Goal: Information Seeking & Learning: Learn about a topic

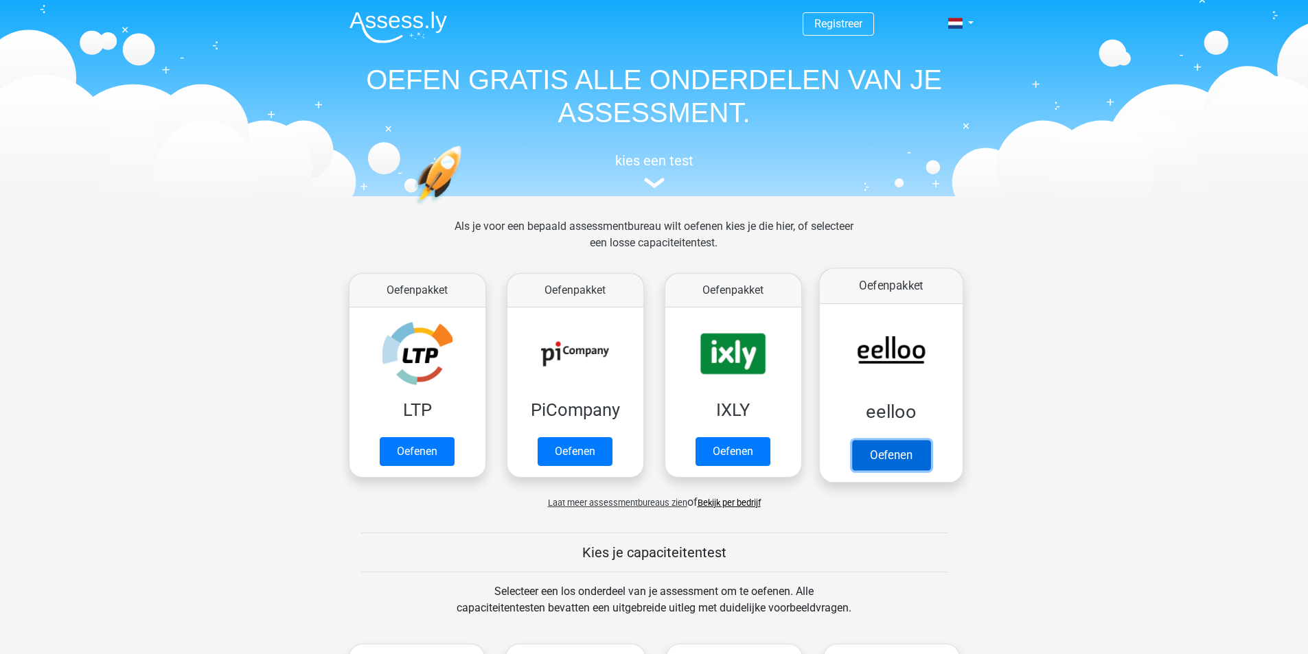
click at [879, 448] on link "Oefenen" at bounding box center [891, 455] width 78 height 30
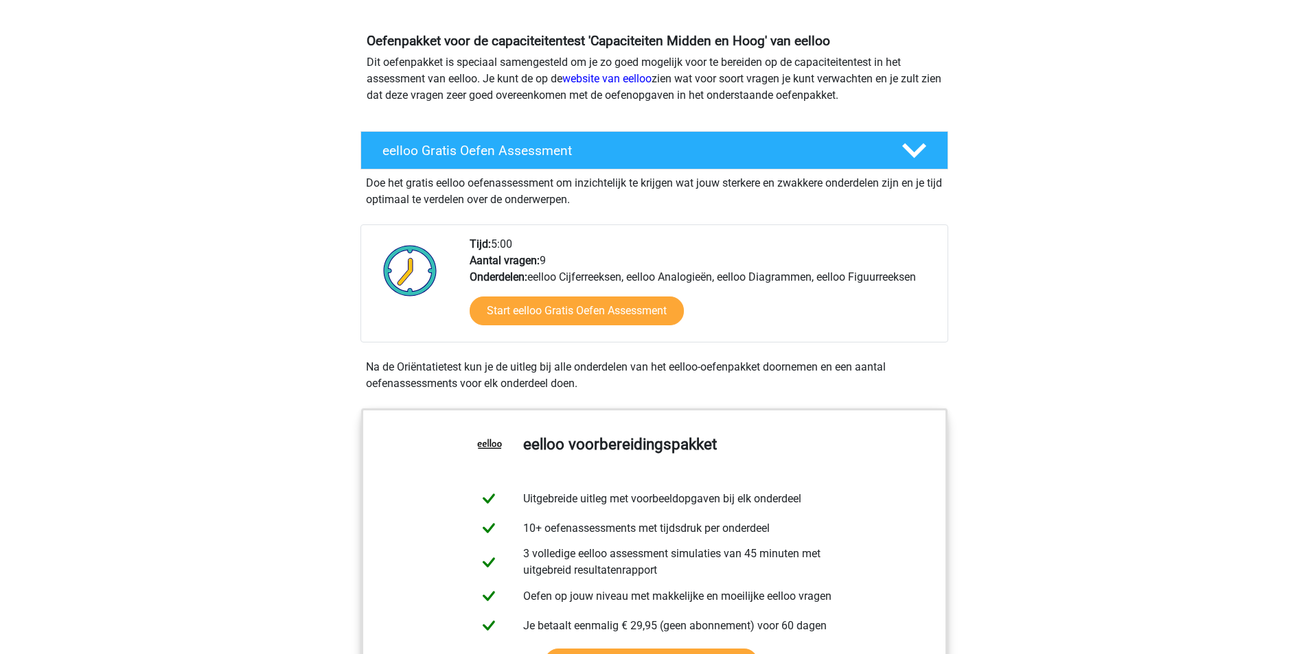
scroll to position [137, 0]
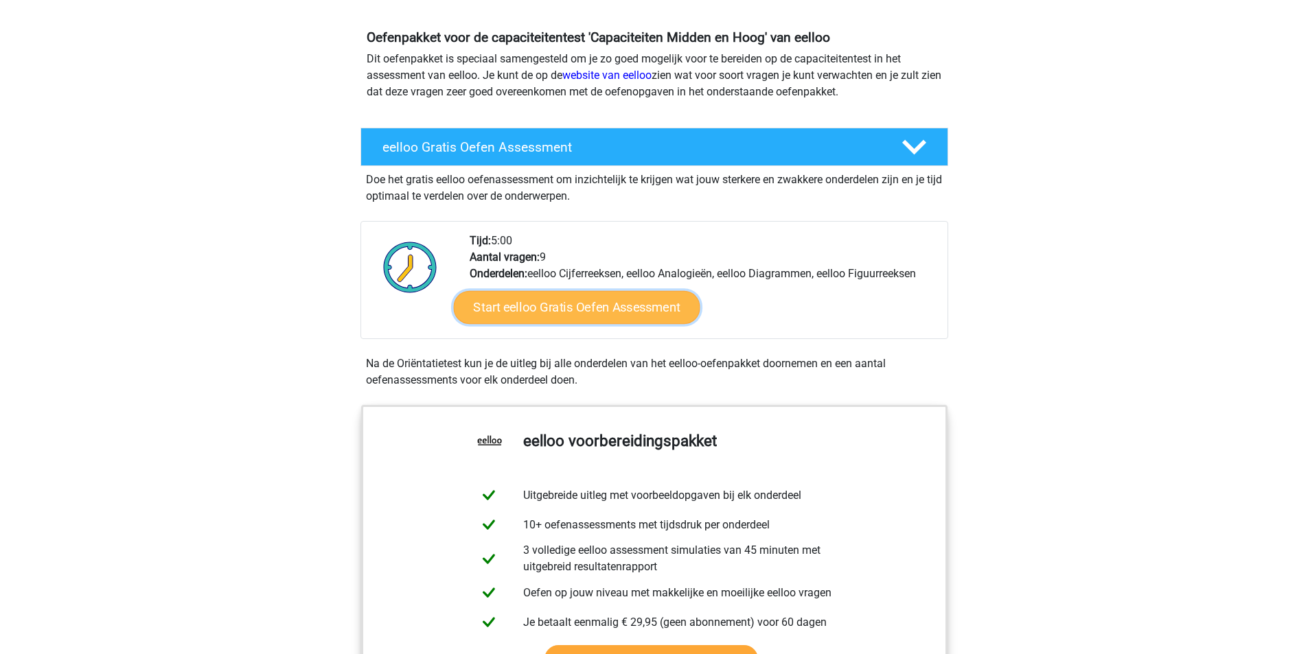
click at [612, 308] on link "Start eelloo Gratis Oefen Assessment" at bounding box center [576, 307] width 247 height 33
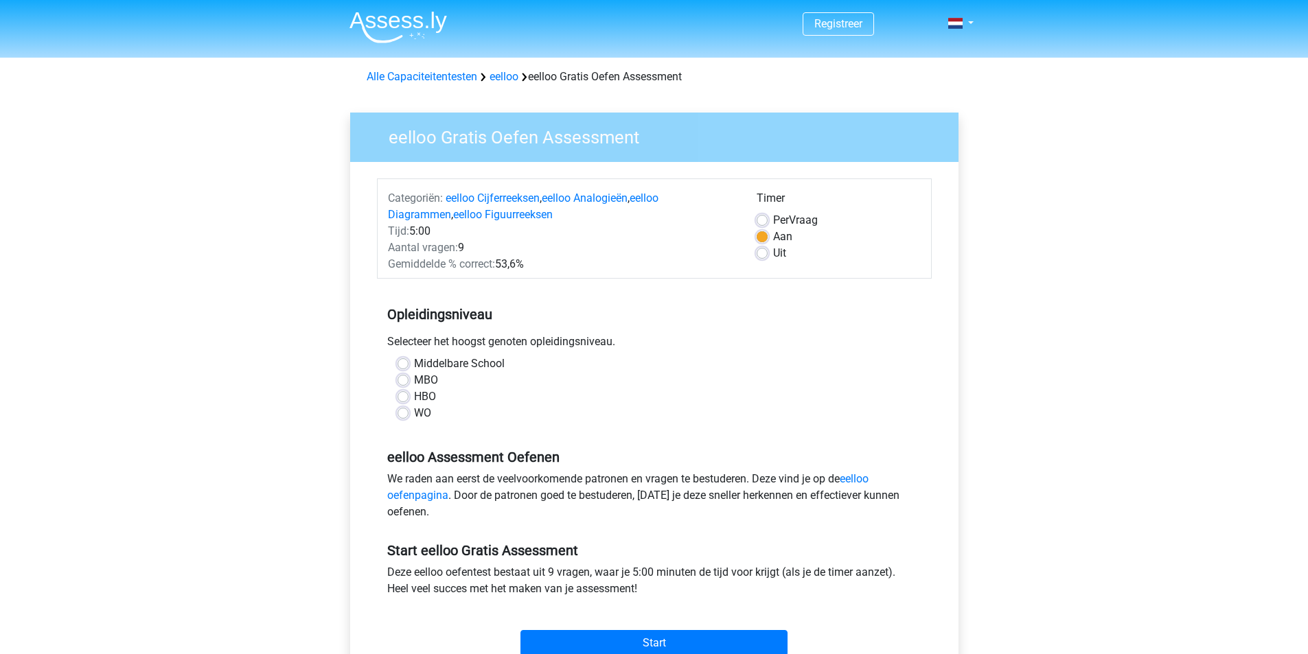
click at [414, 379] on label "MBO" at bounding box center [426, 380] width 24 height 16
click at [402, 379] on input "MBO" at bounding box center [403, 379] width 11 height 14
radio input "true"
click at [414, 399] on label "HBO" at bounding box center [425, 397] width 22 height 16
click at [402, 399] on input "HBO" at bounding box center [403, 396] width 11 height 14
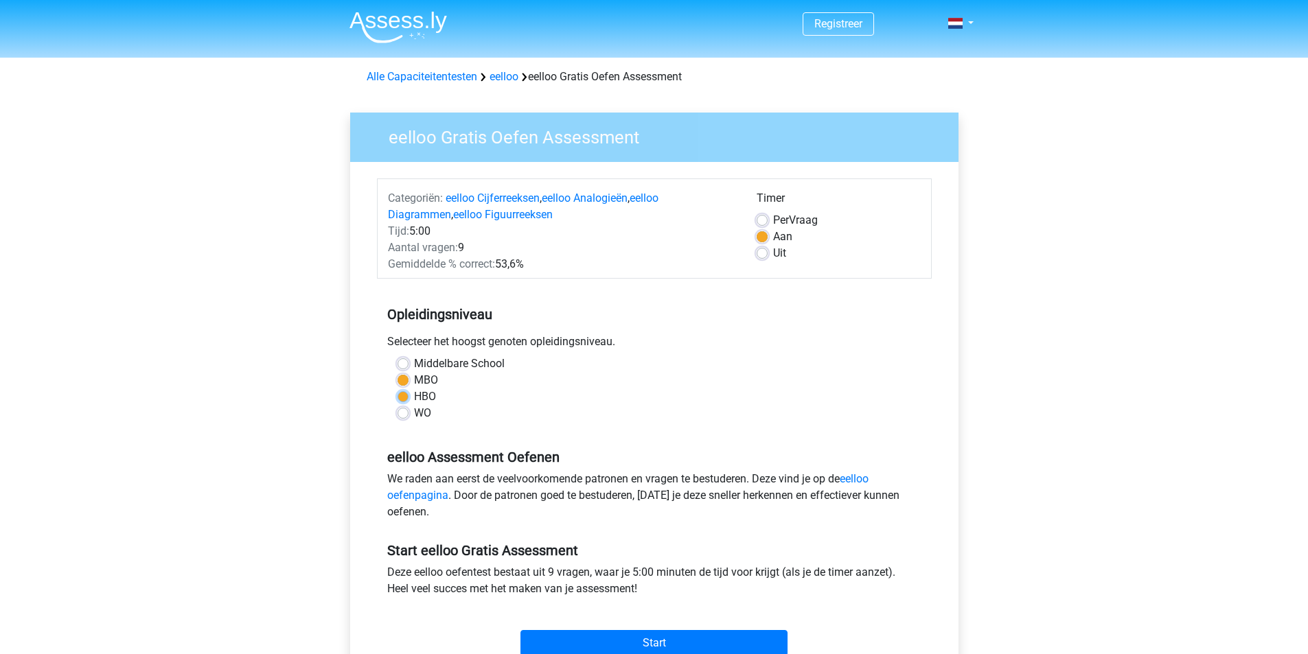
radio input "true"
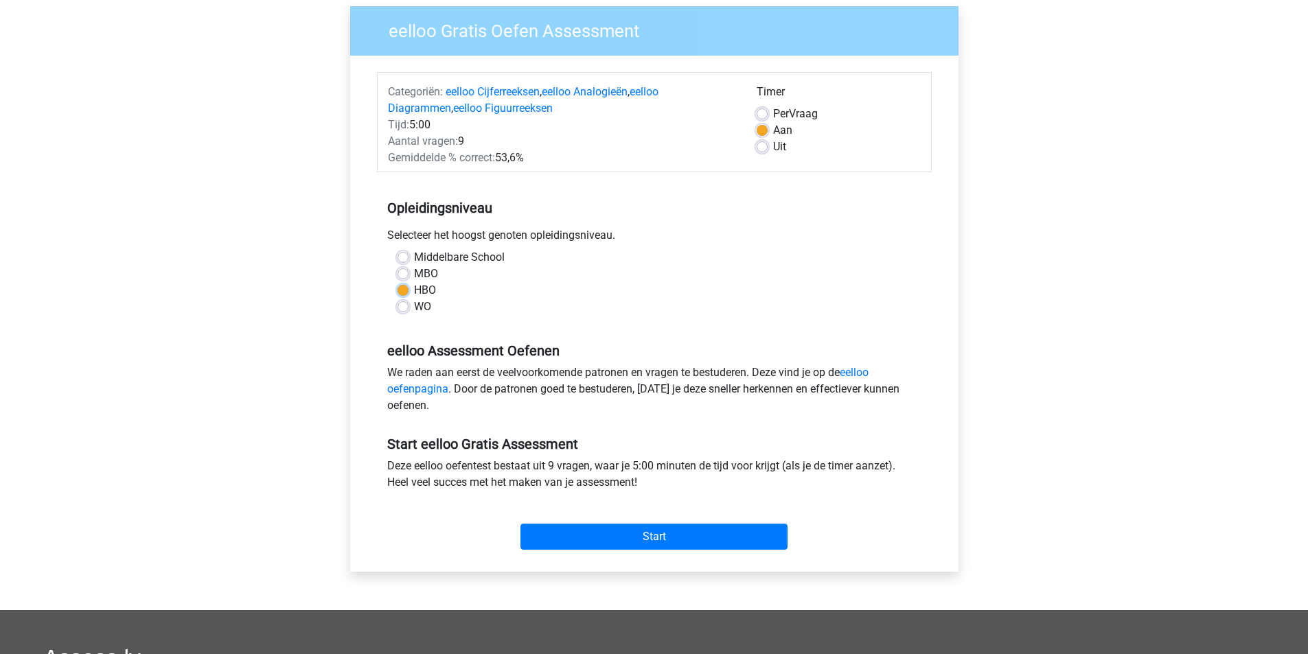
scroll to position [137, 0]
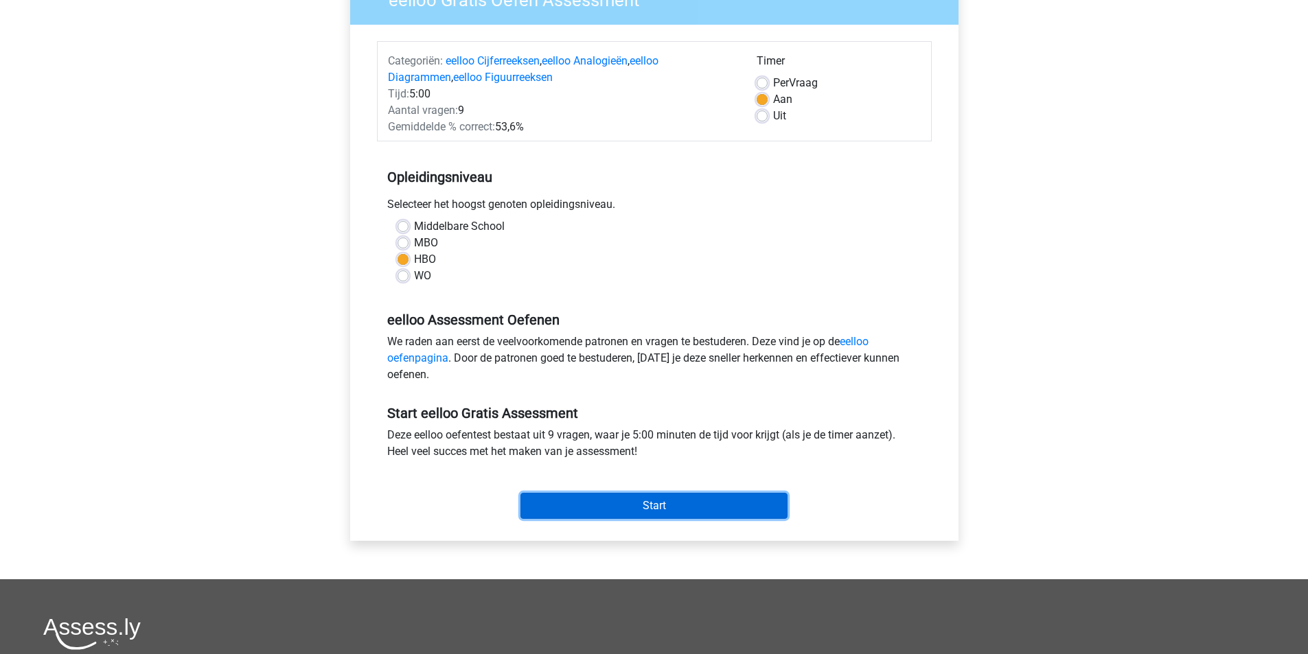
click at [621, 498] on input "Start" at bounding box center [654, 506] width 267 height 26
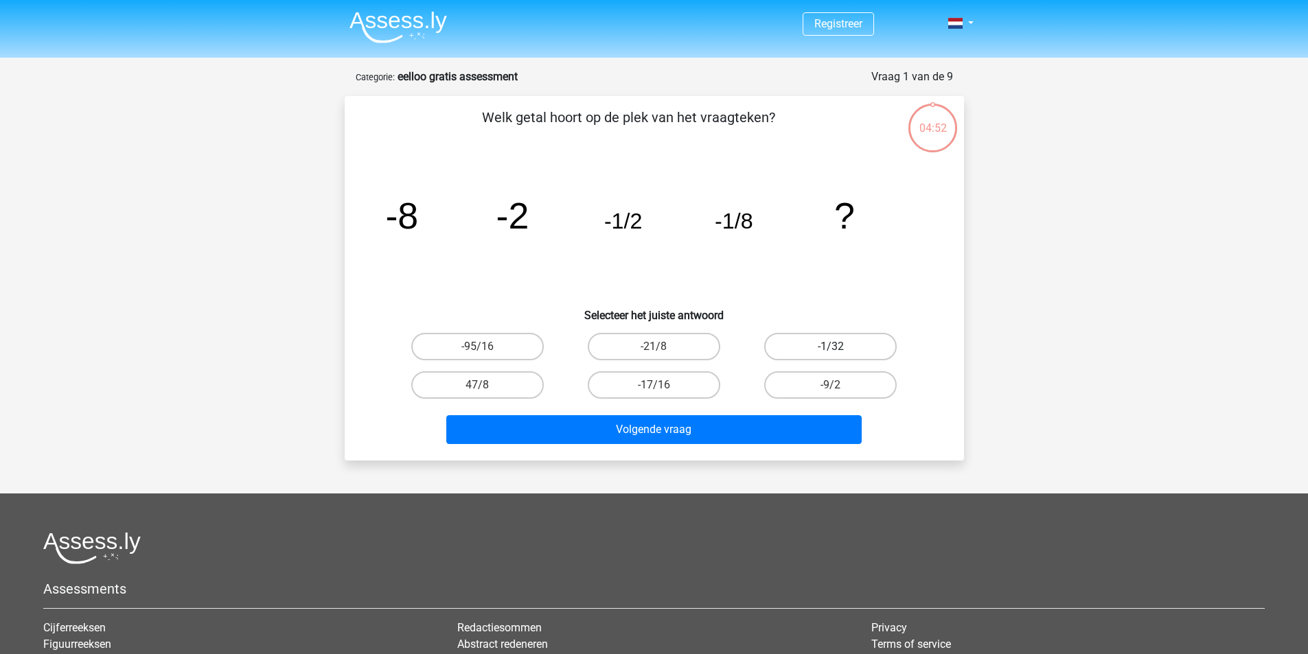
click at [820, 347] on label "-1/32" at bounding box center [830, 346] width 133 height 27
click at [831, 347] on input "-1/32" at bounding box center [835, 351] width 9 height 9
radio input "true"
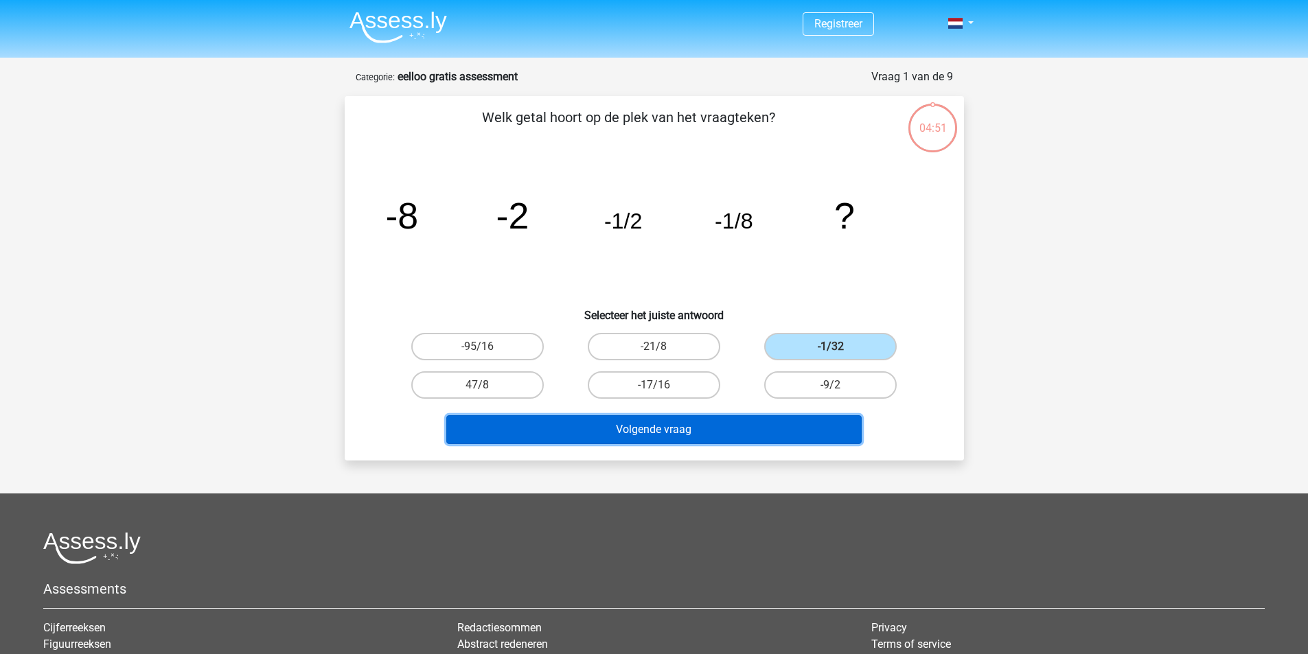
click at [757, 426] on button "Volgende vraag" at bounding box center [653, 429] width 415 height 29
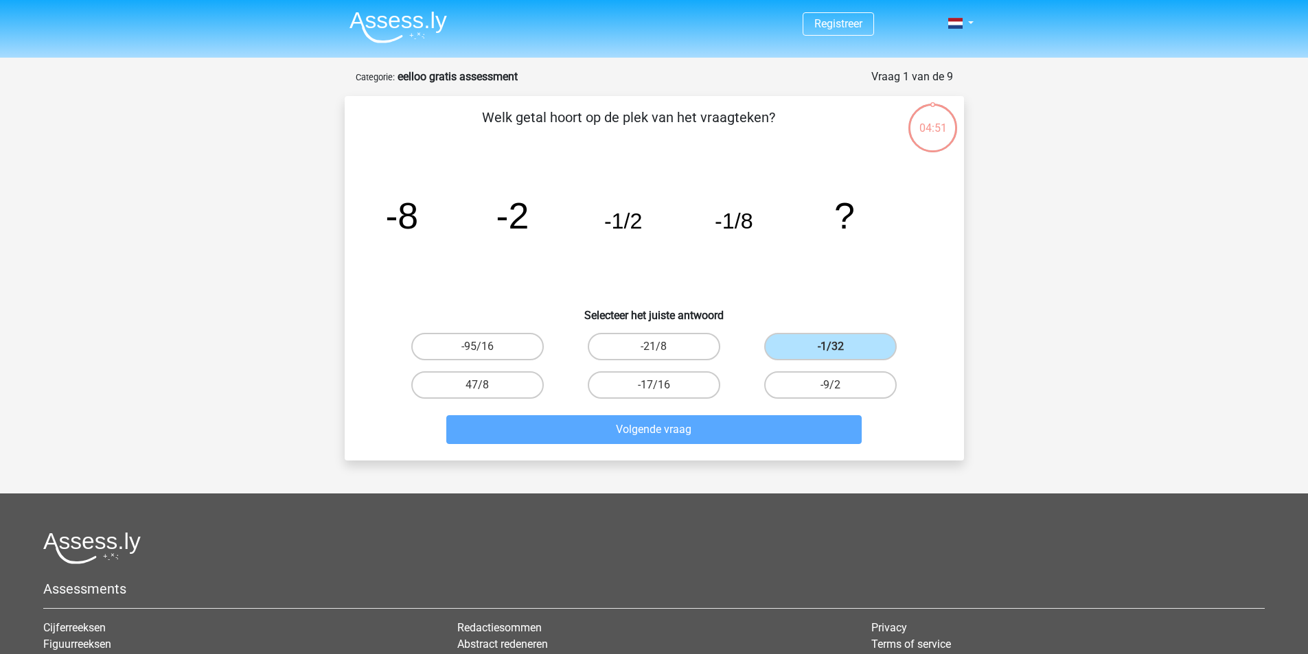
scroll to position [63, 0]
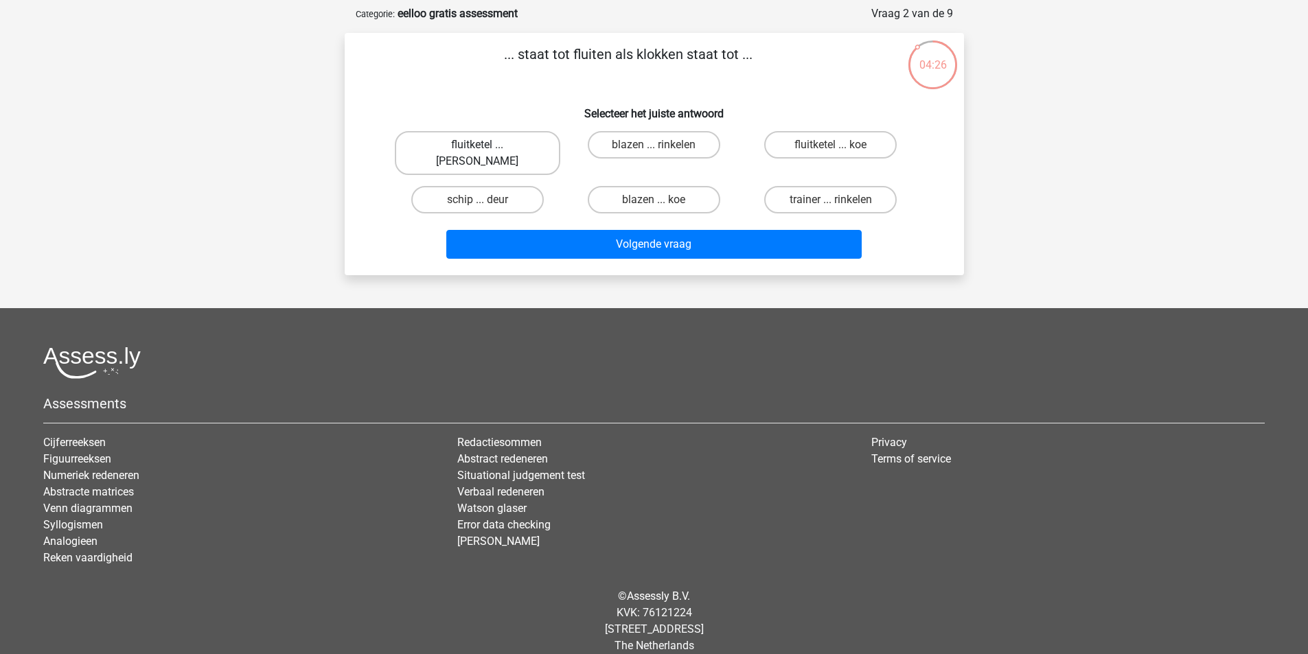
click at [466, 144] on label "fluitketel ... luiden" at bounding box center [477, 153] width 165 height 44
click at [477, 145] on input "fluitketel ... luiden" at bounding box center [481, 149] width 9 height 9
radio input "true"
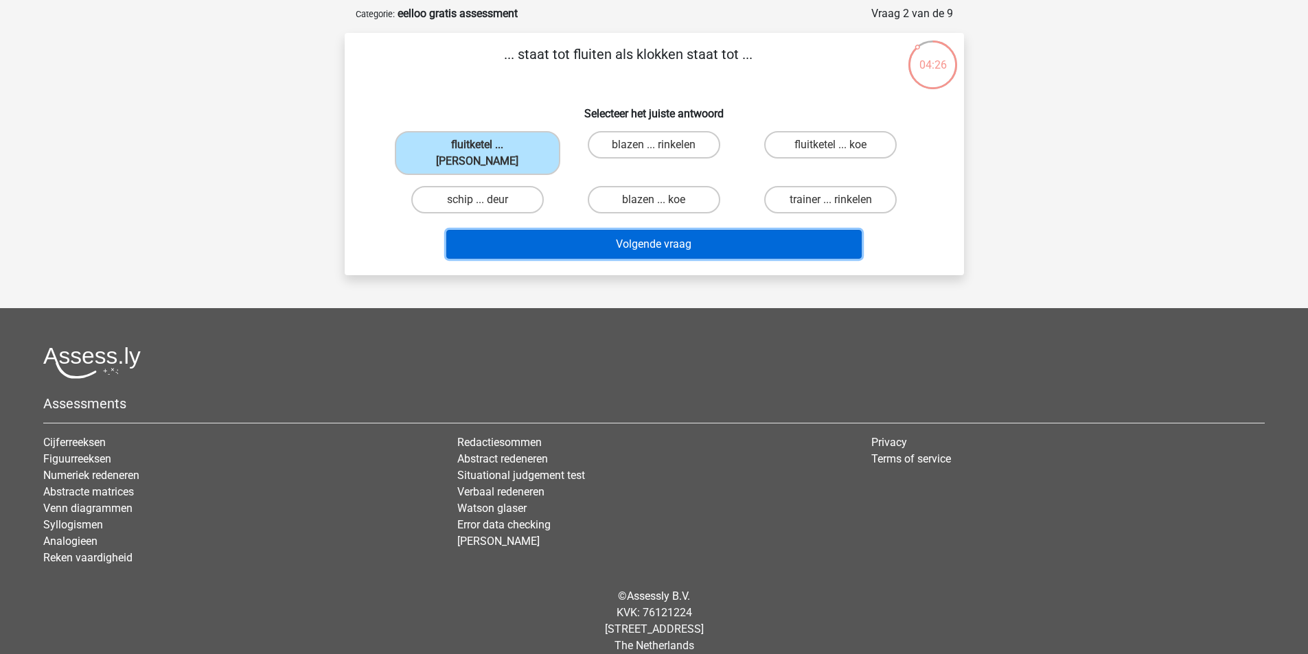
click at [597, 231] on button "Volgende vraag" at bounding box center [653, 244] width 415 height 29
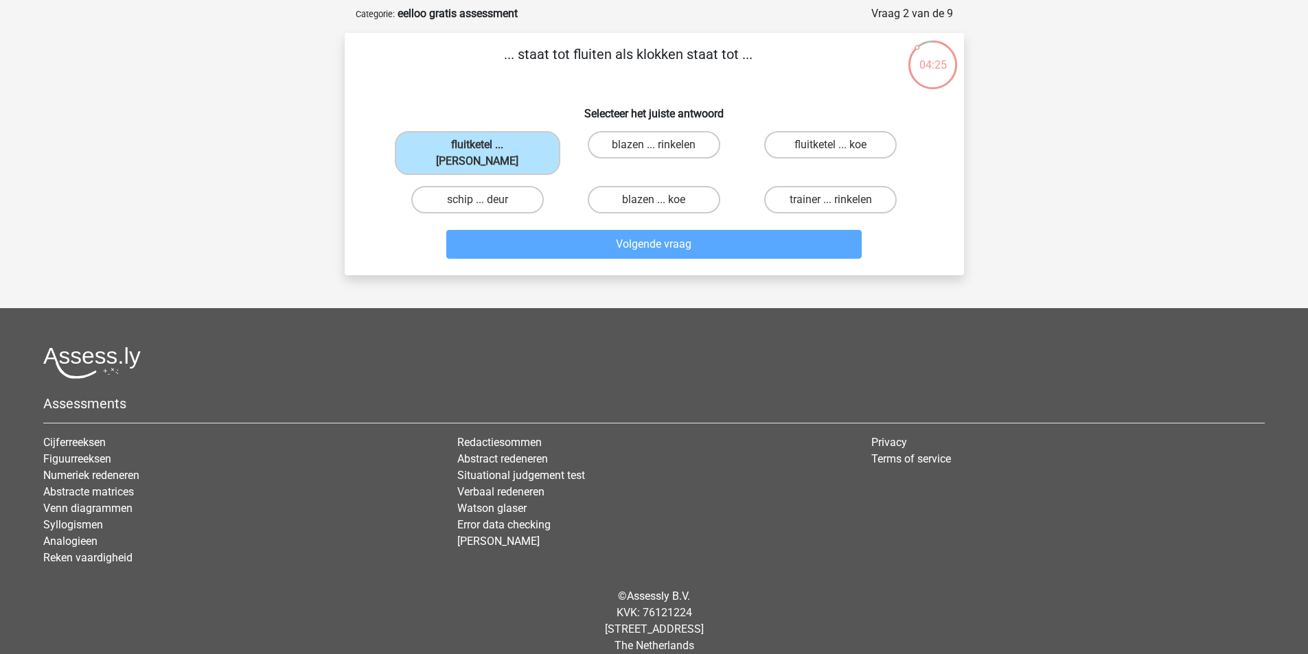
scroll to position [69, 0]
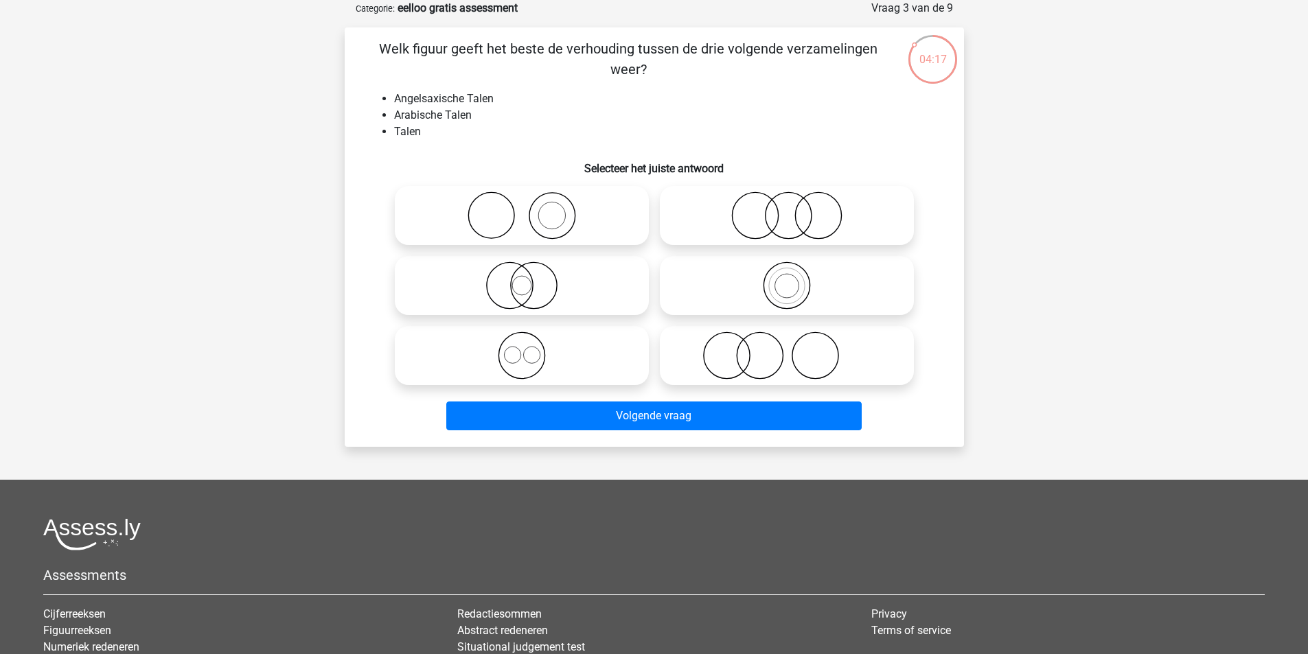
click at [527, 349] on input "radio" at bounding box center [526, 344] width 9 height 9
radio input "true"
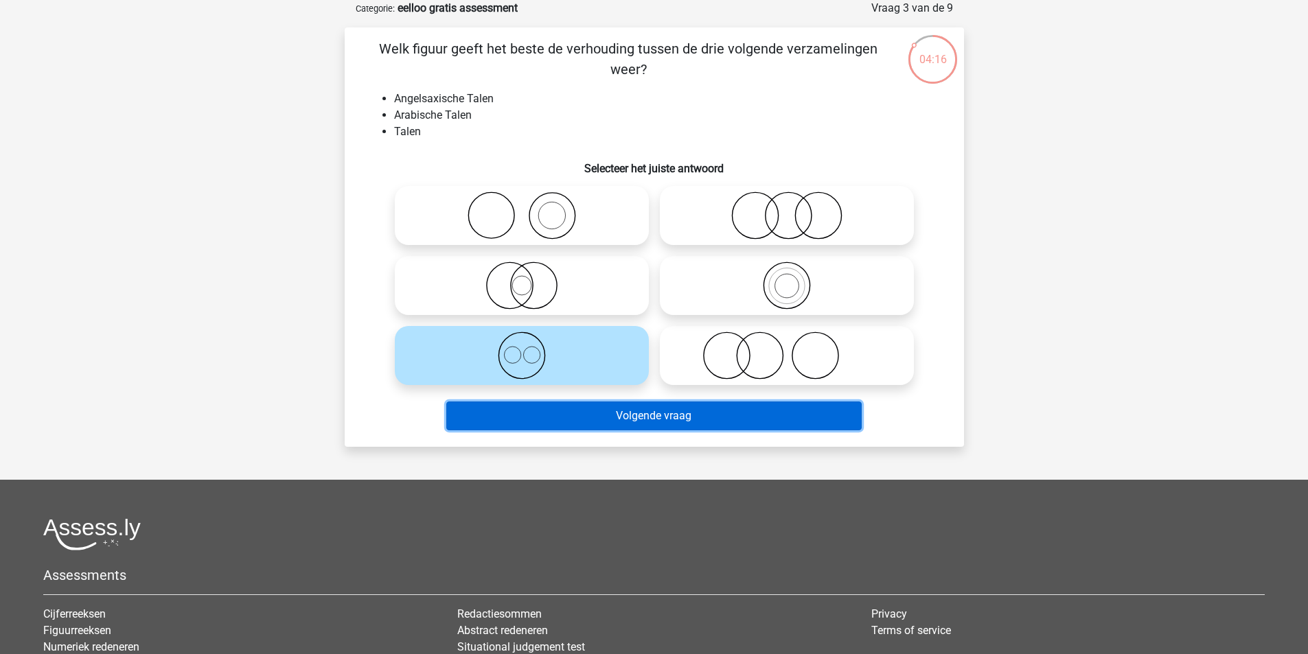
click at [627, 422] on button "Volgende vraag" at bounding box center [653, 416] width 415 height 29
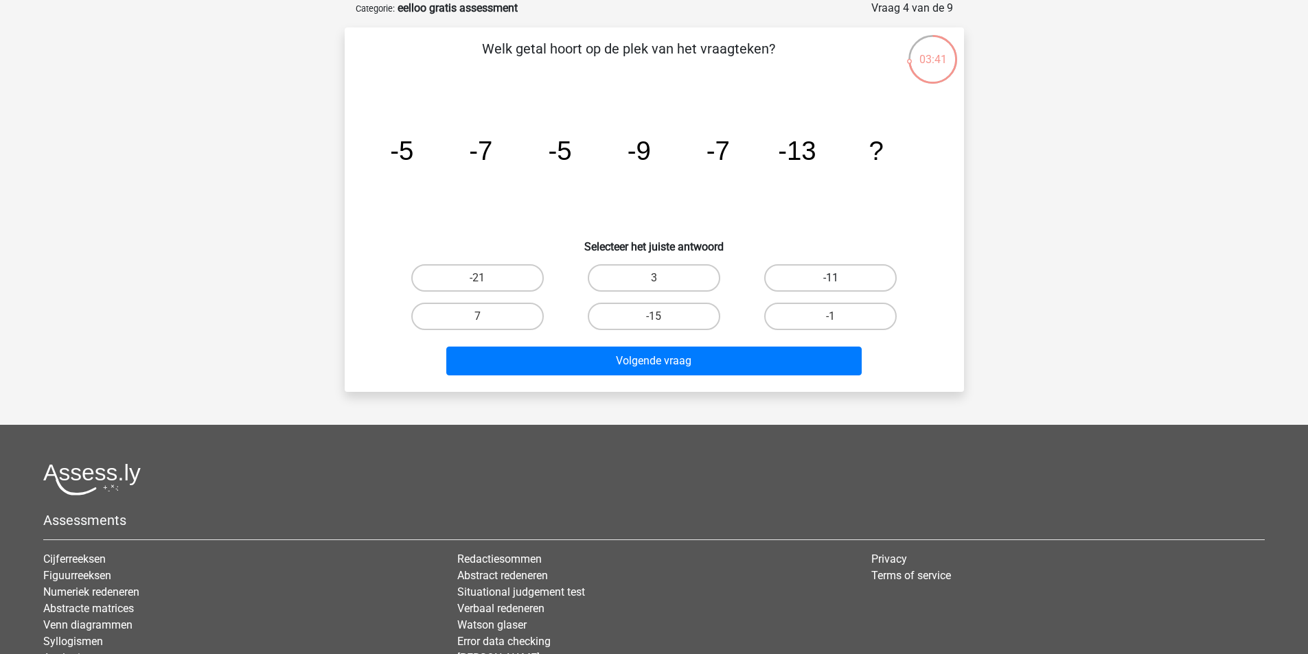
click at [817, 275] on label "-11" at bounding box center [830, 277] width 133 height 27
click at [831, 278] on input "-11" at bounding box center [835, 282] width 9 height 9
radio input "true"
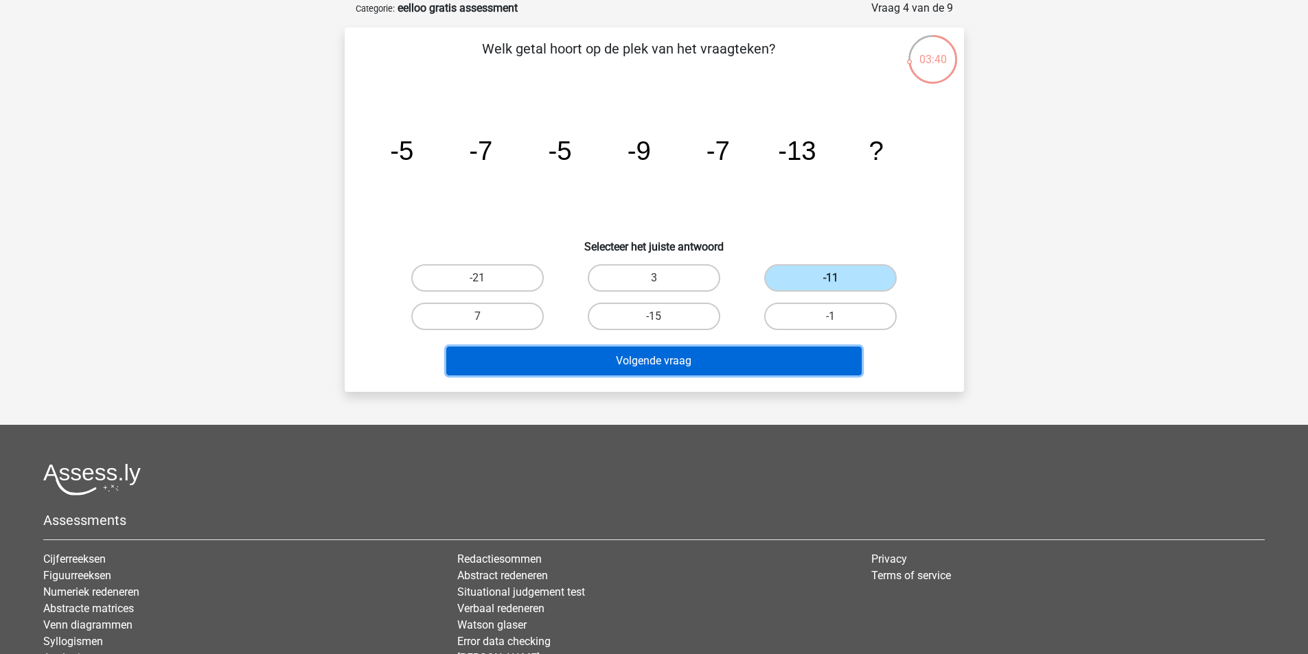
click at [762, 365] on button "Volgende vraag" at bounding box center [653, 361] width 415 height 29
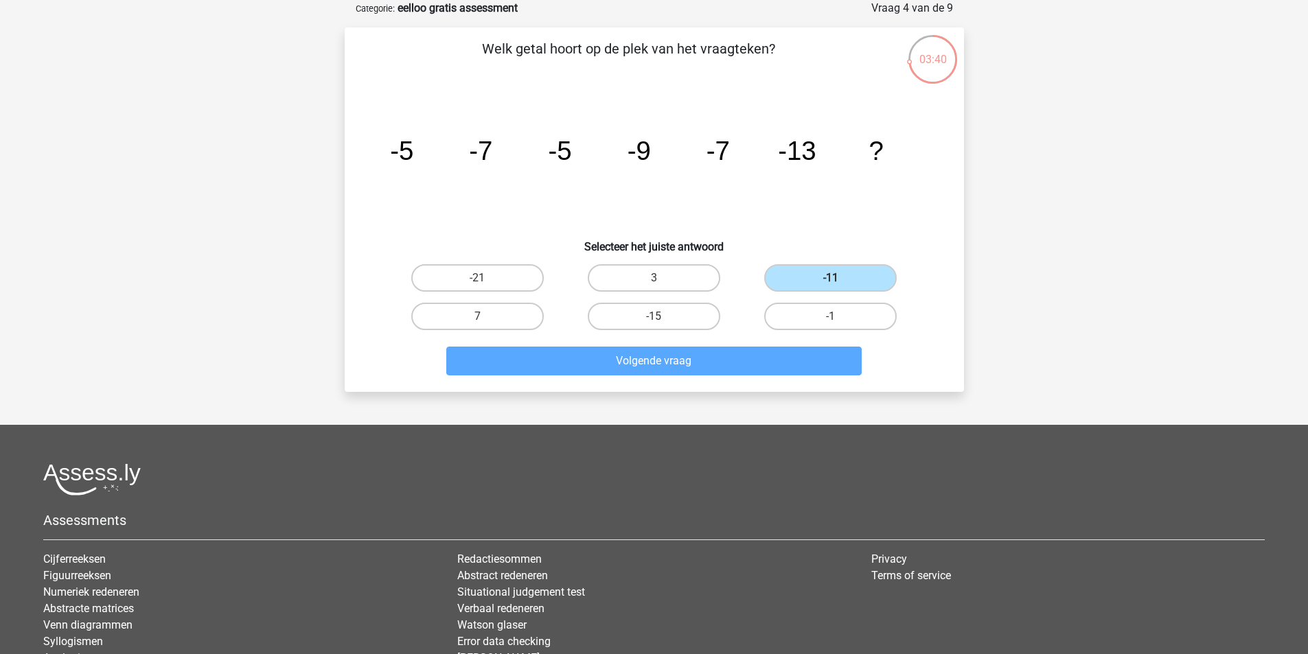
scroll to position [63, 0]
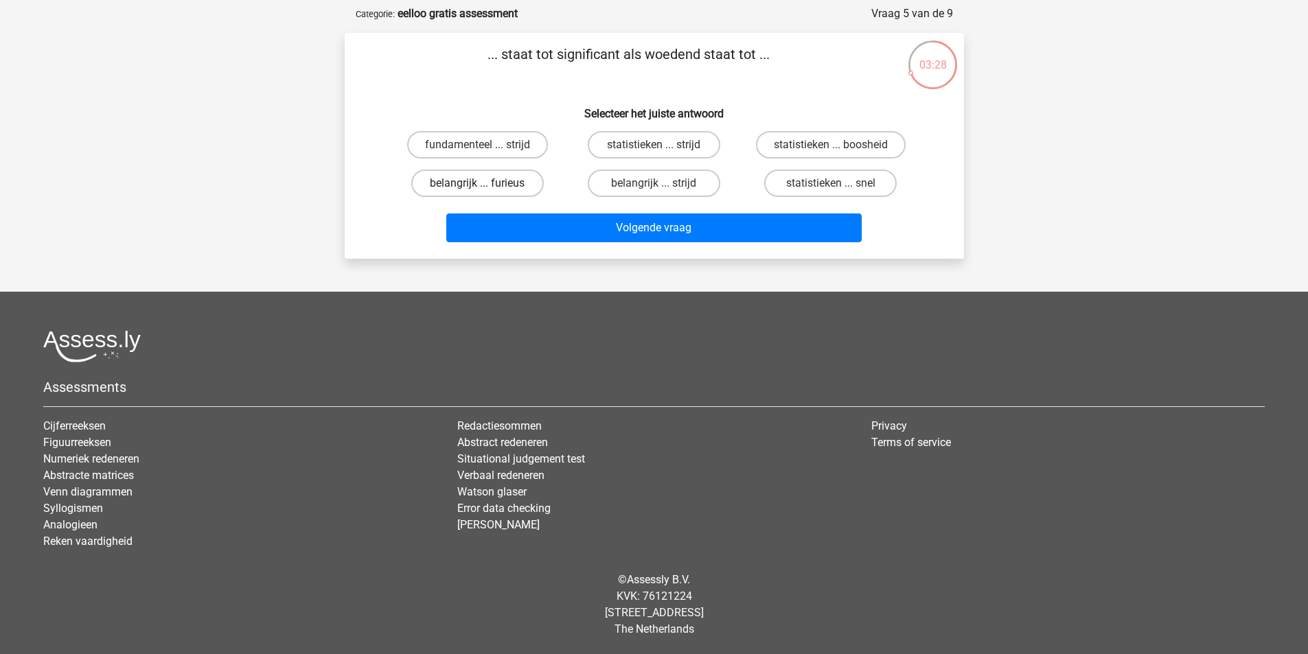
click at [504, 184] on label "belangrijk ... furieus" at bounding box center [477, 183] width 133 height 27
click at [486, 184] on input "belangrijk ... furieus" at bounding box center [481, 187] width 9 height 9
radio input "true"
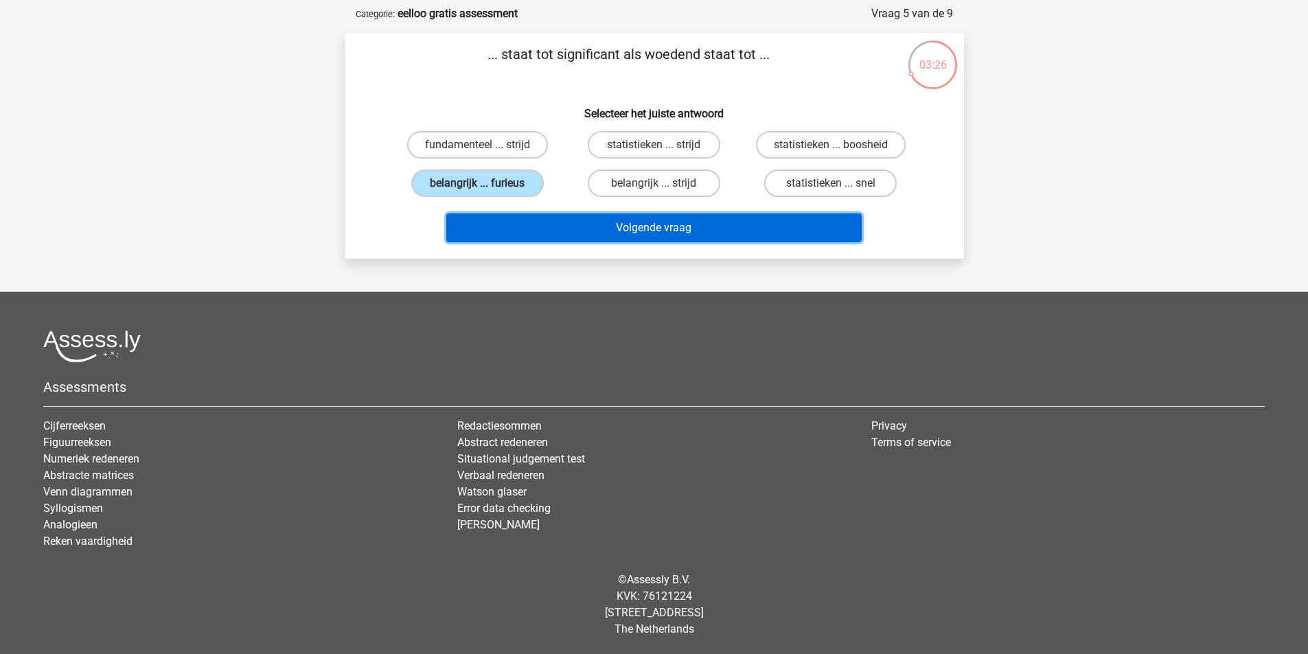
click at [613, 224] on button "Volgende vraag" at bounding box center [653, 228] width 415 height 29
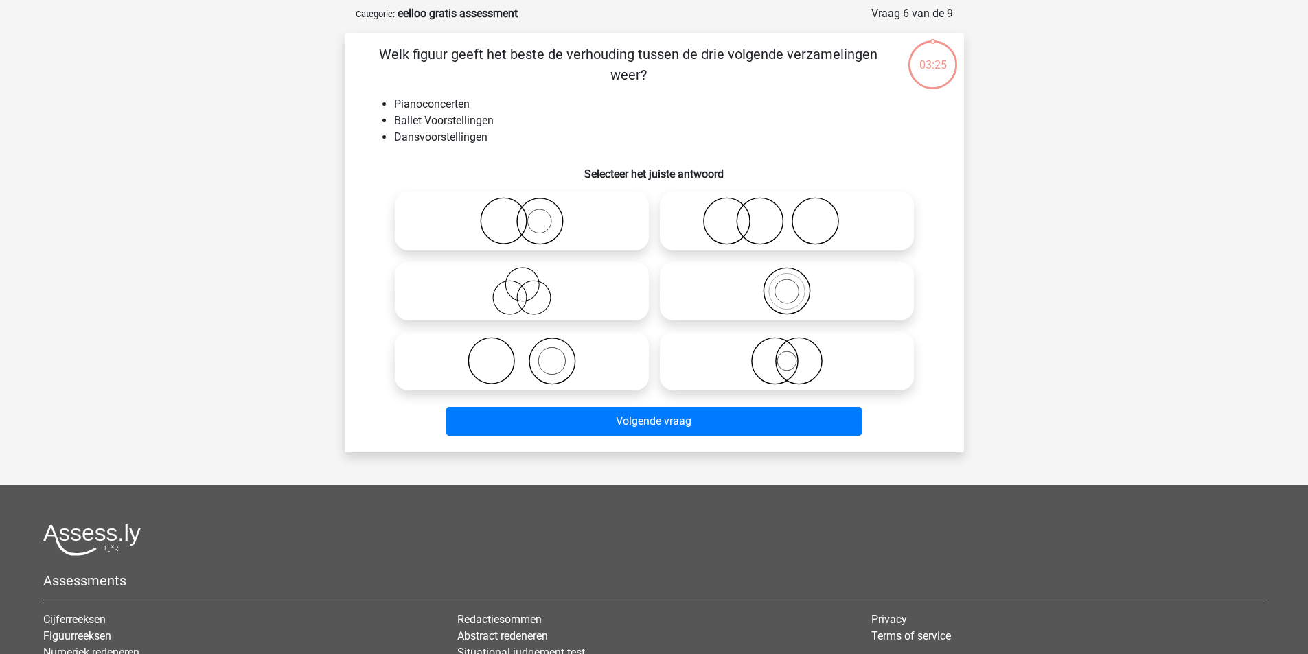
scroll to position [69, 0]
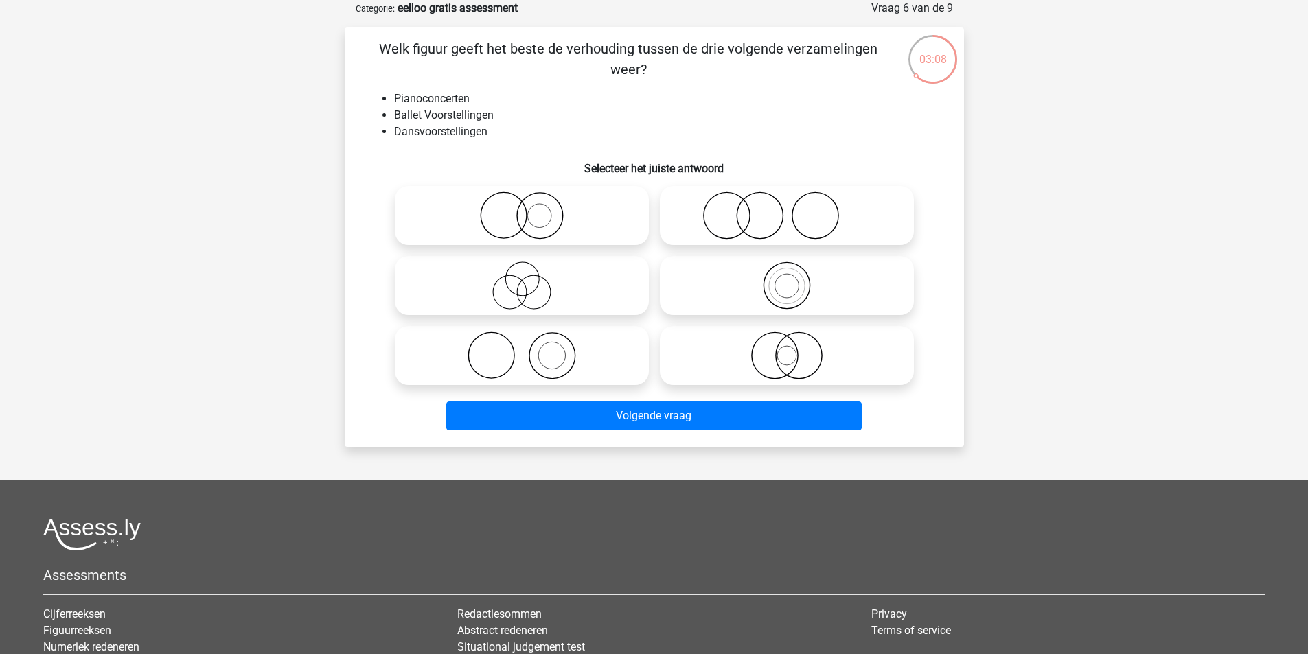
click at [553, 354] on icon at bounding box center [521, 356] width 243 height 48
click at [531, 349] on input "radio" at bounding box center [526, 344] width 9 height 9
radio input "true"
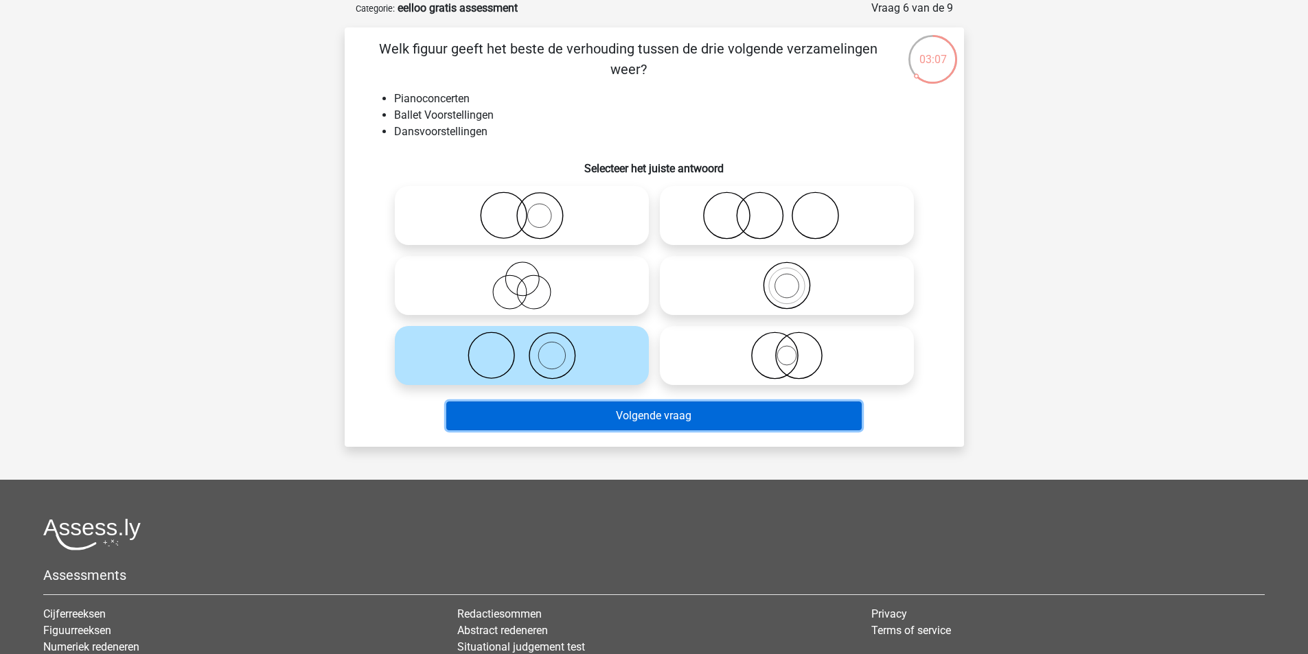
click at [624, 418] on button "Volgende vraag" at bounding box center [653, 416] width 415 height 29
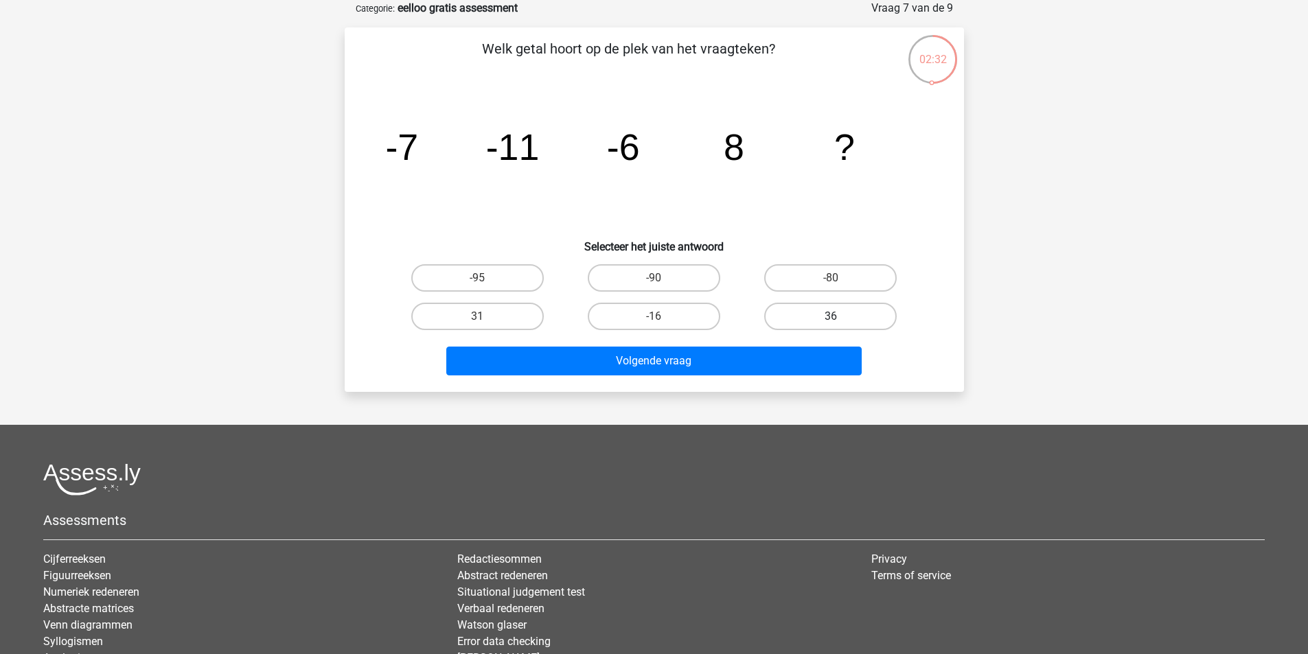
click at [819, 316] on label "36" at bounding box center [830, 316] width 133 height 27
click at [831, 317] on input "36" at bounding box center [835, 321] width 9 height 9
radio input "true"
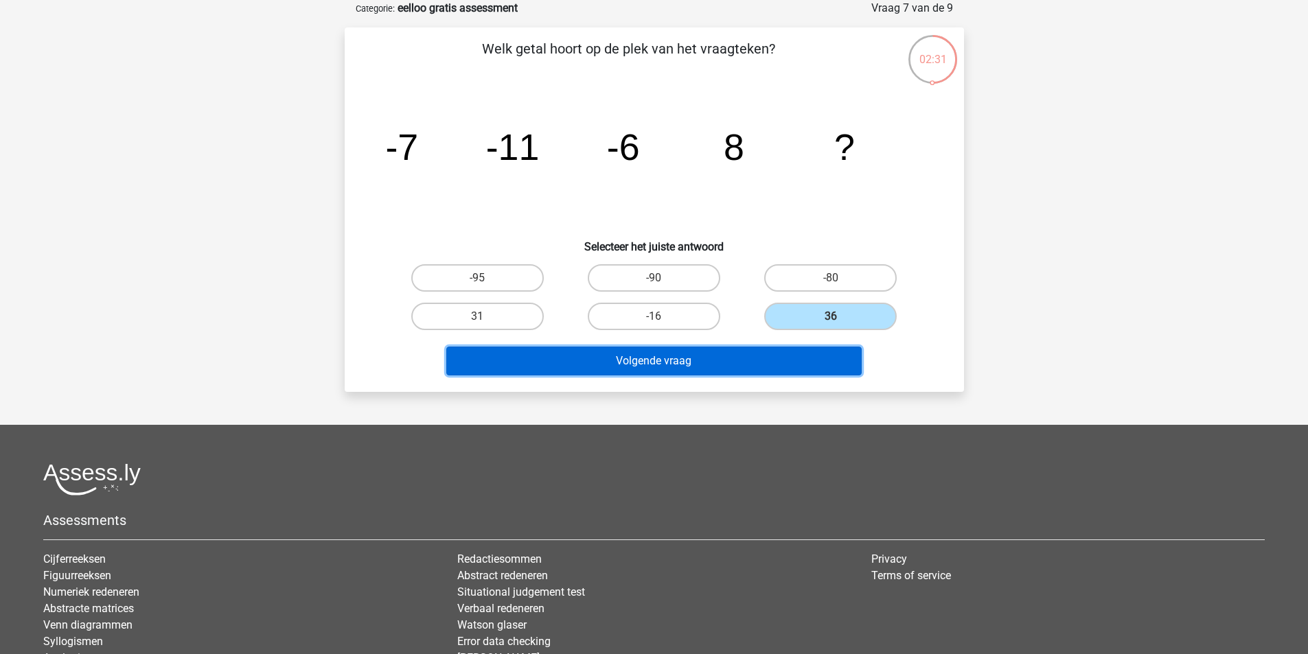
click at [778, 363] on button "Volgende vraag" at bounding box center [653, 361] width 415 height 29
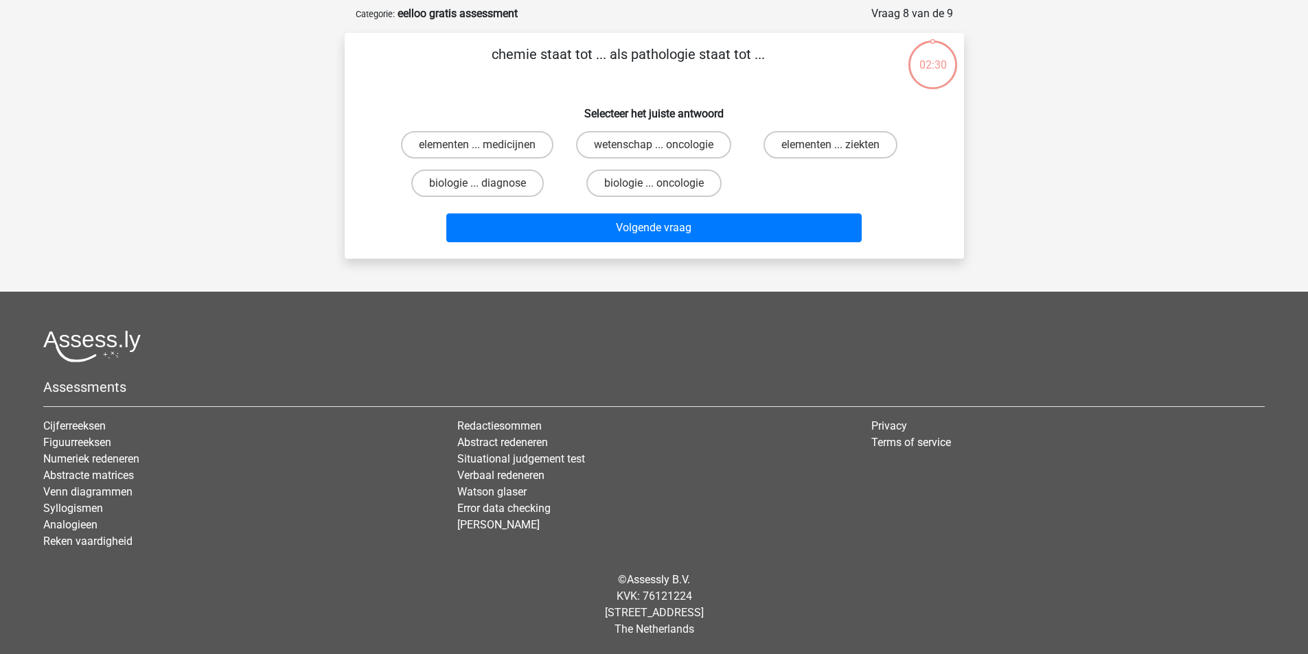
scroll to position [63, 0]
click at [517, 143] on label "elementen ... medicijnen" at bounding box center [477, 144] width 152 height 27
click at [486, 145] on input "elementen ... medicijnen" at bounding box center [481, 149] width 9 height 9
radio input "true"
click at [854, 135] on label "elementen ... ziekten" at bounding box center [831, 144] width 134 height 27
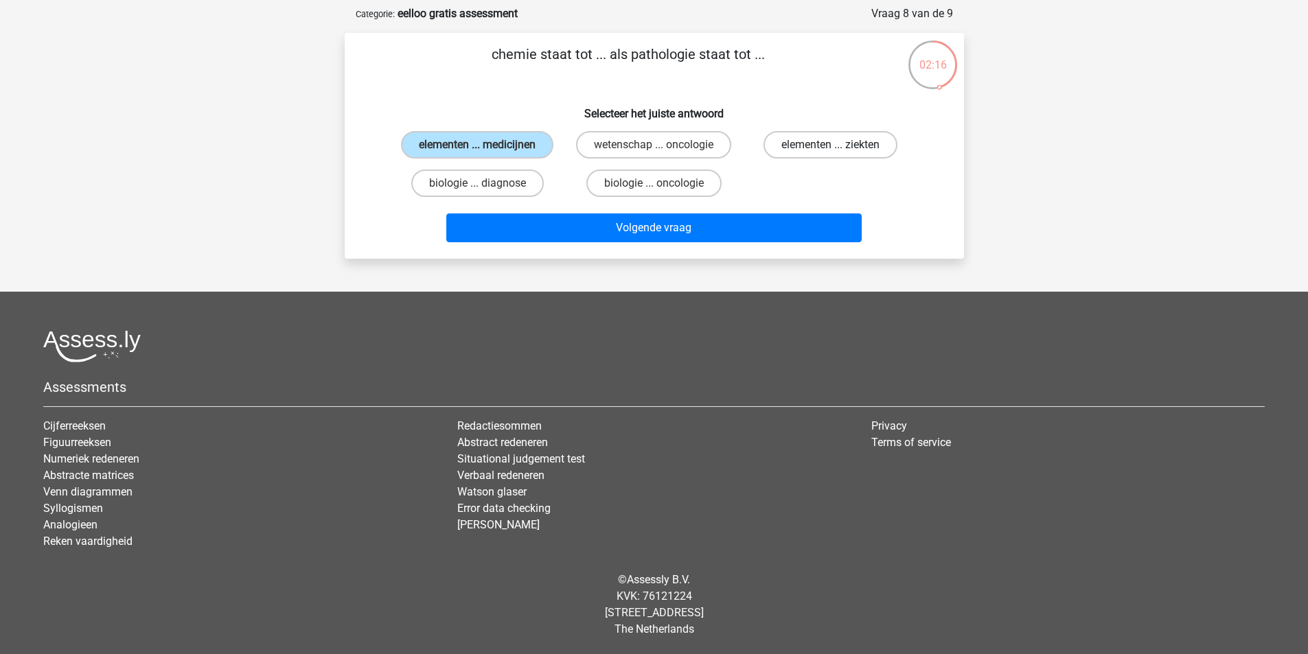
click at [840, 145] on input "elementen ... ziekten" at bounding box center [835, 149] width 9 height 9
radio input "true"
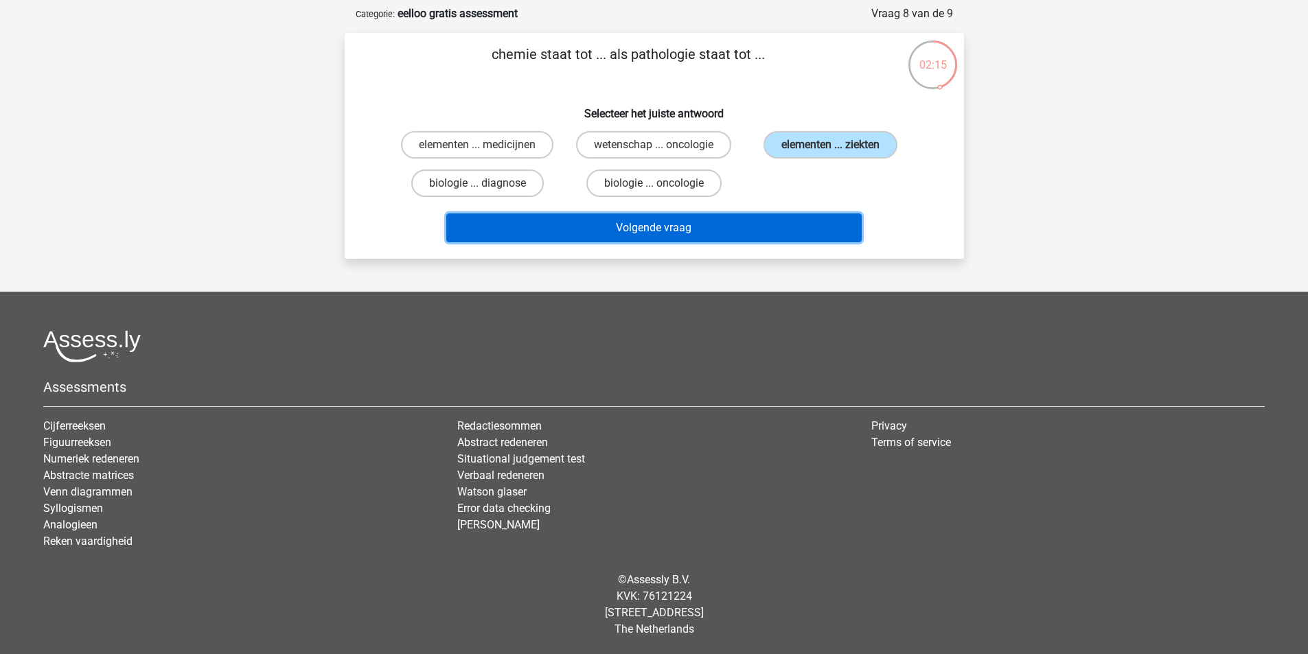
click at [720, 225] on button "Volgende vraag" at bounding box center [653, 228] width 415 height 29
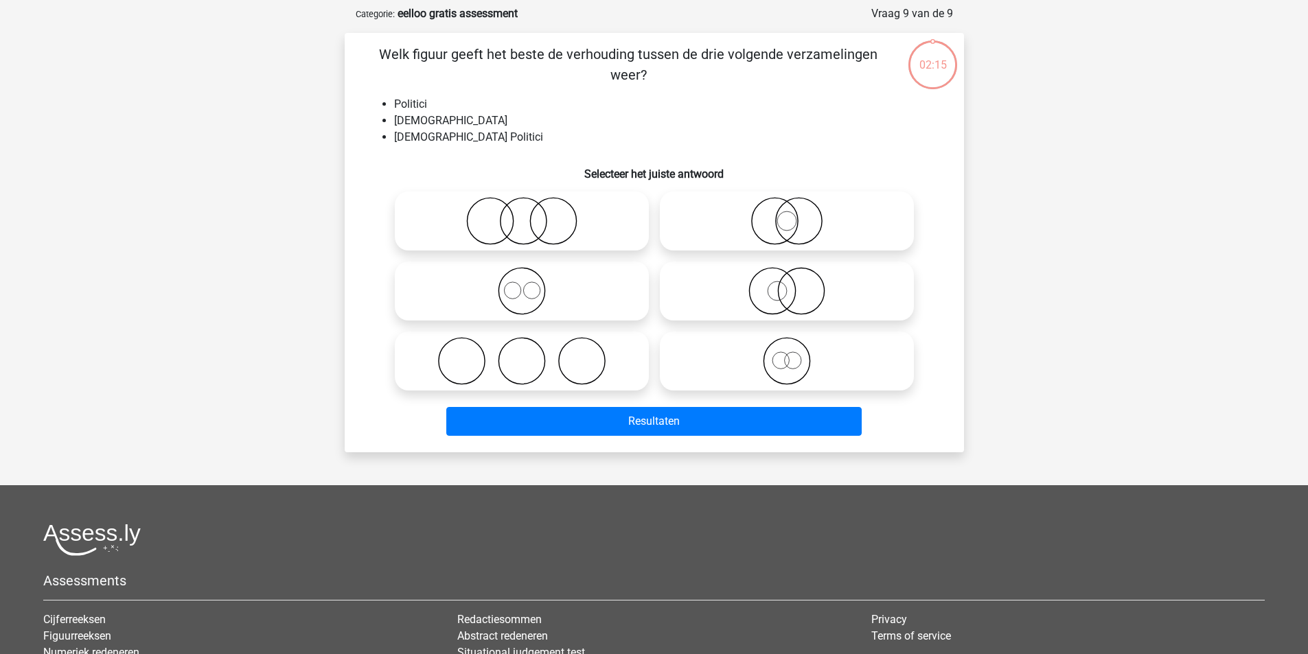
scroll to position [69, 0]
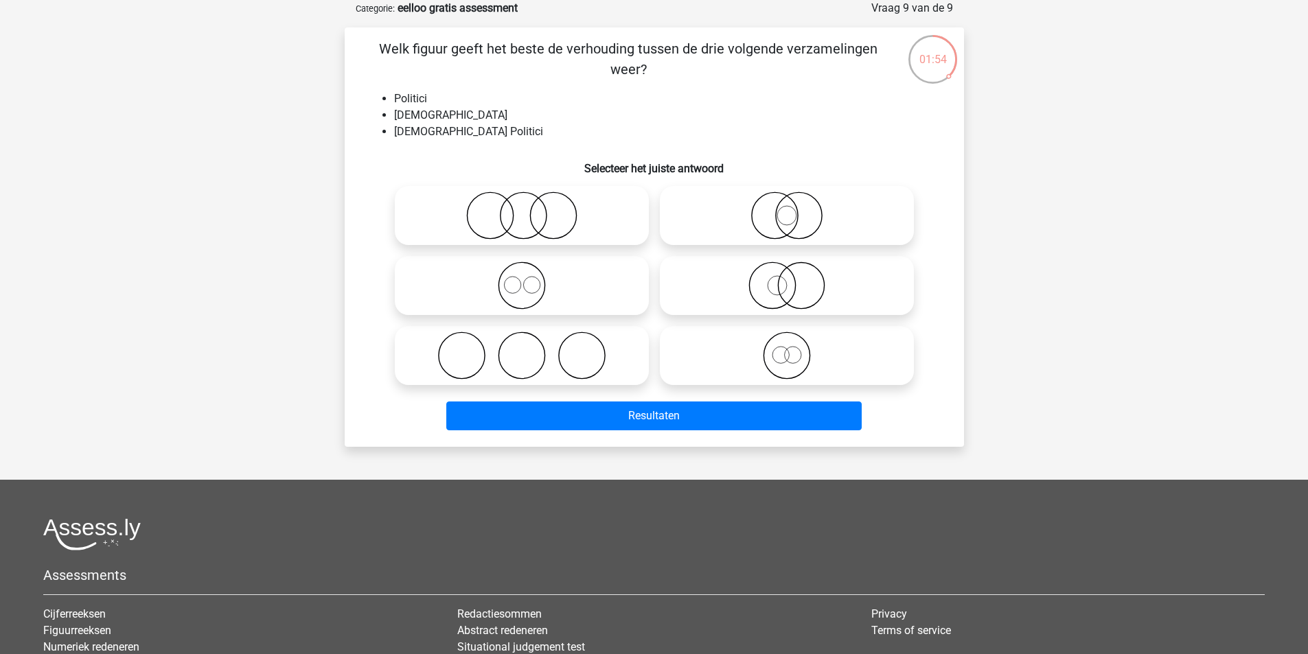
click at [749, 289] on icon at bounding box center [786, 286] width 243 height 48
click at [787, 279] on input "radio" at bounding box center [791, 274] width 9 height 9
radio input "true"
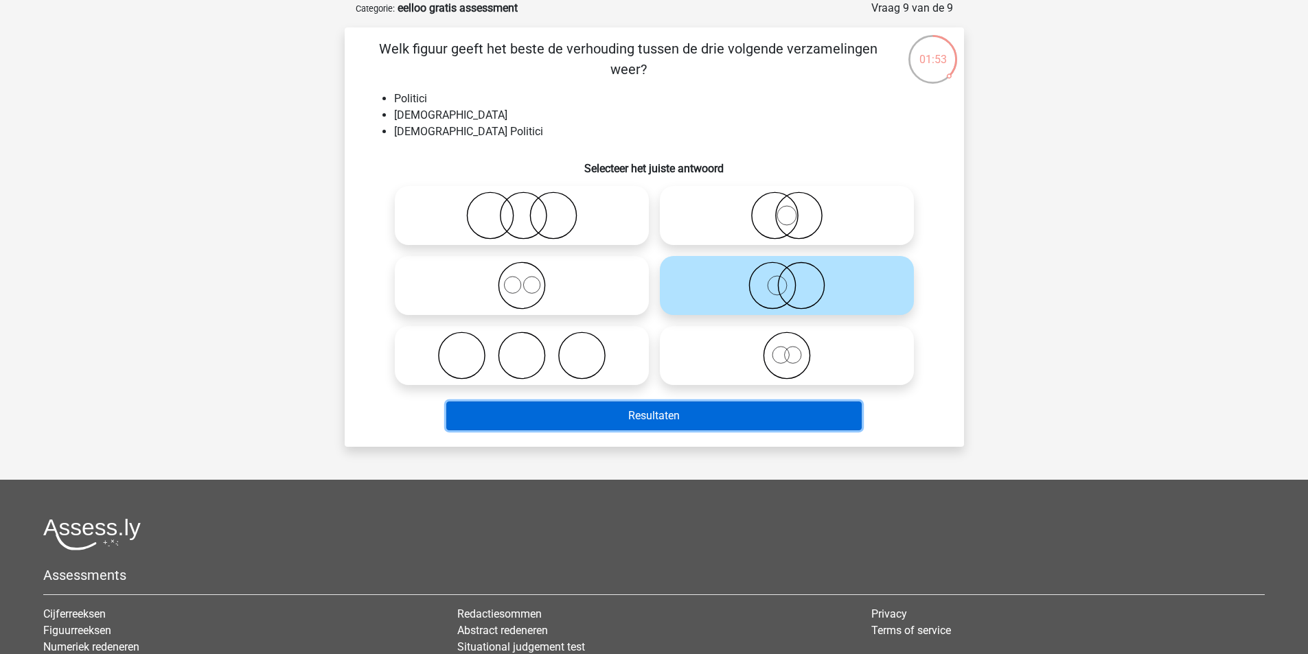
click at [775, 410] on button "Resultaten" at bounding box center [653, 416] width 415 height 29
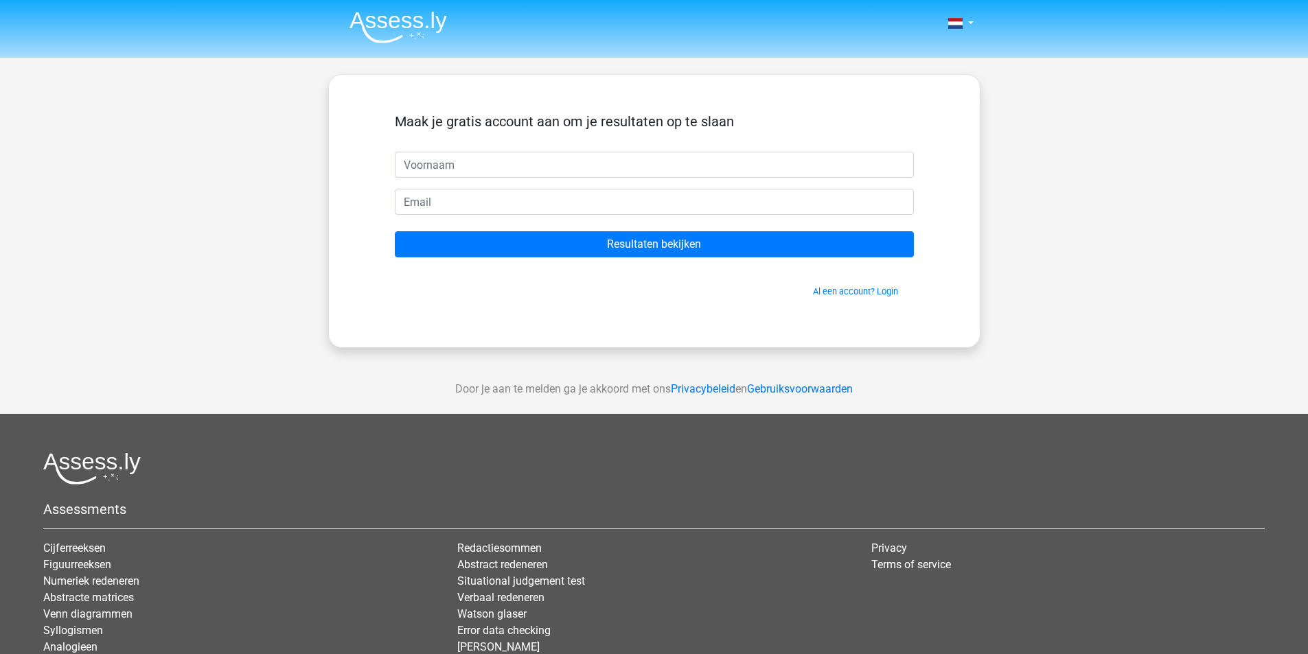
click at [582, 165] on input "text" at bounding box center [654, 165] width 519 height 26
type input "kees"
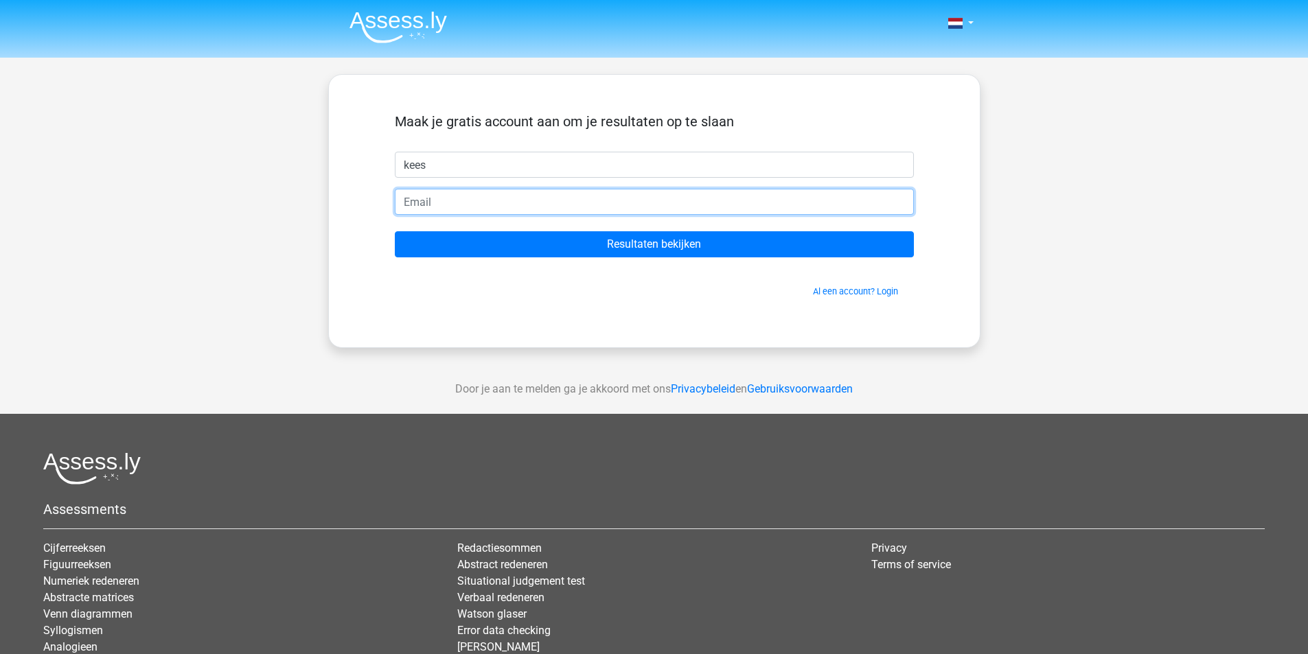
click at [571, 203] on input "email" at bounding box center [654, 202] width 519 height 26
click at [471, 203] on input "[EMAIL_ADDRESS][DOMAIN_NAME]" at bounding box center [654, 202] width 519 height 26
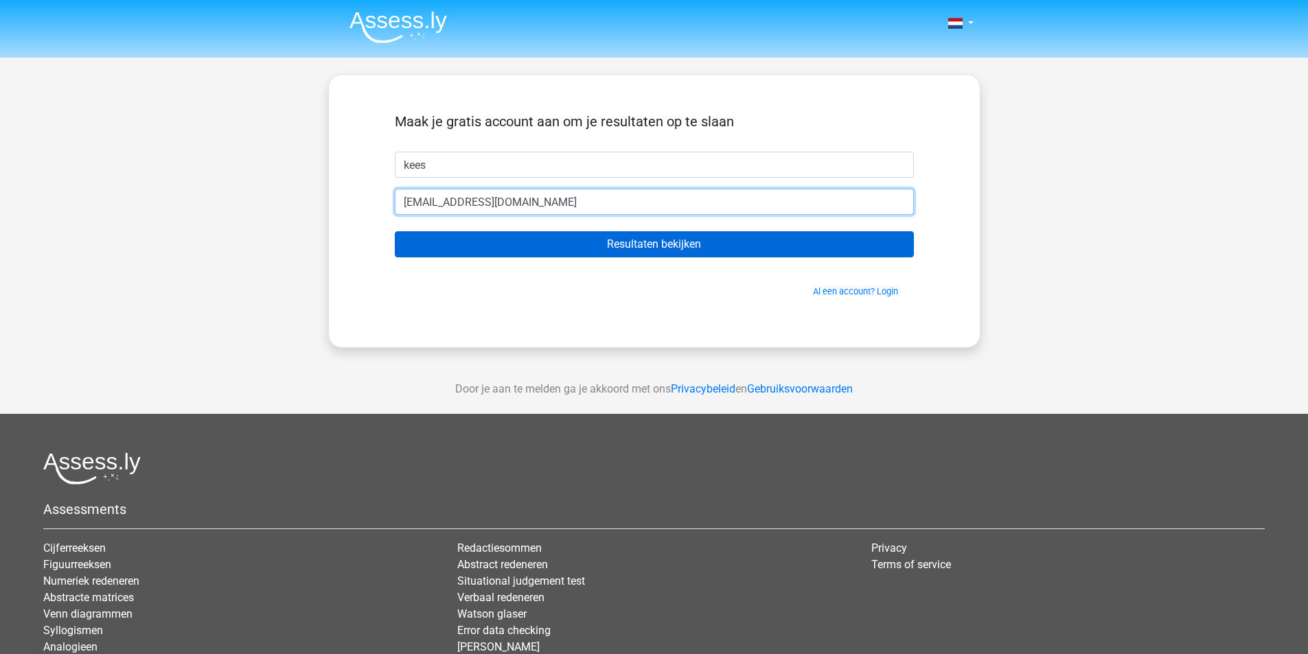
type input "kees@hotmail.nl"
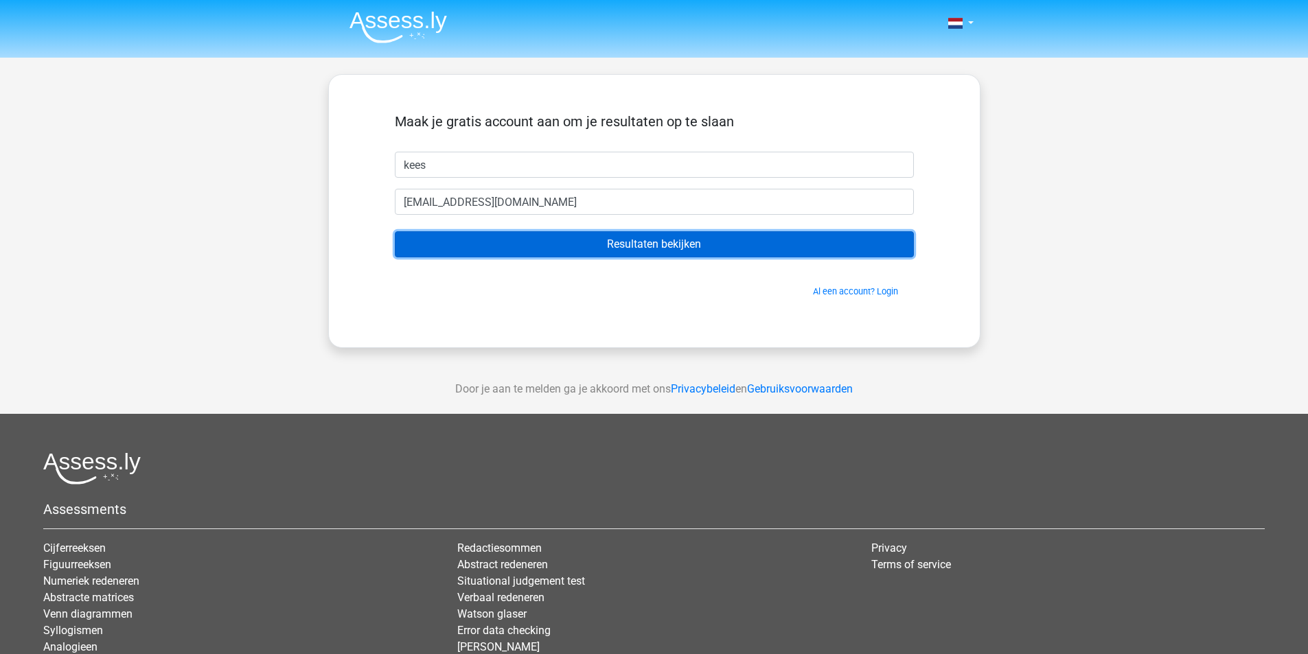
click at [550, 247] on input "Resultaten bekijken" at bounding box center [654, 244] width 519 height 26
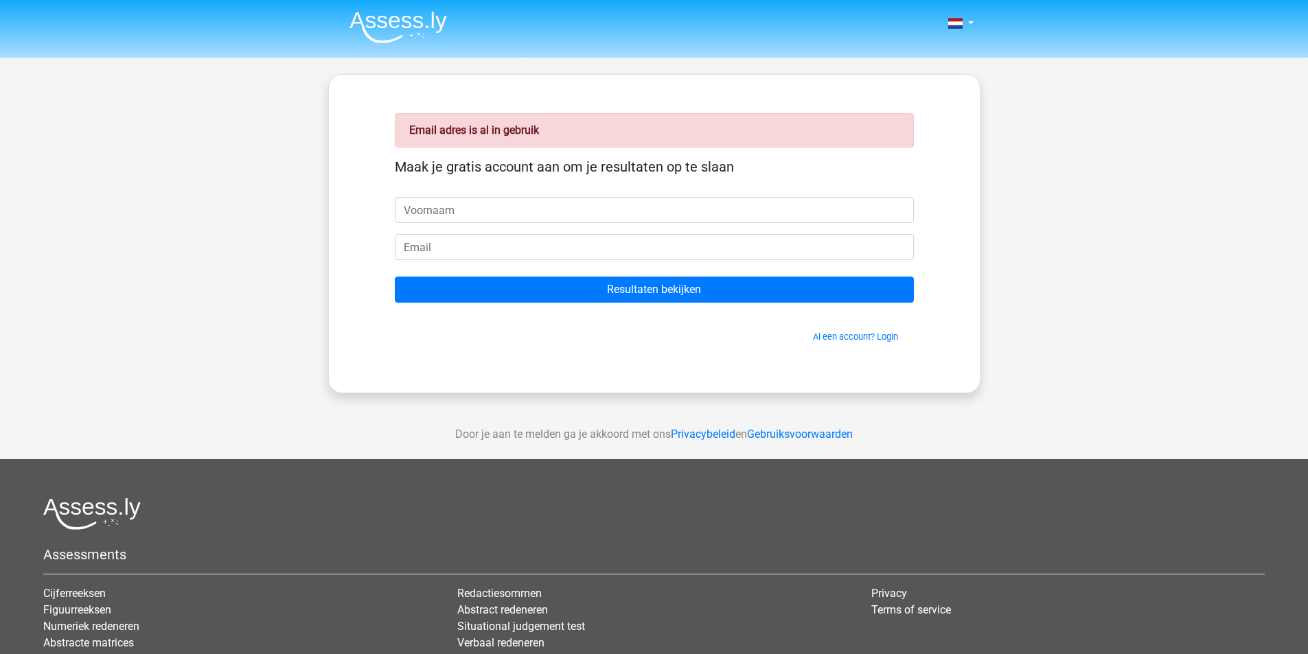
click at [486, 211] on input "text" at bounding box center [654, 210] width 519 height 26
type input "kees"
click at [450, 251] on input "email" at bounding box center [654, 247] width 519 height 26
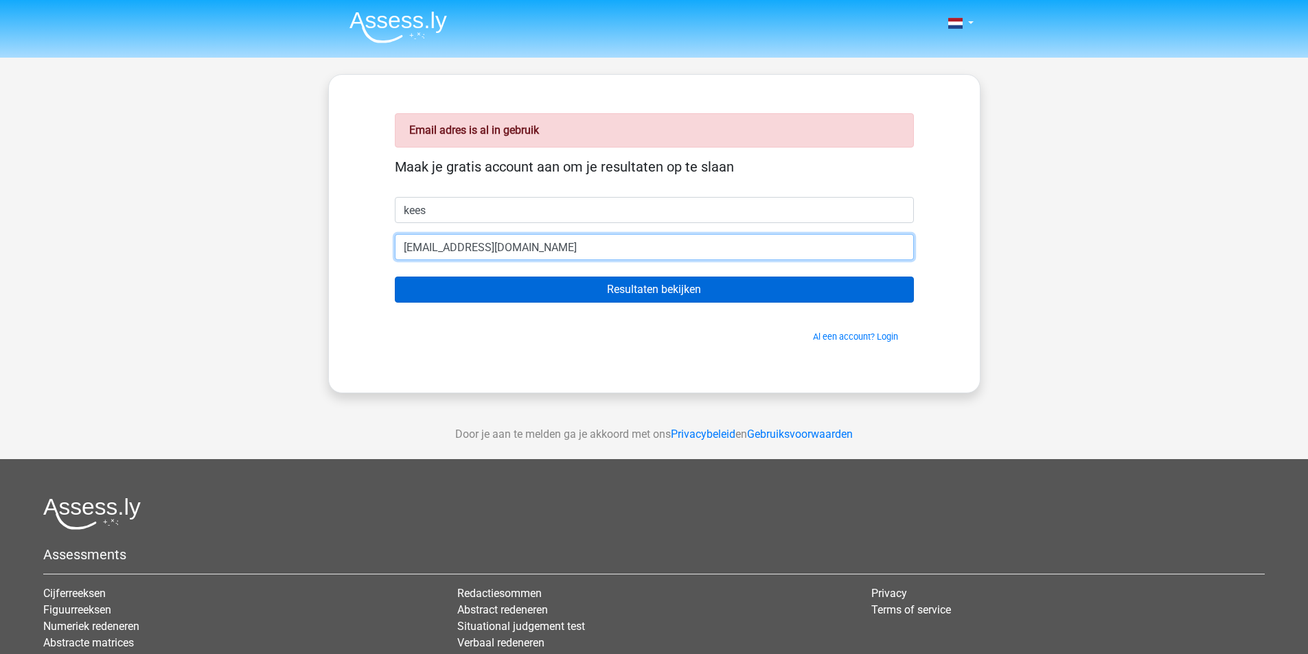
type input "[EMAIL_ADDRESS][DOMAIN_NAME]"
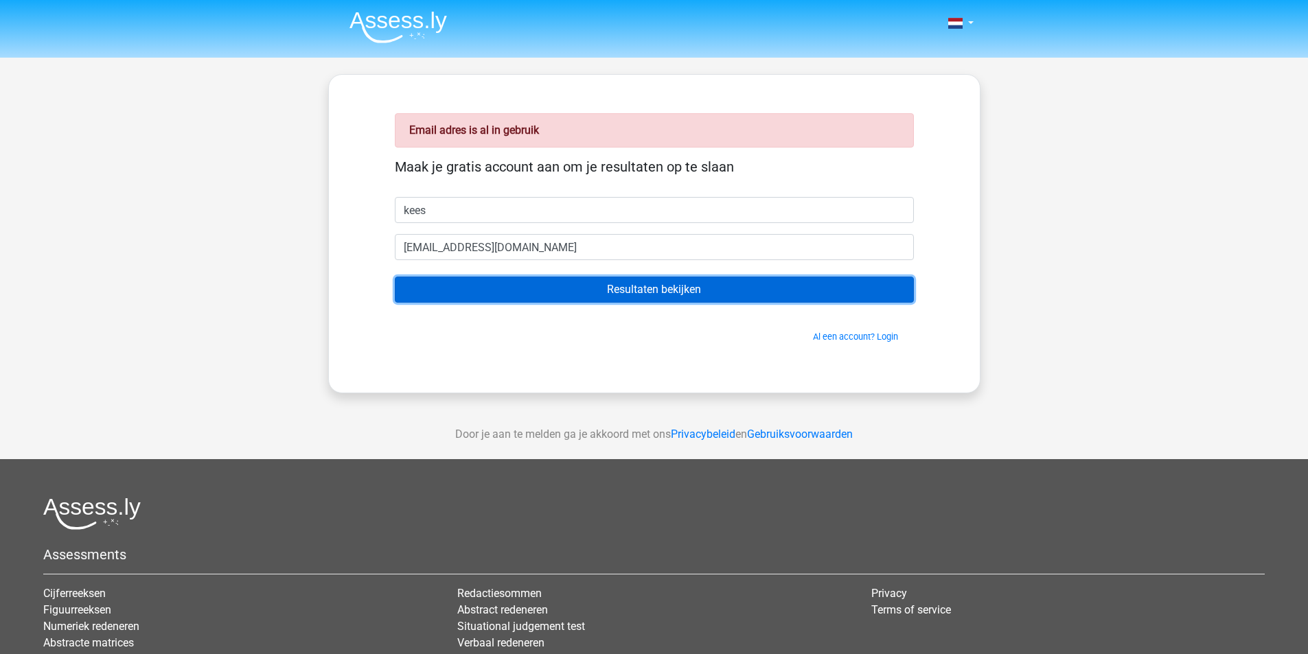
click at [592, 293] on input "Resultaten bekijken" at bounding box center [654, 290] width 519 height 26
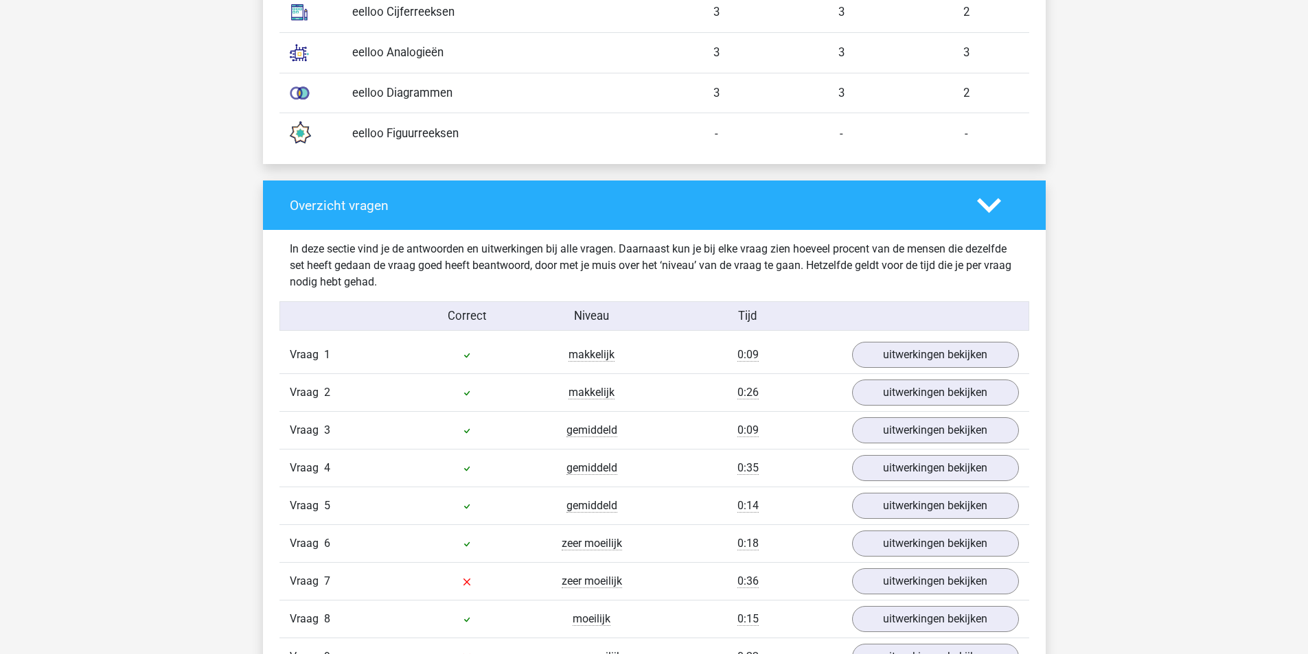
scroll to position [1236, 0]
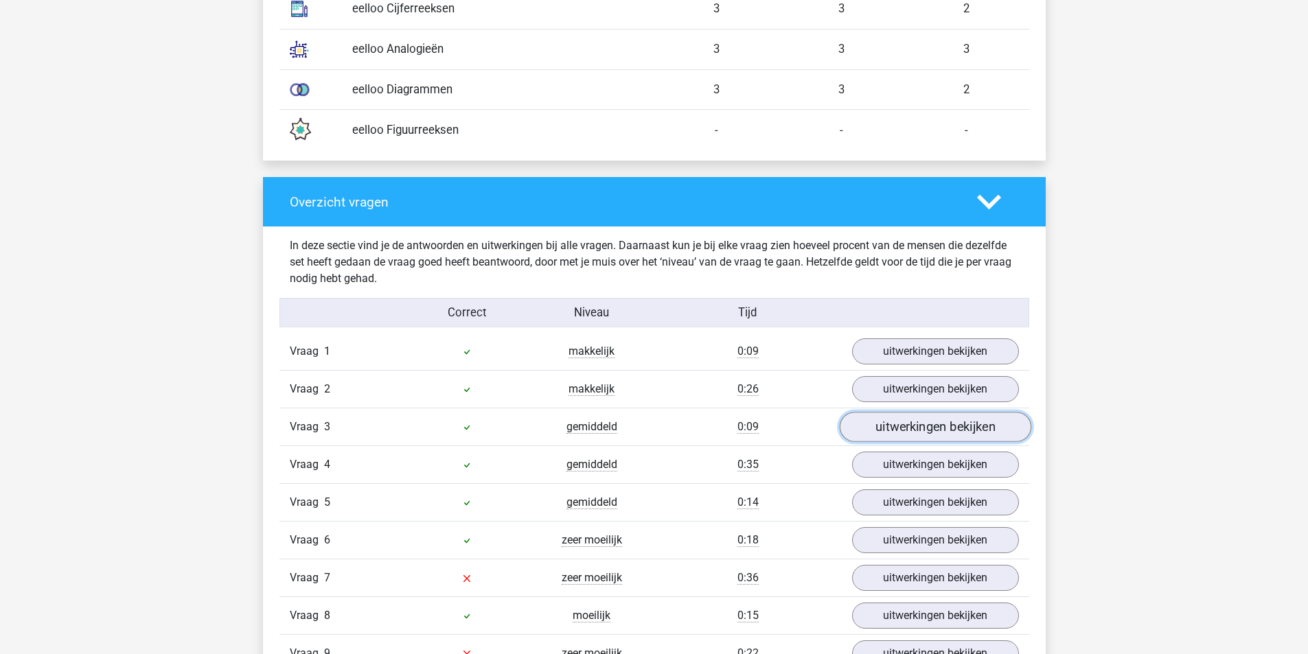
click at [941, 423] on link "uitwerkingen bekijken" at bounding box center [935, 428] width 192 height 30
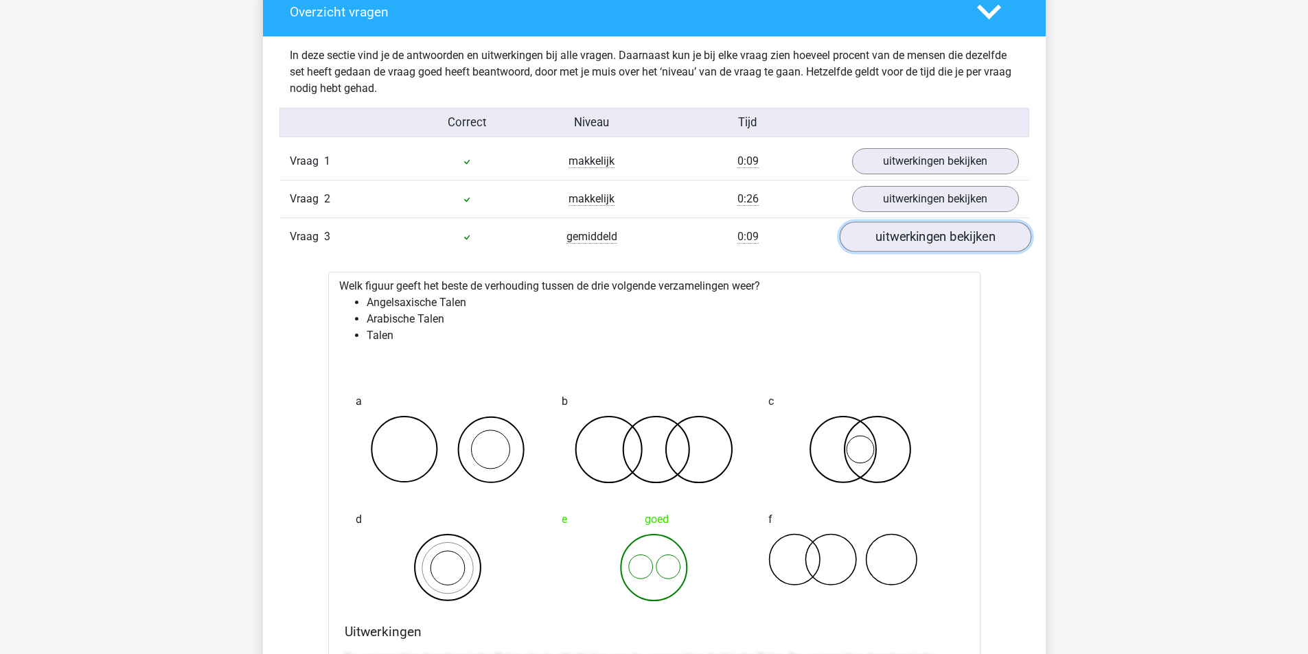
scroll to position [1442, 0]
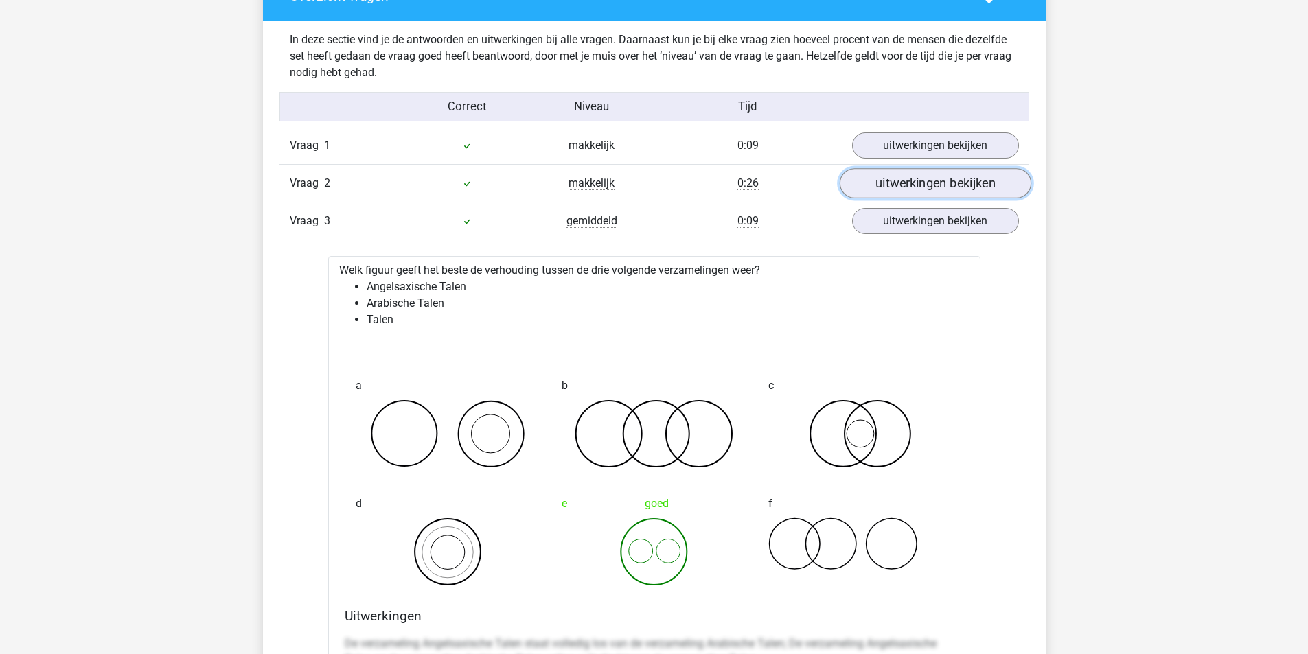
click at [915, 180] on link "uitwerkingen bekijken" at bounding box center [935, 184] width 192 height 30
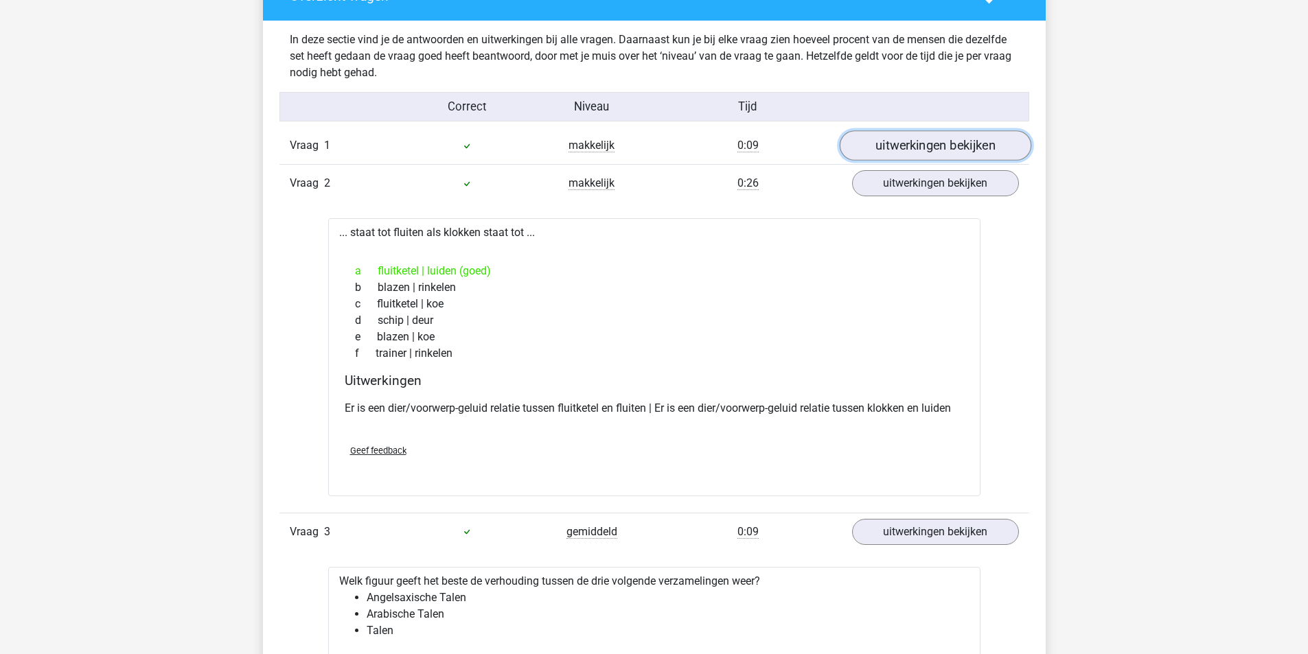
click at [930, 146] on link "uitwerkingen bekijken" at bounding box center [935, 146] width 192 height 30
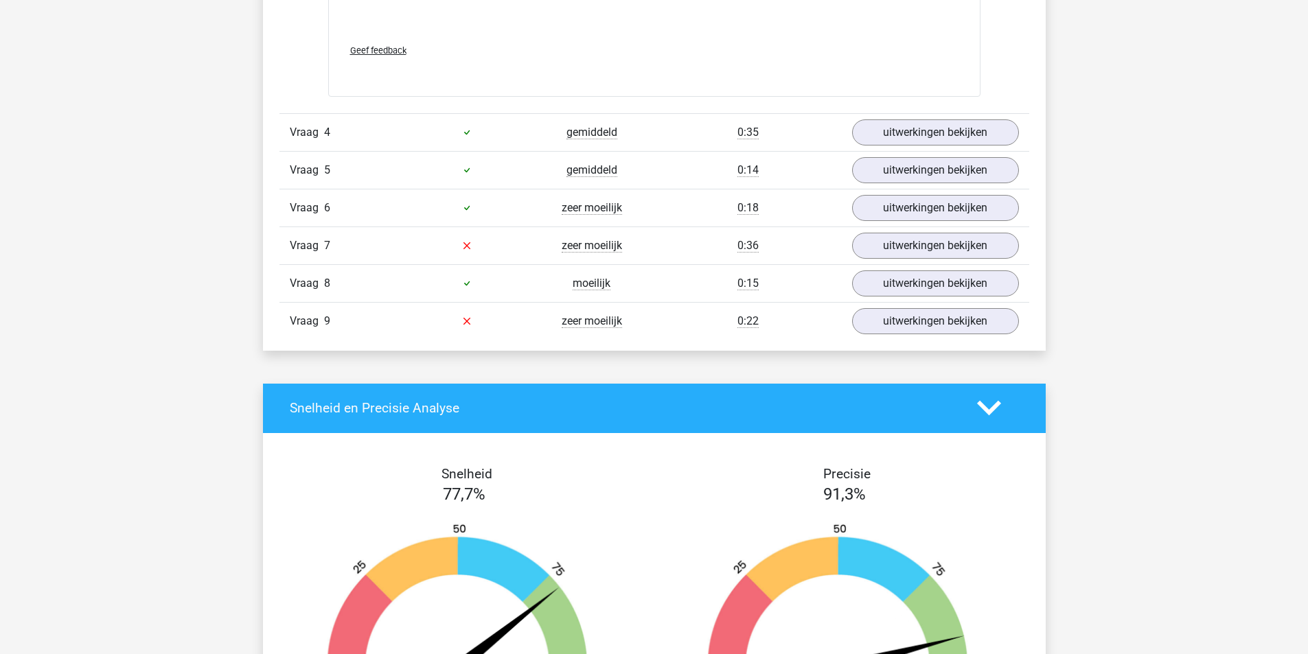
scroll to position [3365, 0]
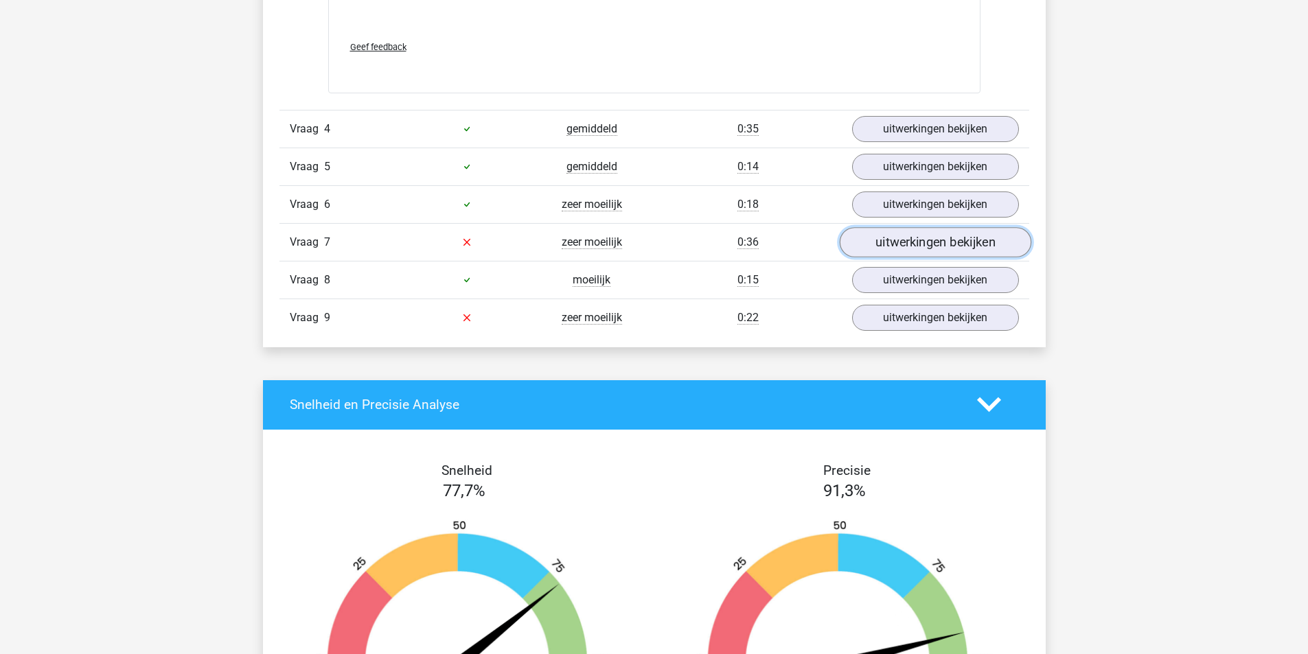
click at [895, 244] on link "uitwerkingen bekijken" at bounding box center [935, 242] width 192 height 30
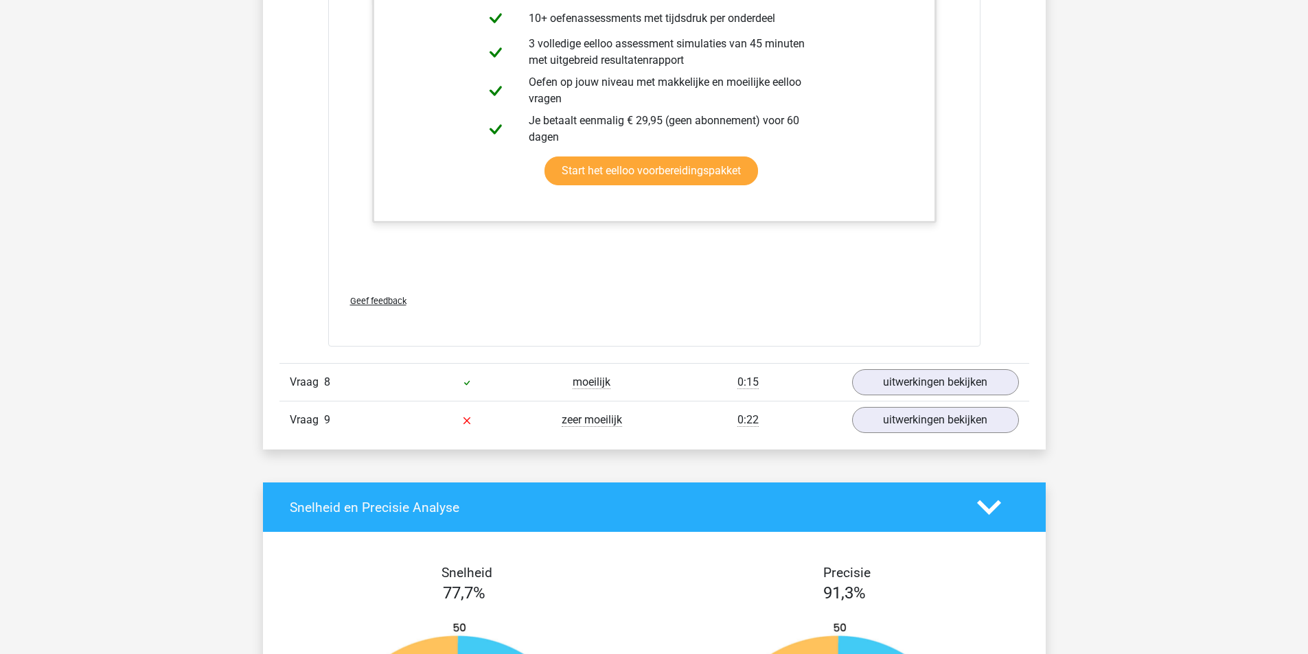
scroll to position [4189, 0]
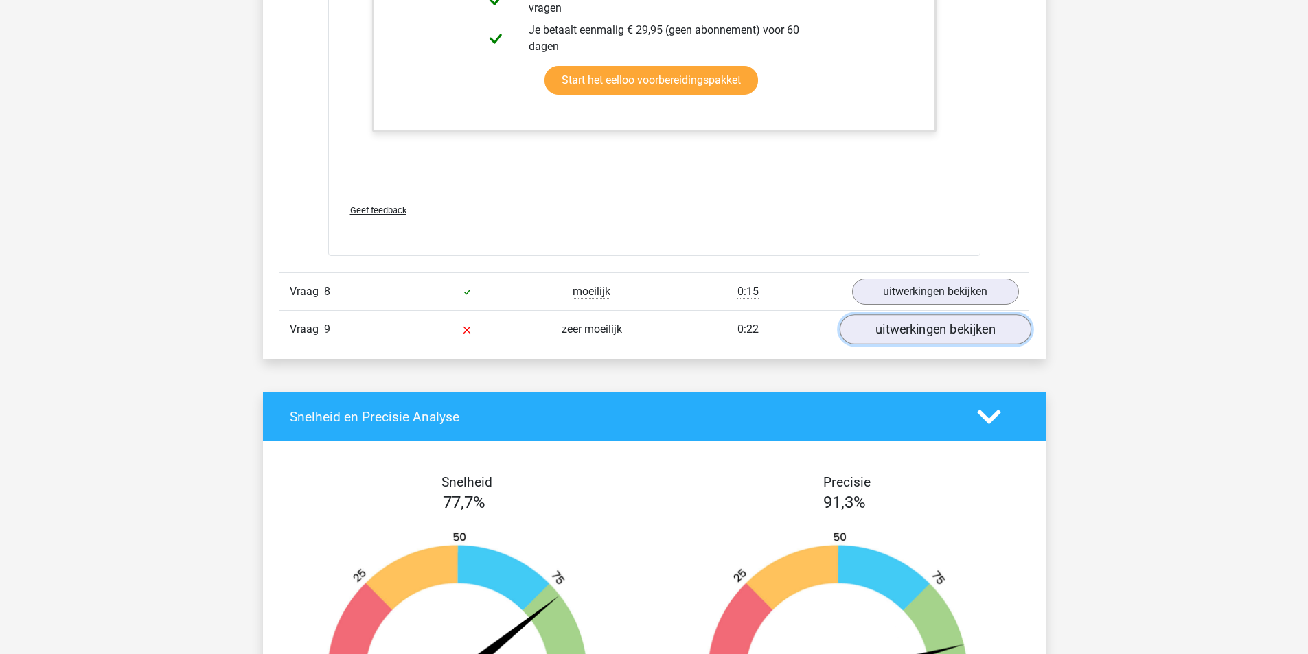
click at [926, 332] on link "uitwerkingen bekijken" at bounding box center [935, 330] width 192 height 30
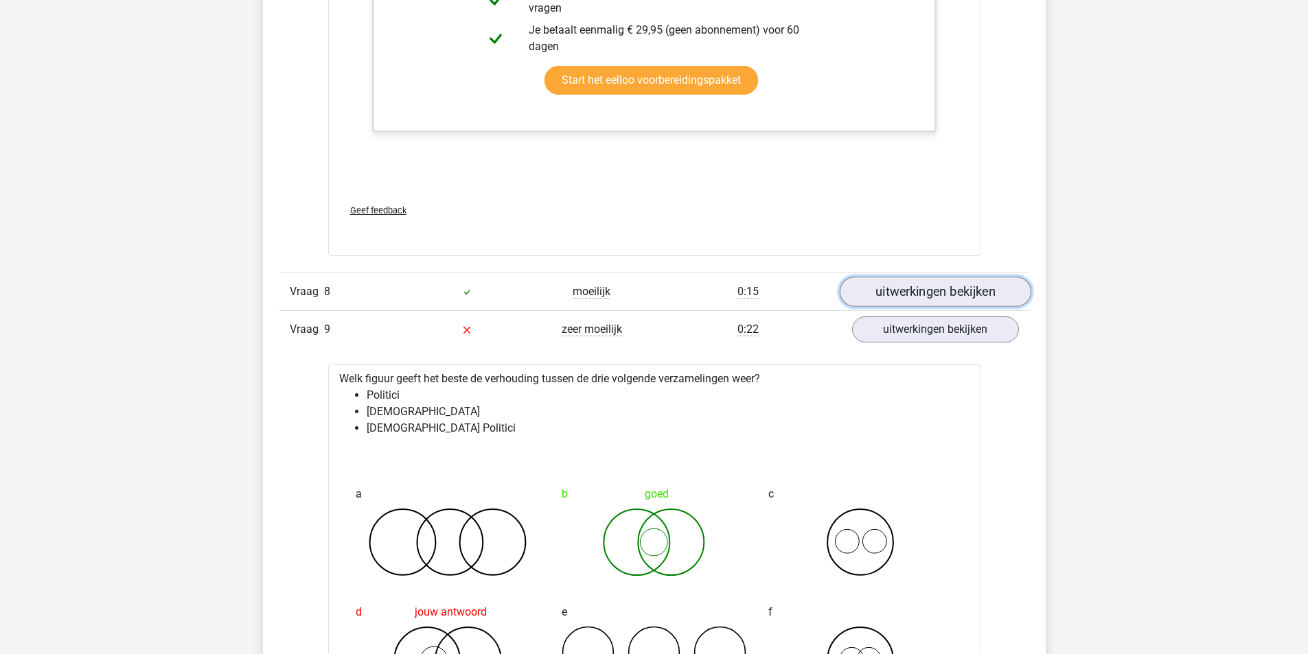
click at [878, 285] on link "uitwerkingen bekijken" at bounding box center [935, 292] width 192 height 30
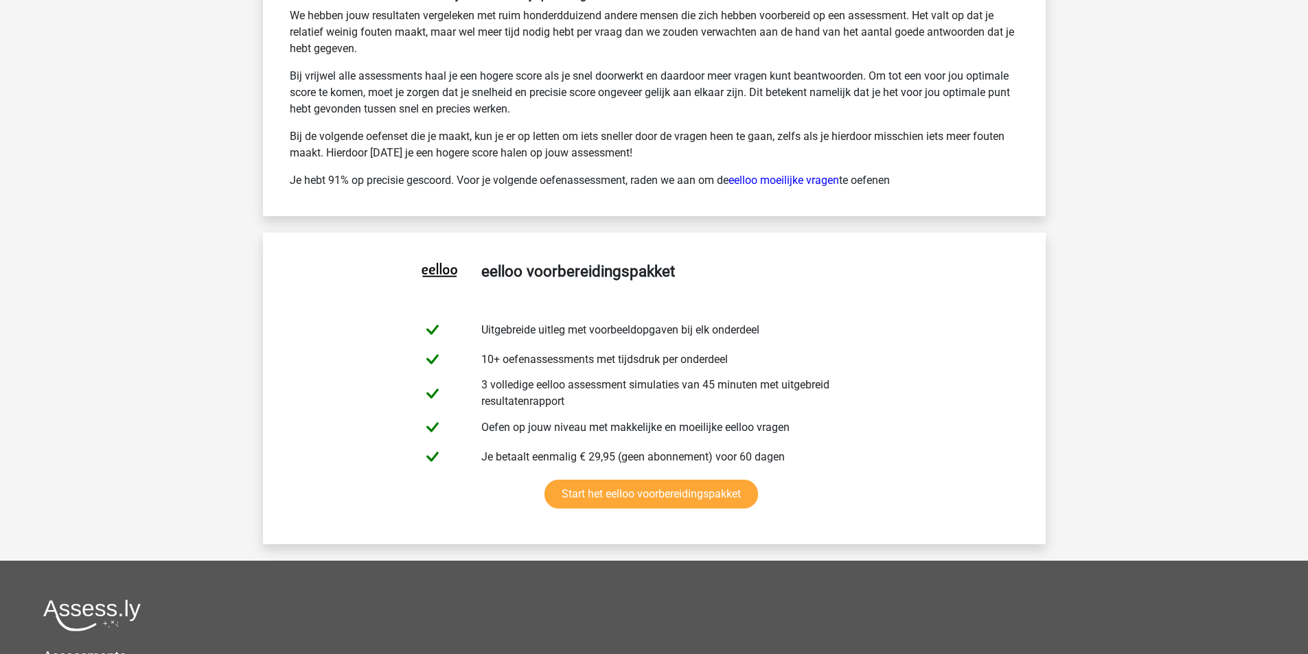
scroll to position [6318, 0]
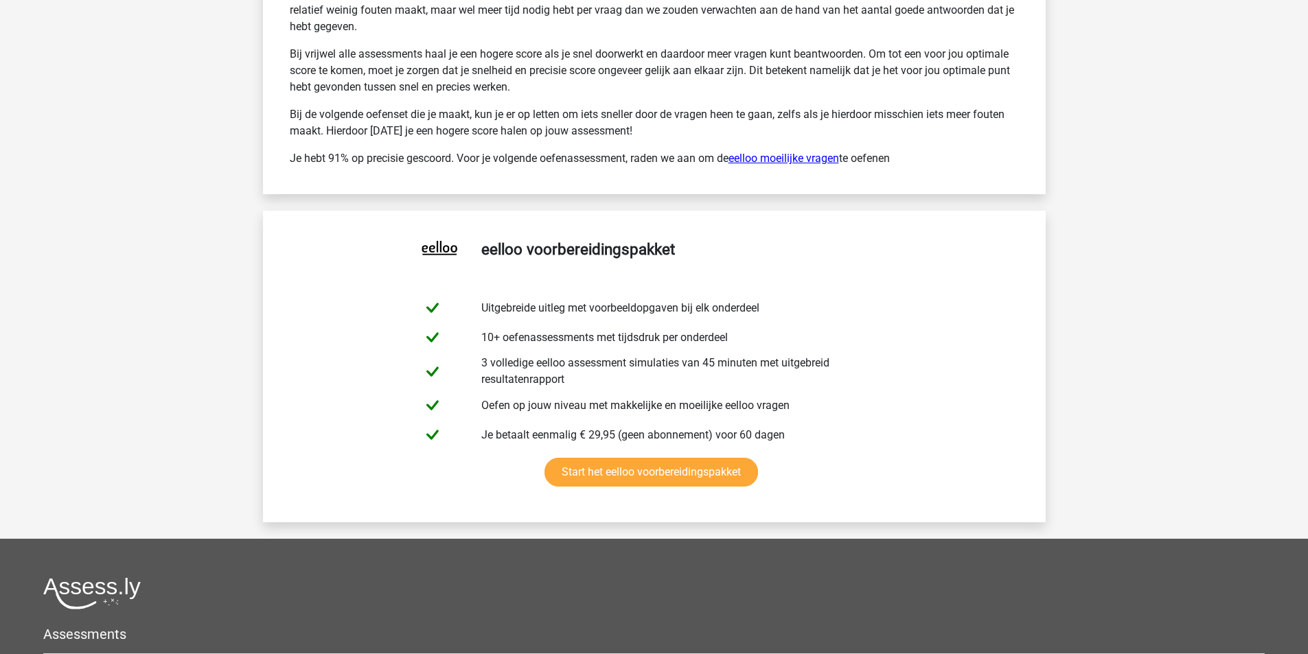
click at [793, 157] on link "eelloo moeilijke vragen" at bounding box center [784, 158] width 111 height 13
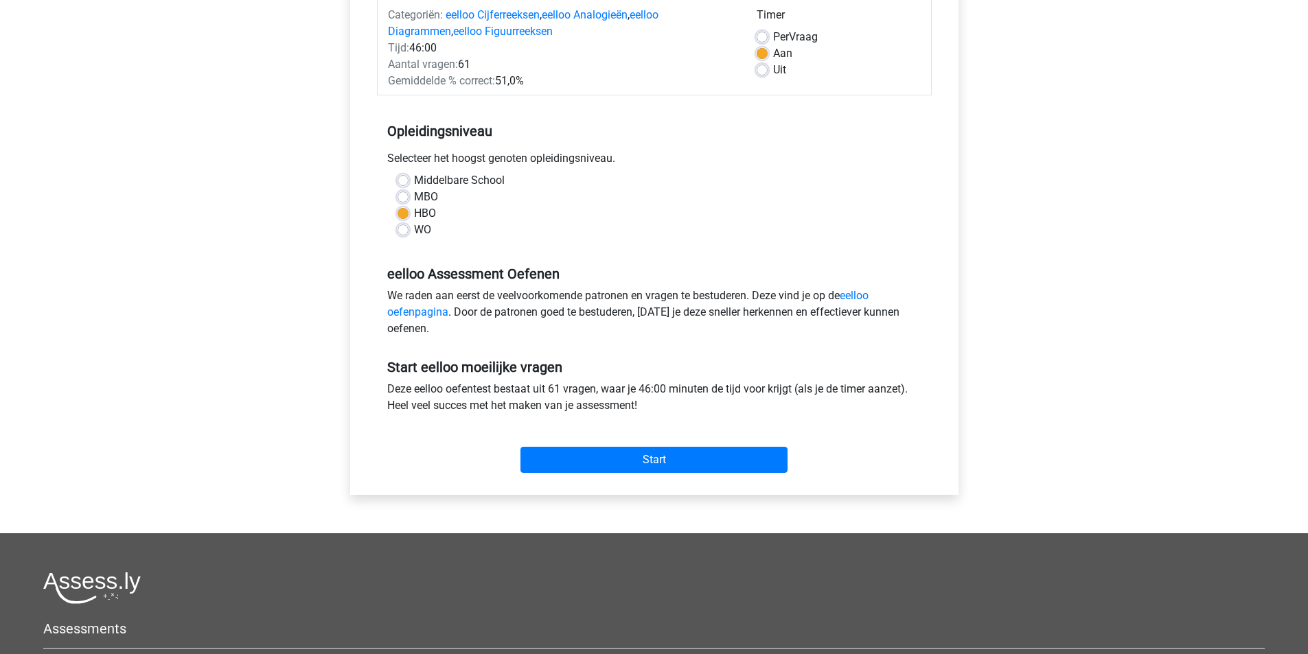
scroll to position [343, 0]
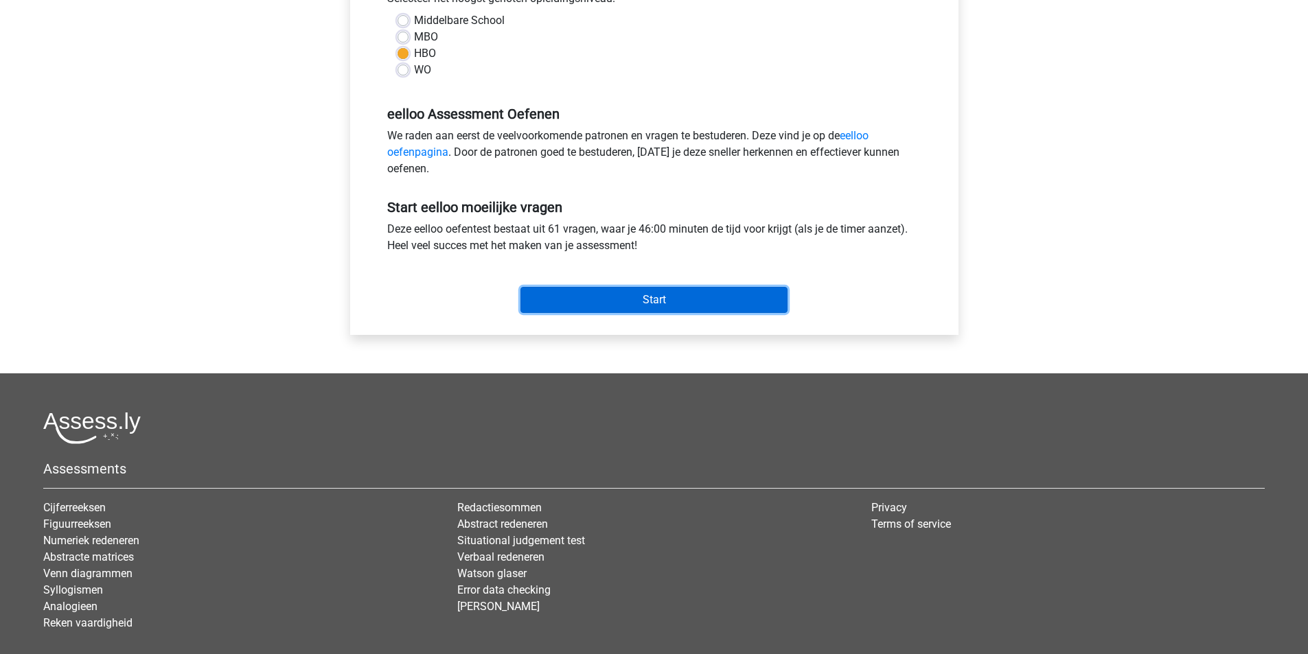
click at [691, 295] on input "Start" at bounding box center [654, 300] width 267 height 26
click at [628, 299] on input "Start" at bounding box center [654, 300] width 267 height 26
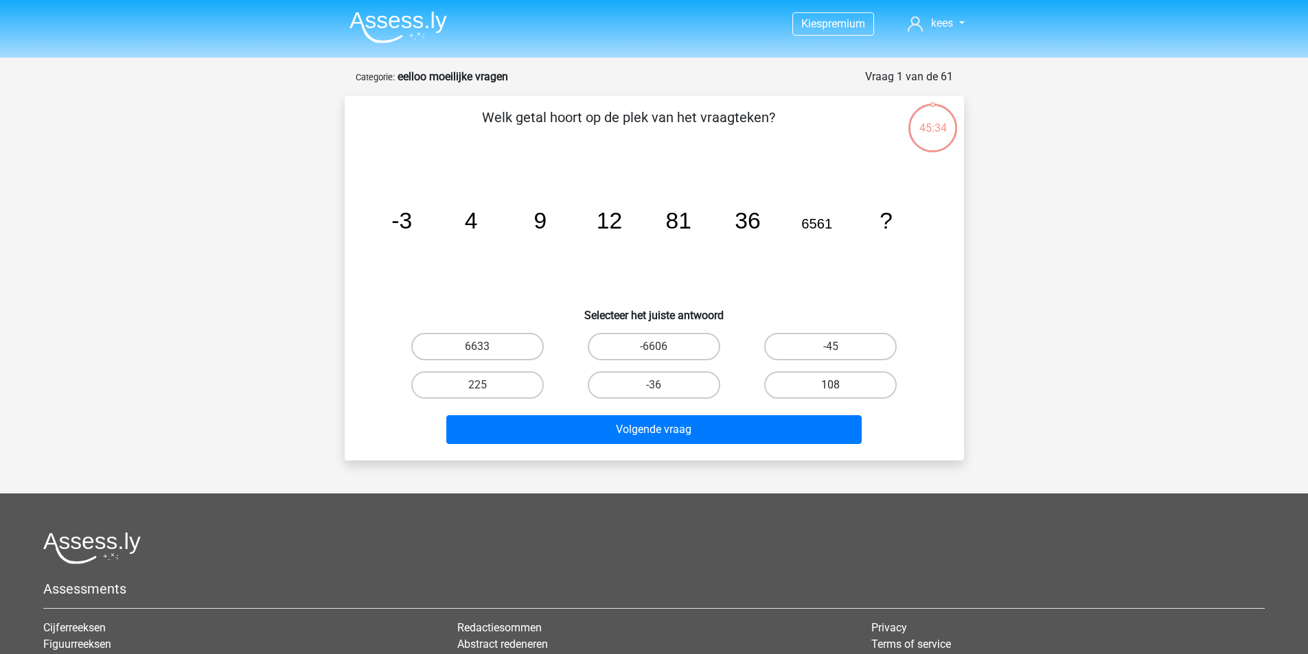
click at [814, 377] on label "108" at bounding box center [830, 385] width 133 height 27
click at [831, 385] on input "108" at bounding box center [835, 389] width 9 height 9
radio input "true"
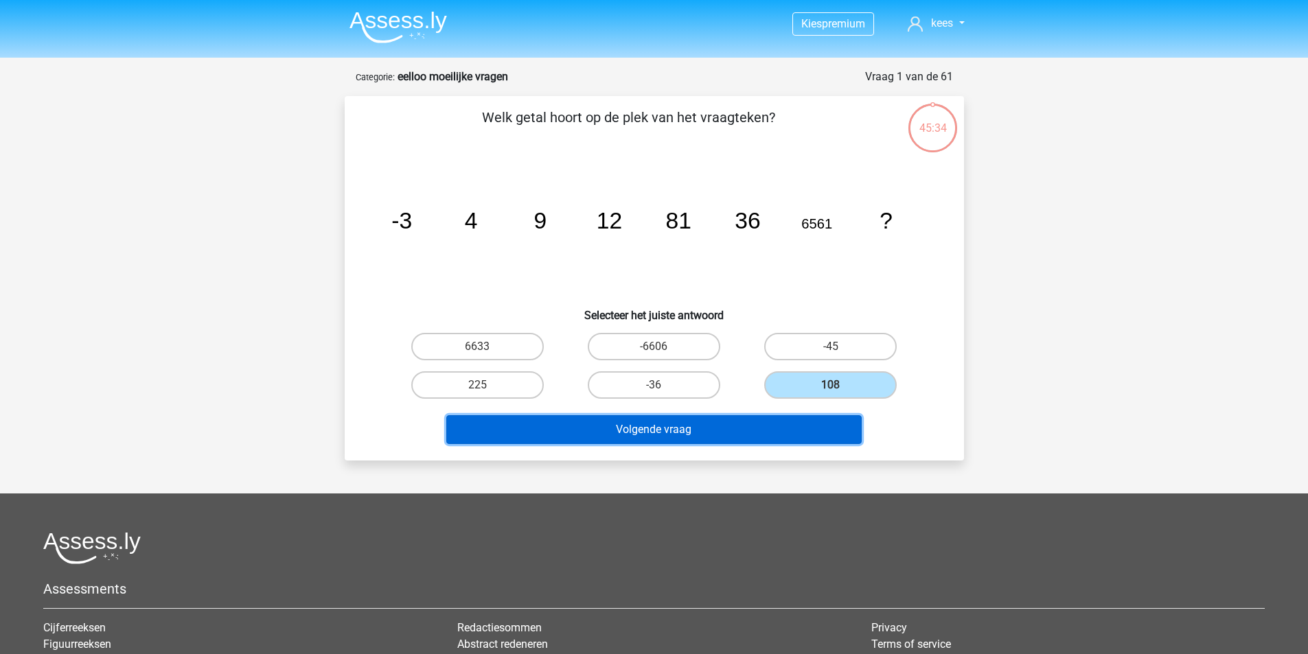
click at [789, 429] on button "Volgende vraag" at bounding box center [653, 429] width 415 height 29
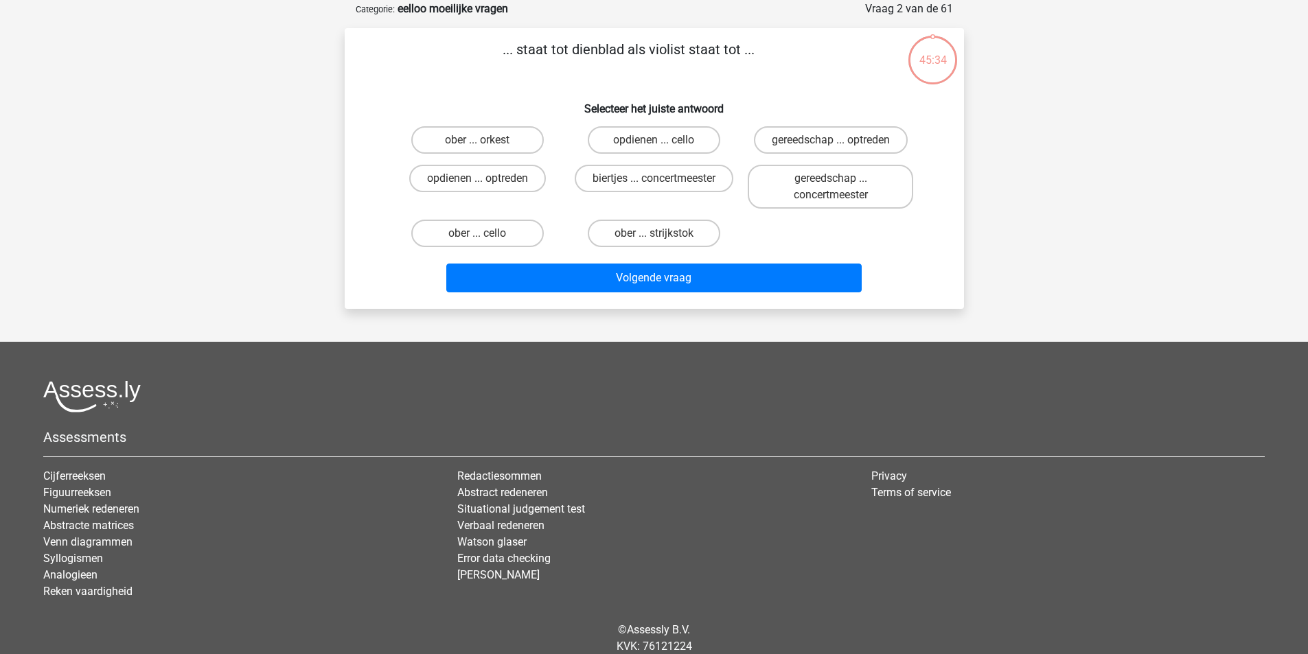
scroll to position [69, 0]
click at [688, 235] on label "ober ... strijkstok" at bounding box center [654, 232] width 133 height 27
click at [663, 235] on input "ober ... strijkstok" at bounding box center [658, 237] width 9 height 9
radio input "true"
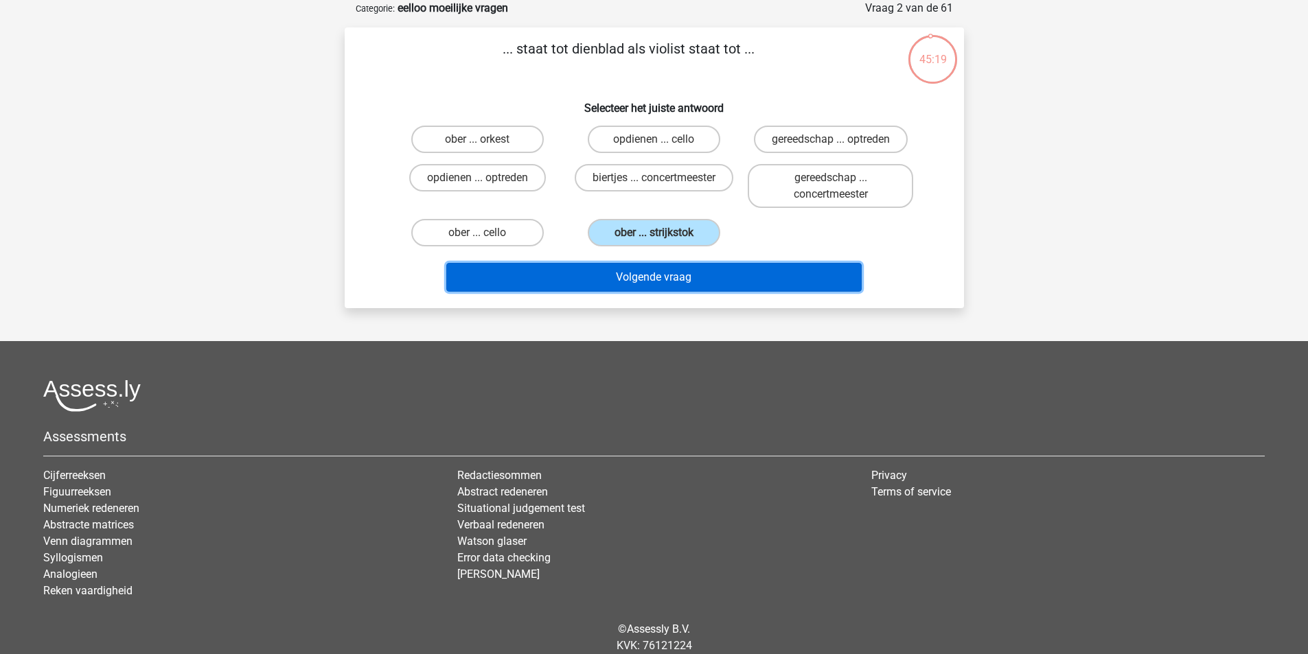
click at [707, 282] on button "Volgende vraag" at bounding box center [653, 277] width 415 height 29
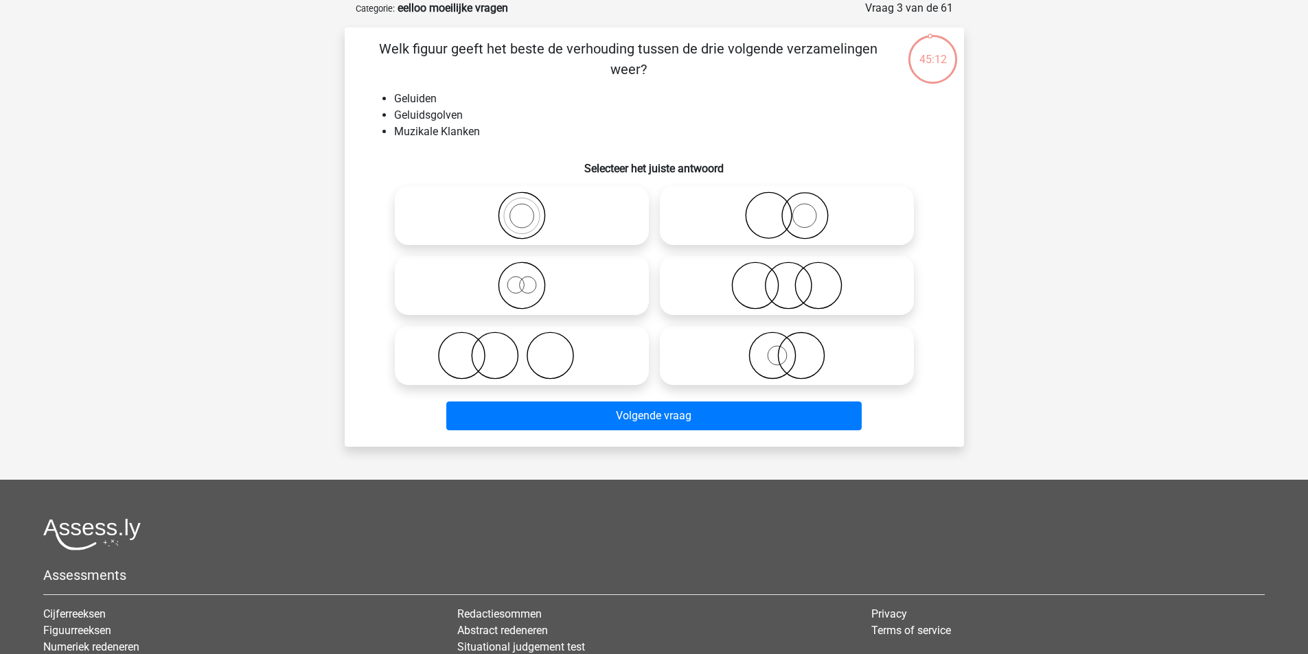
click at [524, 210] on icon at bounding box center [521, 216] width 243 height 48
click at [524, 209] on input "radio" at bounding box center [526, 204] width 9 height 9
radio input "true"
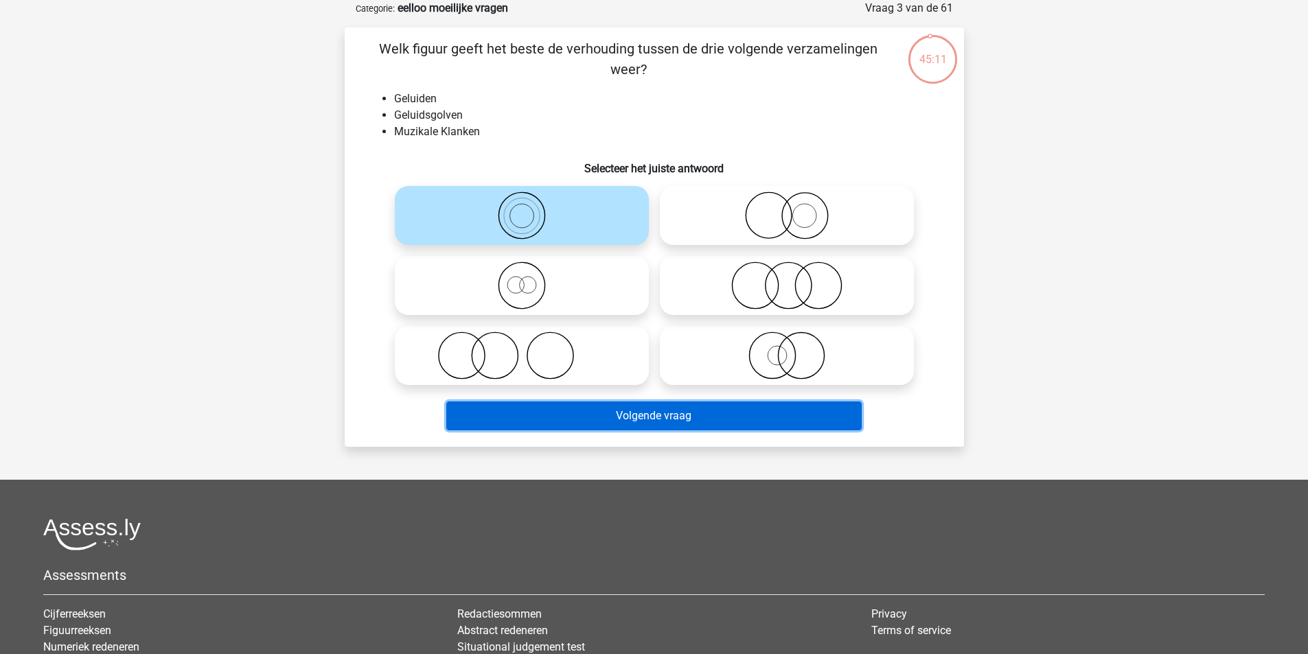
click at [714, 413] on button "Volgende vraag" at bounding box center [653, 416] width 415 height 29
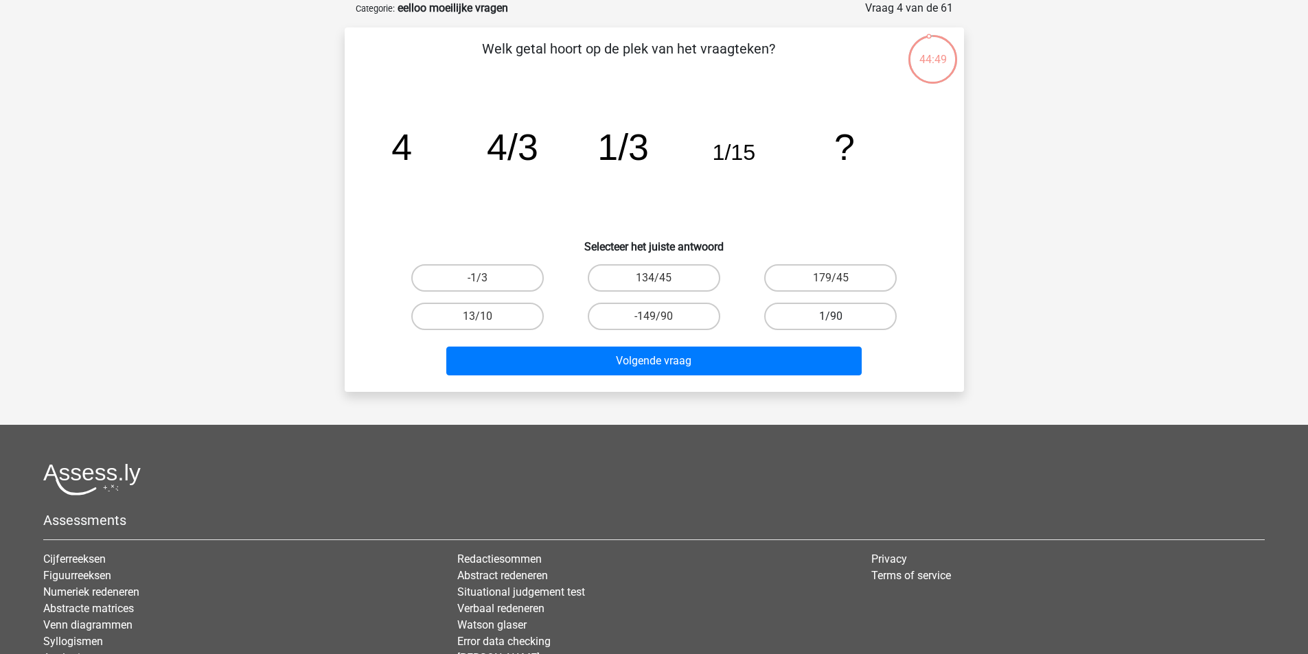
click at [843, 312] on label "1/90" at bounding box center [830, 316] width 133 height 27
click at [840, 317] on input "1/90" at bounding box center [835, 321] width 9 height 9
radio input "true"
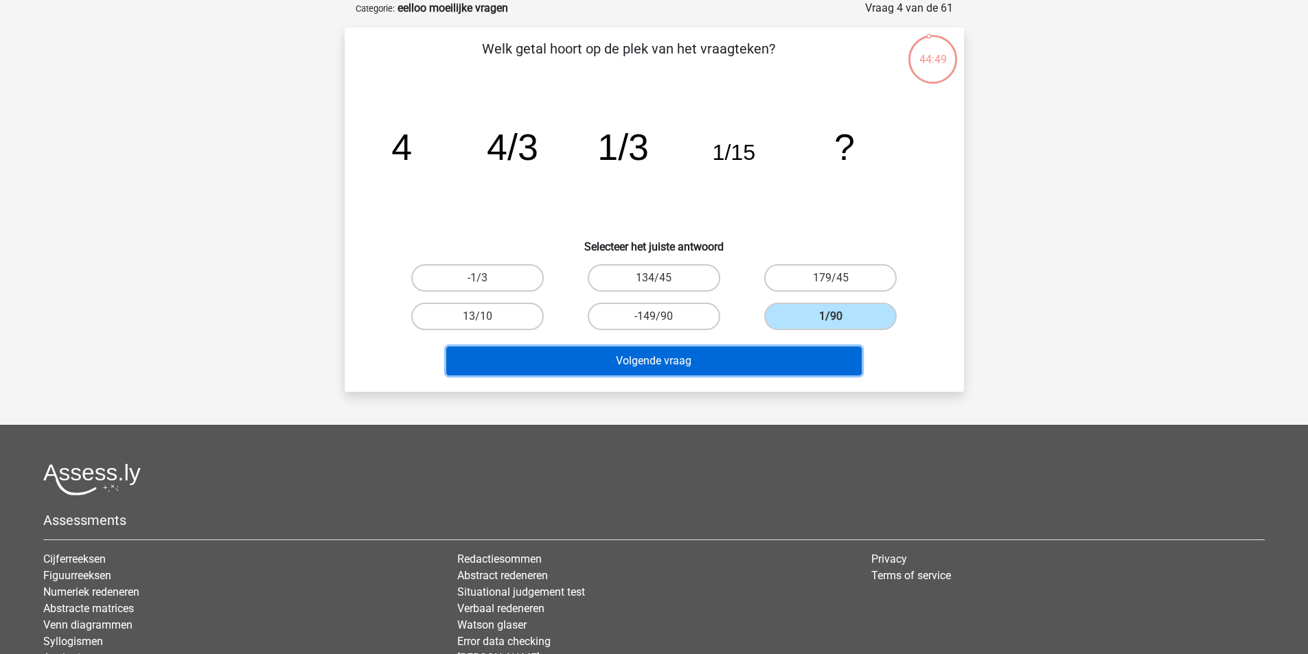
click at [802, 350] on button "Volgende vraag" at bounding box center [653, 361] width 415 height 29
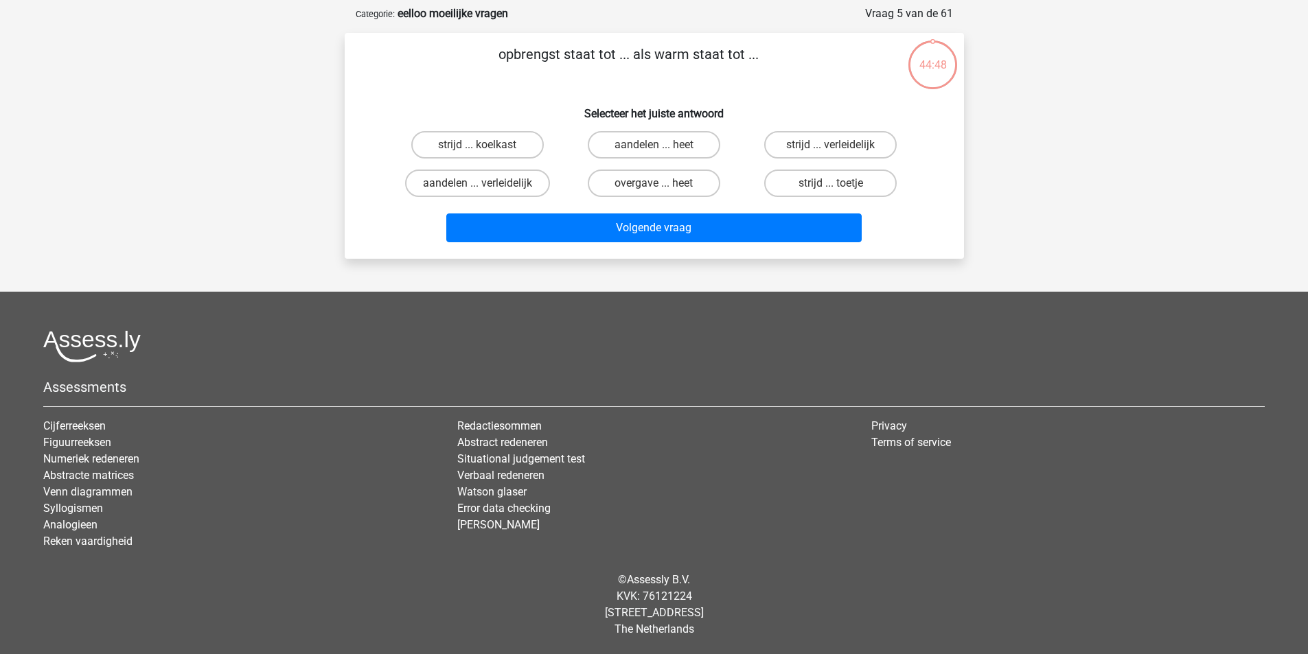
scroll to position [63, 0]
click at [685, 184] on label "overgave ... heet" at bounding box center [654, 183] width 133 height 27
click at [663, 184] on input "overgave ... heet" at bounding box center [658, 187] width 9 height 9
radio input "true"
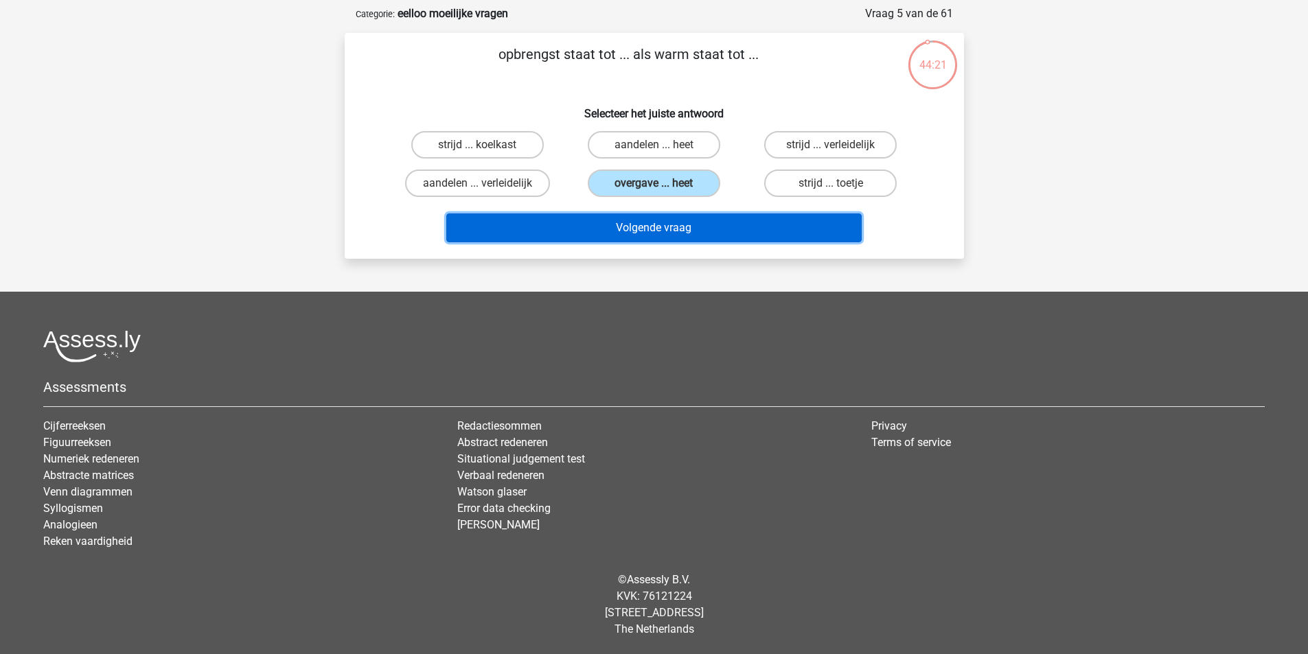
click at [707, 232] on button "Volgende vraag" at bounding box center [653, 228] width 415 height 29
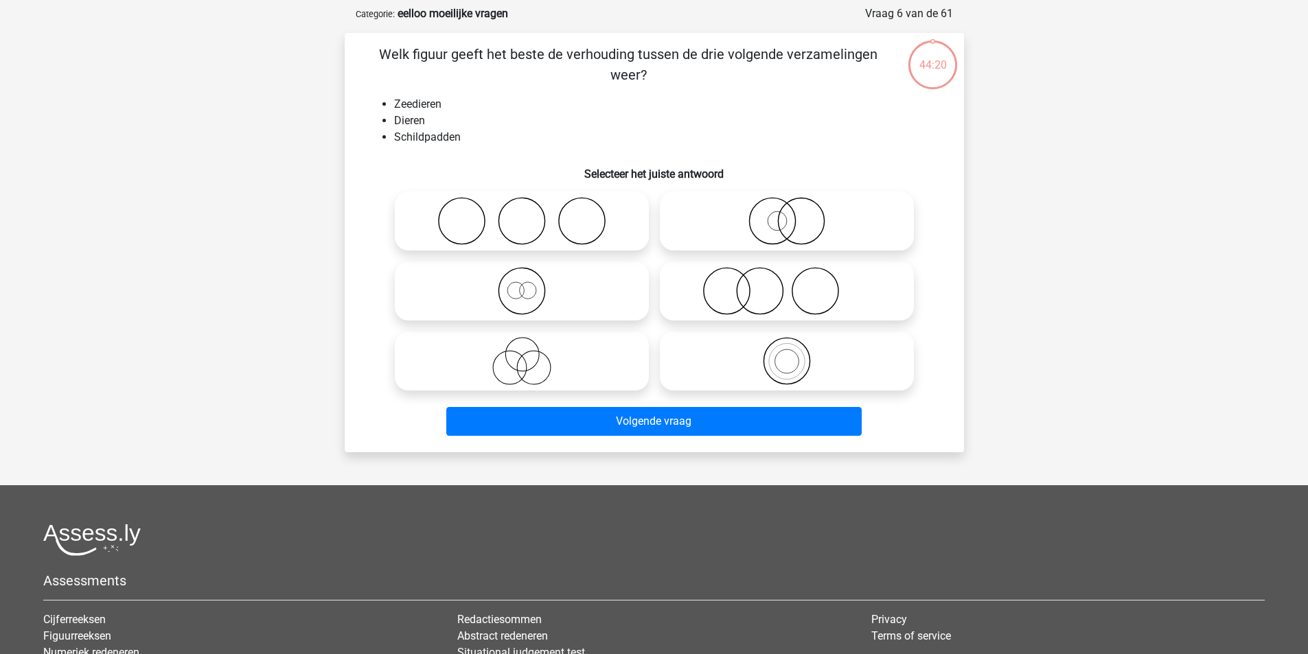
scroll to position [69, 0]
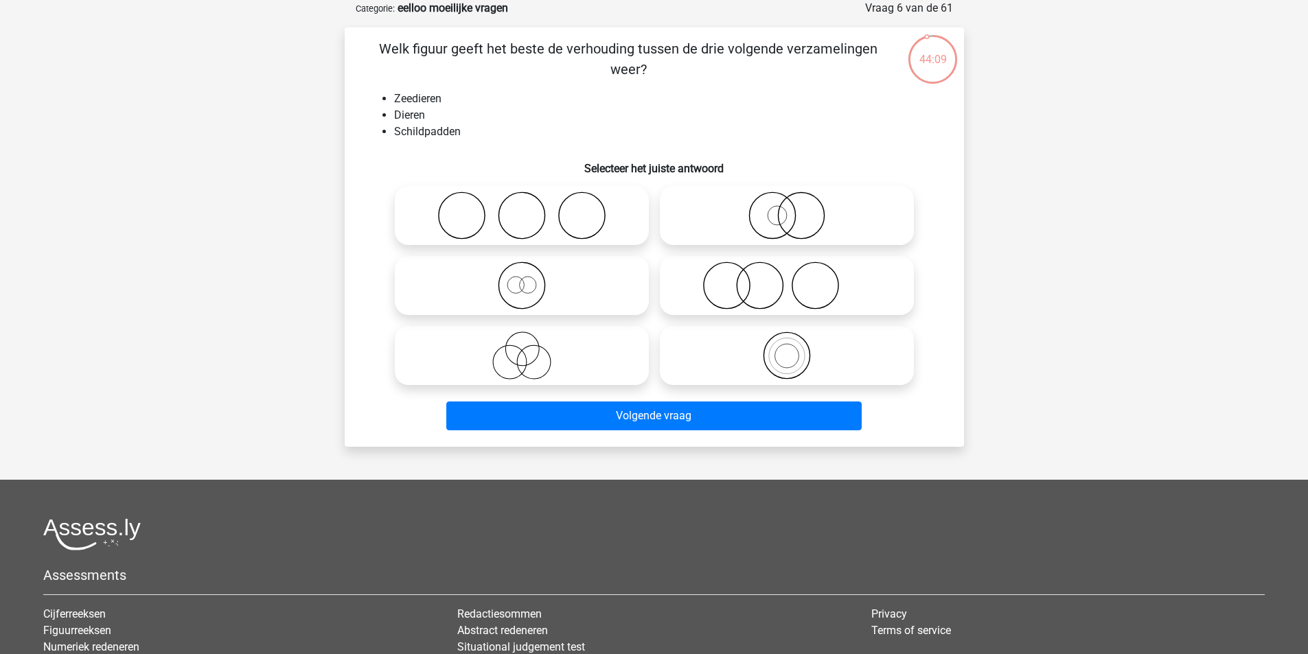
click at [771, 354] on icon at bounding box center [786, 356] width 243 height 48
click at [787, 349] on input "radio" at bounding box center [791, 344] width 9 height 9
radio input "true"
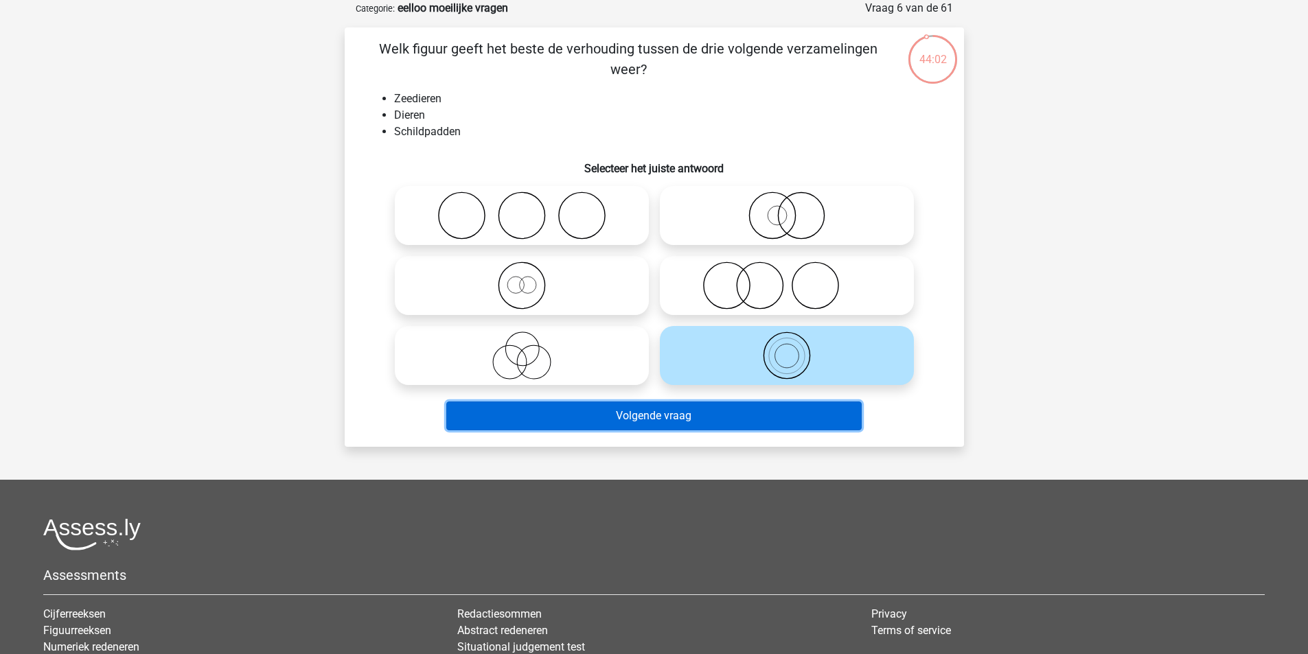
click at [788, 414] on button "Volgende vraag" at bounding box center [653, 416] width 415 height 29
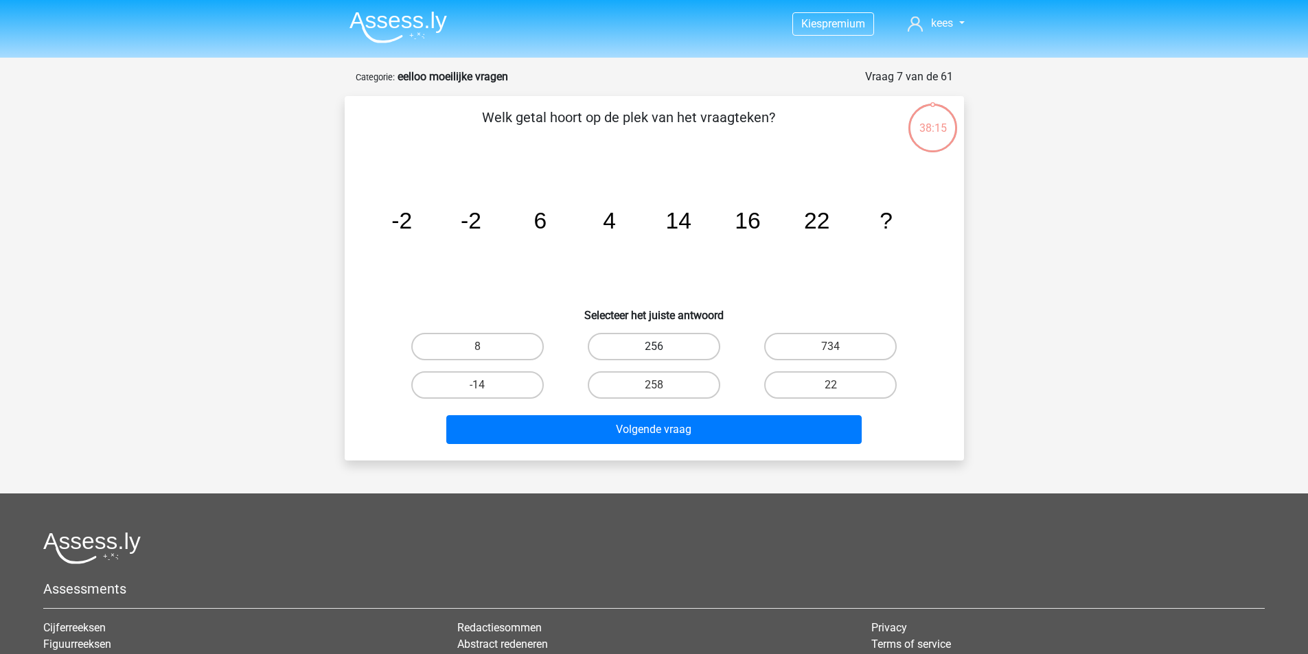
click at [644, 341] on label "256" at bounding box center [654, 346] width 133 height 27
click at [654, 347] on input "256" at bounding box center [658, 351] width 9 height 9
radio input "true"
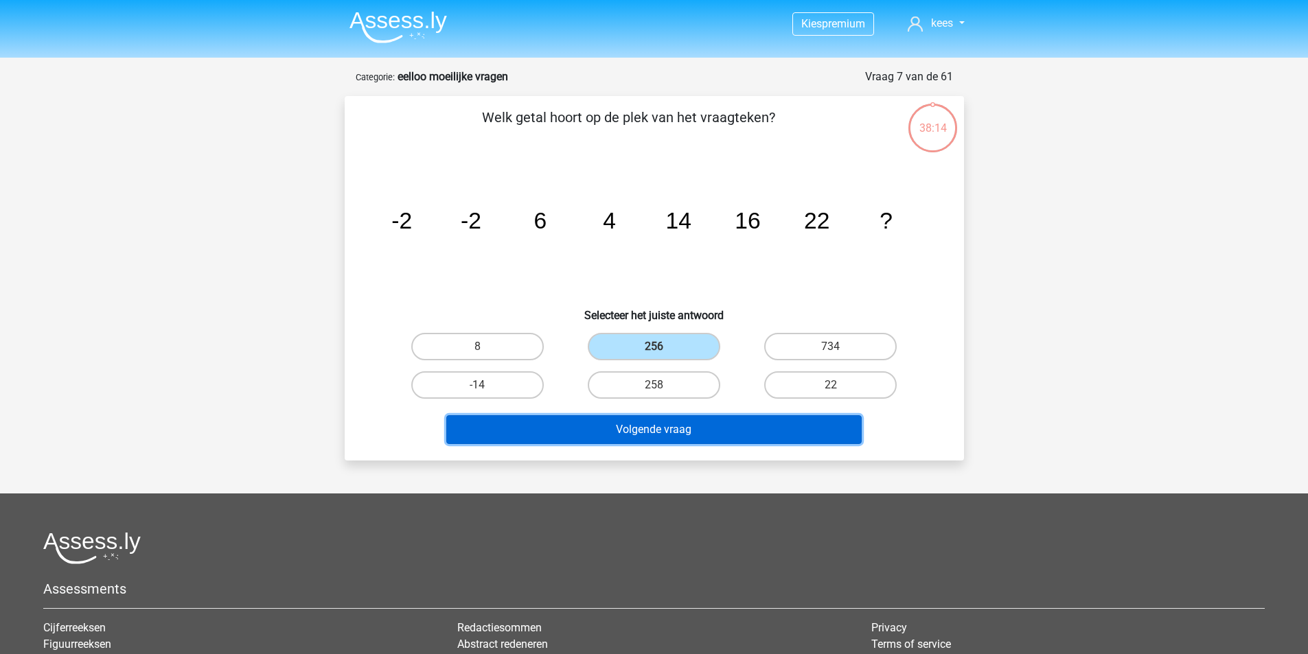
click at [693, 428] on button "Volgende vraag" at bounding box center [653, 429] width 415 height 29
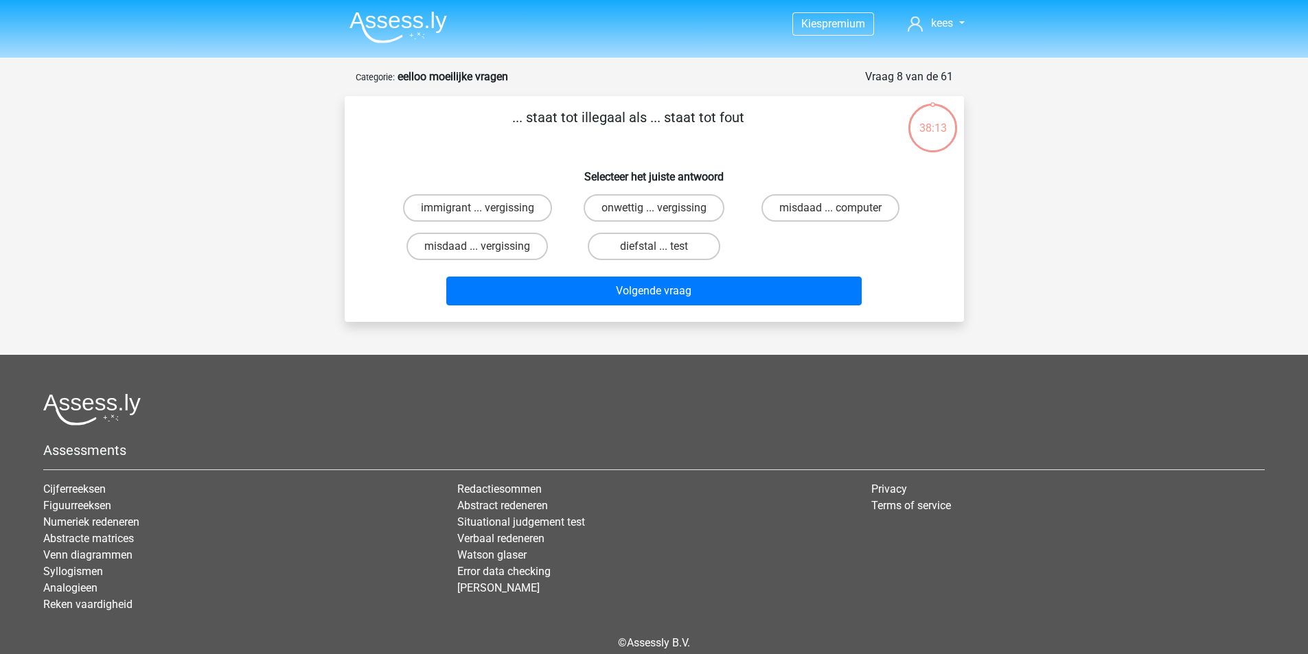
scroll to position [63, 0]
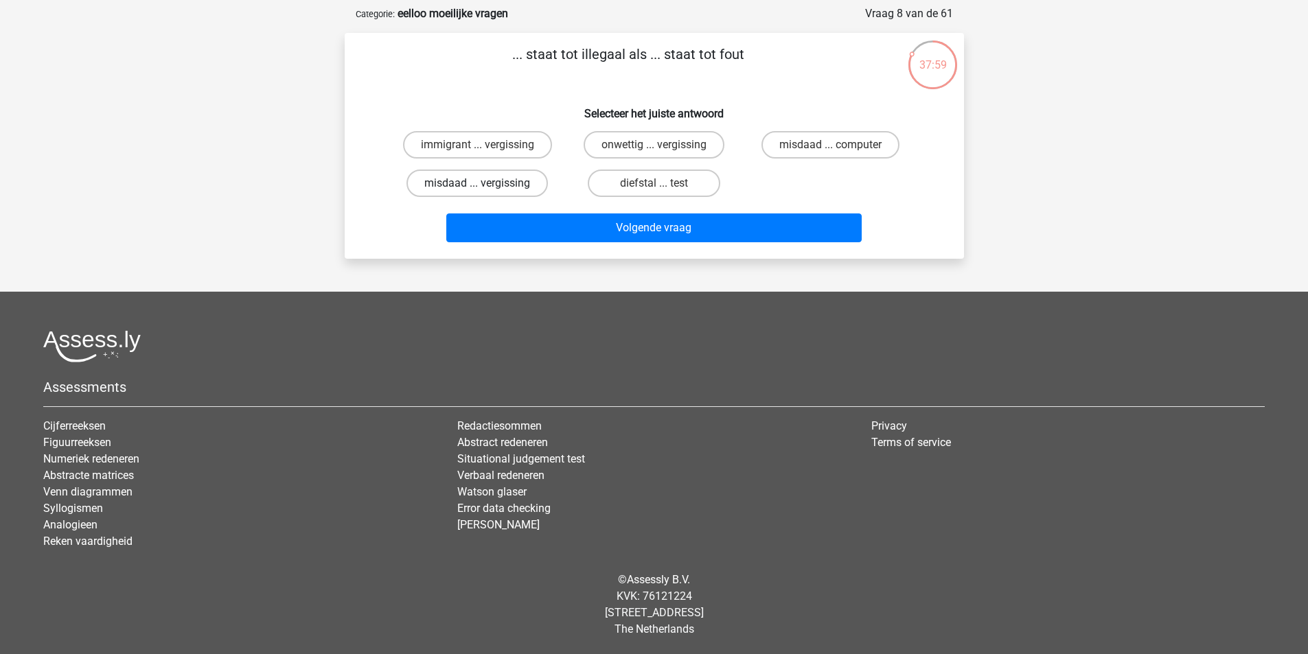
click at [516, 183] on label "misdaad ... vergissing" at bounding box center [477, 183] width 141 height 27
click at [486, 183] on input "misdaad ... vergissing" at bounding box center [481, 187] width 9 height 9
radio input "true"
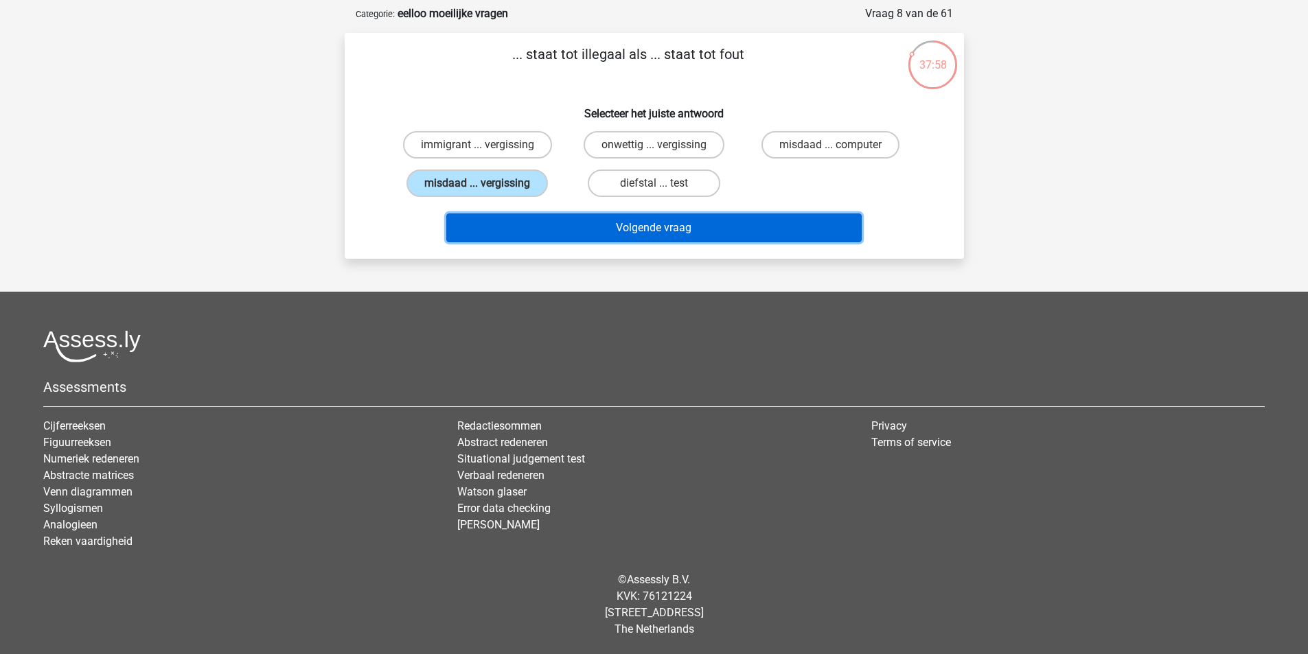
click at [559, 231] on button "Volgende vraag" at bounding box center [653, 228] width 415 height 29
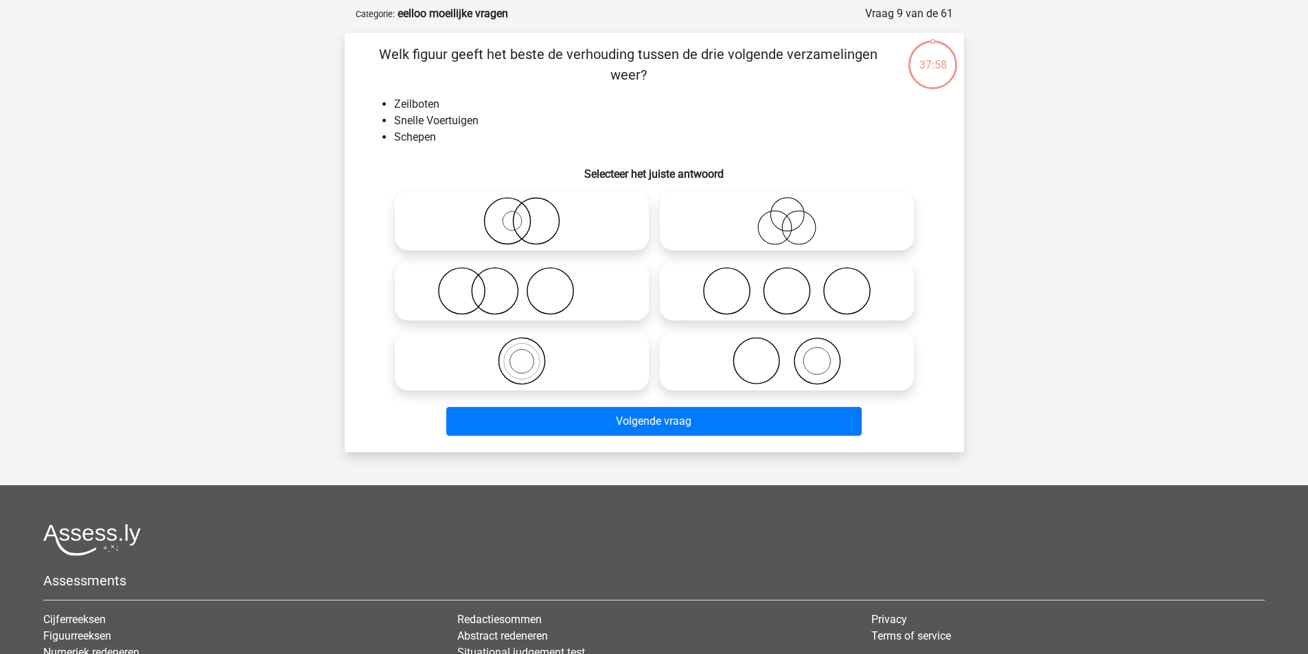
scroll to position [69, 0]
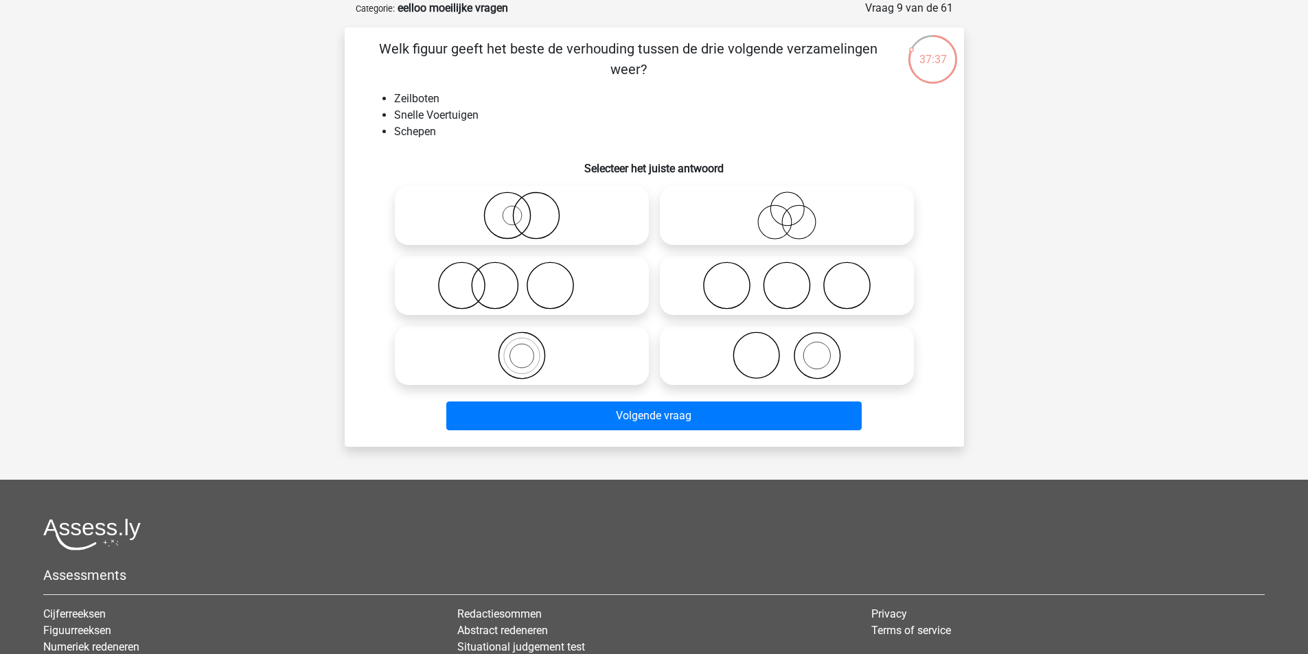
click at [481, 288] on icon at bounding box center [521, 286] width 243 height 48
click at [522, 279] on input "radio" at bounding box center [526, 274] width 9 height 9
radio input "true"
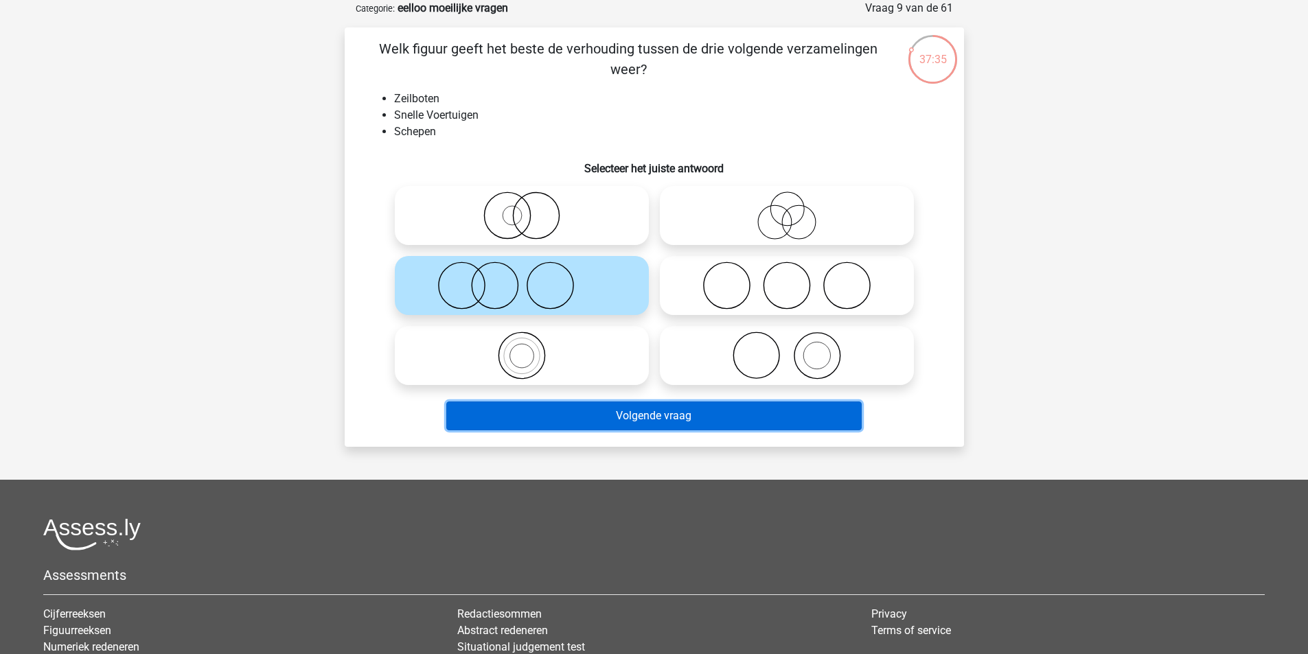
click at [582, 419] on button "Volgende vraag" at bounding box center [653, 416] width 415 height 29
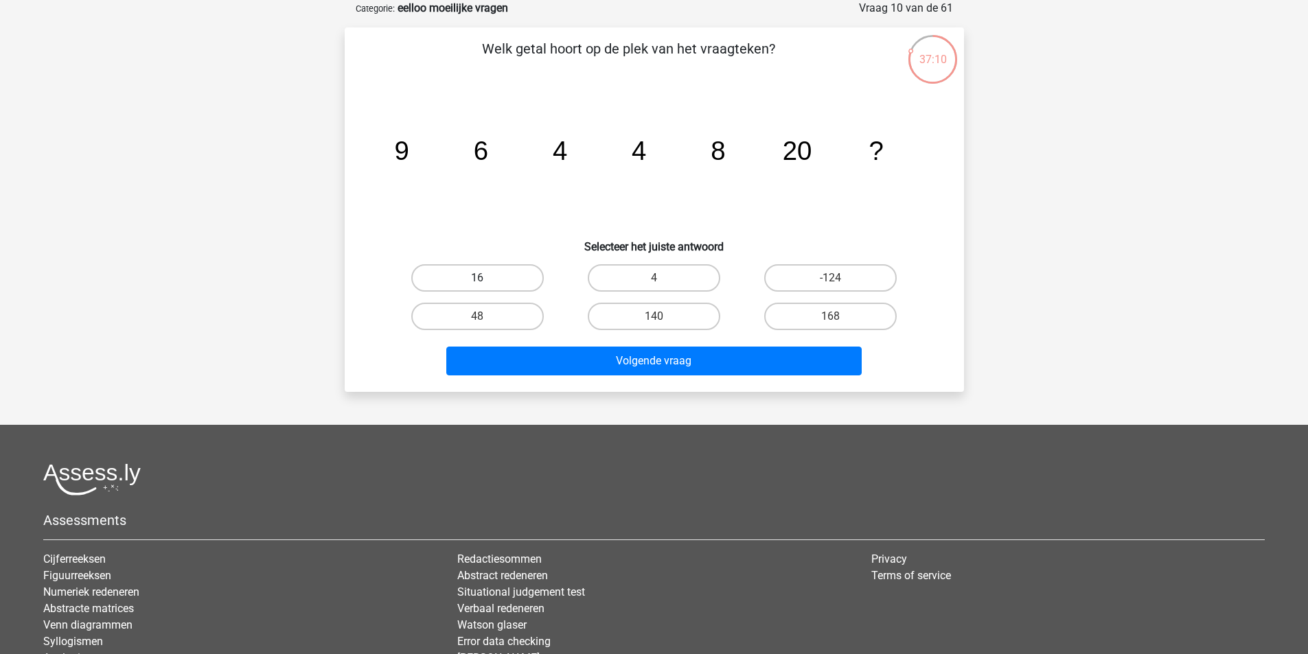
click at [497, 284] on label "16" at bounding box center [477, 277] width 133 height 27
click at [486, 284] on input "16" at bounding box center [481, 282] width 9 height 9
radio input "true"
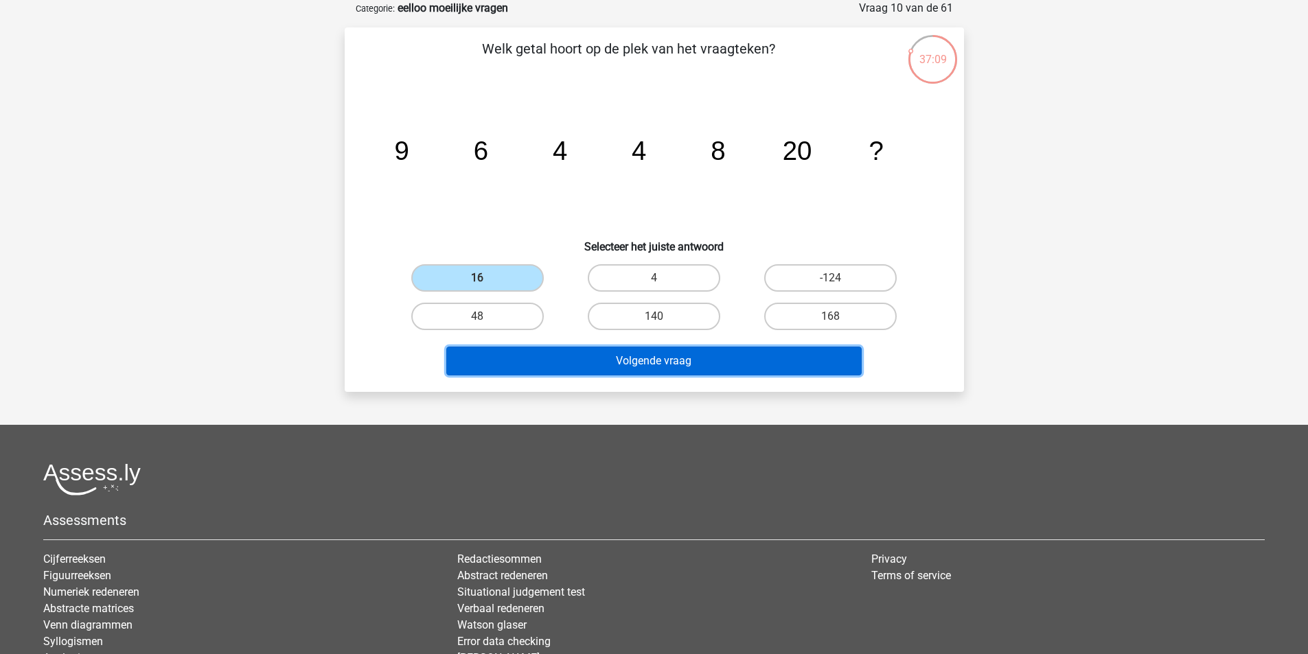
click at [638, 363] on button "Volgende vraag" at bounding box center [653, 361] width 415 height 29
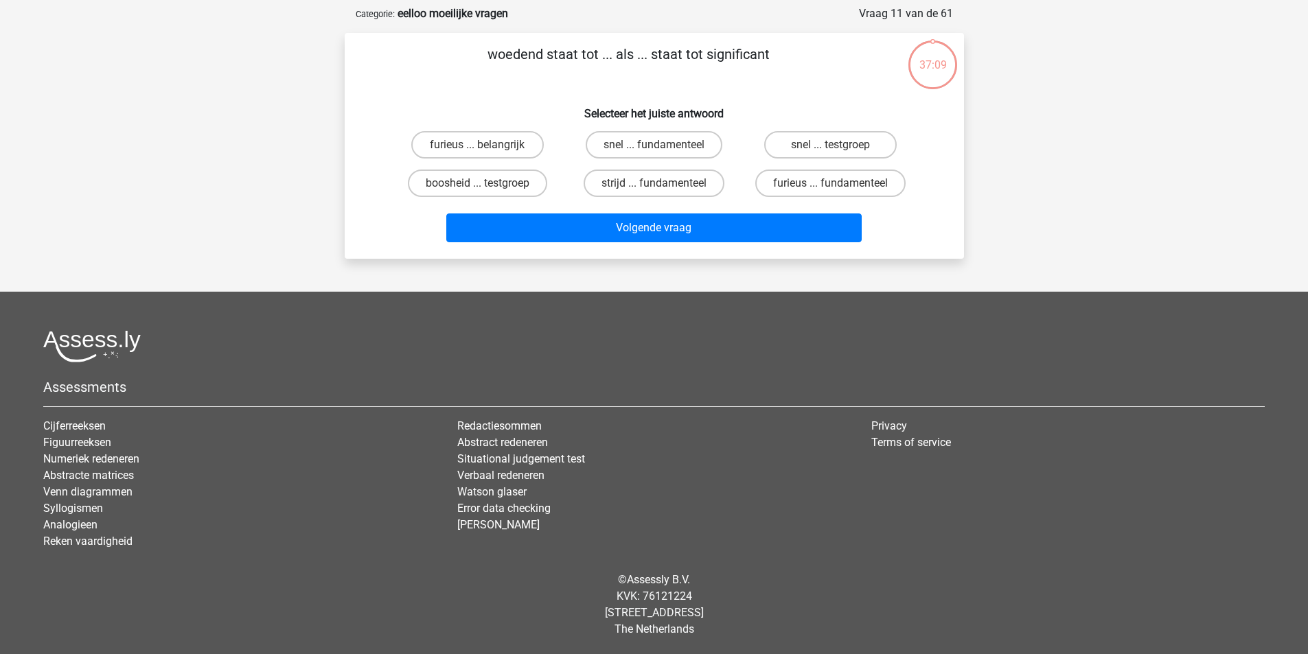
scroll to position [63, 0]
click at [806, 183] on label "furieus ... fundamenteel" at bounding box center [830, 183] width 150 height 27
click at [831, 183] on input "furieus ... fundamenteel" at bounding box center [835, 187] width 9 height 9
radio input "true"
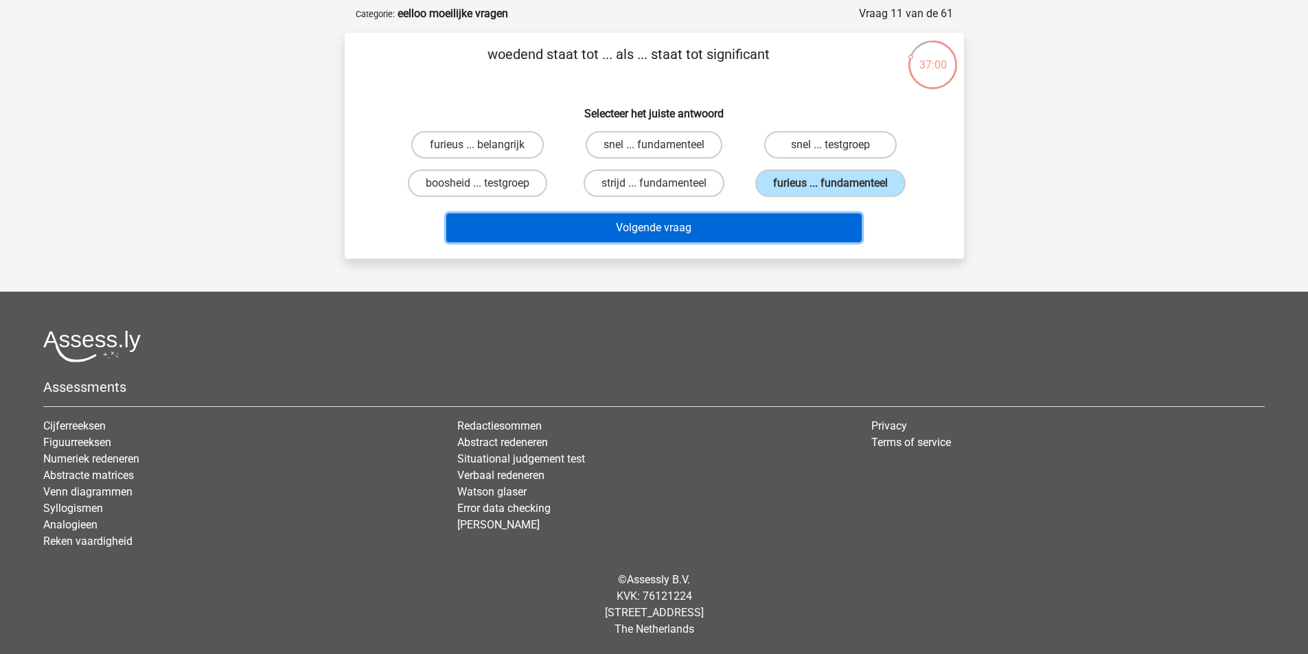
click at [733, 227] on button "Volgende vraag" at bounding box center [653, 228] width 415 height 29
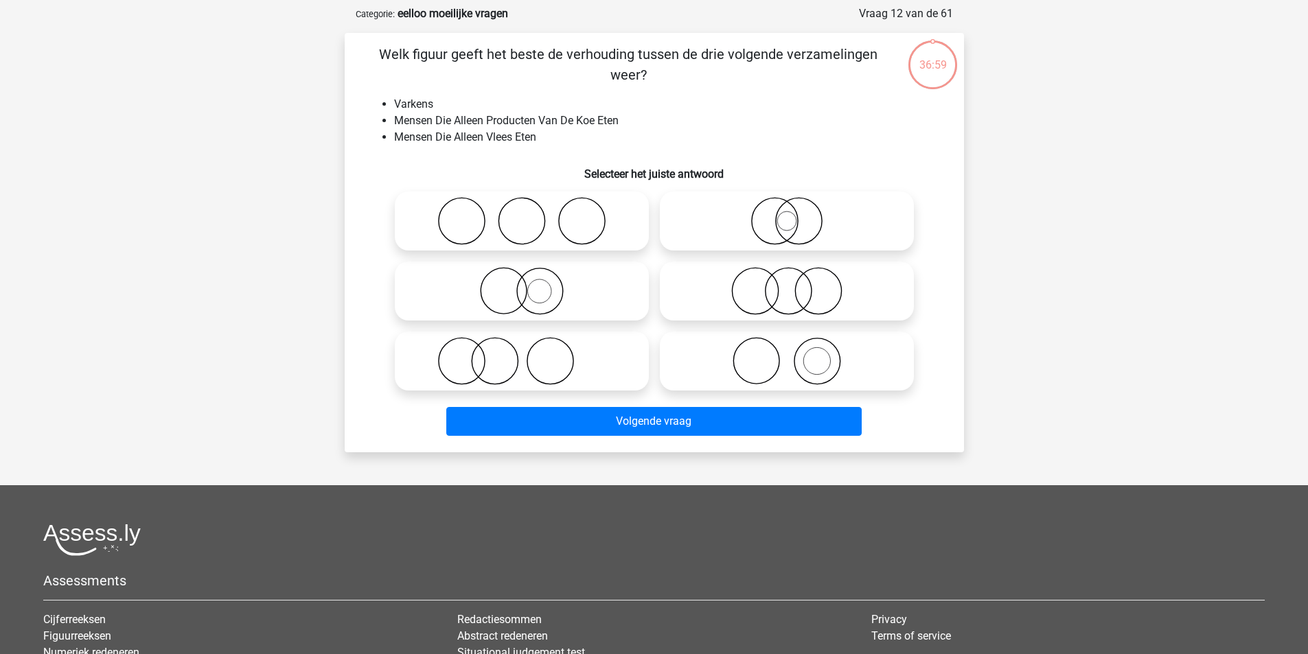
scroll to position [69, 0]
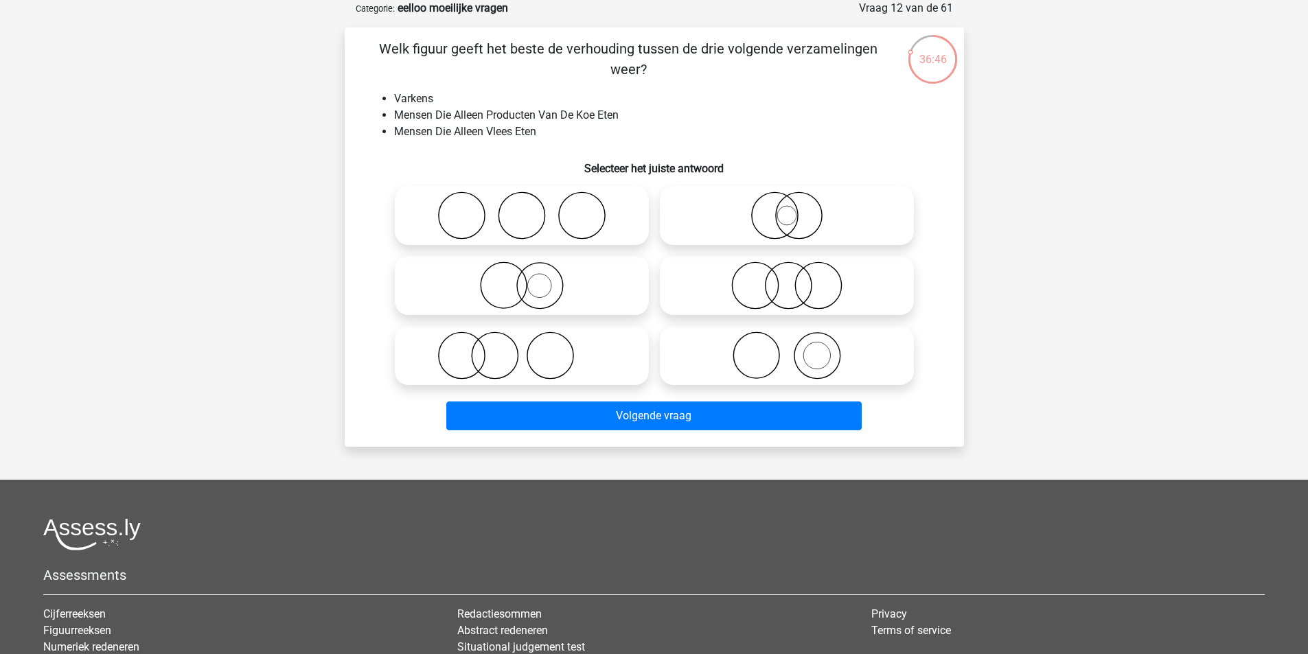
click at [803, 352] on icon at bounding box center [786, 356] width 243 height 48
click at [796, 349] on input "radio" at bounding box center [791, 344] width 9 height 9
radio input "true"
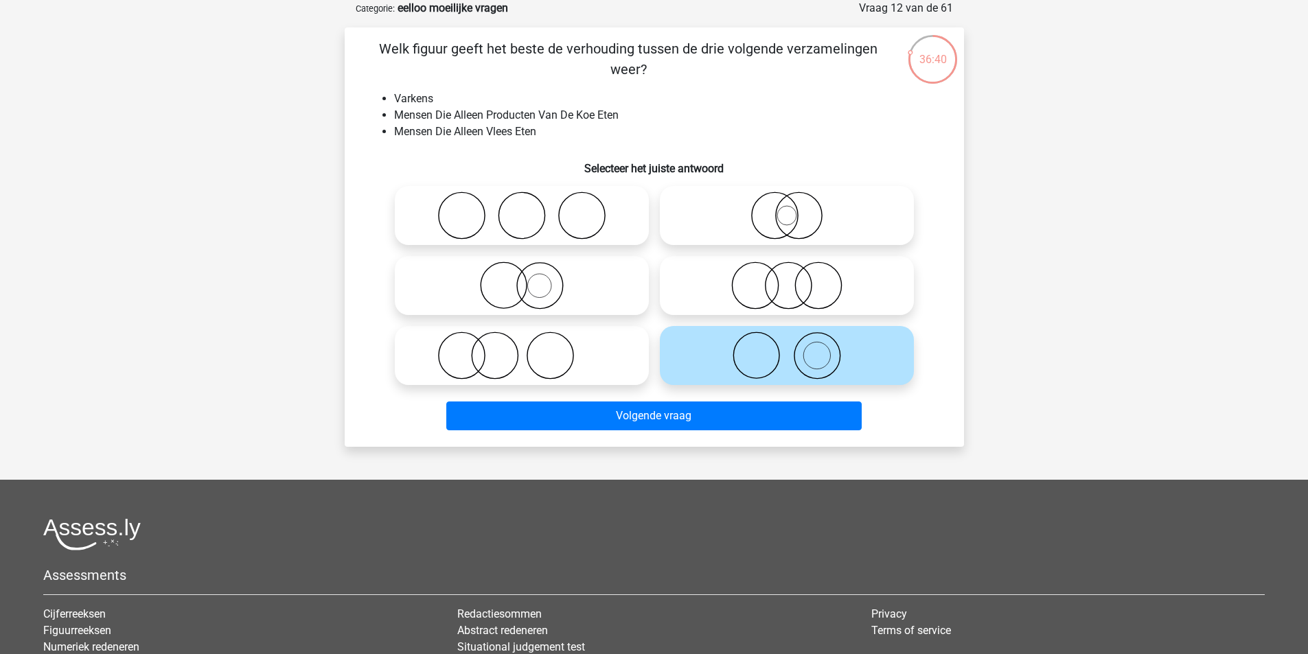
click at [510, 356] on icon at bounding box center [521, 356] width 243 height 48
click at [522, 349] on input "radio" at bounding box center [526, 344] width 9 height 9
radio input "true"
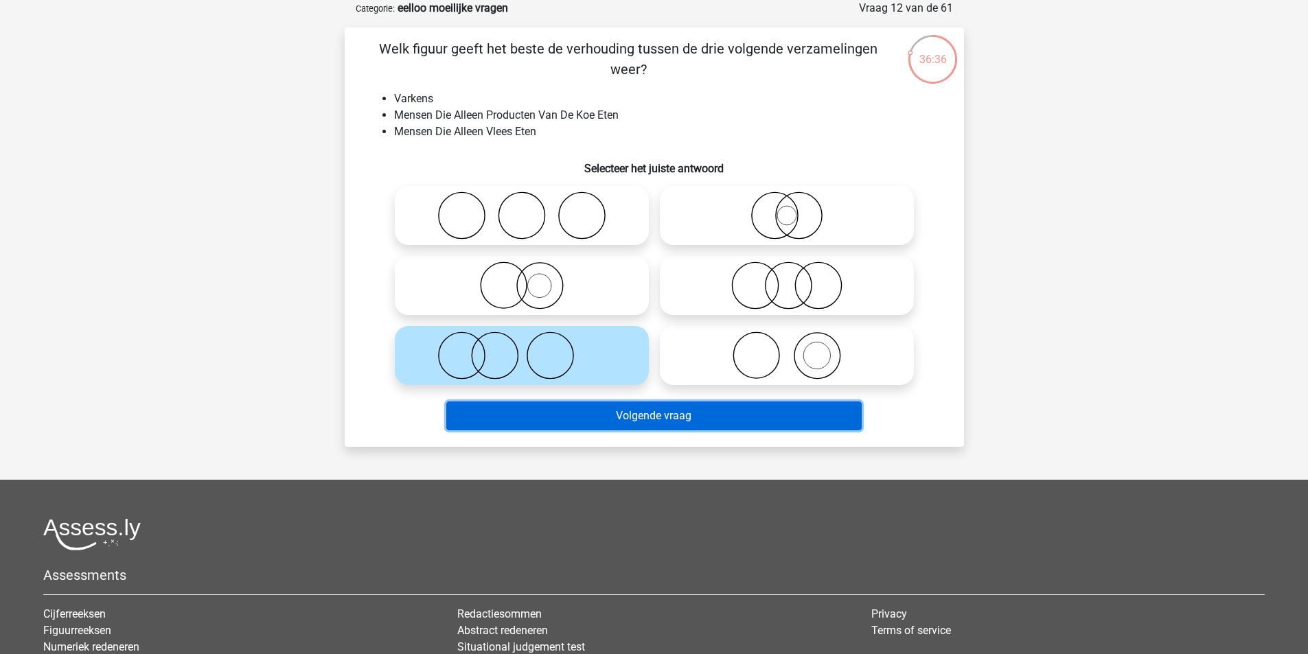
click at [604, 417] on button "Volgende vraag" at bounding box center [653, 416] width 415 height 29
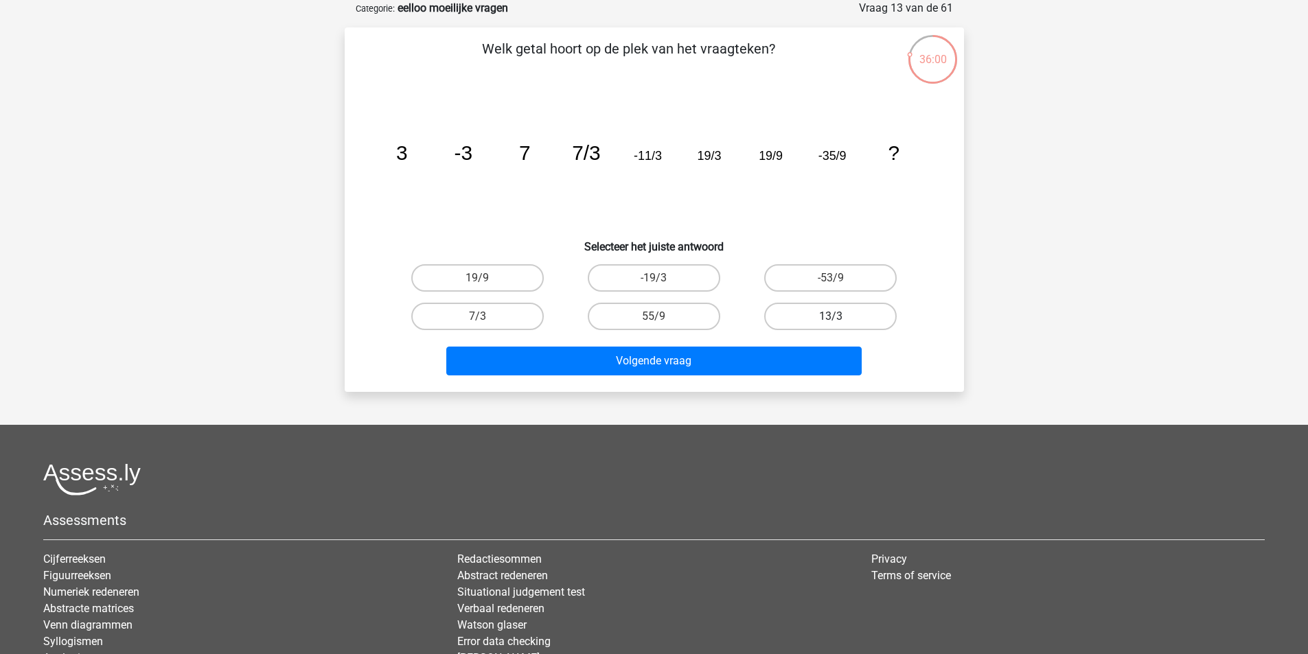
click at [835, 315] on label "13/3" at bounding box center [830, 316] width 133 height 27
click at [835, 317] on input "13/3" at bounding box center [835, 321] width 9 height 9
radio input "true"
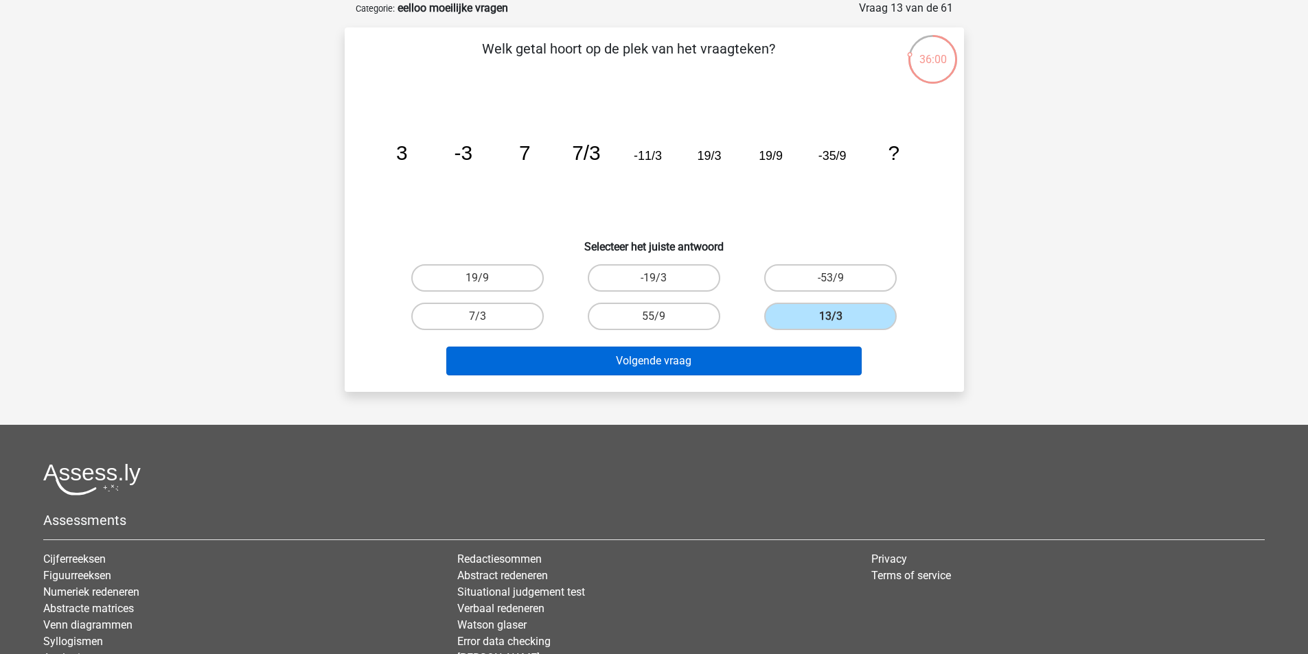
click at [762, 344] on div "Volgende vraag" at bounding box center [654, 358] width 575 height 45
click at [779, 362] on button "Volgende vraag" at bounding box center [653, 361] width 415 height 29
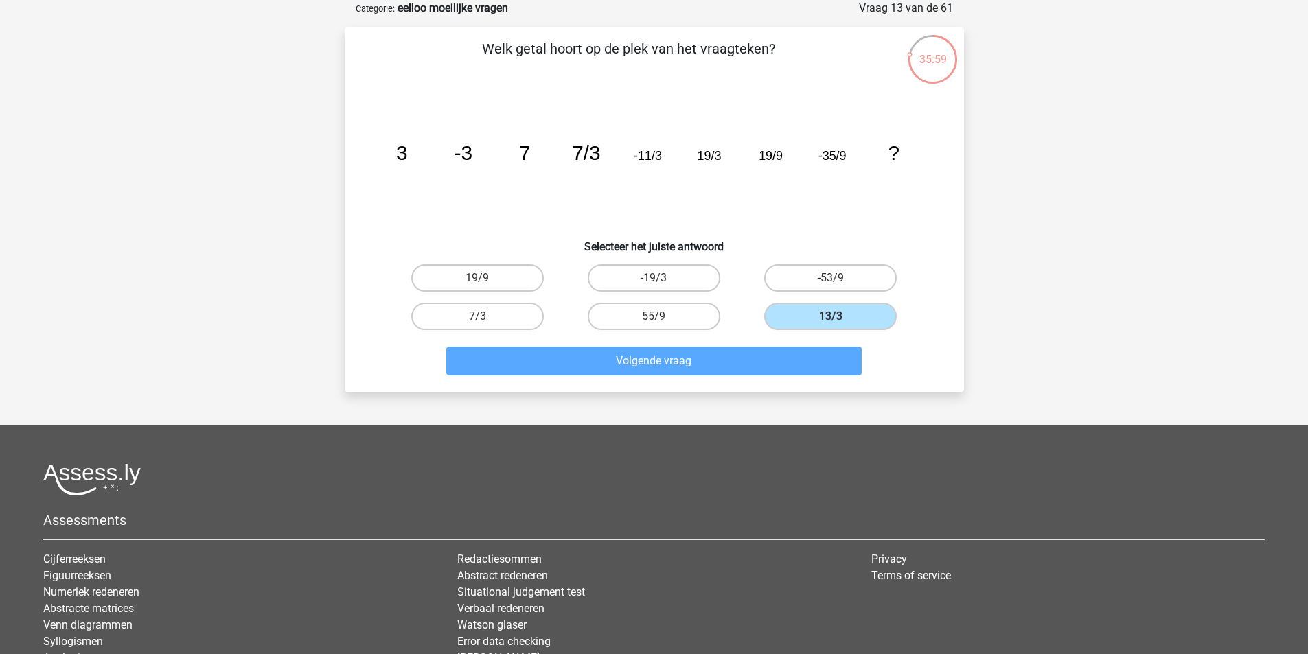
scroll to position [63, 0]
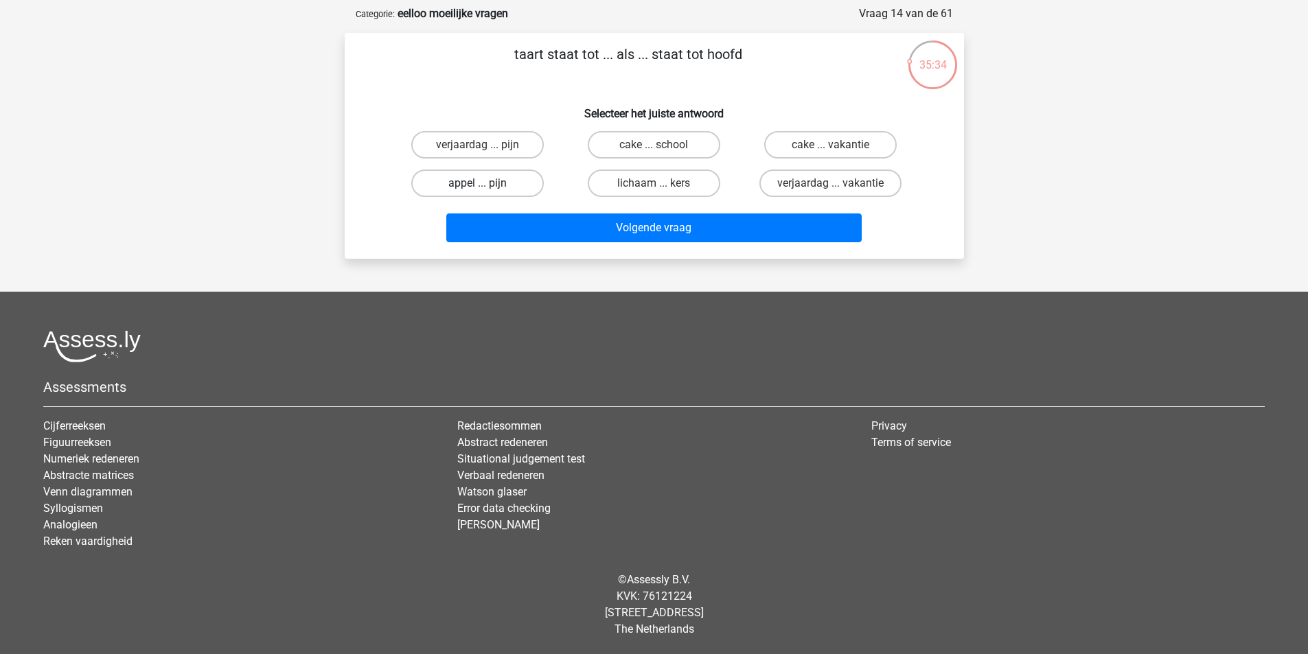
click at [508, 180] on label "appel ... pijn" at bounding box center [477, 183] width 133 height 27
click at [486, 183] on input "appel ... pijn" at bounding box center [481, 187] width 9 height 9
radio input "true"
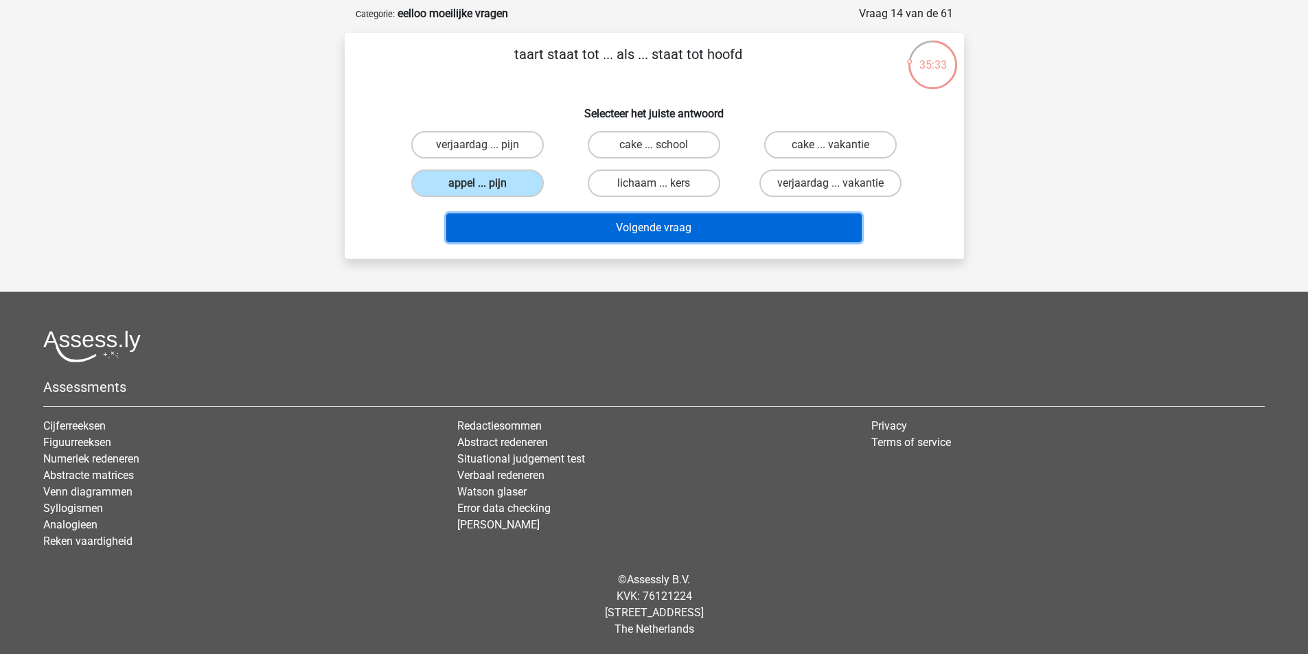
click at [613, 227] on button "Volgende vraag" at bounding box center [653, 228] width 415 height 29
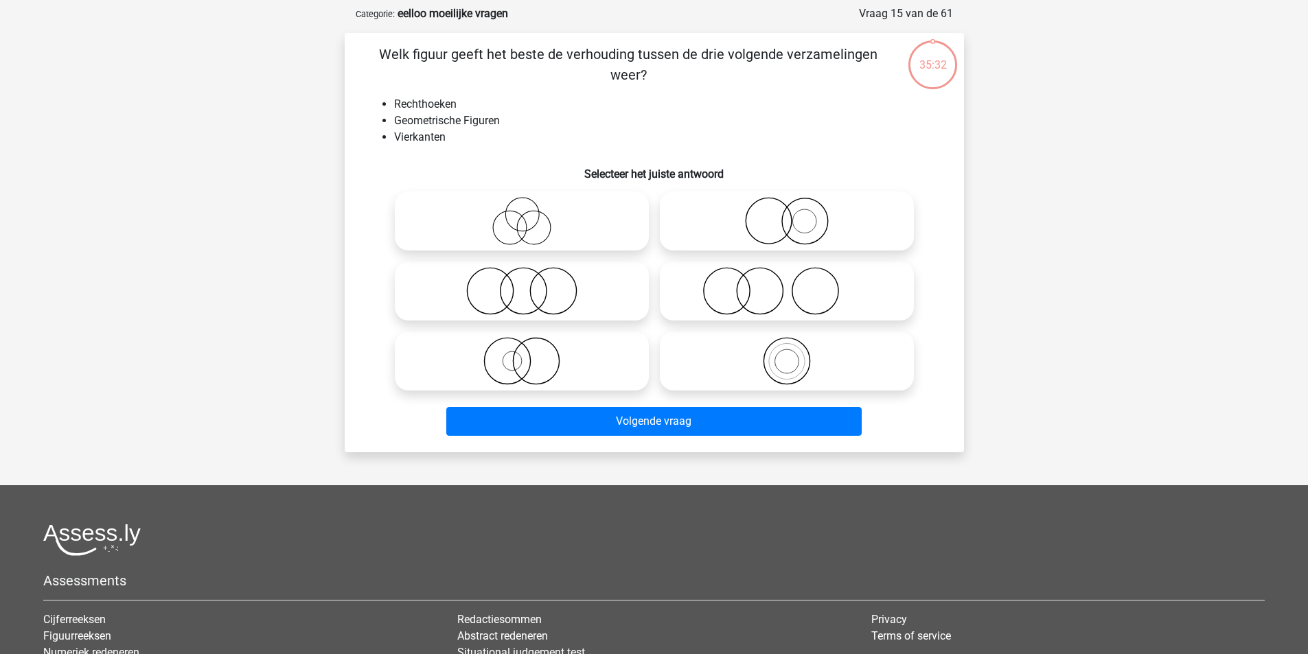
scroll to position [69, 0]
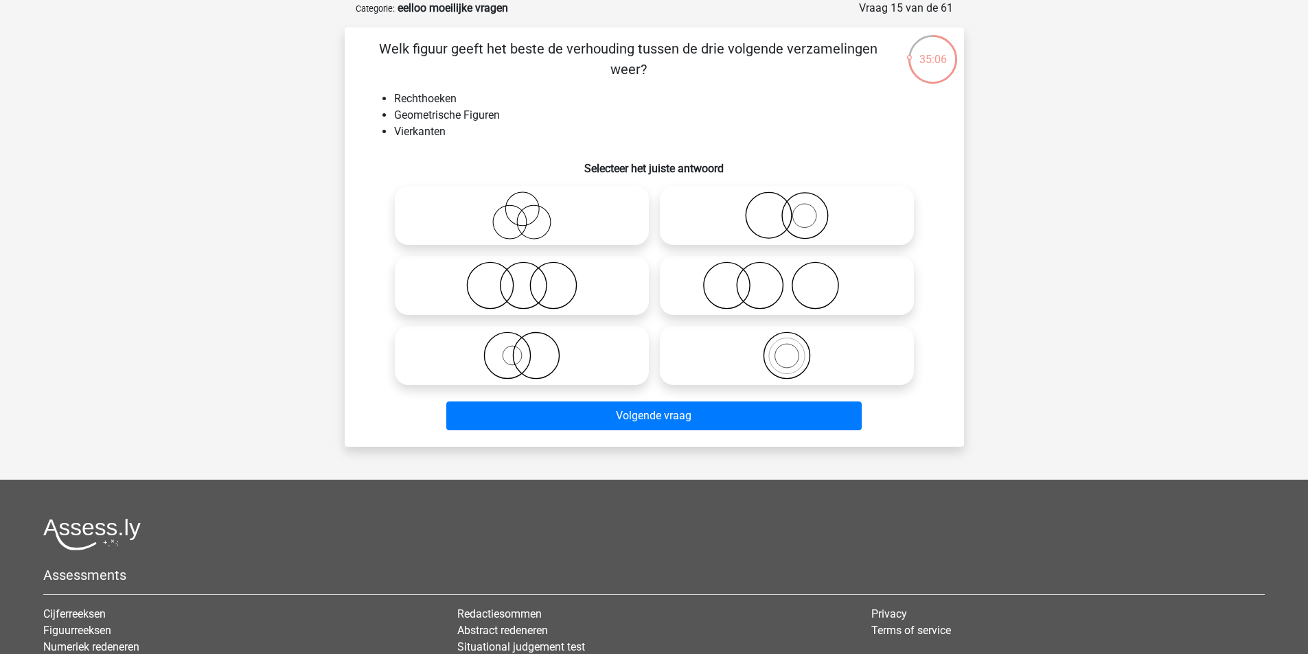
click at [798, 282] on icon at bounding box center [786, 286] width 243 height 48
click at [796, 279] on input "radio" at bounding box center [791, 274] width 9 height 9
radio input "true"
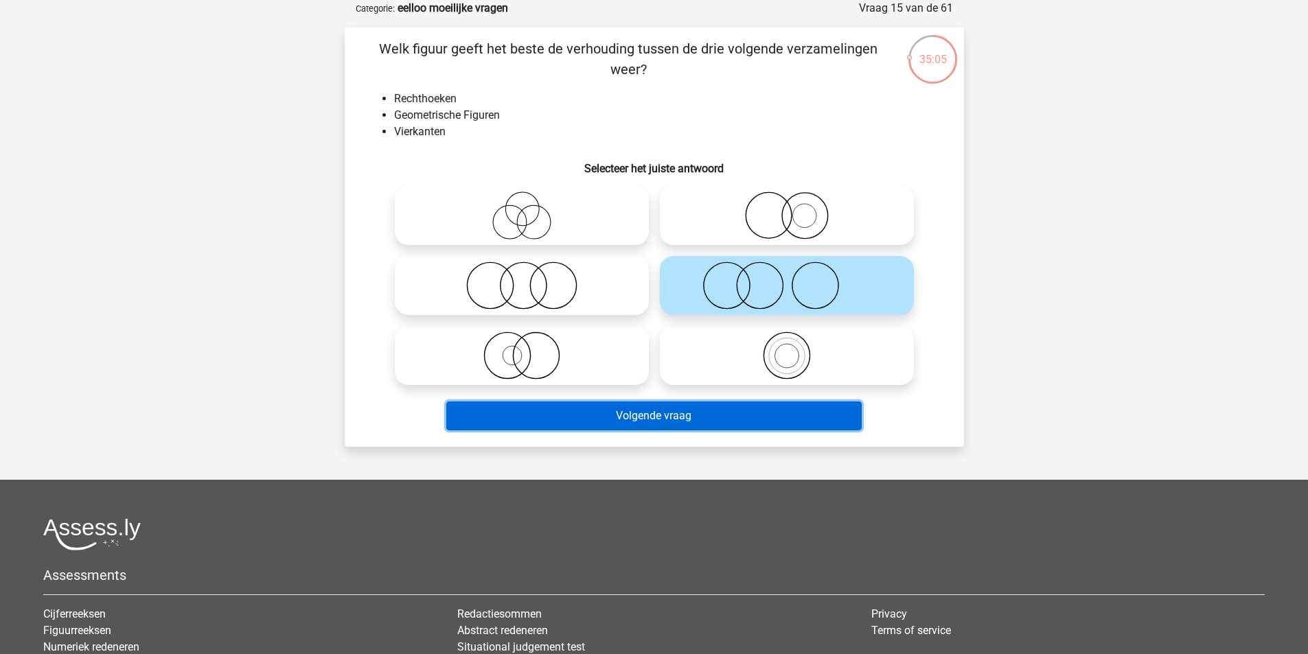
click at [775, 416] on button "Volgende vraag" at bounding box center [653, 416] width 415 height 29
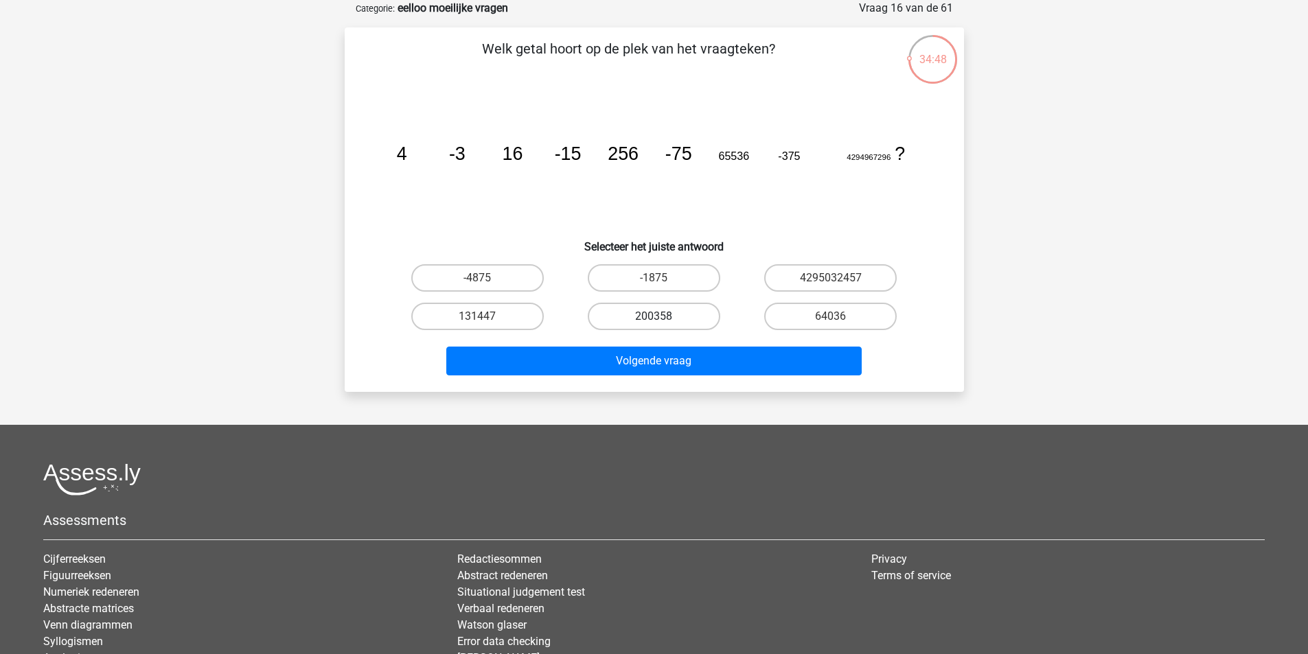
click at [665, 329] on label "200358" at bounding box center [654, 316] width 133 height 27
click at [663, 326] on input "200358" at bounding box center [658, 321] width 9 height 9
radio input "true"
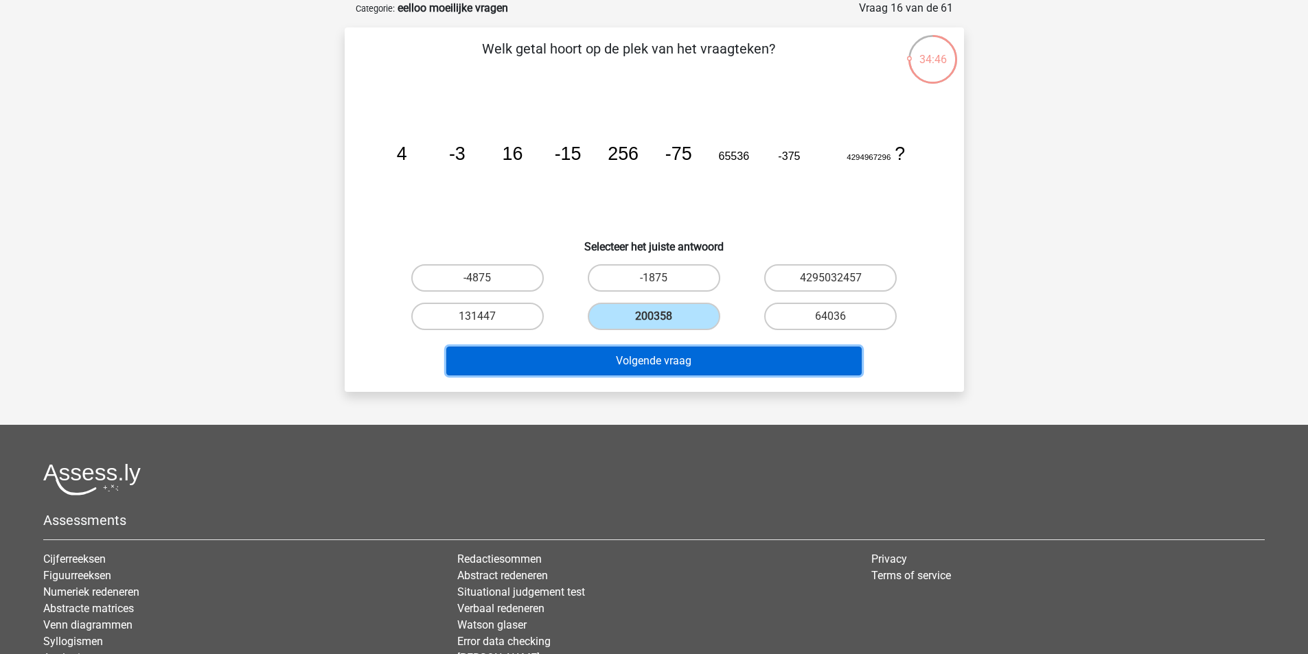
click at [733, 367] on button "Volgende vraag" at bounding box center [653, 361] width 415 height 29
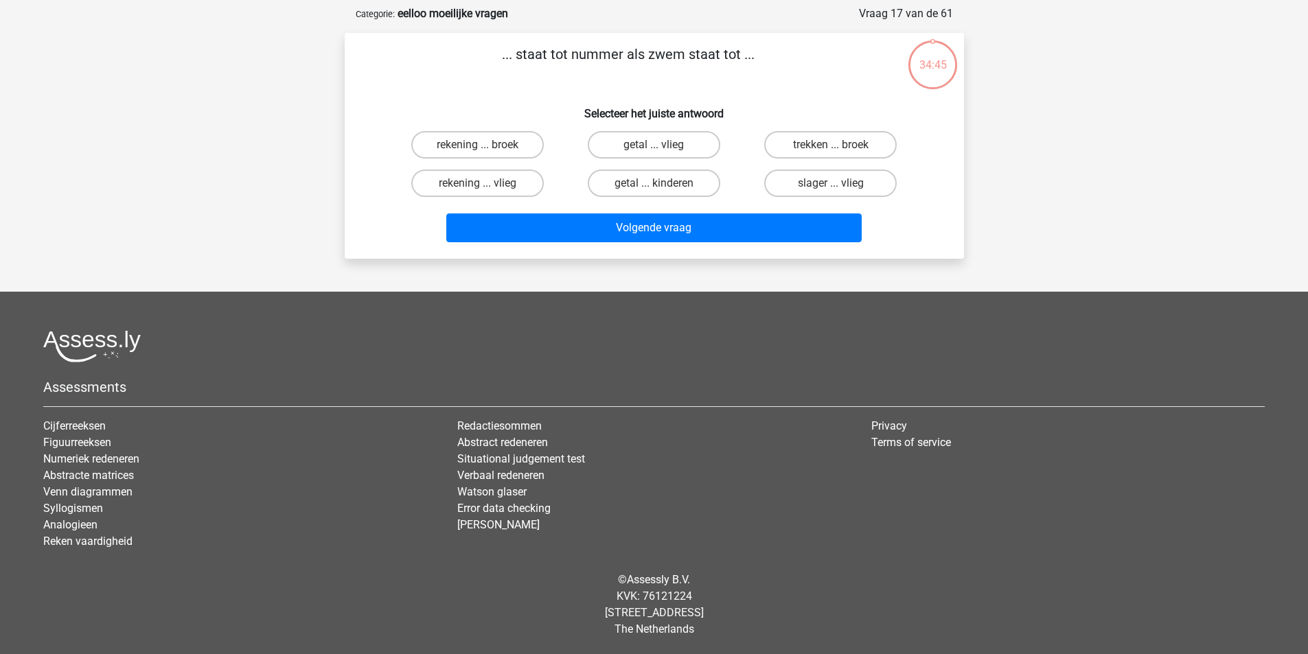
scroll to position [63, 0]
click at [498, 141] on label "rekening ... broek" at bounding box center [477, 144] width 133 height 27
click at [486, 145] on input "rekening ... broek" at bounding box center [481, 149] width 9 height 9
radio input "true"
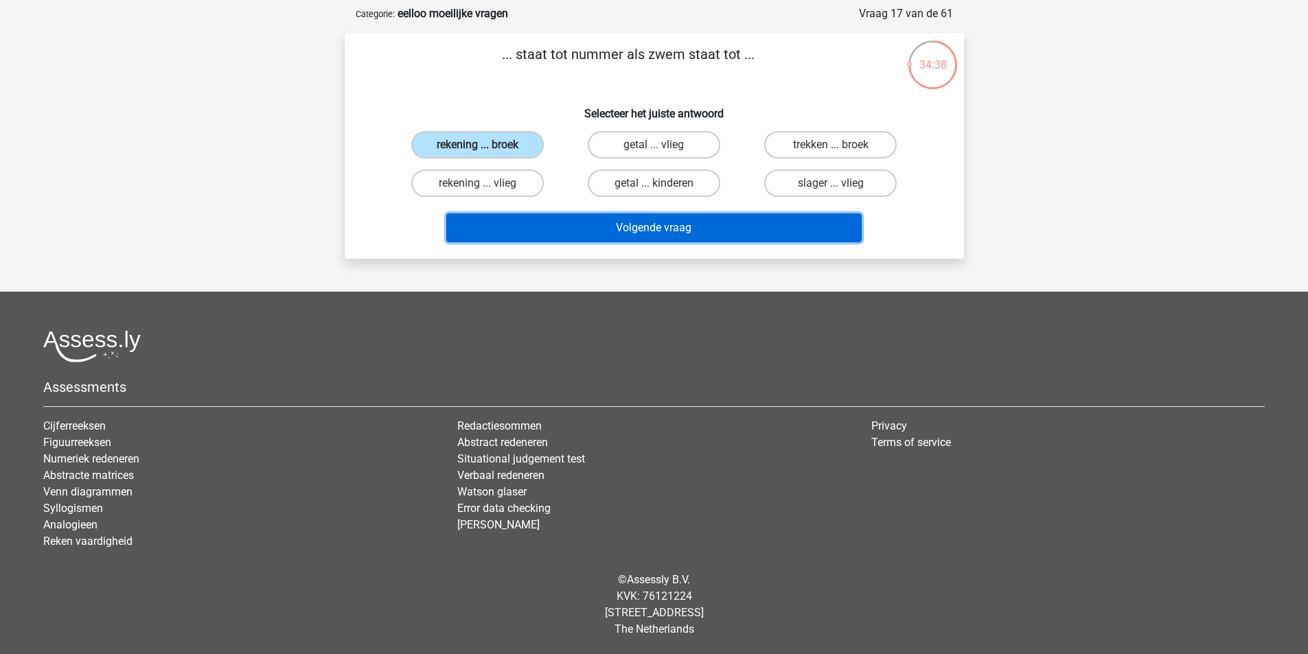
click at [551, 237] on button "Volgende vraag" at bounding box center [653, 228] width 415 height 29
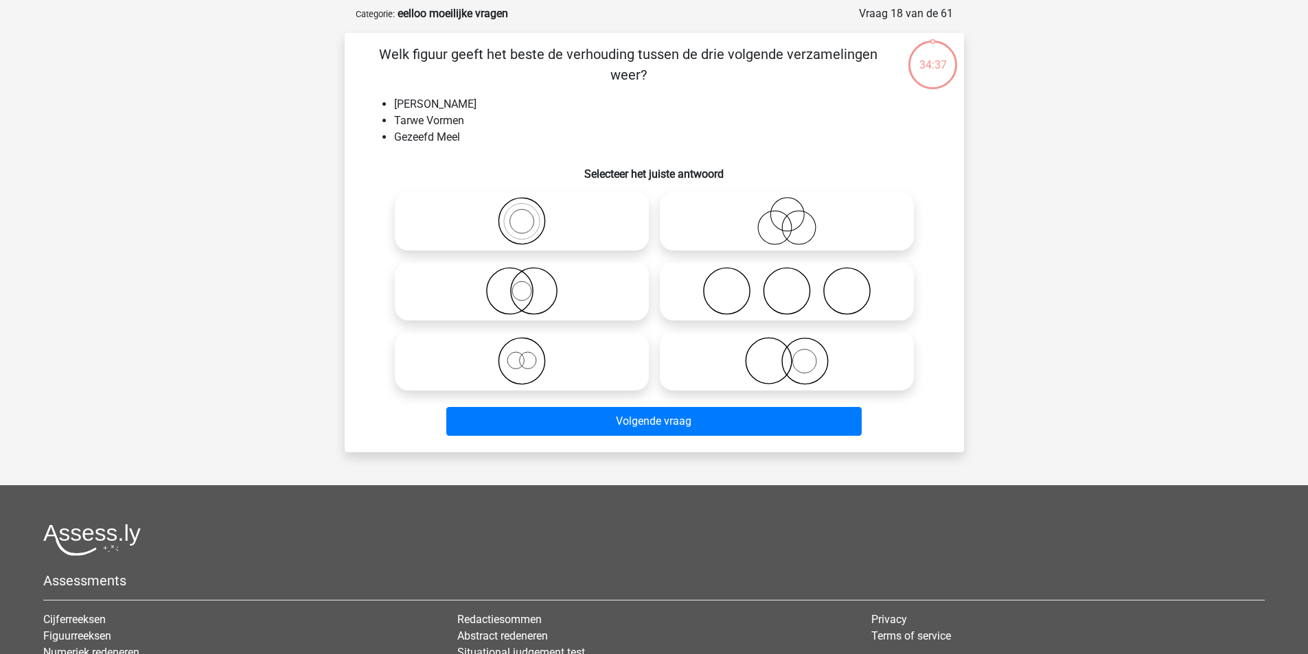
scroll to position [69, 0]
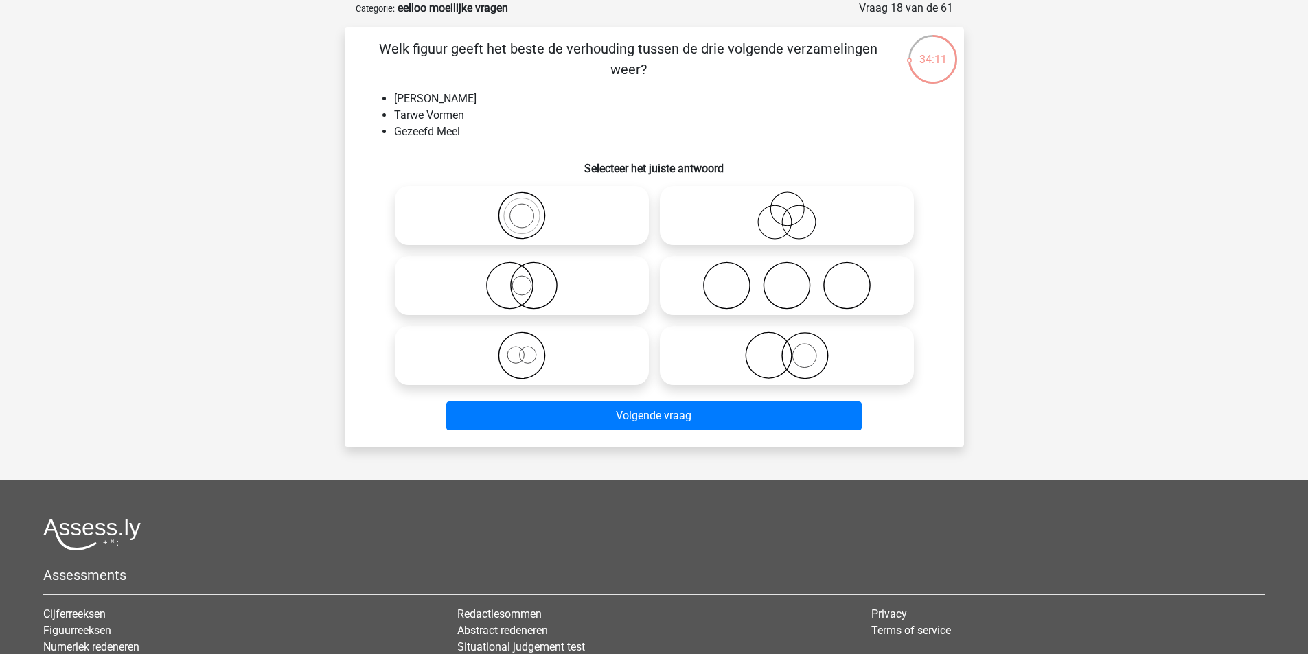
click at [527, 363] on circle at bounding box center [527, 355] width 16 height 16
click at [527, 349] on input "radio" at bounding box center [526, 344] width 9 height 9
radio input "true"
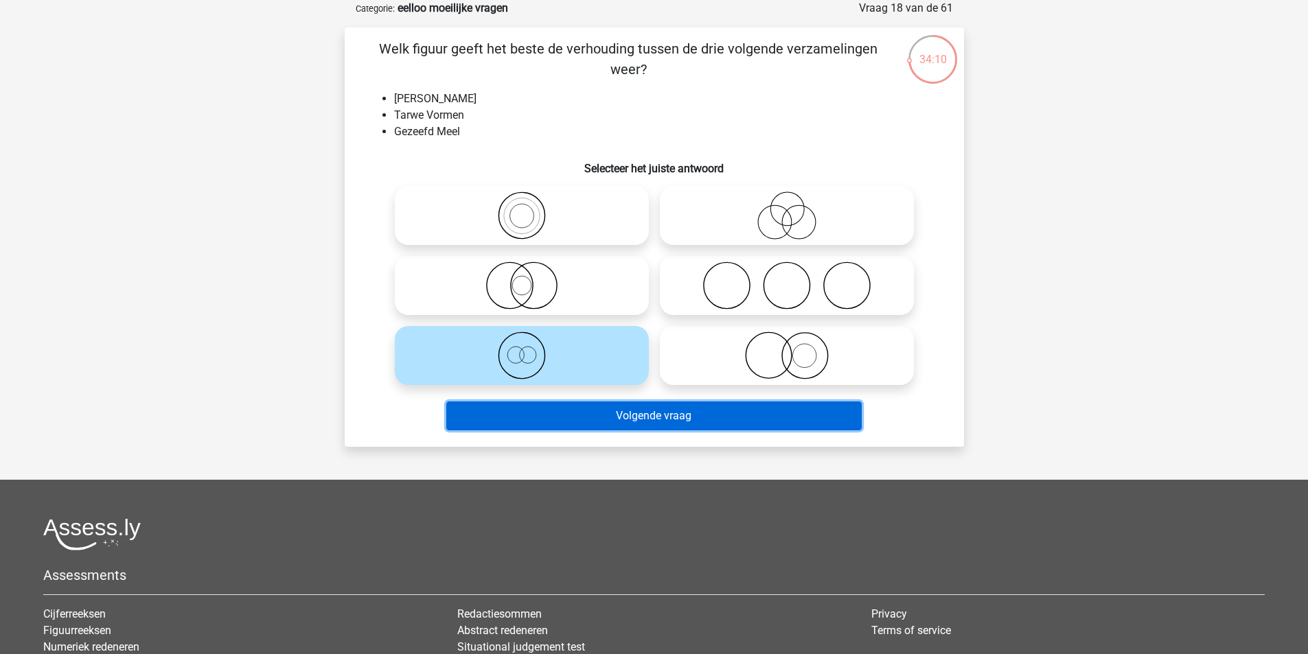
click at [621, 415] on button "Volgende vraag" at bounding box center [653, 416] width 415 height 29
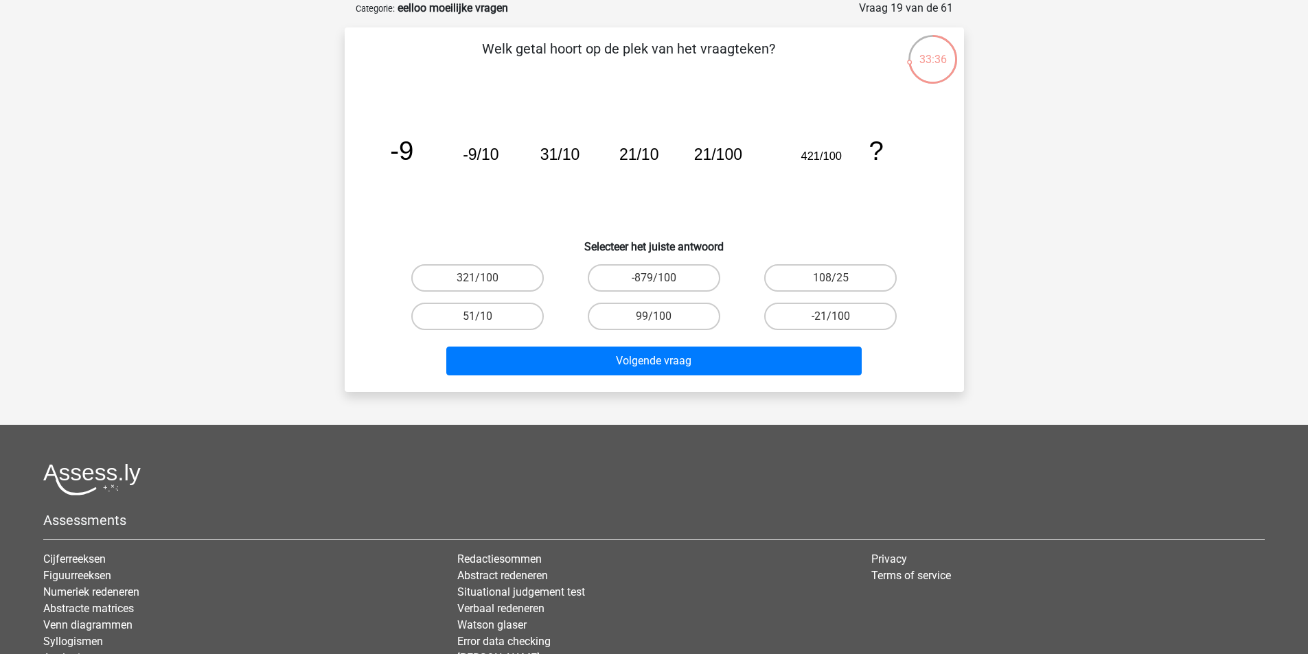
click at [662, 278] on input "-879/100" at bounding box center [658, 282] width 9 height 9
radio input "true"
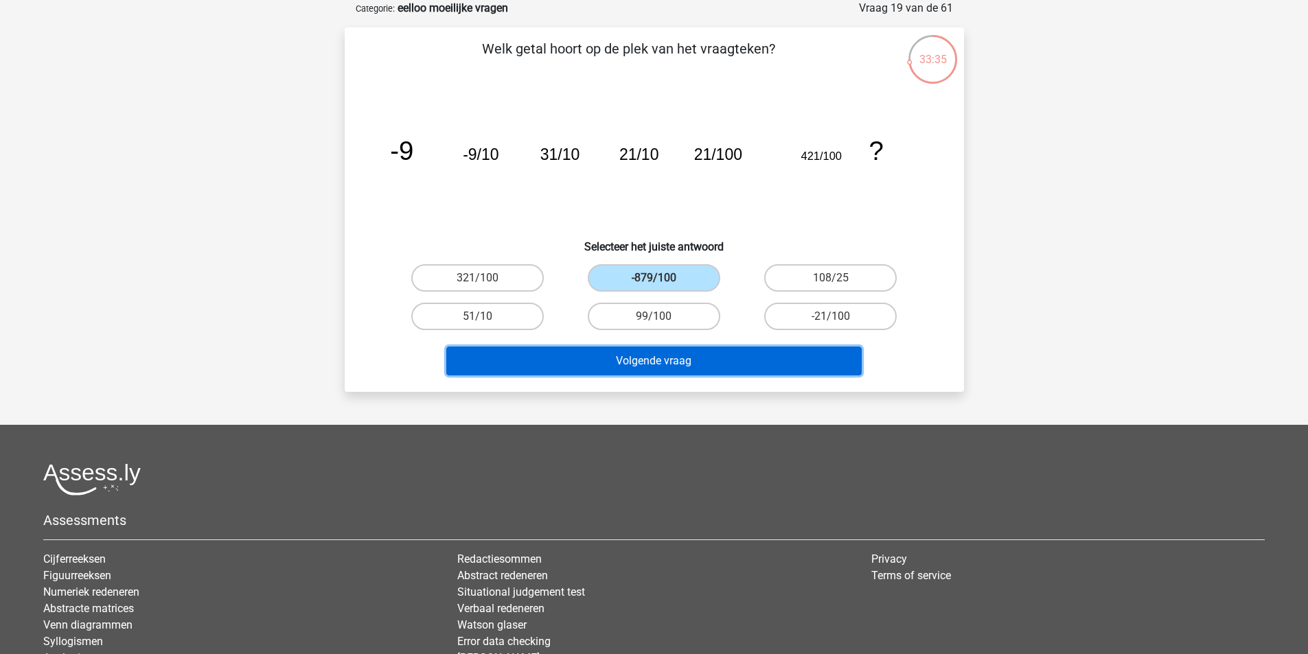
click at [687, 350] on button "Volgende vraag" at bounding box center [653, 361] width 415 height 29
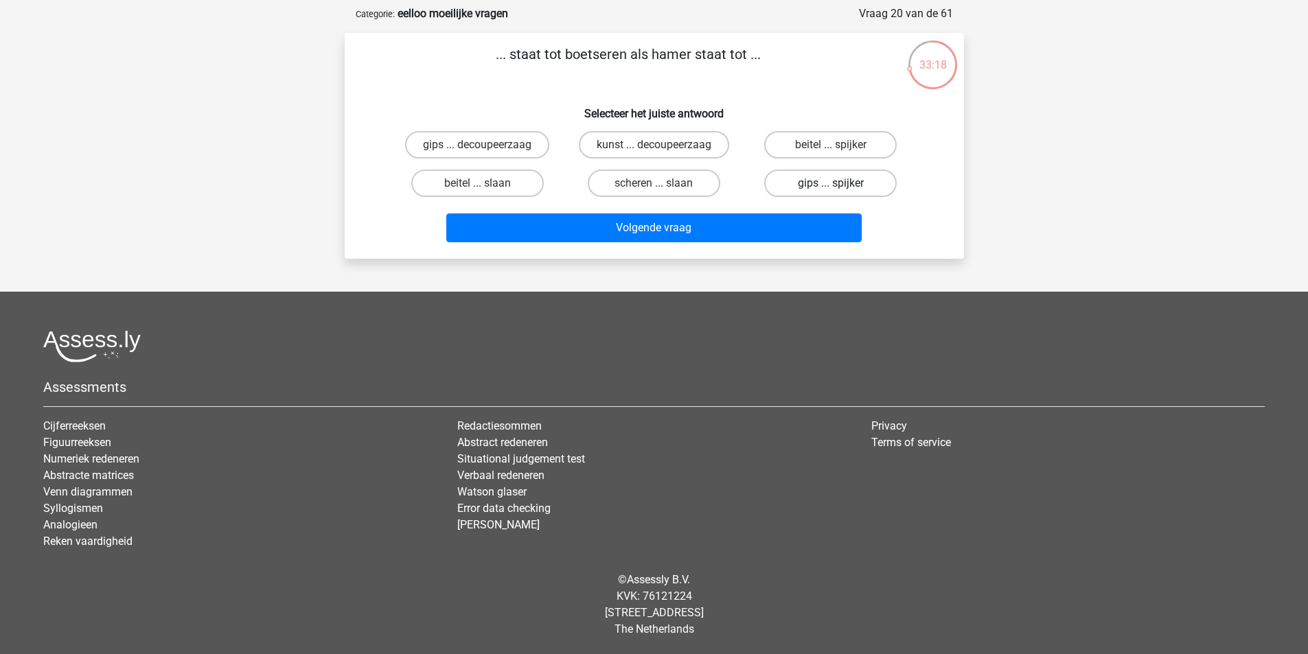
click at [863, 181] on label "gips ... spijker" at bounding box center [830, 183] width 133 height 27
click at [840, 183] on input "gips ... spijker" at bounding box center [835, 187] width 9 height 9
radio input "true"
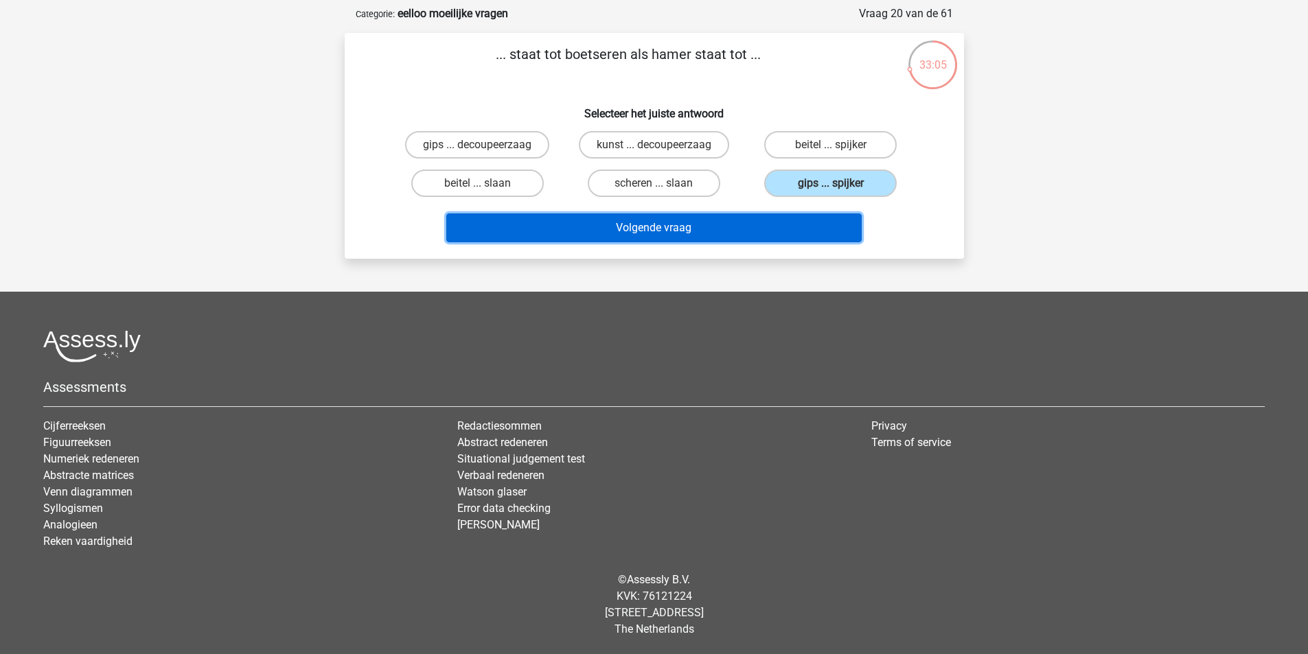
click at [820, 229] on button "Volgende vraag" at bounding box center [653, 228] width 415 height 29
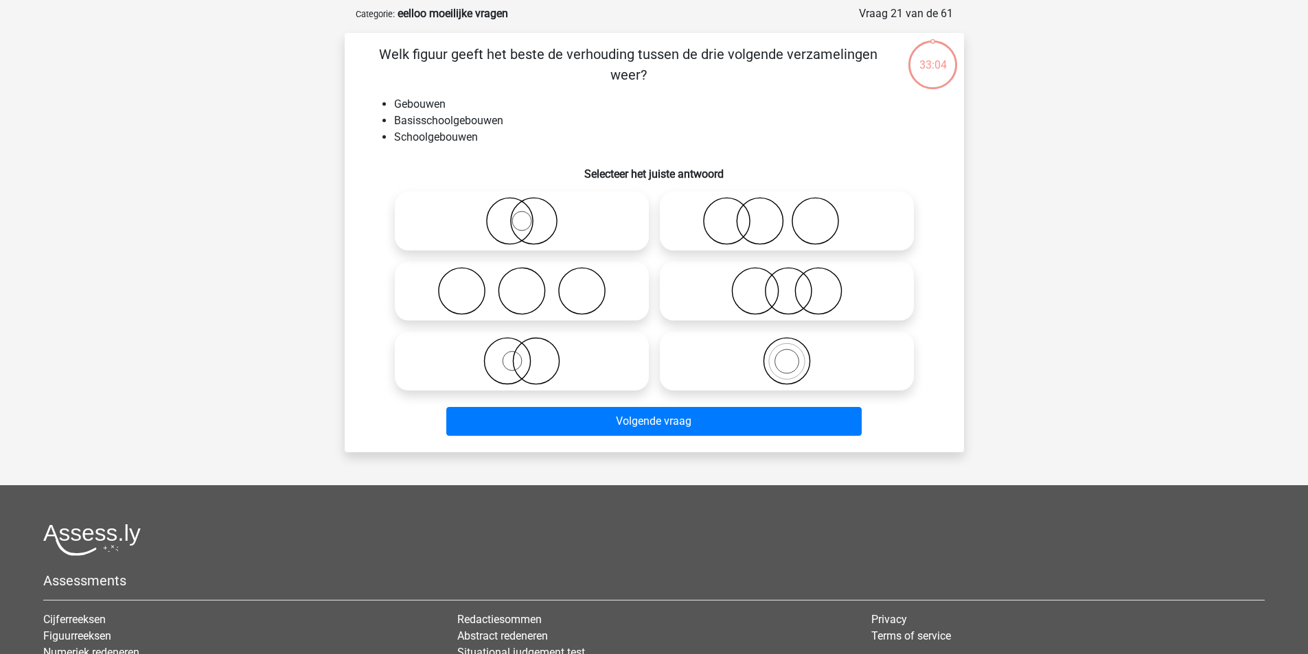
scroll to position [69, 0]
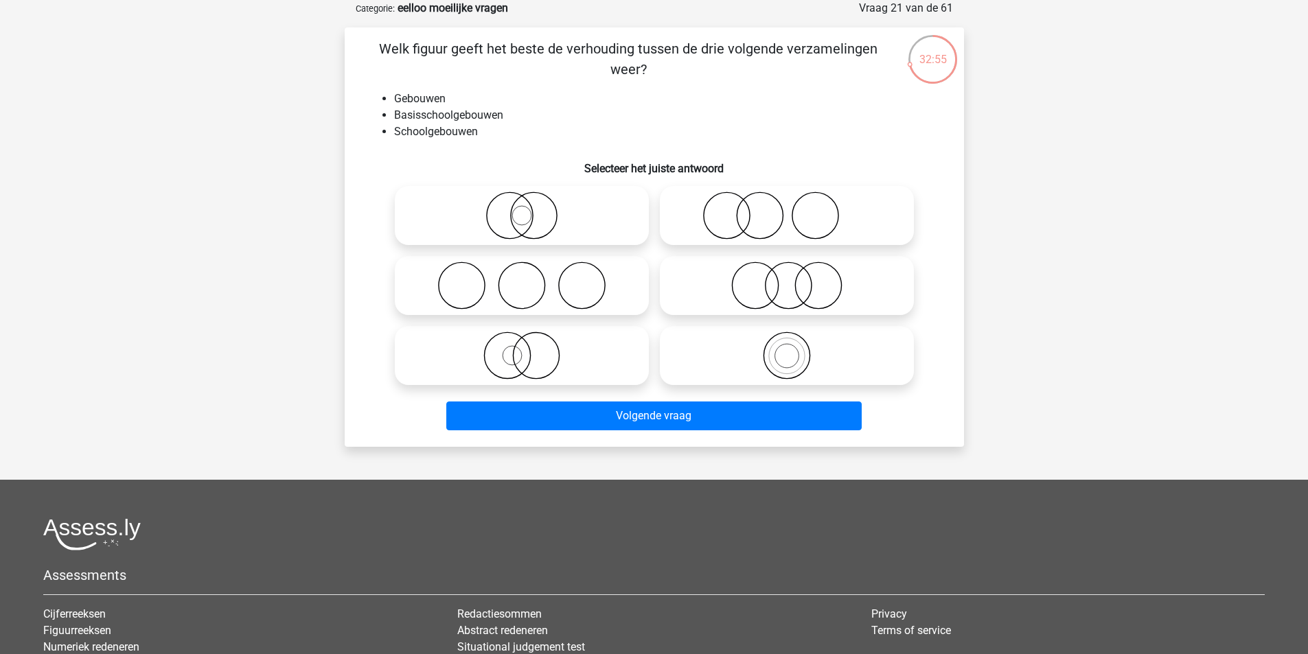
drag, startPoint x: 782, startPoint y: 350, endPoint x: 772, endPoint y: 379, distance: 30.6
click at [782, 351] on icon at bounding box center [786, 356] width 243 height 48
click at [787, 349] on input "radio" at bounding box center [791, 344] width 9 height 9
radio input "true"
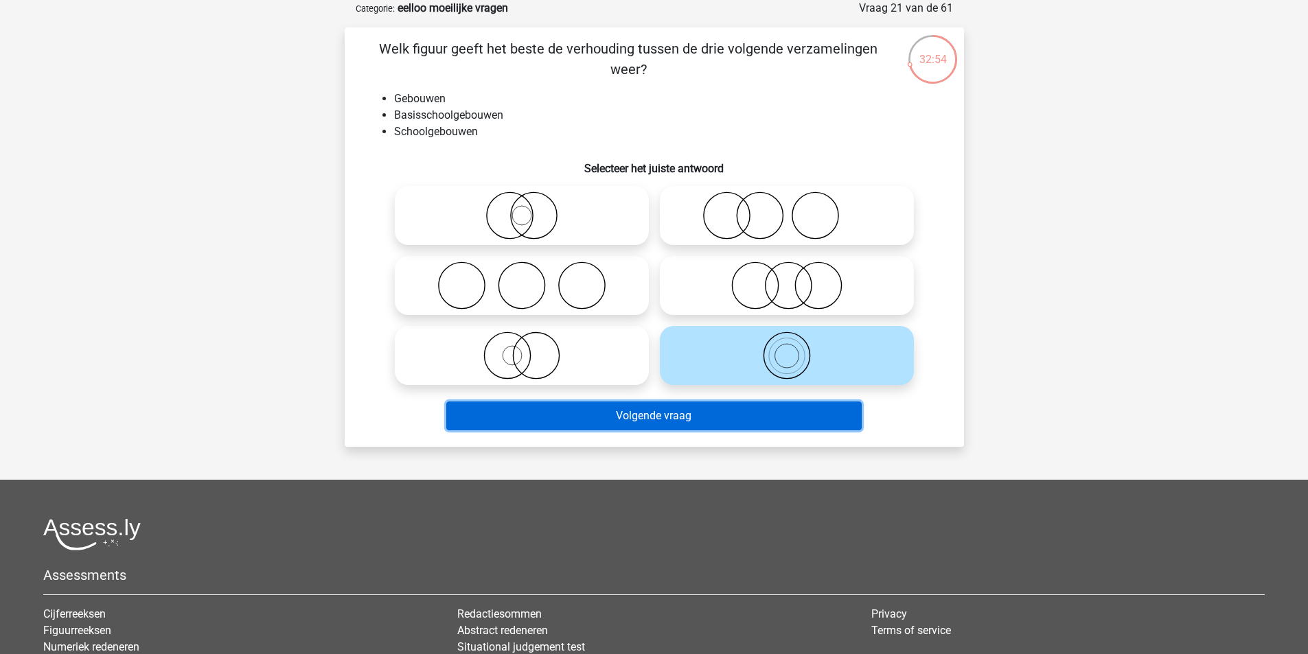
click at [754, 407] on button "Volgende vraag" at bounding box center [653, 416] width 415 height 29
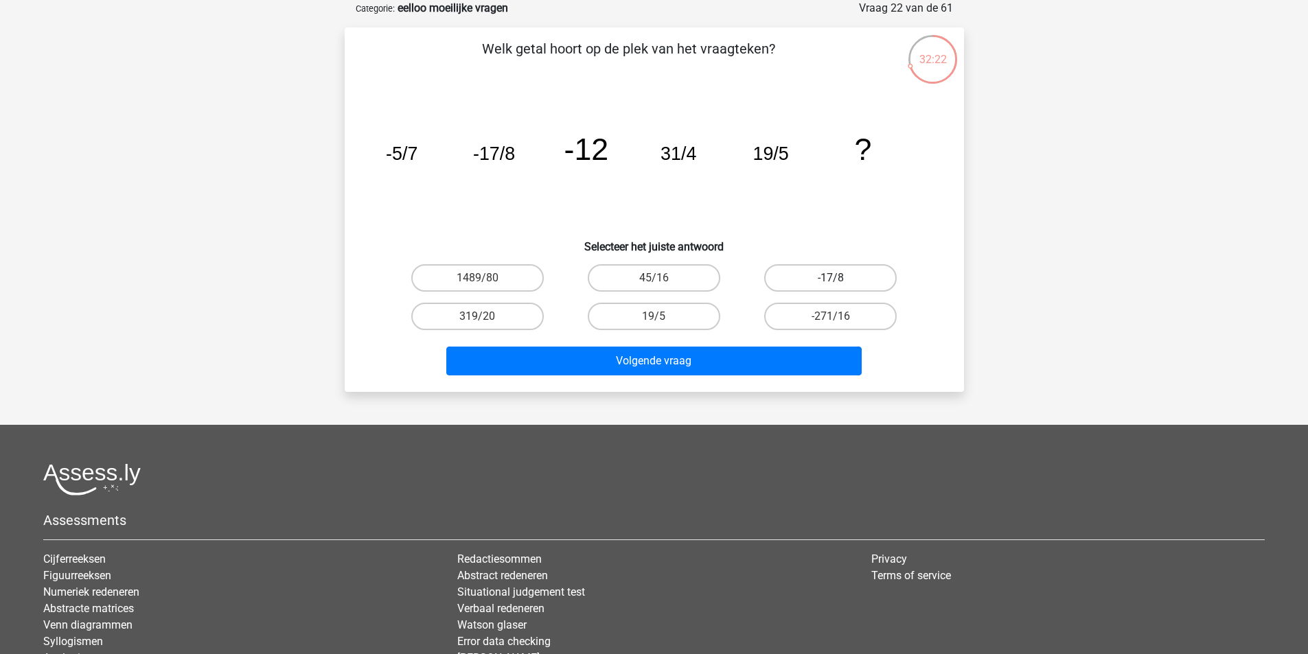
click at [827, 279] on label "-17/8" at bounding box center [830, 277] width 133 height 27
click at [831, 279] on input "-17/8" at bounding box center [835, 282] width 9 height 9
radio input "true"
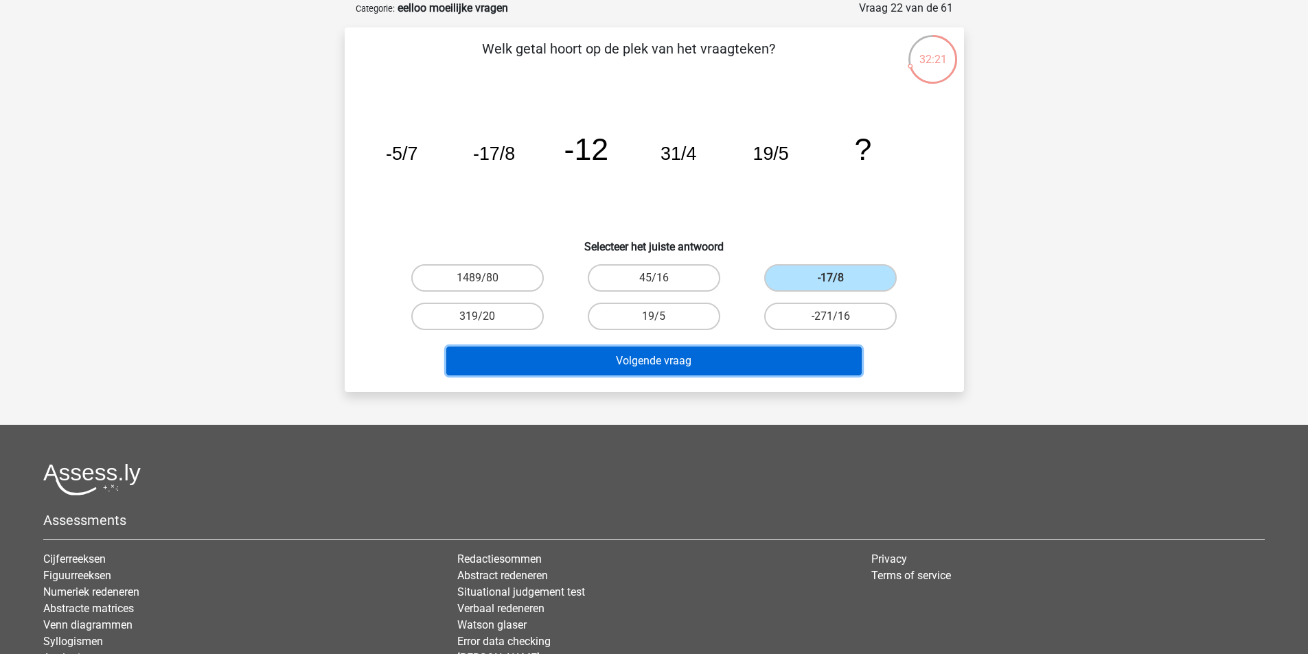
click at [795, 352] on button "Volgende vraag" at bounding box center [653, 361] width 415 height 29
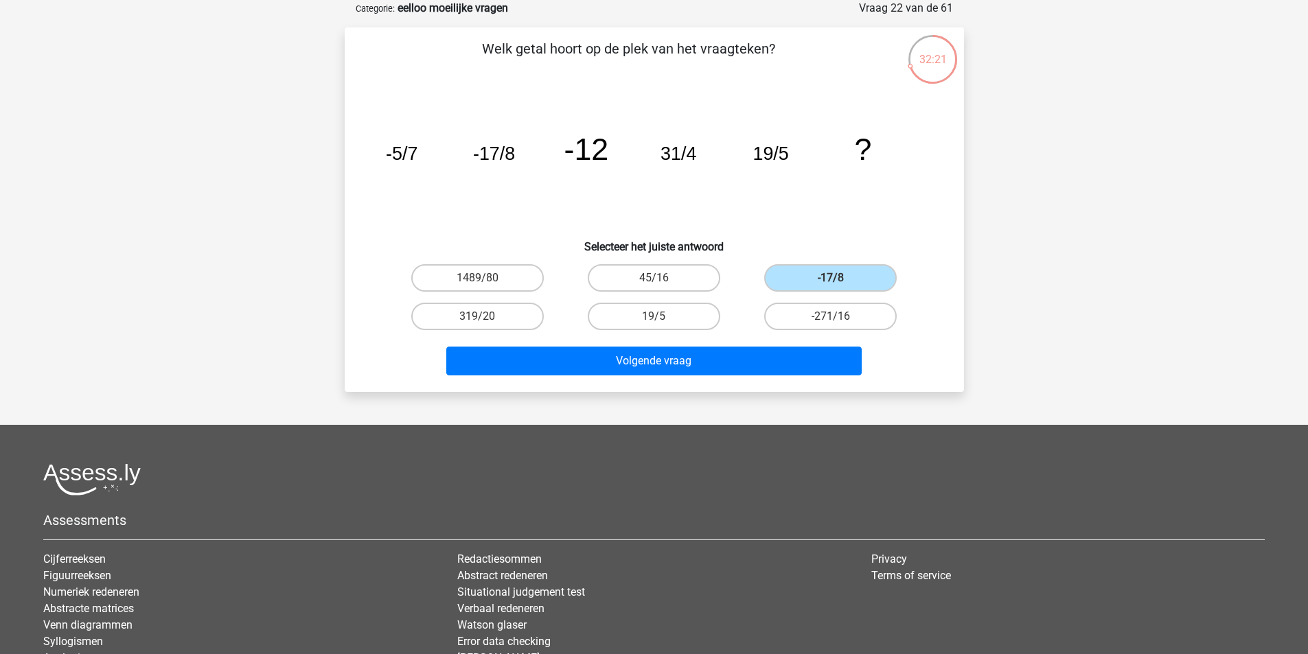
scroll to position [63, 0]
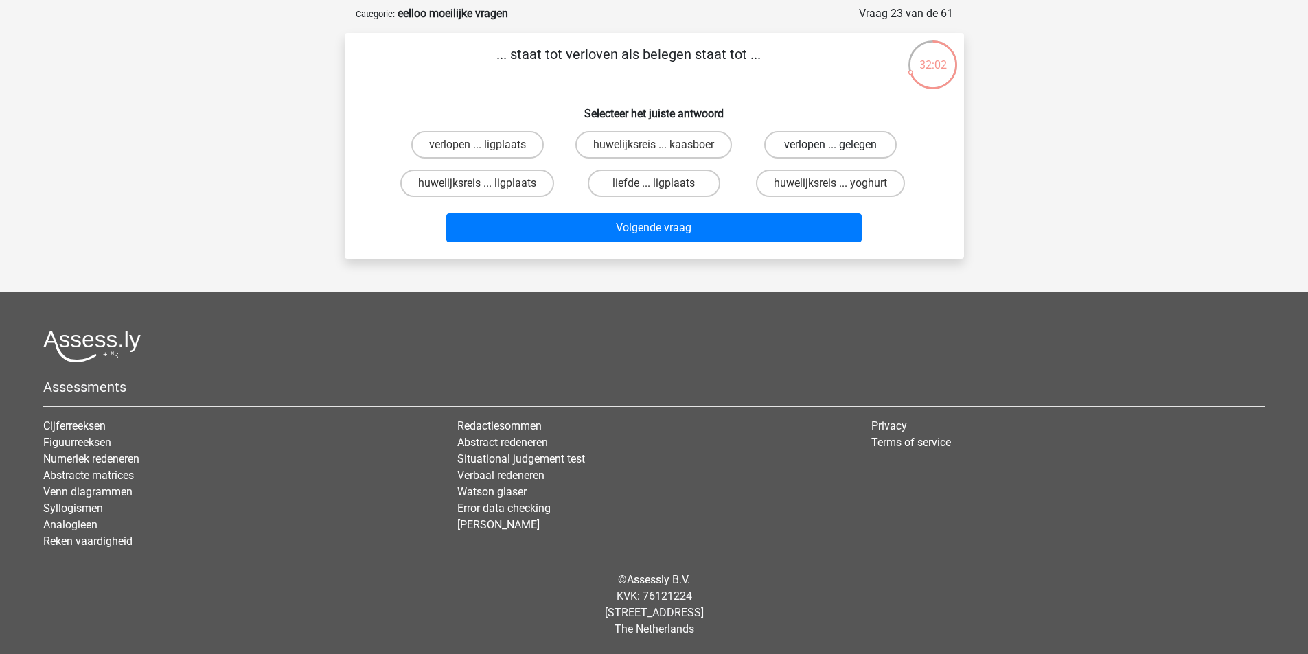
click at [828, 141] on label "verlopen ... gelegen" at bounding box center [830, 144] width 133 height 27
click at [831, 145] on input "verlopen ... gelegen" at bounding box center [835, 149] width 9 height 9
radio input "true"
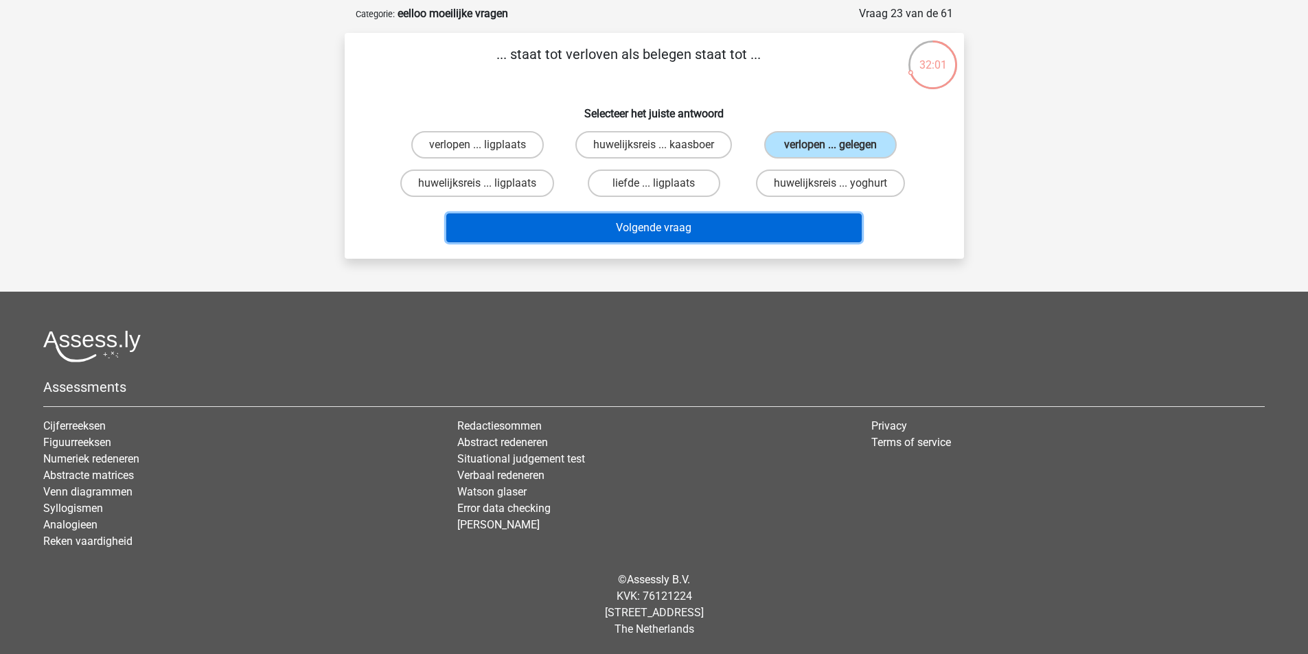
click at [751, 218] on button "Volgende vraag" at bounding box center [653, 228] width 415 height 29
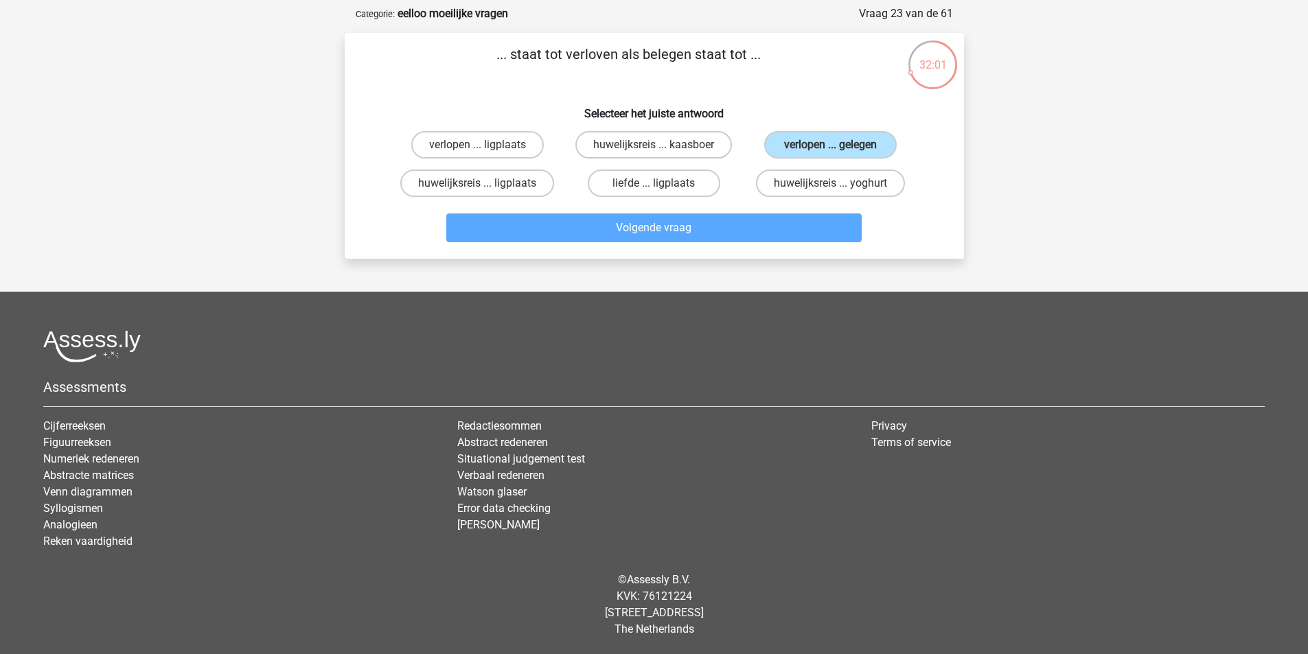
scroll to position [69, 0]
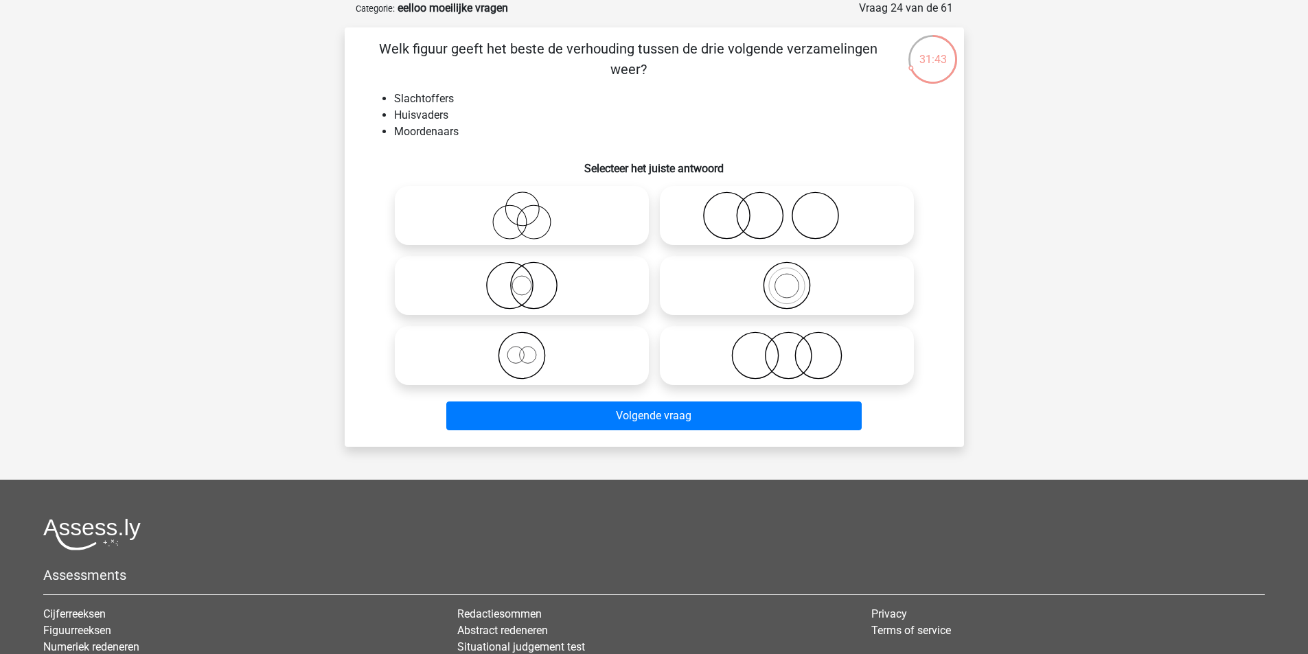
click at [783, 362] on icon at bounding box center [786, 356] width 243 height 48
click at [787, 349] on input "radio" at bounding box center [791, 344] width 9 height 9
radio input "true"
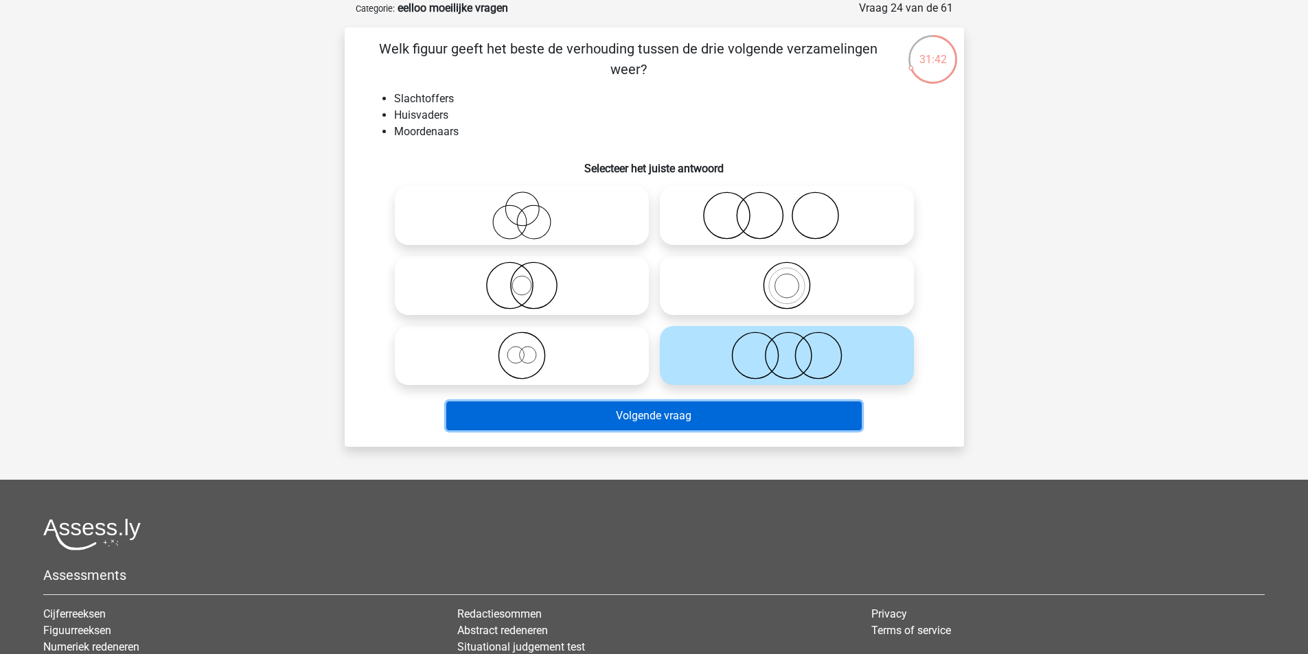
click at [792, 415] on button "Volgende vraag" at bounding box center [653, 416] width 415 height 29
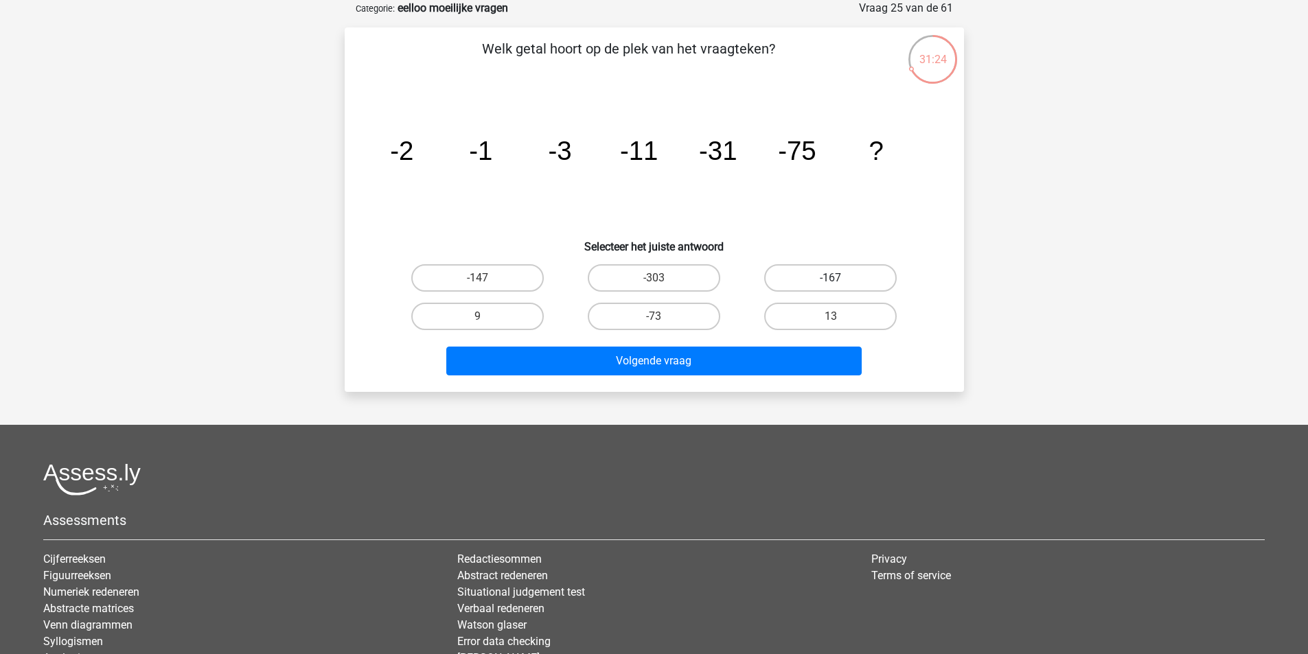
click at [806, 277] on label "-167" at bounding box center [830, 277] width 133 height 27
click at [831, 278] on input "-167" at bounding box center [835, 282] width 9 height 9
radio input "true"
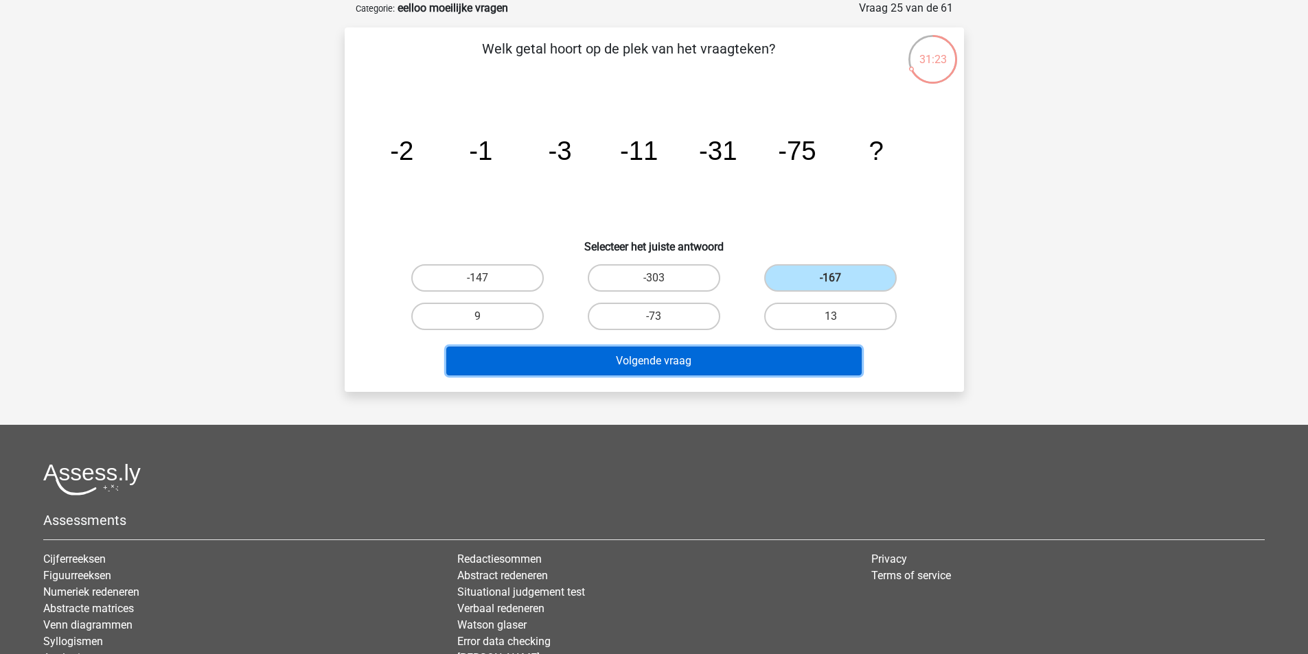
click at [776, 365] on button "Volgende vraag" at bounding box center [653, 361] width 415 height 29
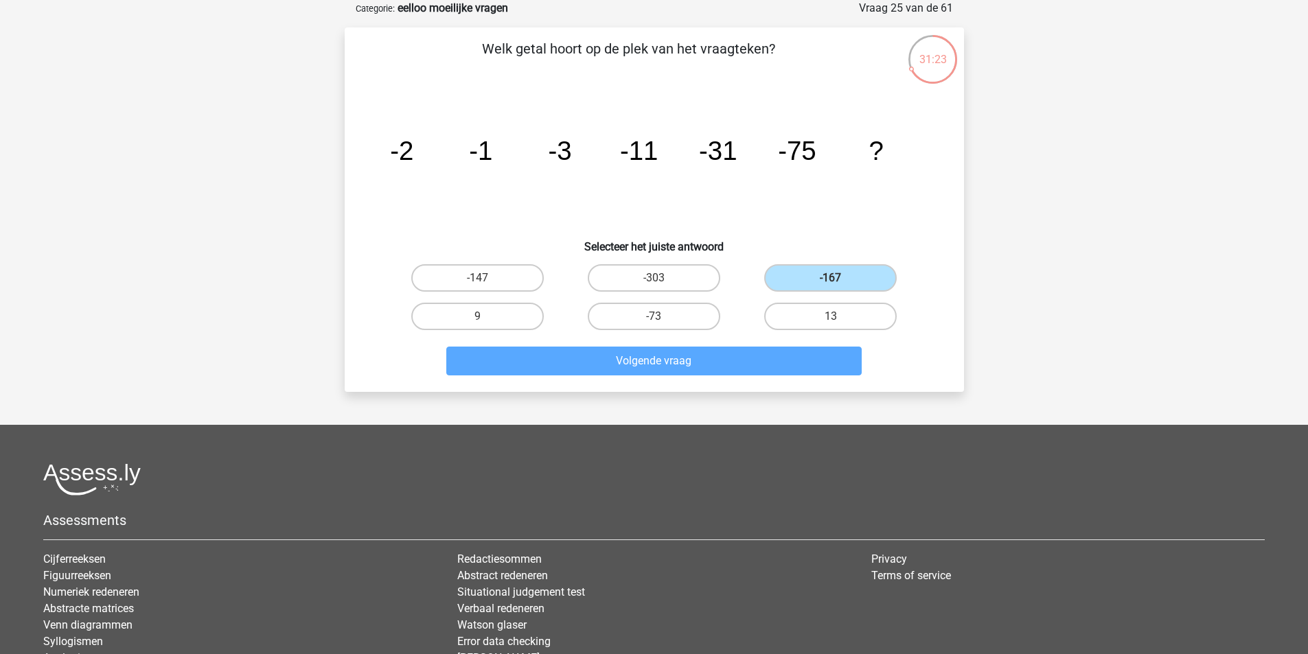
scroll to position [63, 0]
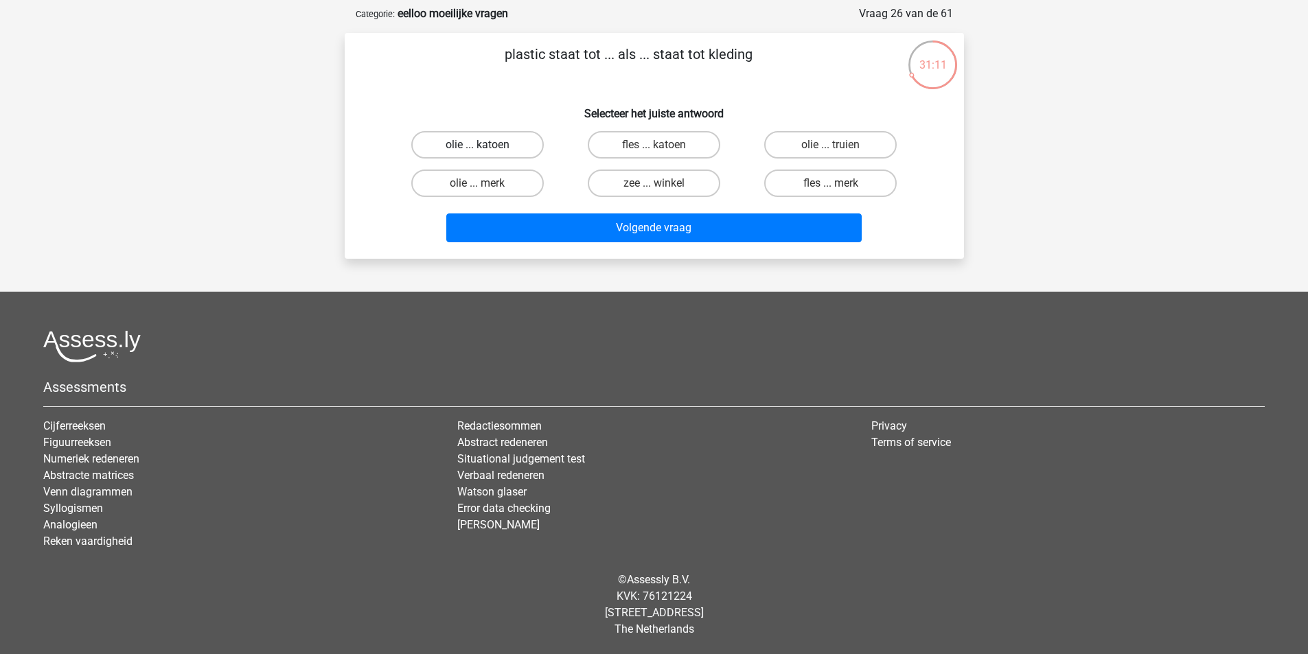
click at [514, 144] on label "olie ... katoen" at bounding box center [477, 144] width 133 height 27
click at [486, 145] on input "olie ... katoen" at bounding box center [481, 149] width 9 height 9
radio input "true"
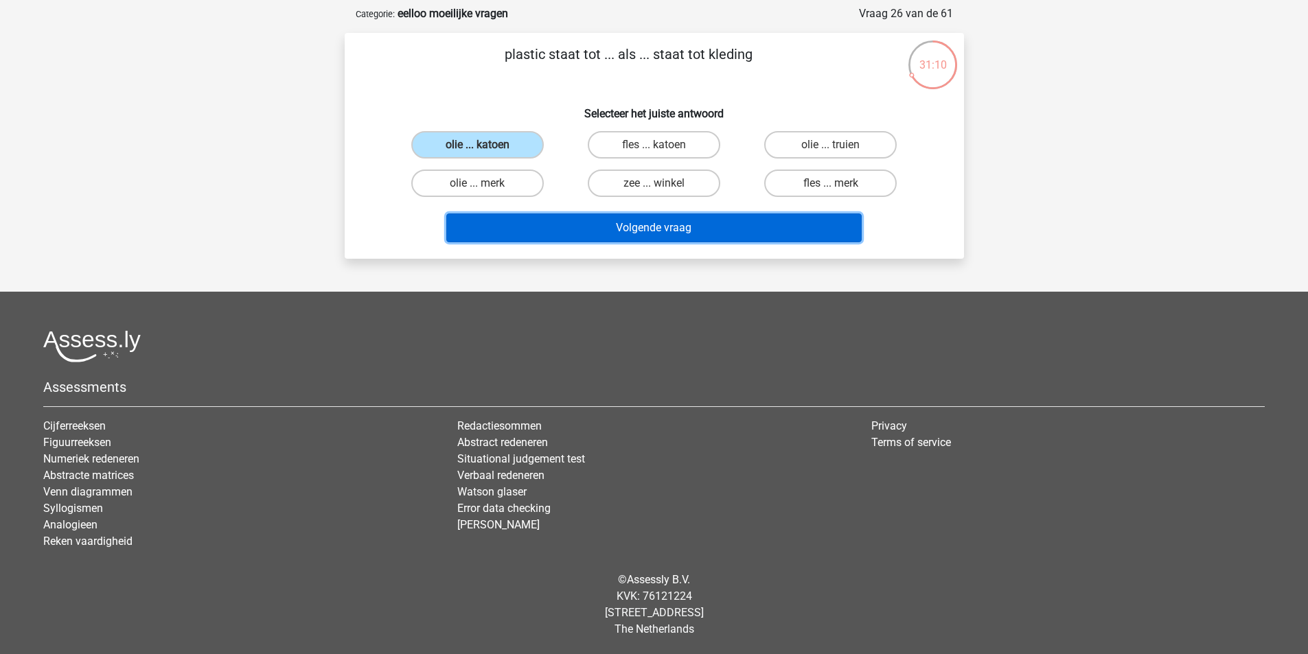
click at [619, 234] on button "Volgende vraag" at bounding box center [653, 228] width 415 height 29
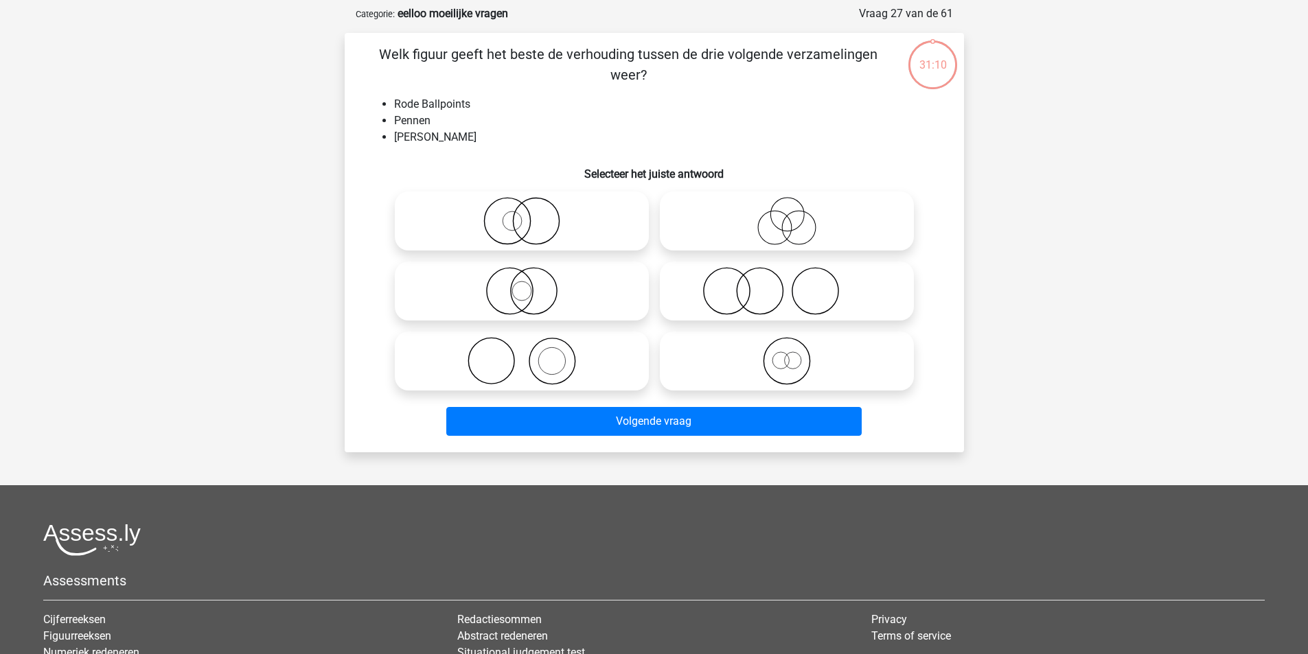
scroll to position [69, 0]
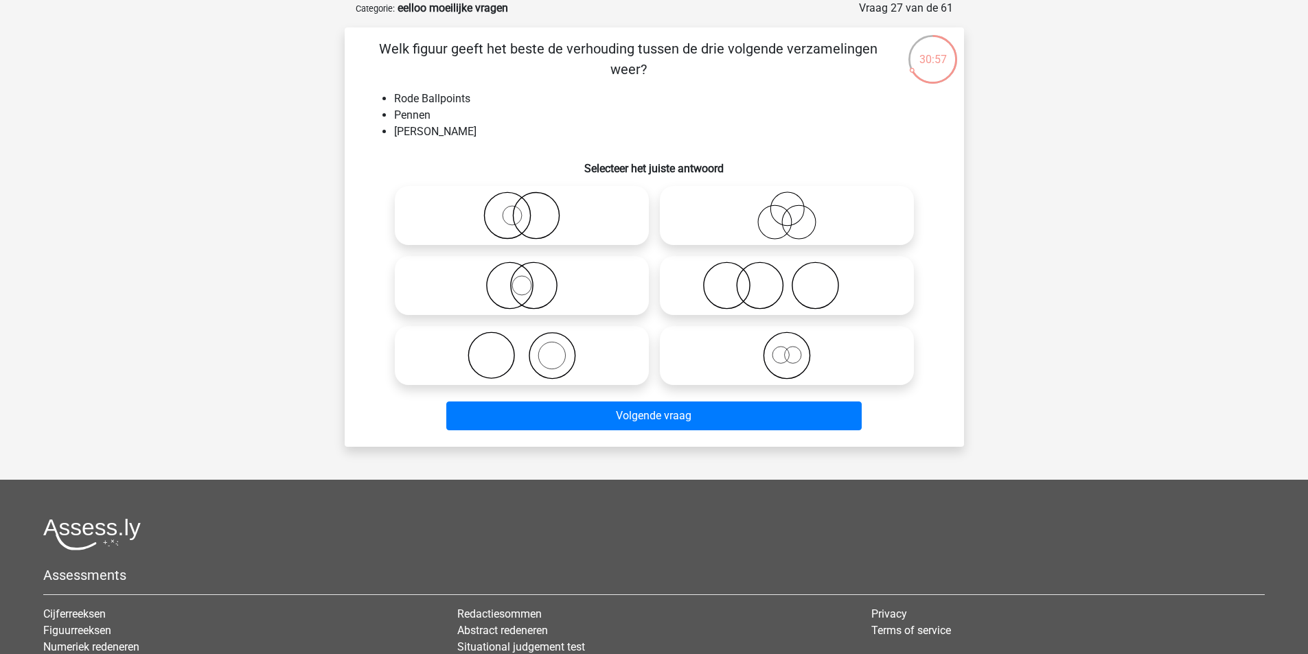
click at [499, 347] on icon at bounding box center [521, 356] width 243 height 48
click at [522, 347] on input "radio" at bounding box center [526, 344] width 9 height 9
radio input "true"
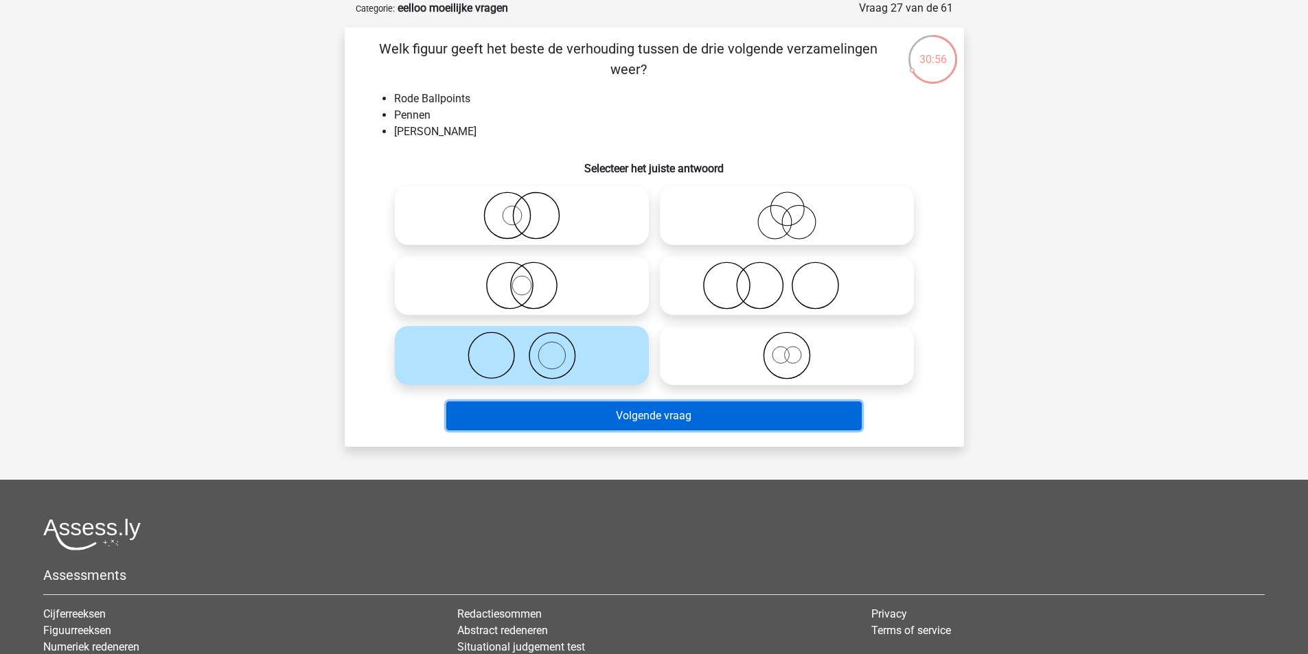
click at [642, 422] on button "Volgende vraag" at bounding box center [653, 416] width 415 height 29
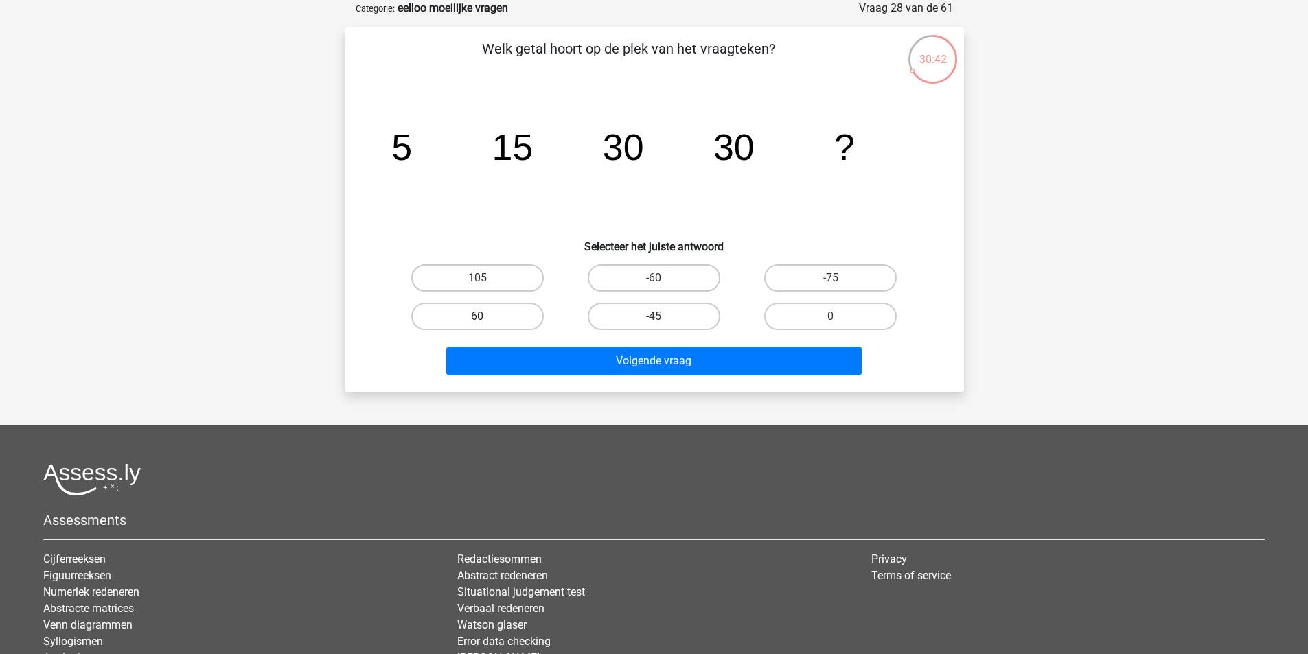
click at [523, 312] on label "60" at bounding box center [477, 316] width 133 height 27
click at [486, 317] on input "60" at bounding box center [481, 321] width 9 height 9
radio input "true"
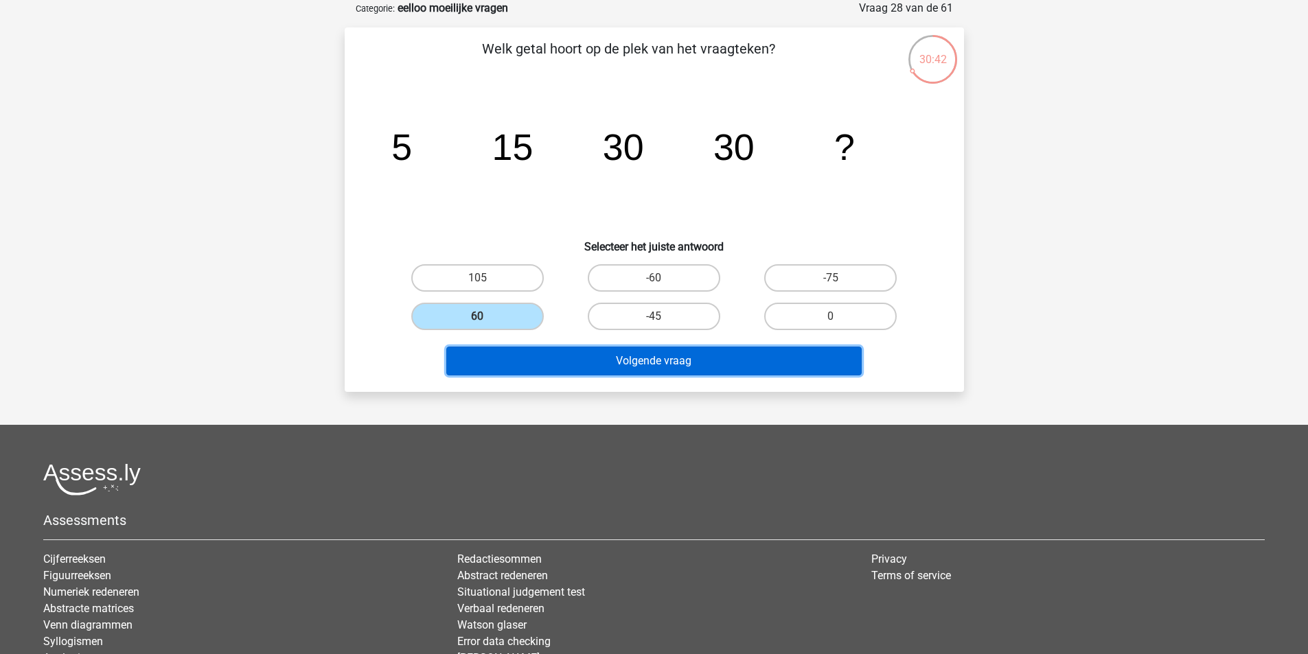
click at [662, 365] on button "Volgende vraag" at bounding box center [653, 361] width 415 height 29
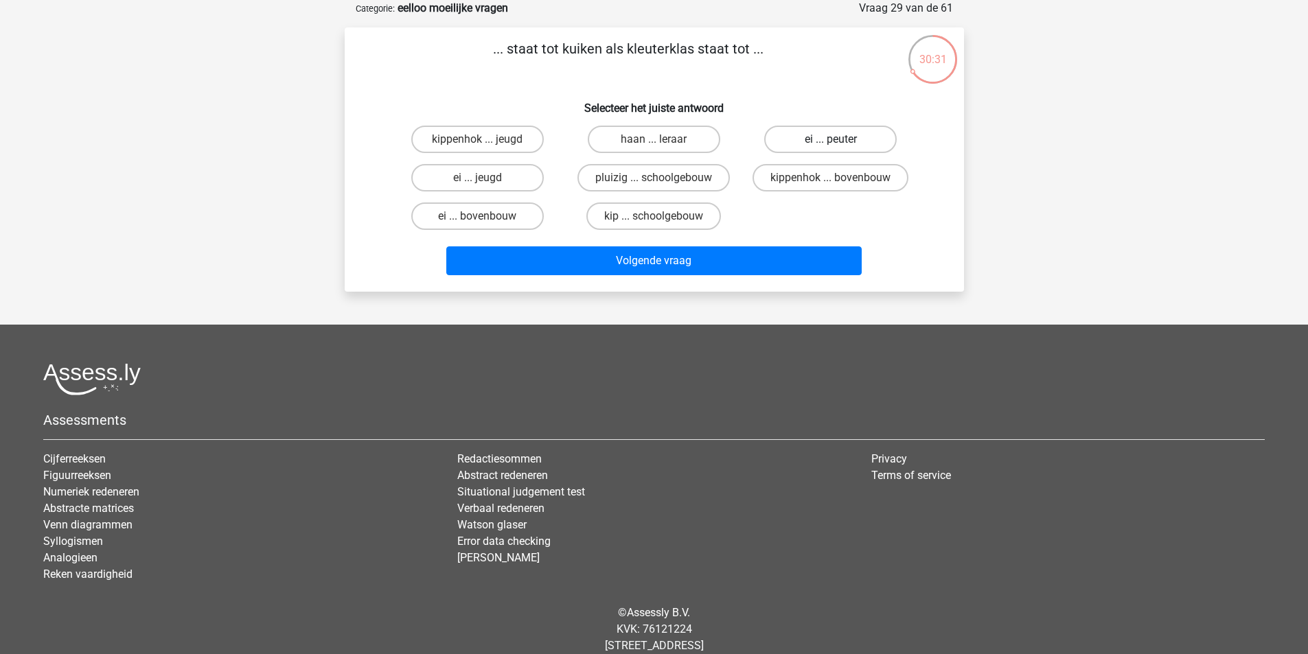
click at [830, 138] on label "ei ... peuter" at bounding box center [830, 139] width 133 height 27
click at [831, 139] on input "ei ... peuter" at bounding box center [835, 143] width 9 height 9
radio input "true"
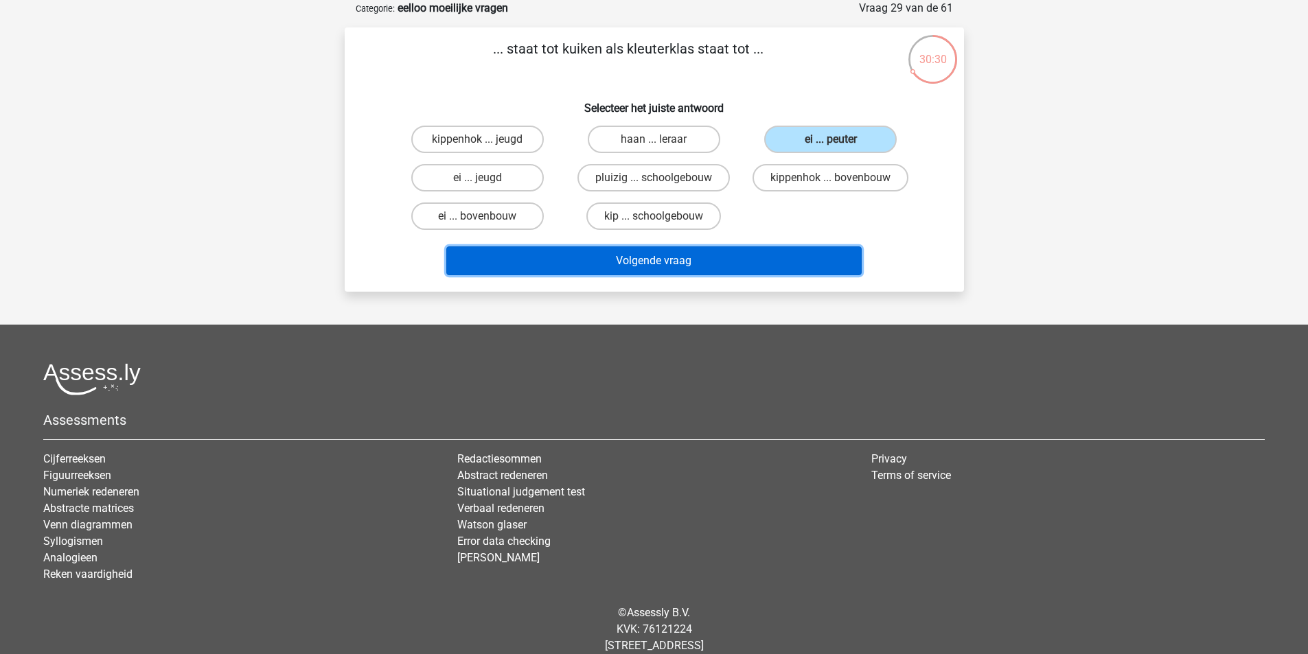
click at [730, 268] on button "Volgende vraag" at bounding box center [653, 261] width 415 height 29
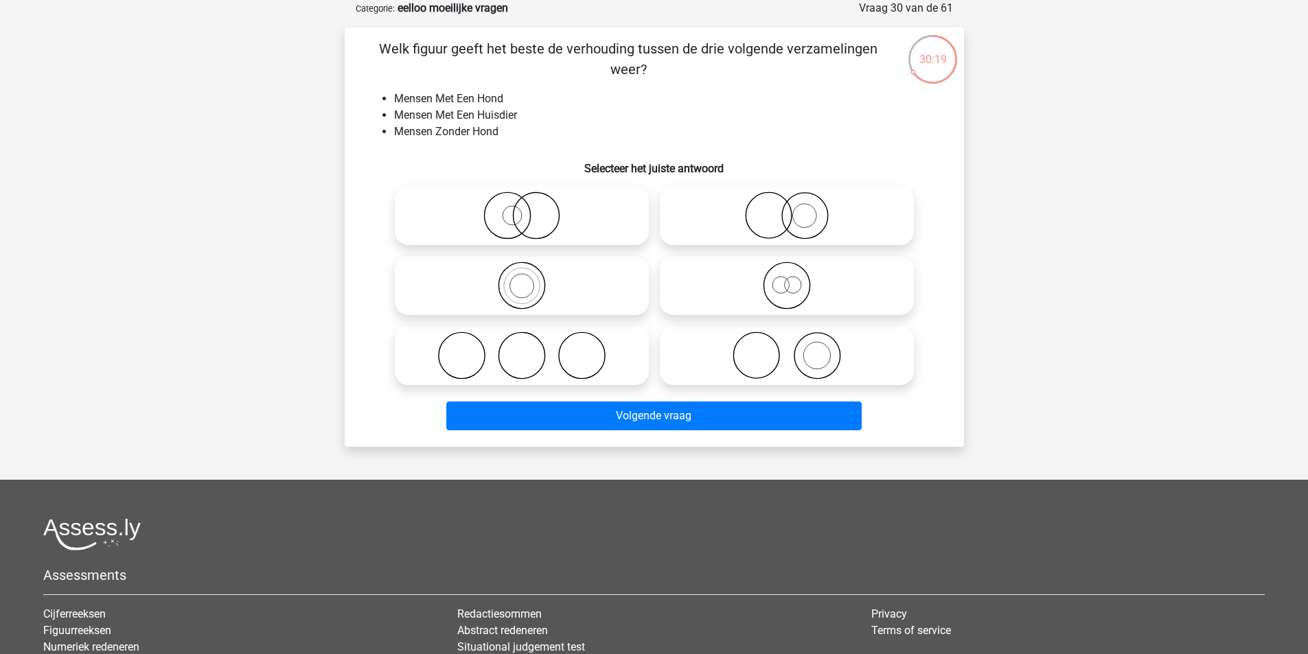
click at [781, 363] on icon at bounding box center [786, 356] width 243 height 48
click at [787, 349] on input "radio" at bounding box center [791, 344] width 9 height 9
radio input "true"
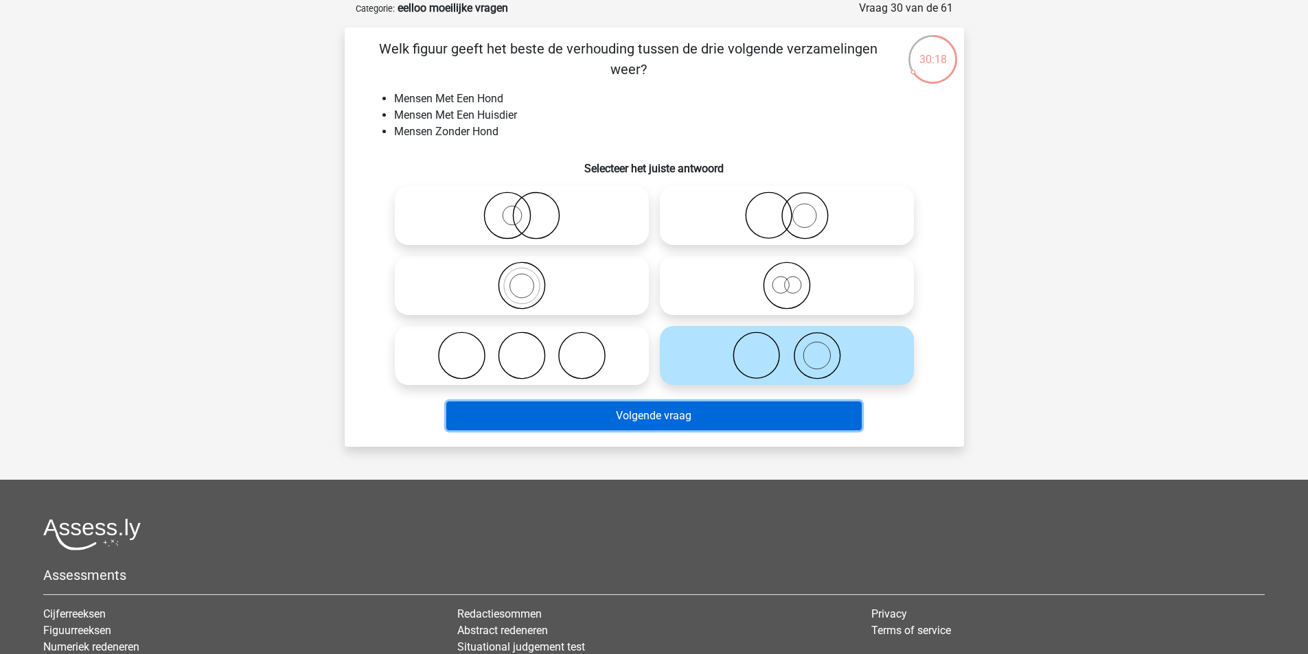
click at [775, 415] on button "Volgende vraag" at bounding box center [653, 416] width 415 height 29
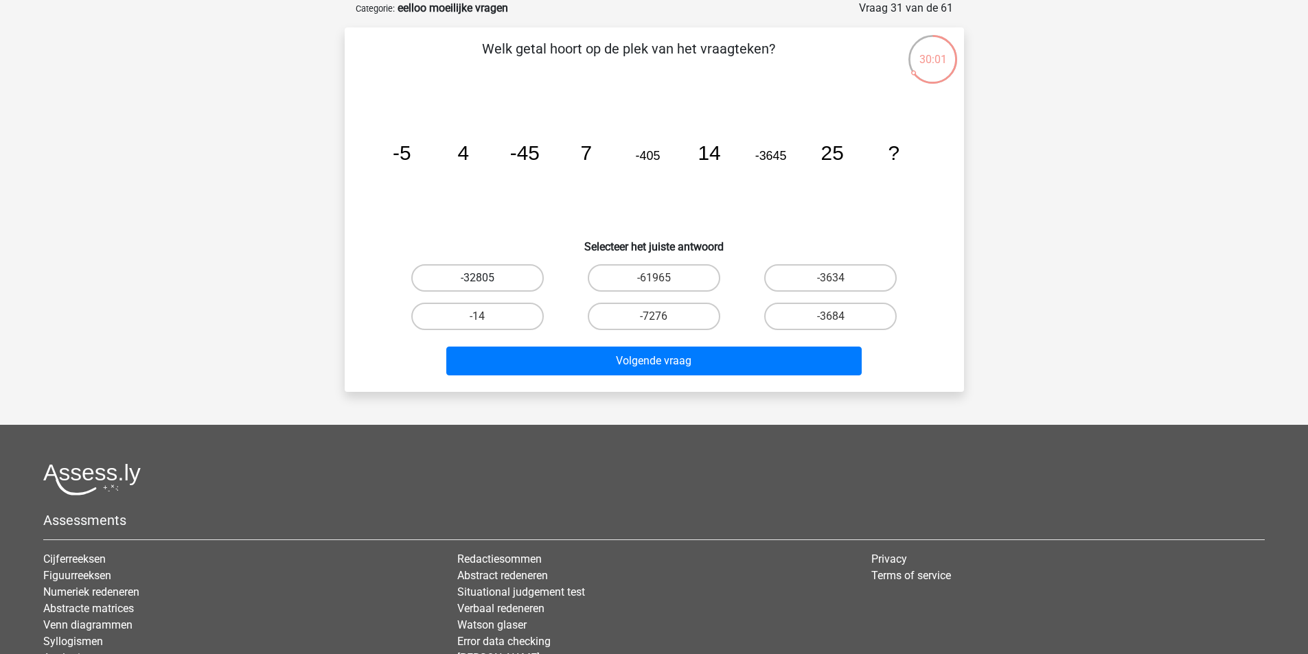
click at [509, 273] on label "-32805" at bounding box center [477, 277] width 133 height 27
click at [486, 278] on input "-32805" at bounding box center [481, 282] width 9 height 9
radio input "true"
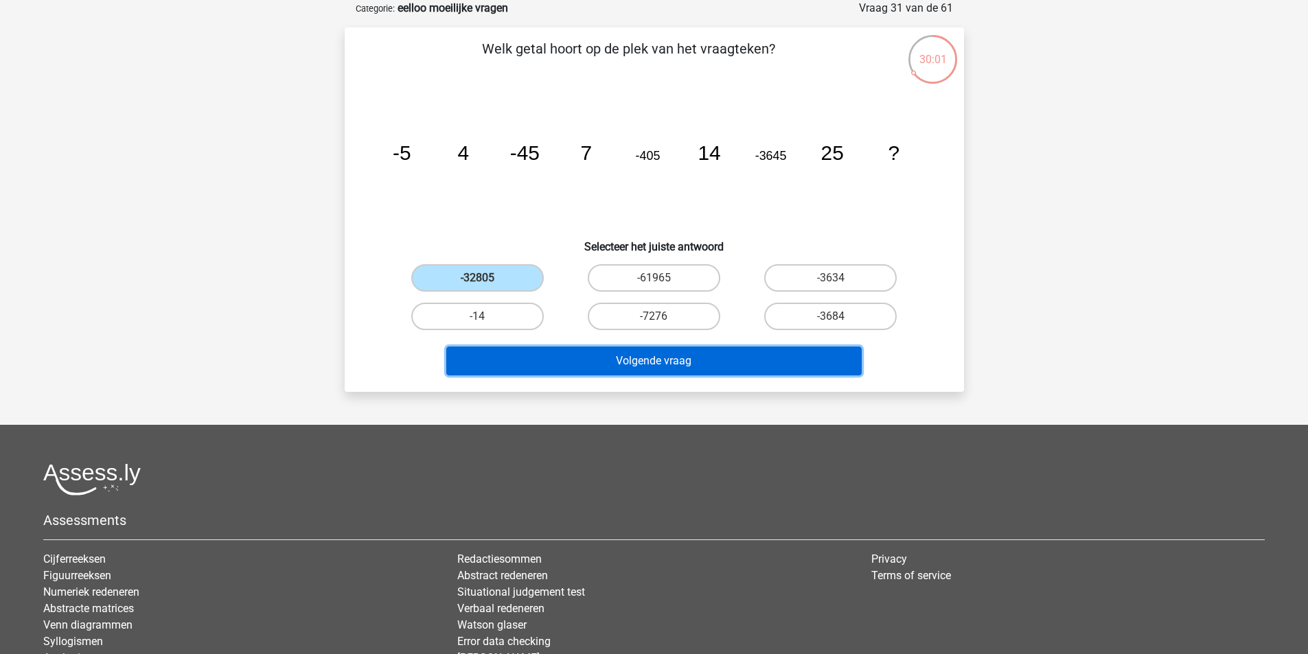
click at [654, 362] on button "Volgende vraag" at bounding box center [653, 361] width 415 height 29
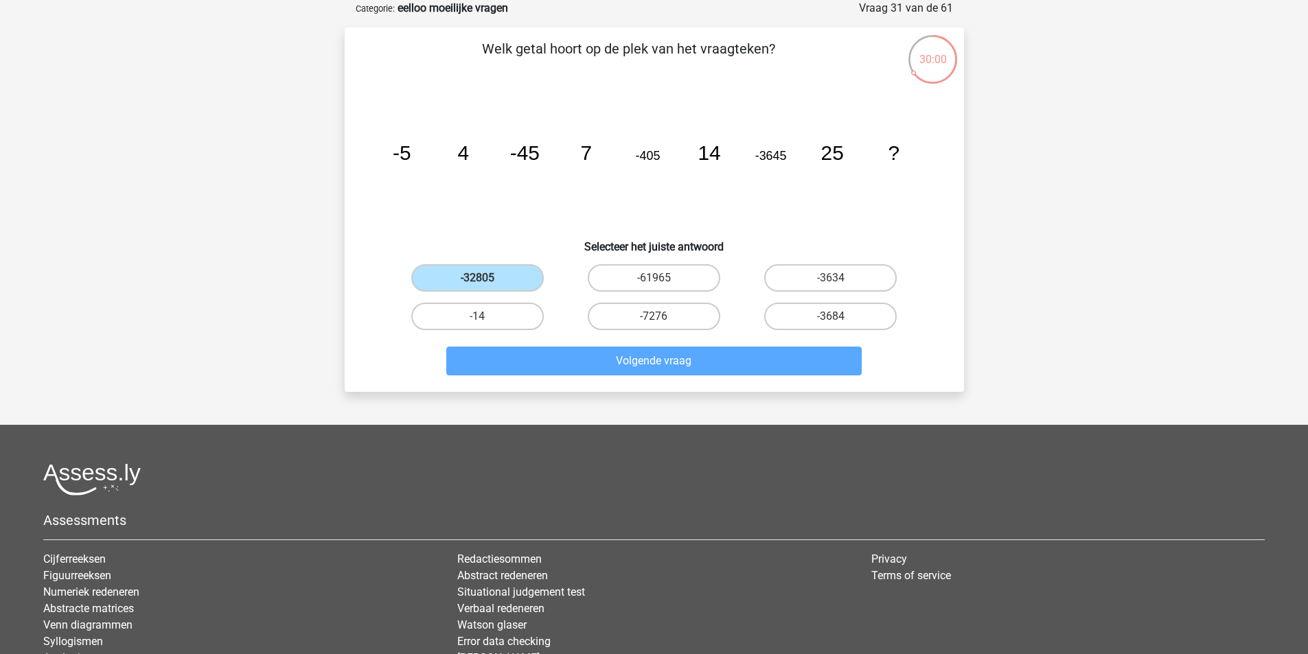
scroll to position [63, 0]
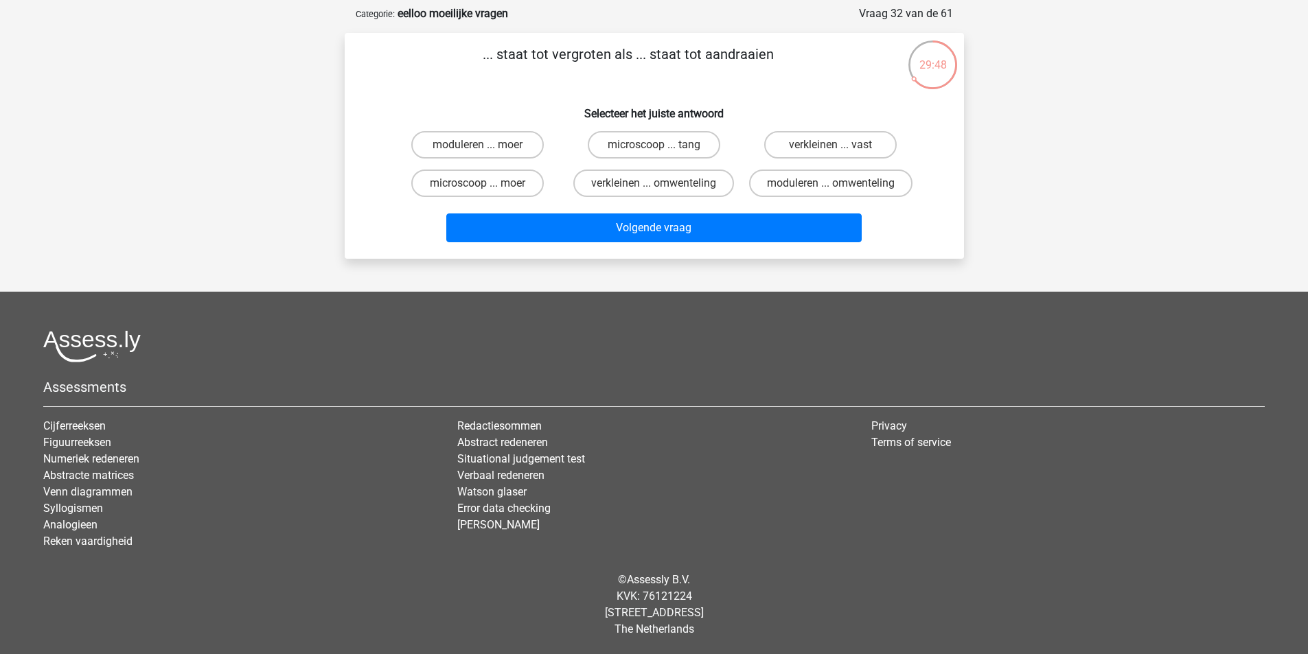
click at [656, 145] on input "microscoop ... tang" at bounding box center [658, 149] width 9 height 9
radio input "true"
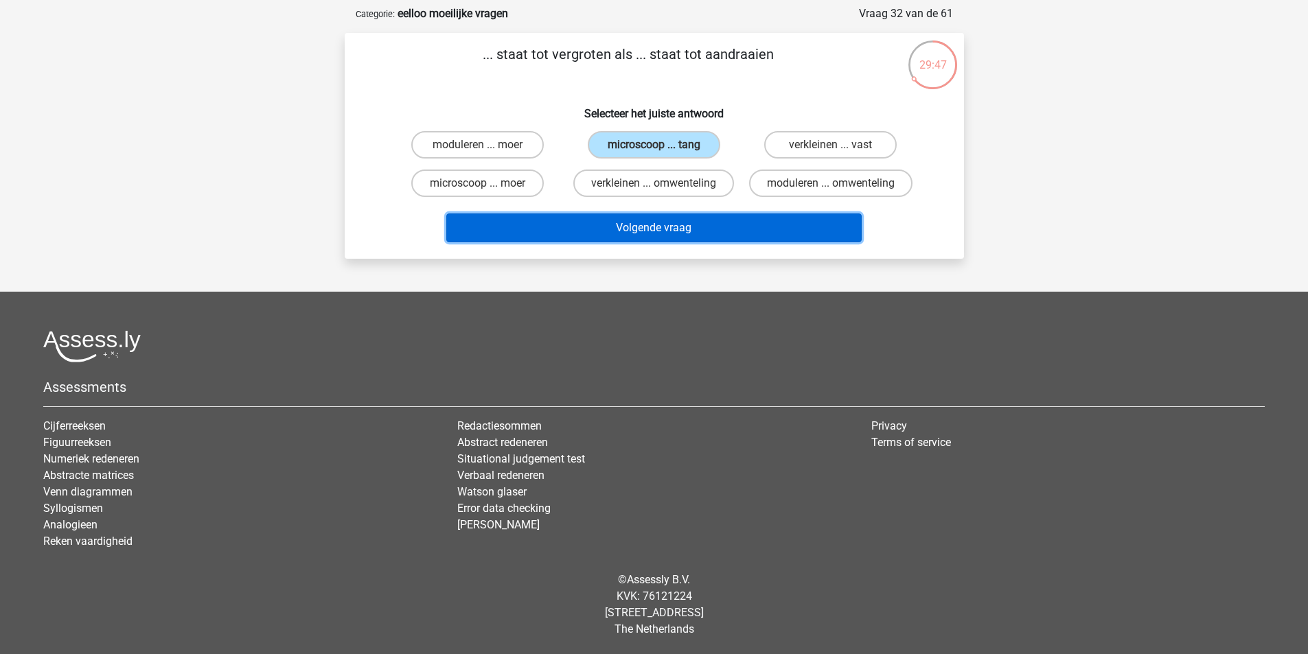
click at [703, 221] on button "Volgende vraag" at bounding box center [653, 228] width 415 height 29
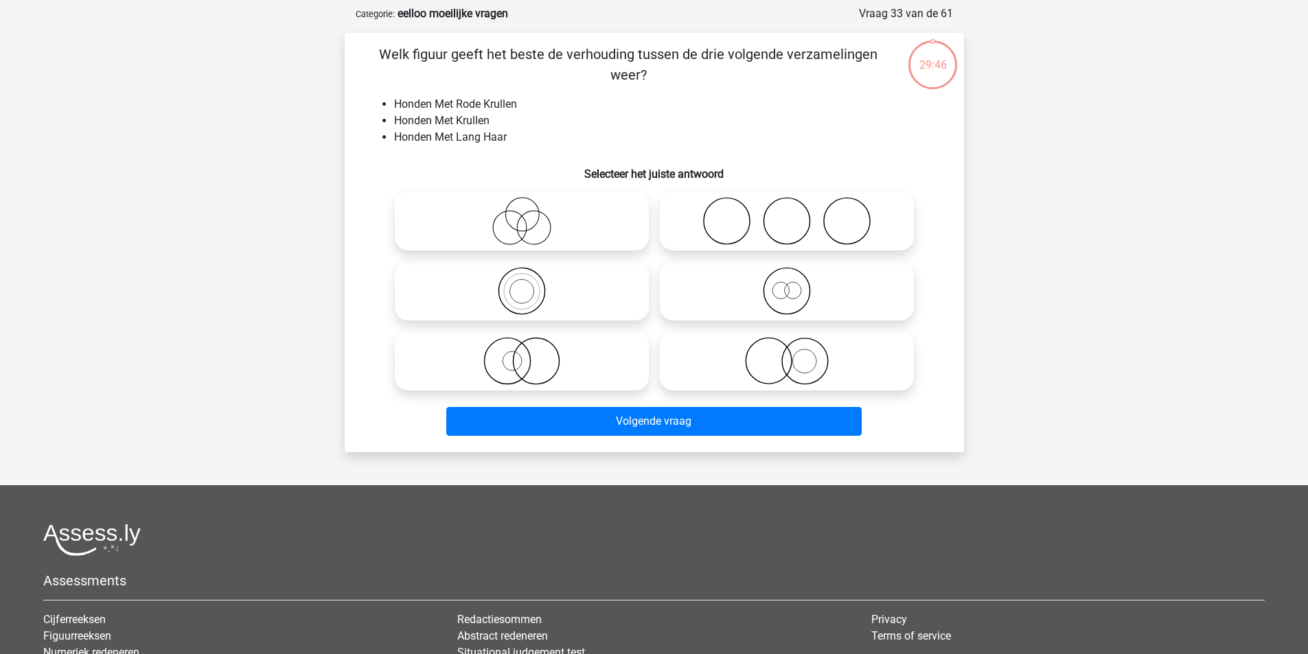
scroll to position [69, 0]
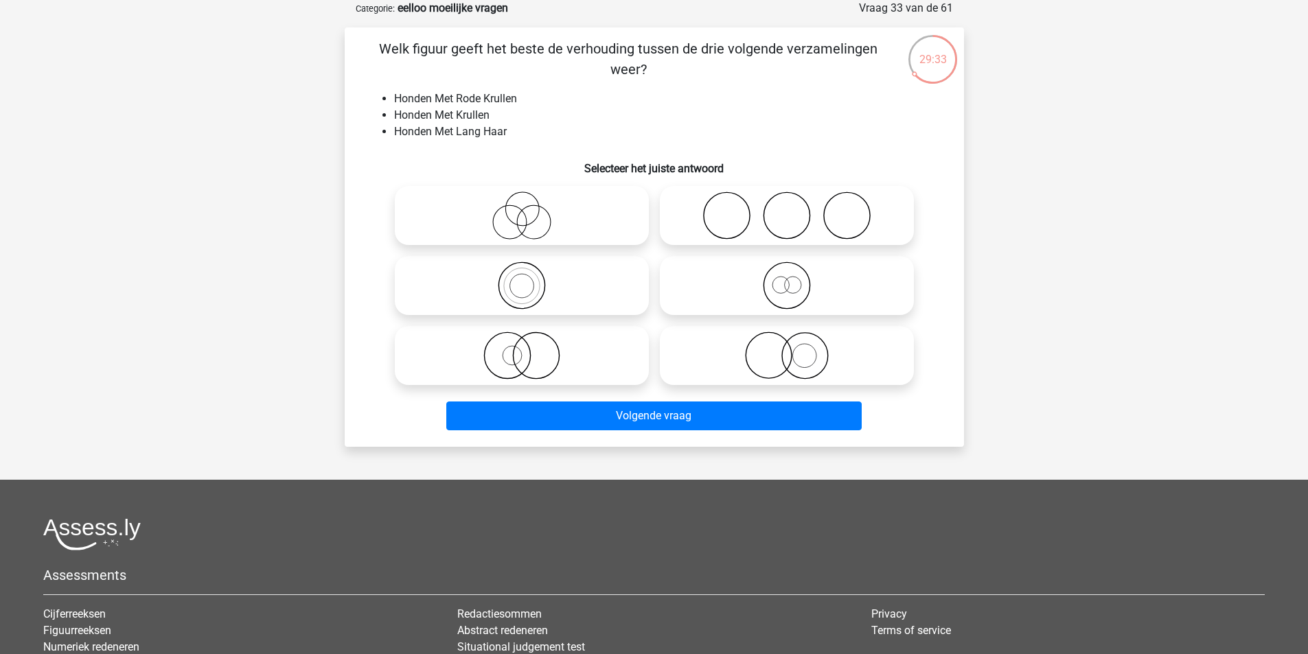
click at [532, 359] on icon at bounding box center [521, 356] width 243 height 48
click at [531, 349] on input "radio" at bounding box center [526, 344] width 9 height 9
radio input "true"
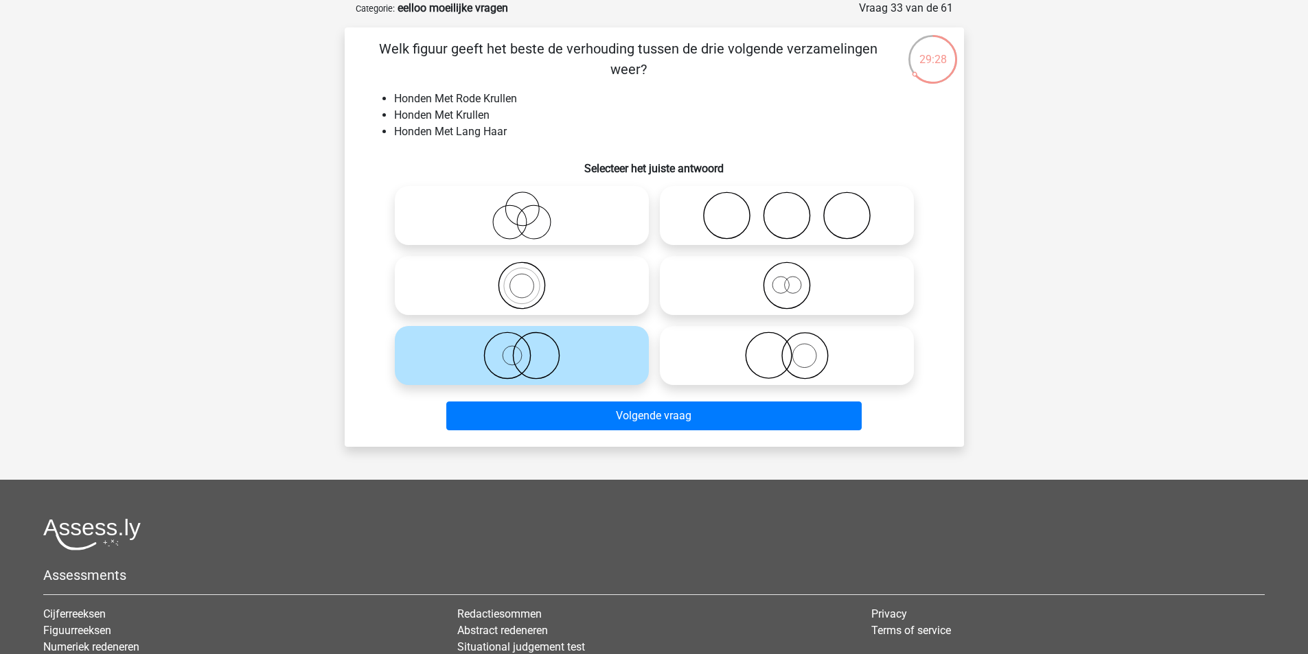
click at [829, 364] on icon at bounding box center [786, 356] width 243 height 48
click at [796, 349] on input "radio" at bounding box center [791, 344] width 9 height 9
radio input "true"
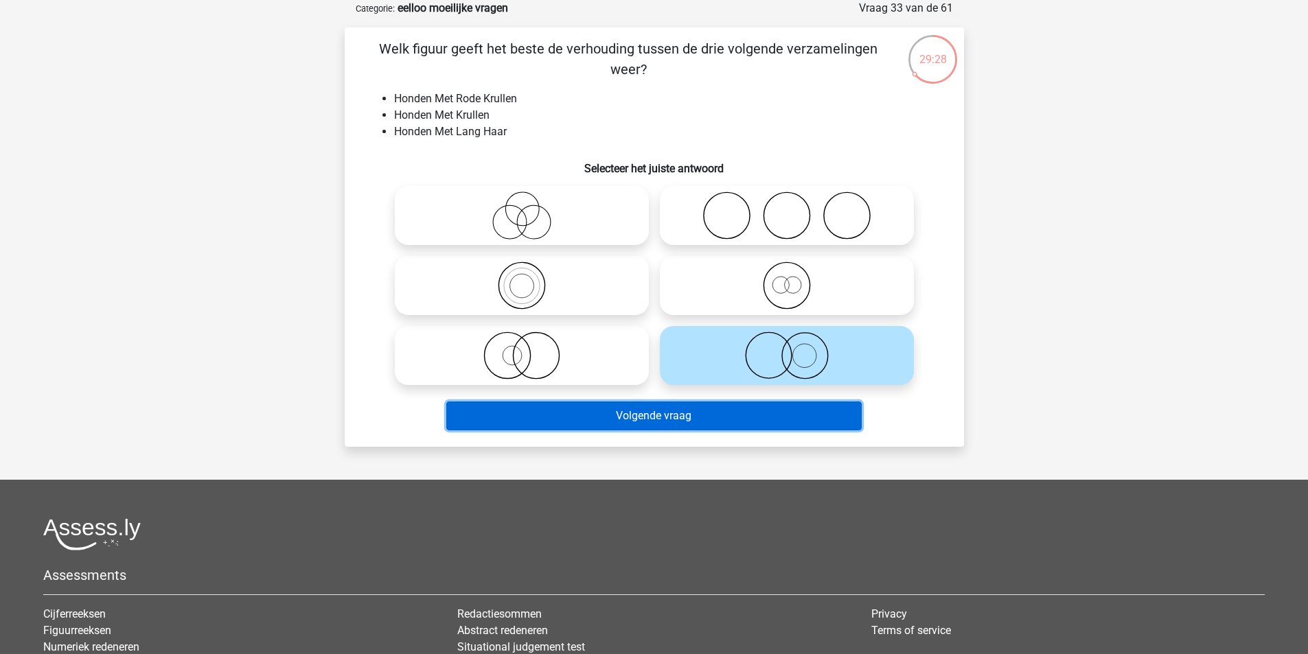
click at [766, 422] on button "Volgende vraag" at bounding box center [653, 416] width 415 height 29
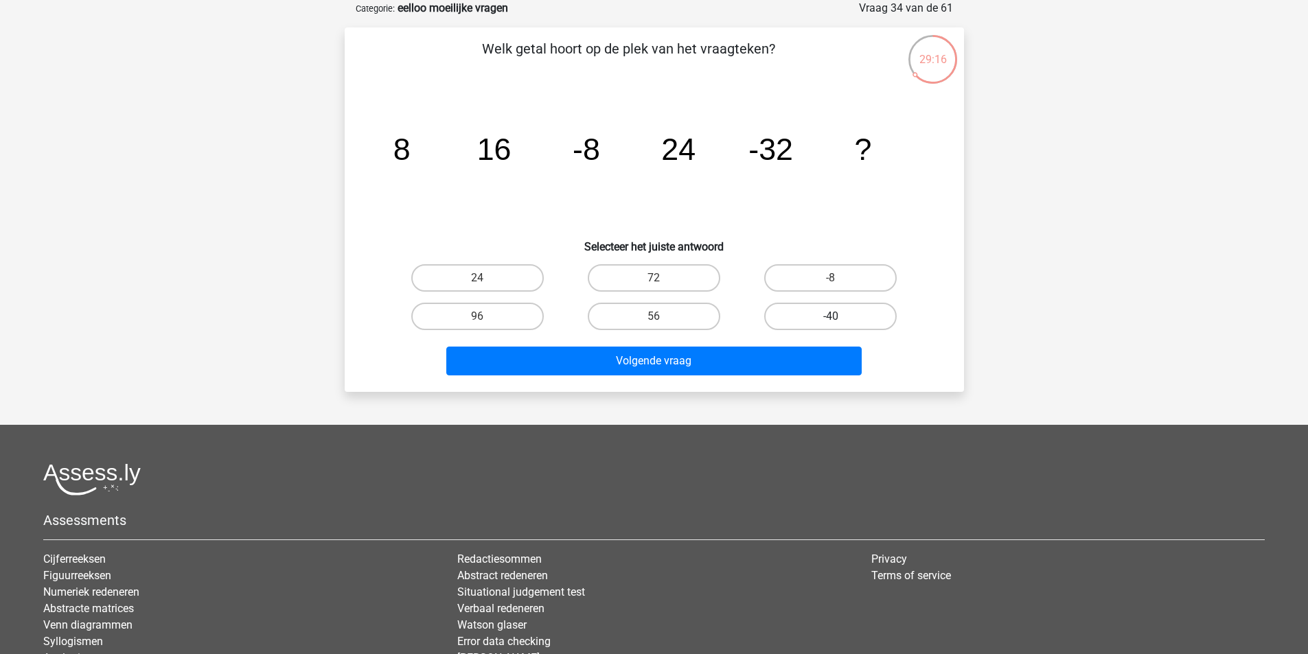
click at [853, 317] on label "-40" at bounding box center [830, 316] width 133 height 27
click at [840, 317] on input "-40" at bounding box center [835, 321] width 9 height 9
radio input "true"
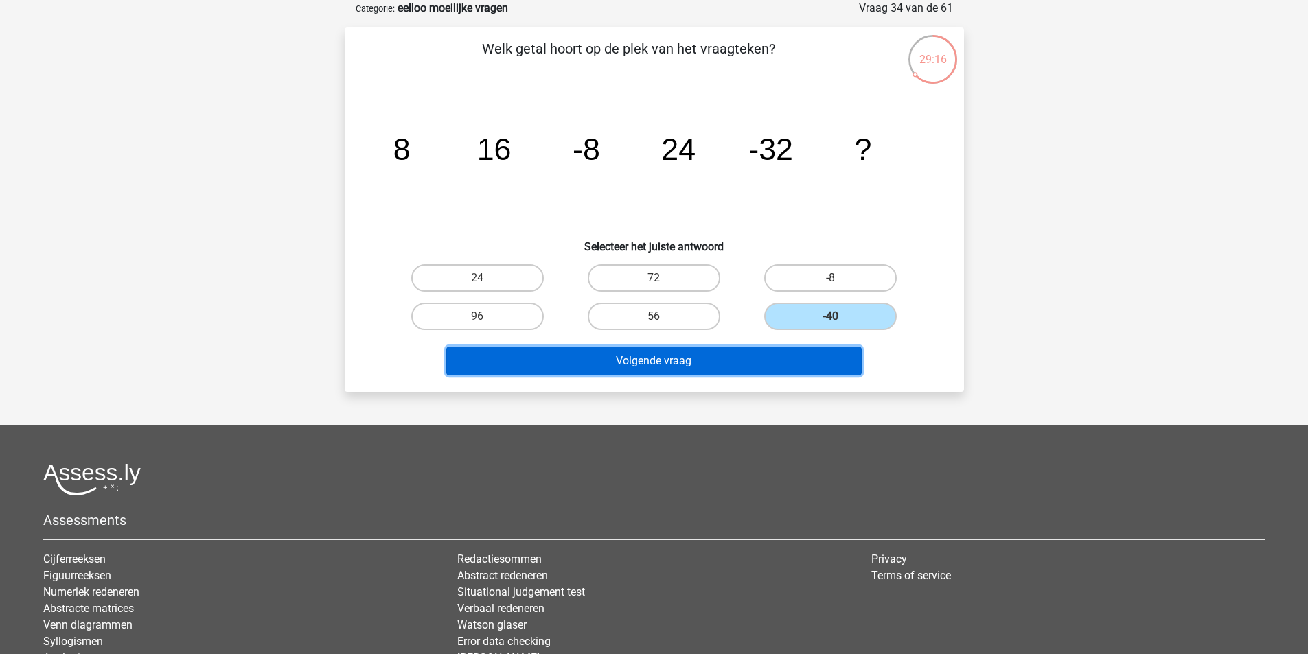
click at [793, 361] on button "Volgende vraag" at bounding box center [653, 361] width 415 height 29
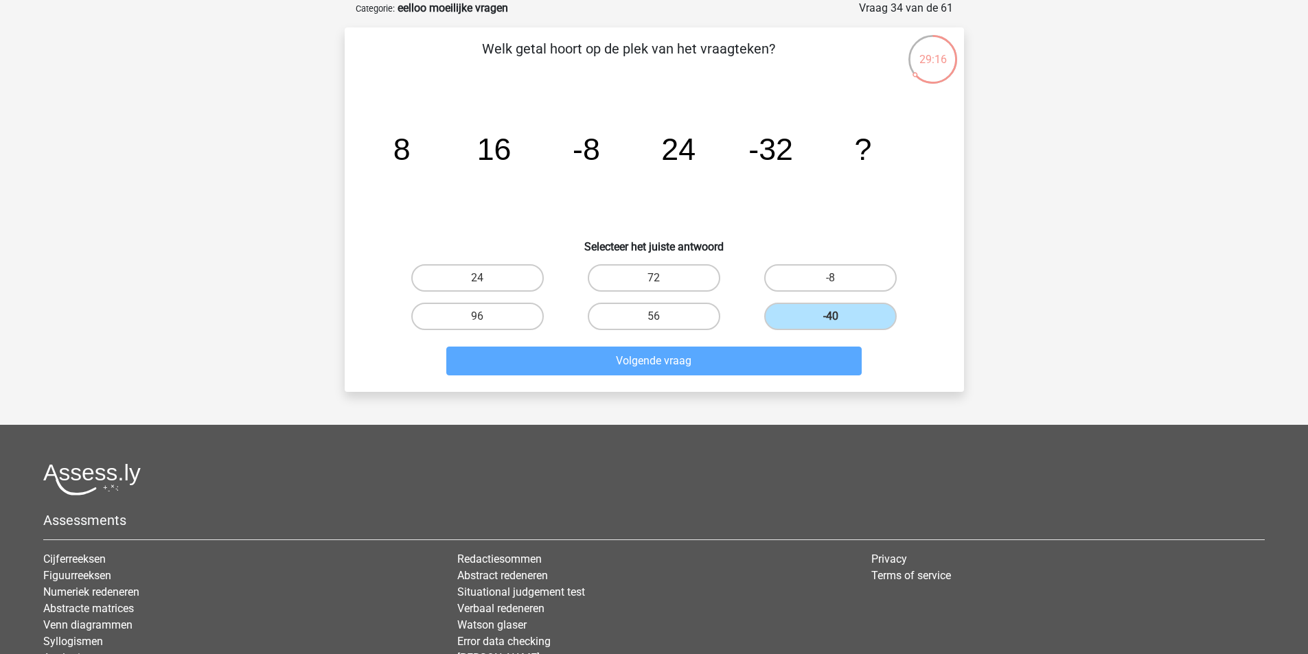
scroll to position [63, 0]
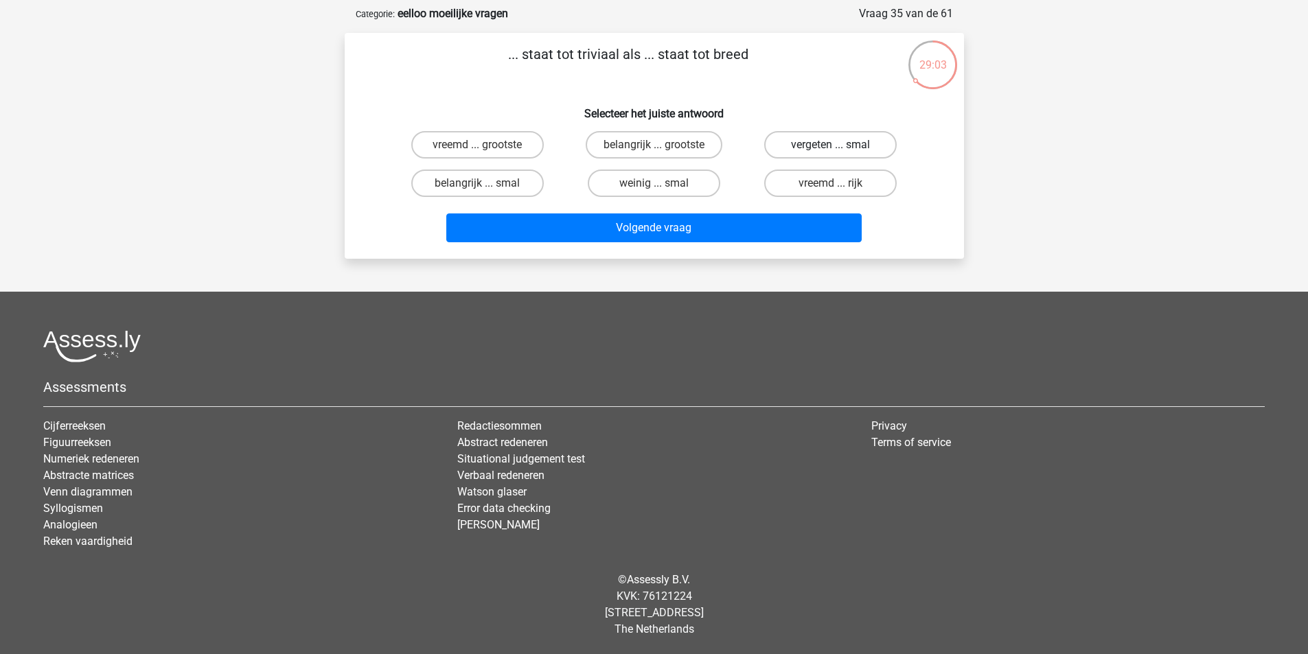
click at [827, 141] on label "vergeten ... smal" at bounding box center [830, 144] width 133 height 27
click at [831, 145] on input "vergeten ... smal" at bounding box center [835, 149] width 9 height 9
radio input "true"
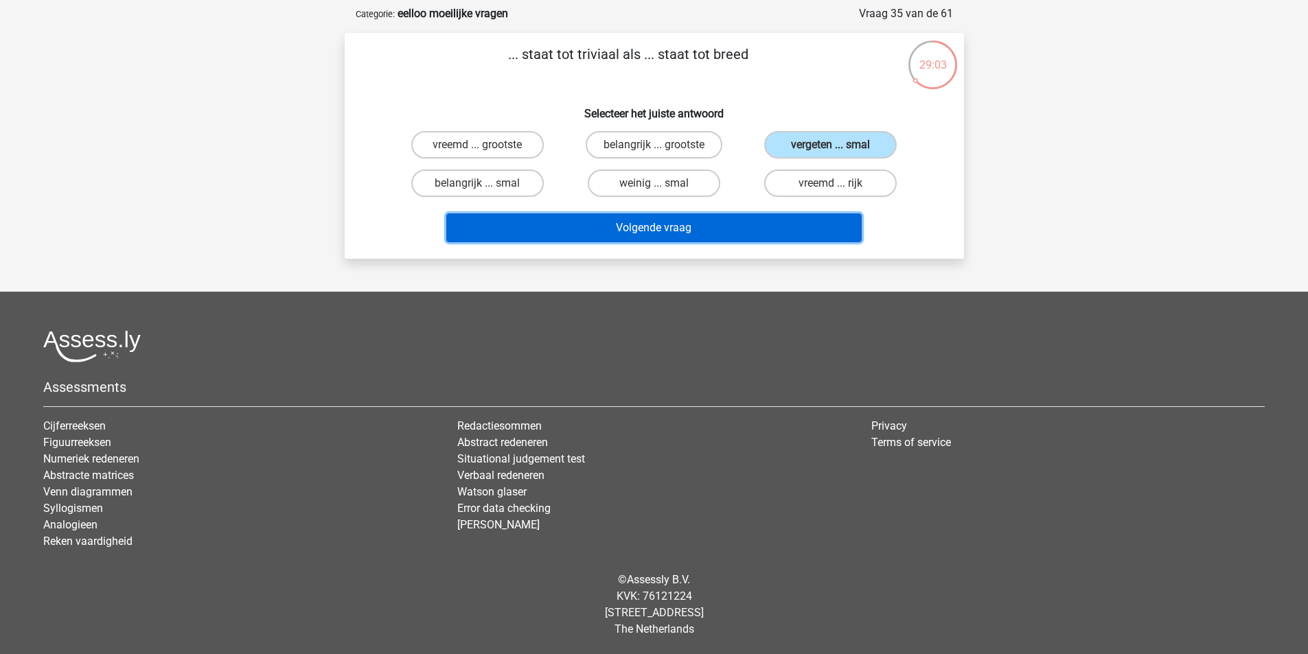
click at [773, 216] on button "Volgende vraag" at bounding box center [653, 228] width 415 height 29
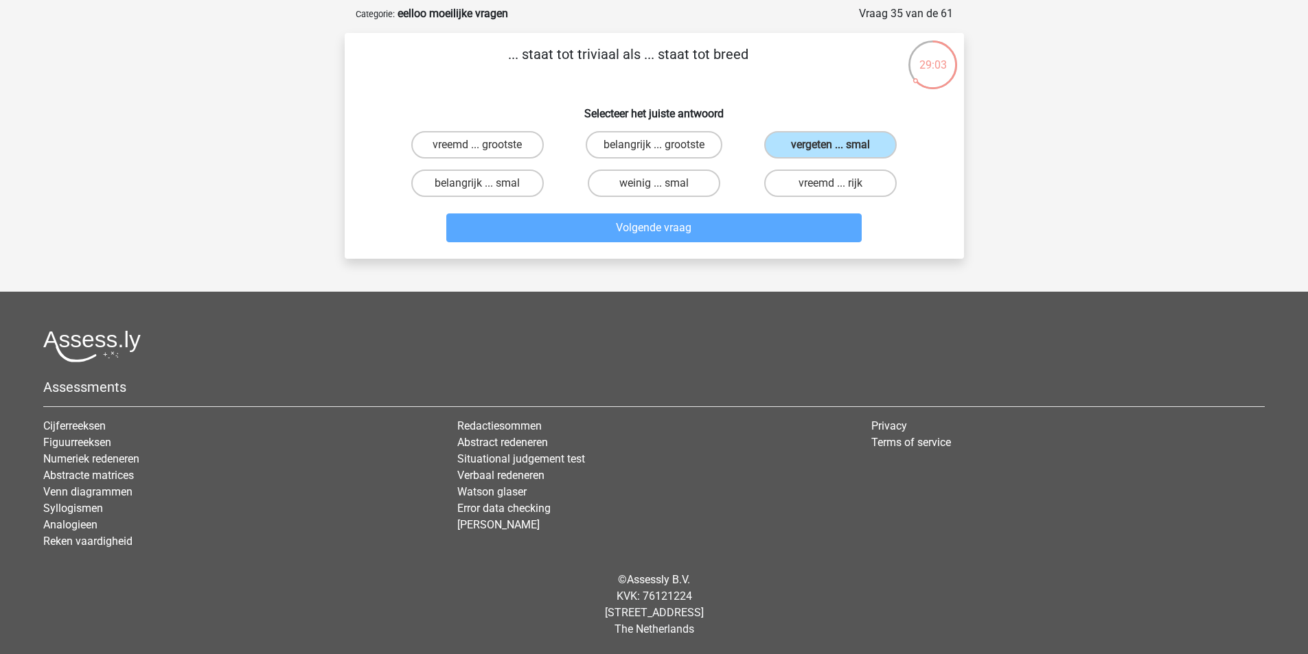
scroll to position [69, 0]
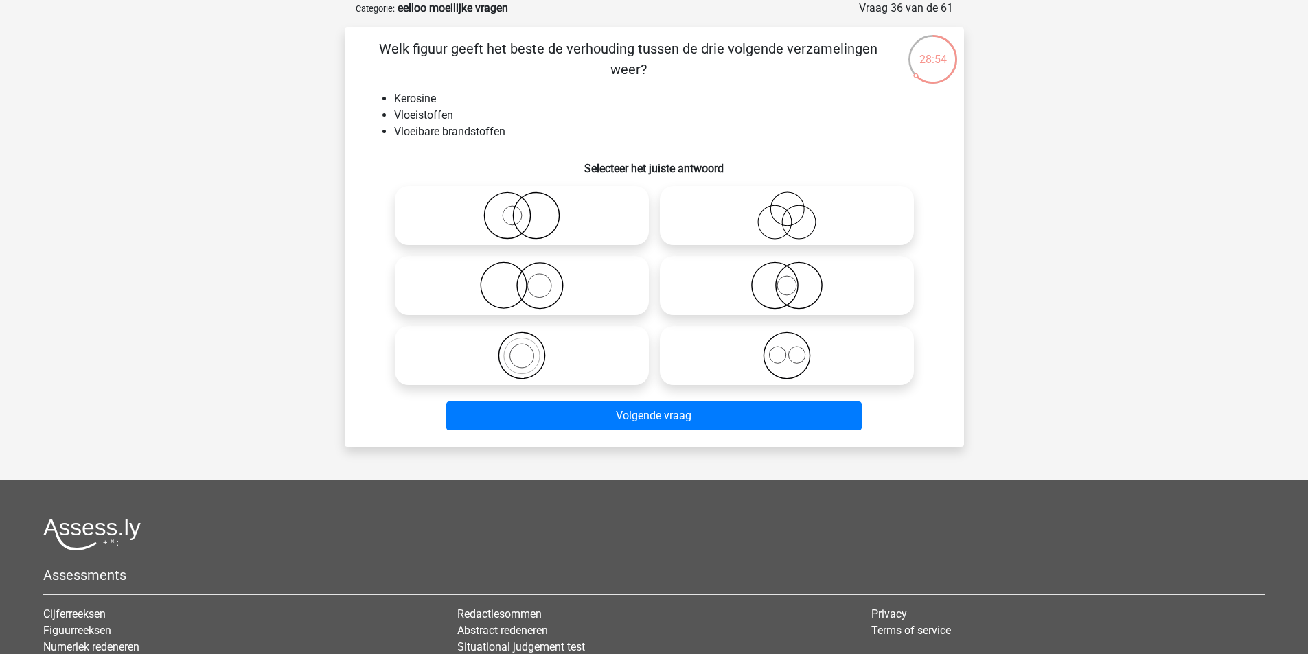
click at [514, 363] on icon at bounding box center [521, 356] width 243 height 48
click at [522, 349] on input "radio" at bounding box center [526, 344] width 9 height 9
radio input "true"
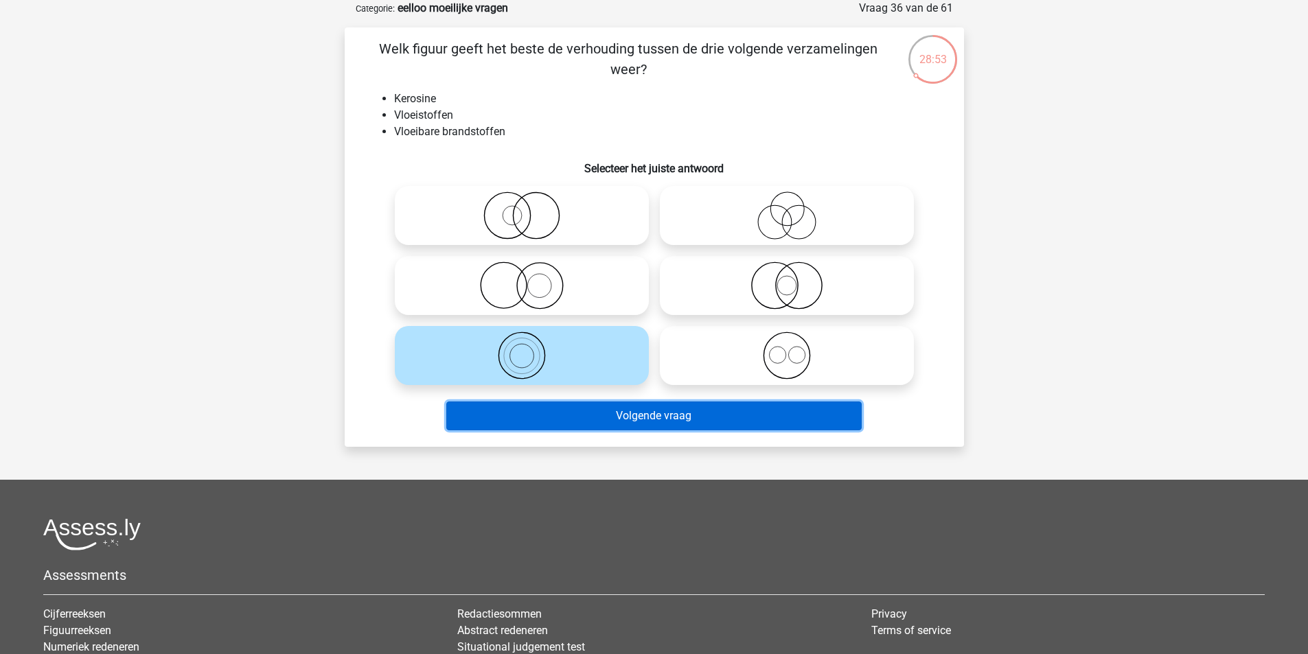
click at [607, 419] on button "Volgende vraag" at bounding box center [653, 416] width 415 height 29
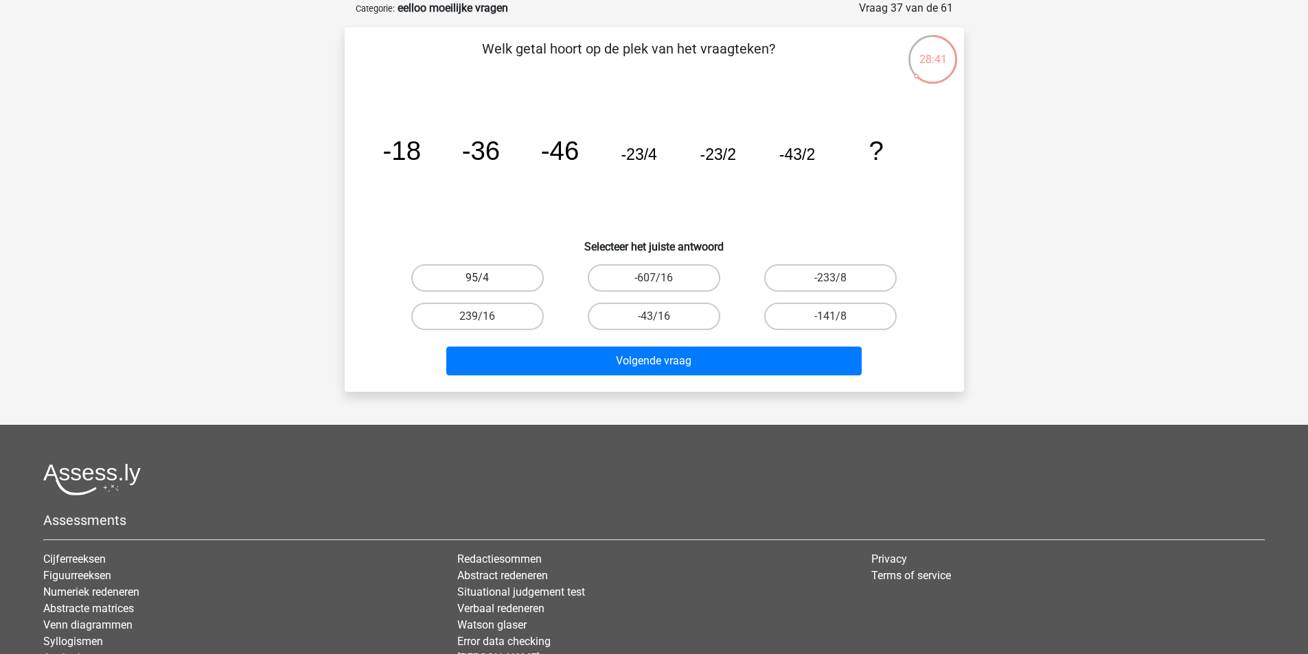
click at [480, 276] on label "95/4" at bounding box center [477, 277] width 133 height 27
click at [480, 278] on input "95/4" at bounding box center [481, 282] width 9 height 9
radio input "true"
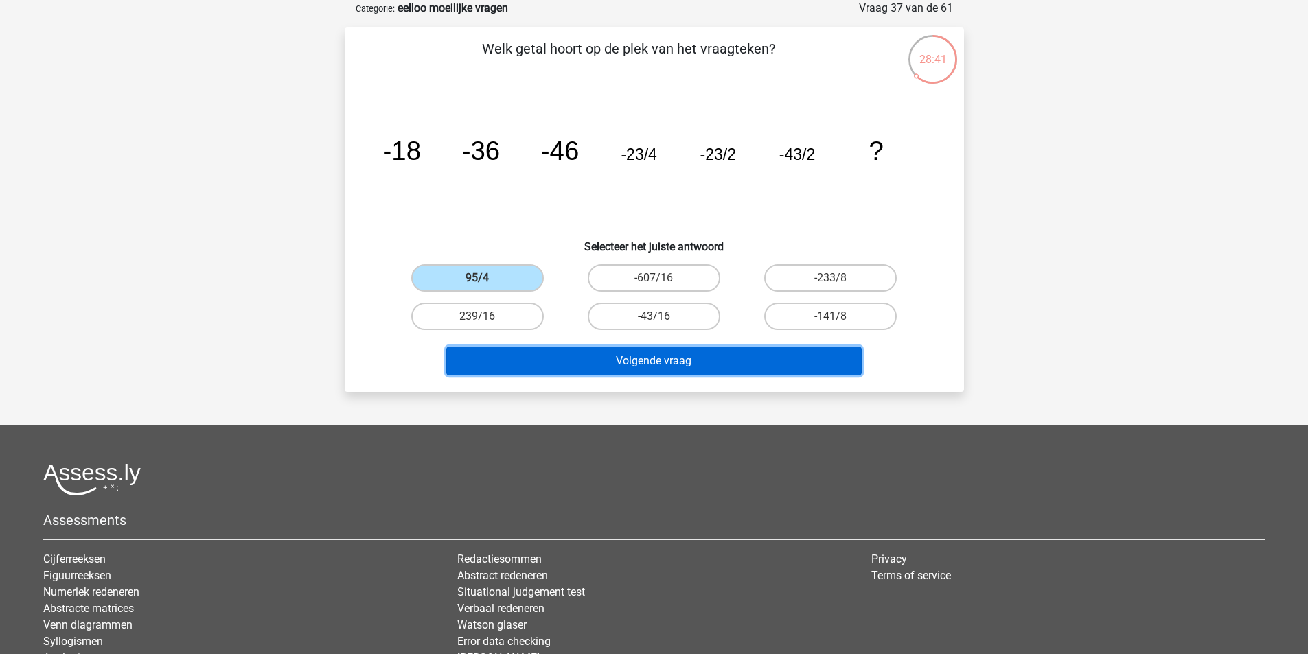
click at [624, 354] on button "Volgende vraag" at bounding box center [653, 361] width 415 height 29
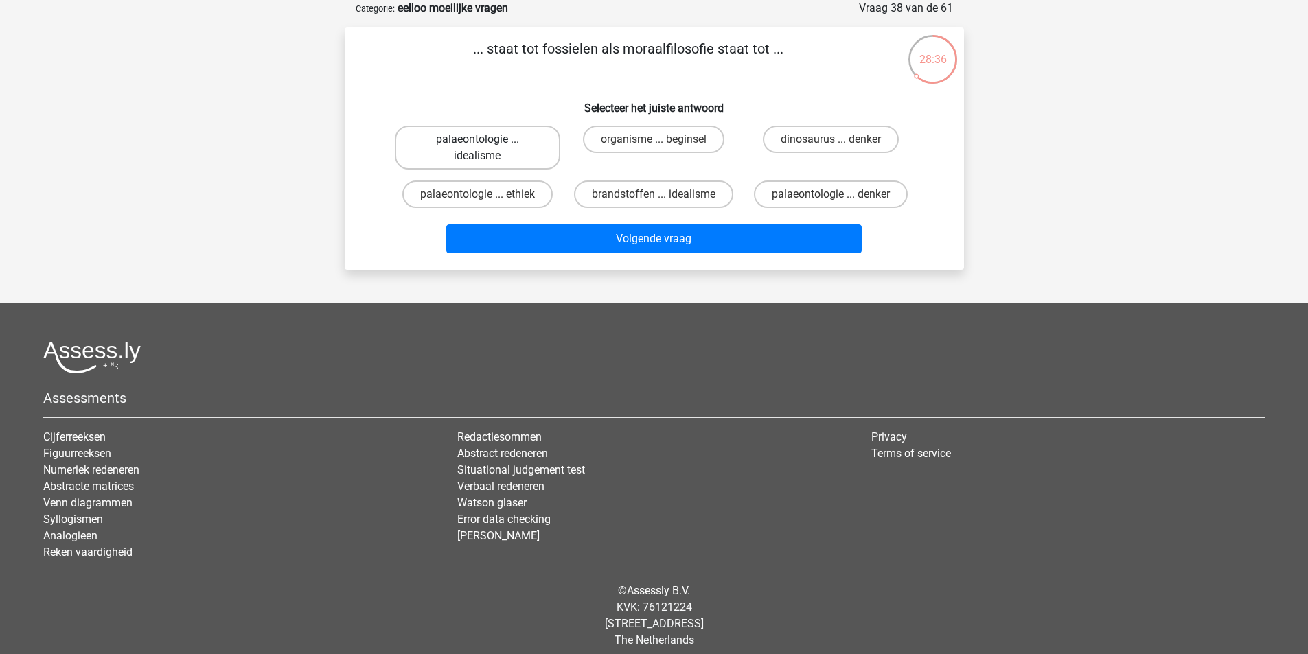
click at [494, 165] on label "palaeontologie ... idealisme" at bounding box center [477, 148] width 165 height 44
click at [486, 148] on input "palaeontologie ... idealisme" at bounding box center [481, 143] width 9 height 9
radio input "true"
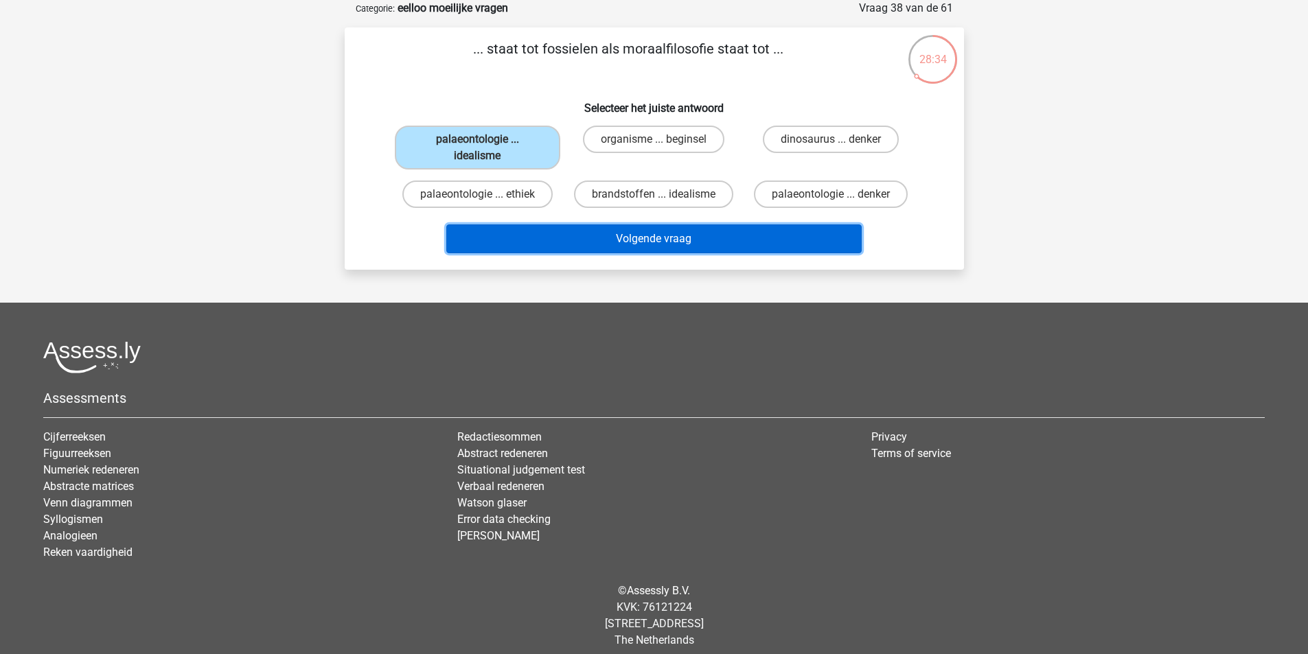
click at [652, 240] on button "Volgende vraag" at bounding box center [653, 239] width 415 height 29
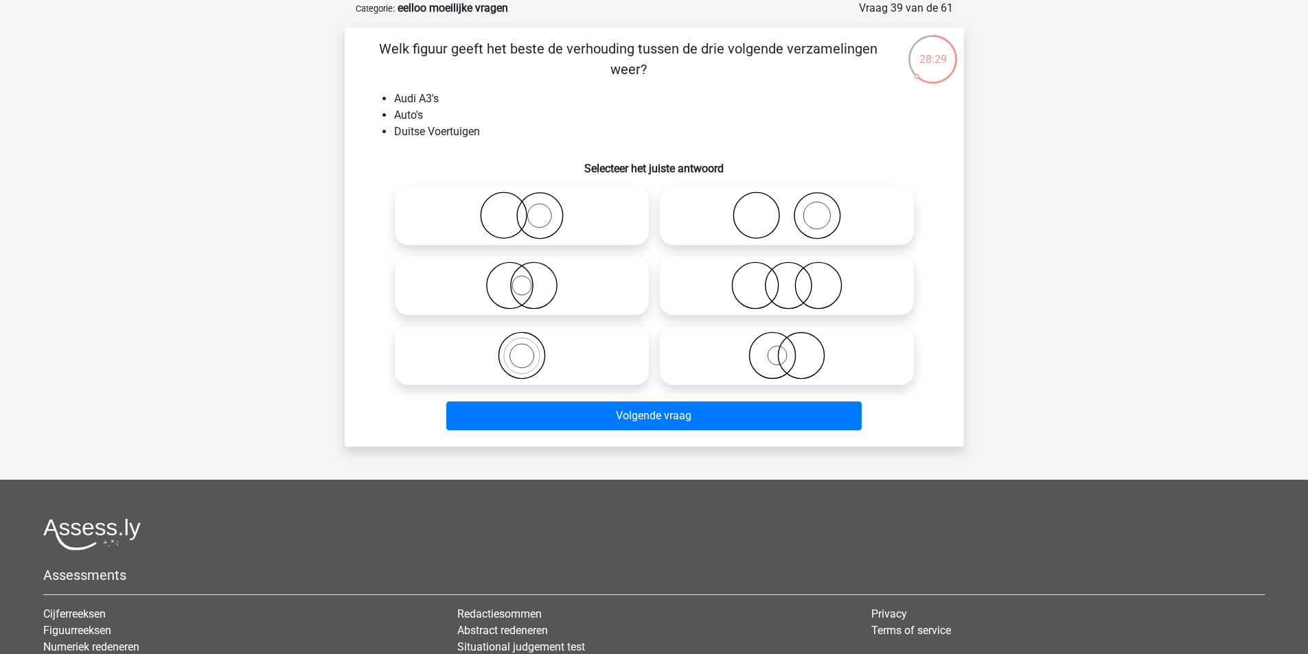
drag, startPoint x: 530, startPoint y: 361, endPoint x: 543, endPoint y: 372, distance: 16.5
click at [530, 361] on icon at bounding box center [521, 356] width 243 height 48
click at [530, 349] on input "radio" at bounding box center [526, 344] width 9 height 9
radio input "true"
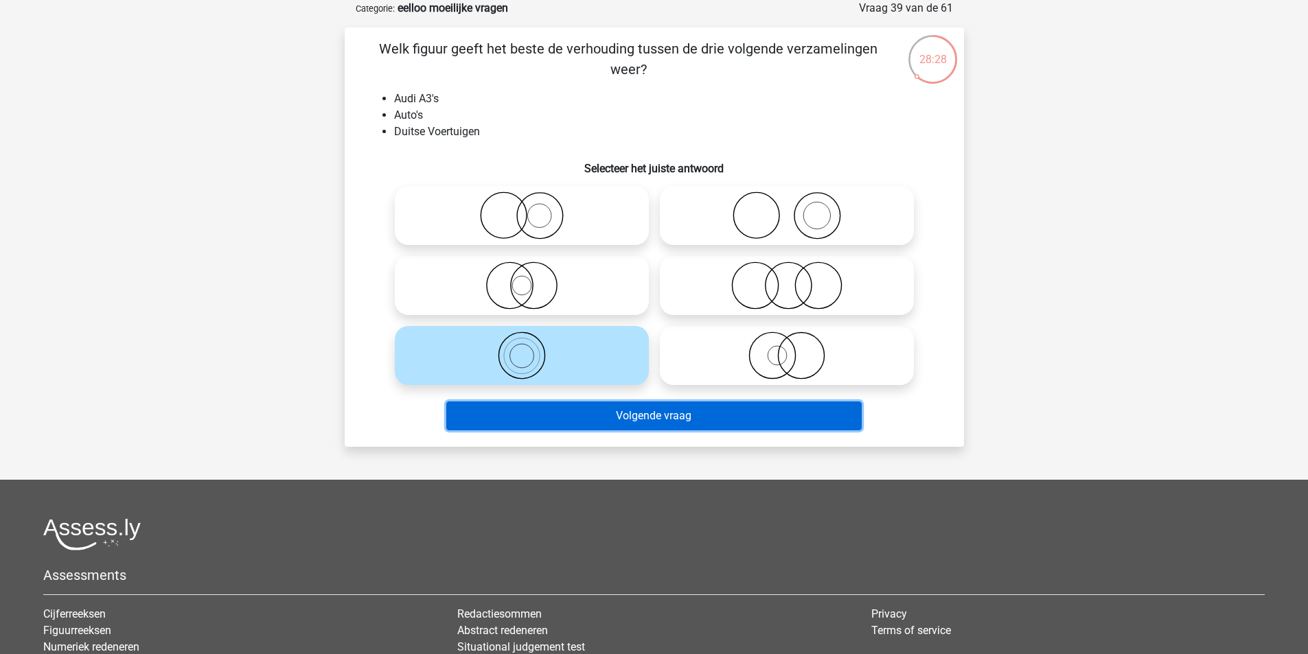
click at [598, 421] on button "Volgende vraag" at bounding box center [653, 416] width 415 height 29
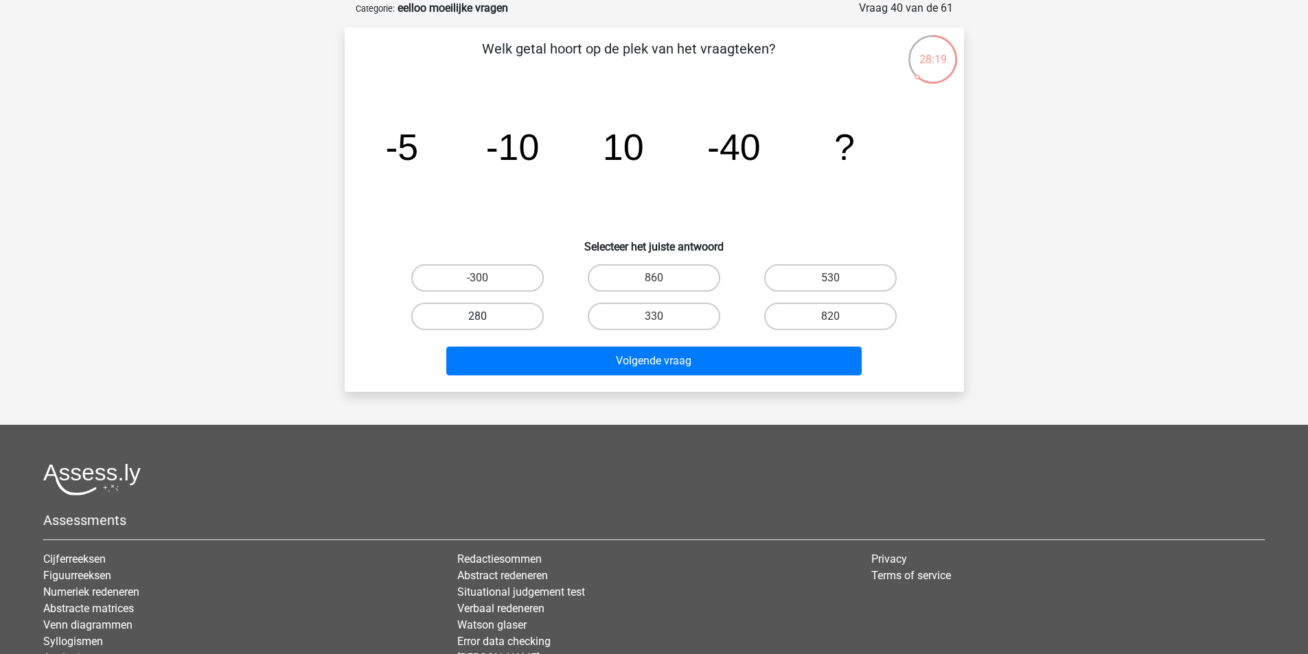
click at [465, 315] on label "280" at bounding box center [477, 316] width 133 height 27
click at [477, 317] on input "280" at bounding box center [481, 321] width 9 height 9
radio input "true"
click at [549, 338] on div "Volgende vraag" at bounding box center [654, 358] width 575 height 45
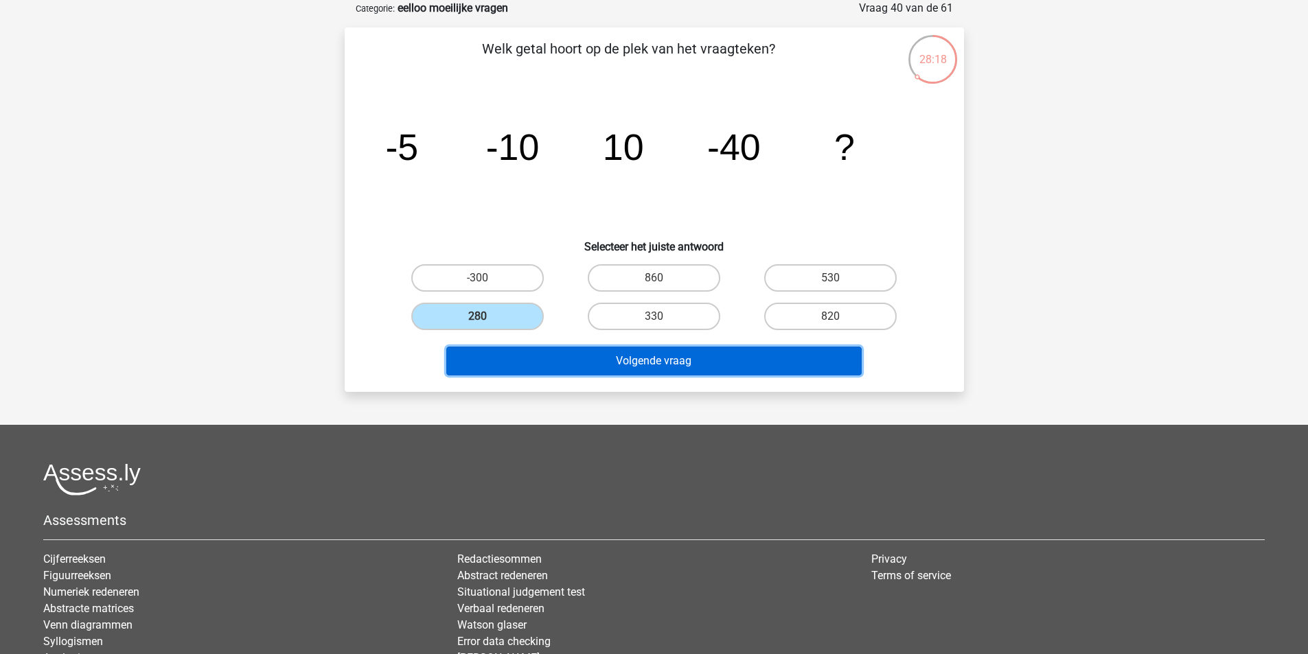
click at [569, 358] on button "Volgende vraag" at bounding box center [653, 361] width 415 height 29
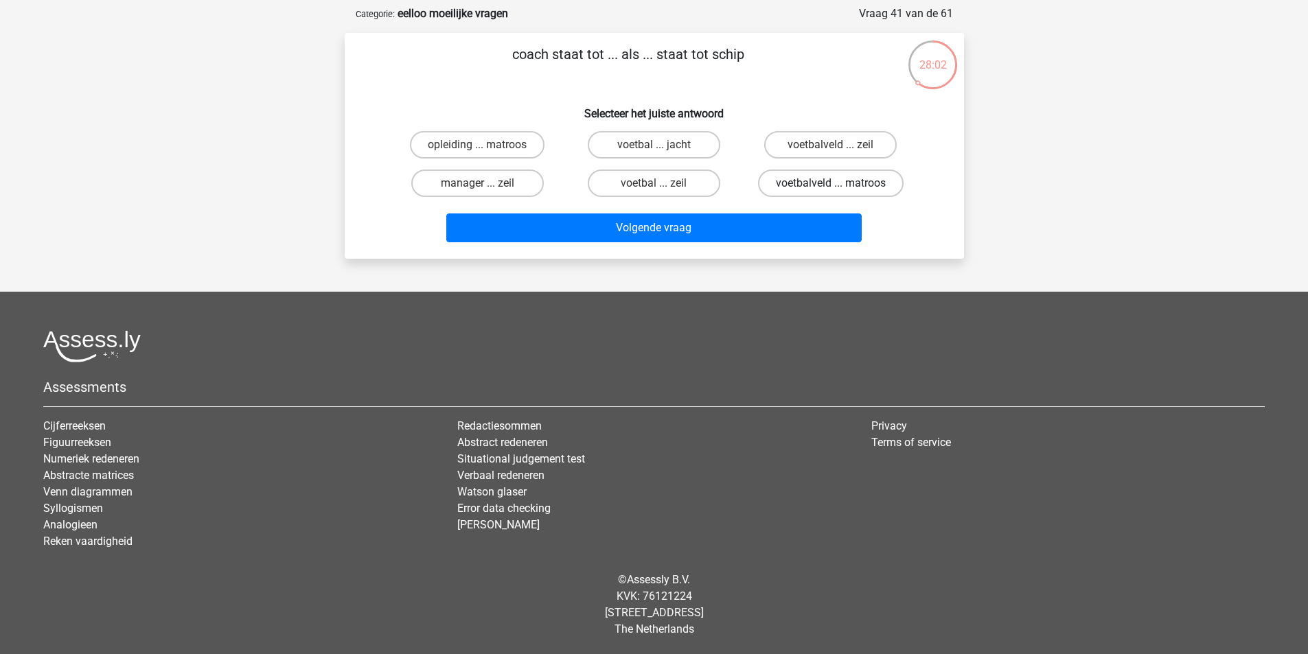
click at [819, 179] on label "voetbalveld ... matroos" at bounding box center [831, 183] width 146 height 27
click at [831, 183] on input "voetbalveld ... matroos" at bounding box center [835, 187] width 9 height 9
radio input "true"
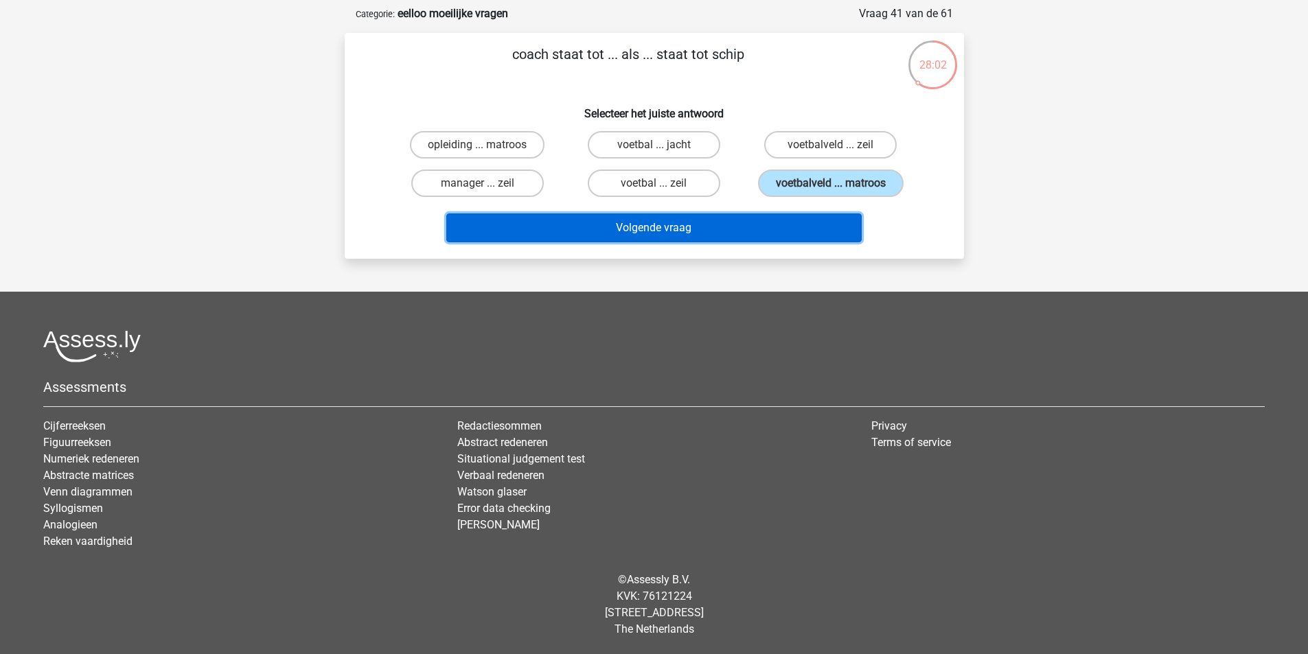
click at [787, 225] on button "Volgende vraag" at bounding box center [653, 228] width 415 height 29
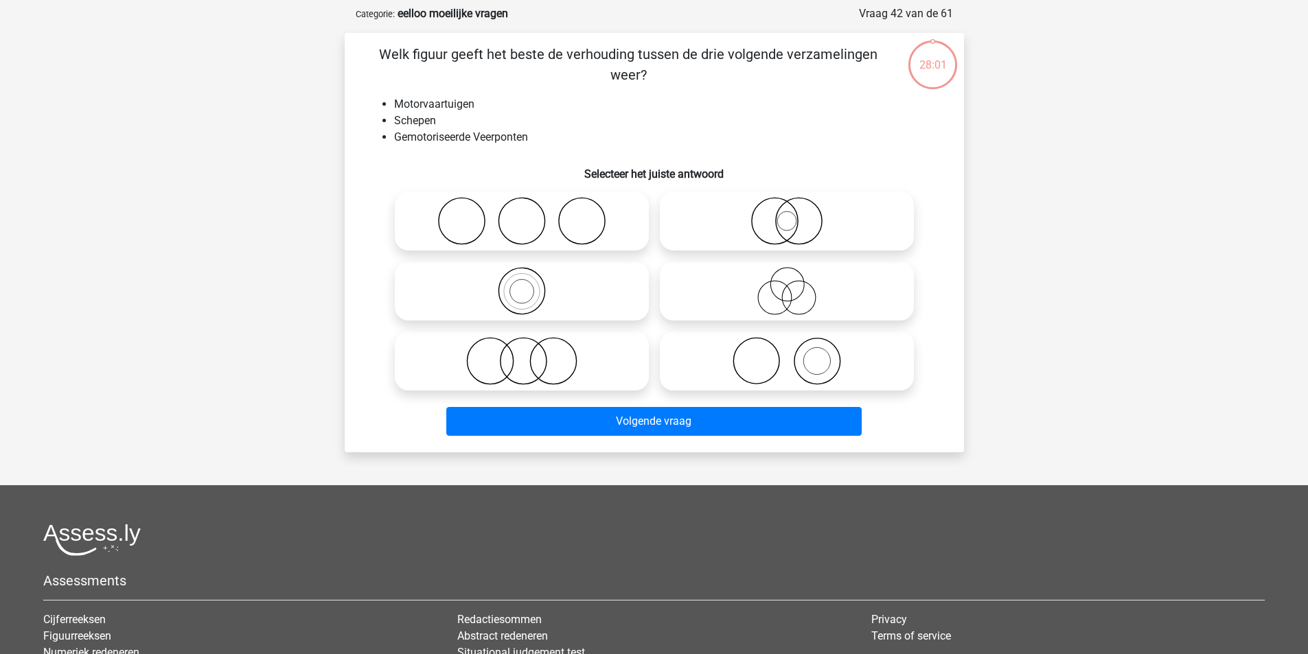
scroll to position [69, 0]
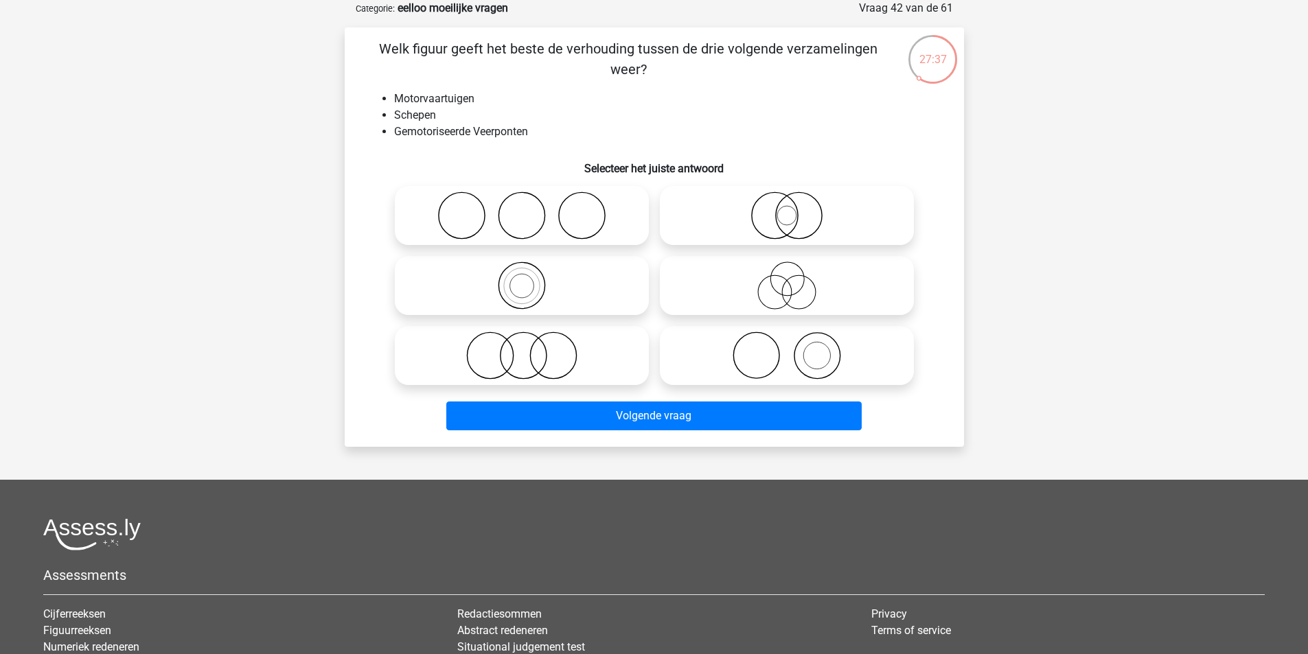
click at [547, 251] on div at bounding box center [521, 286] width 265 height 70
click at [560, 281] on icon at bounding box center [521, 286] width 243 height 48
click at [531, 279] on input "radio" at bounding box center [526, 274] width 9 height 9
radio input "true"
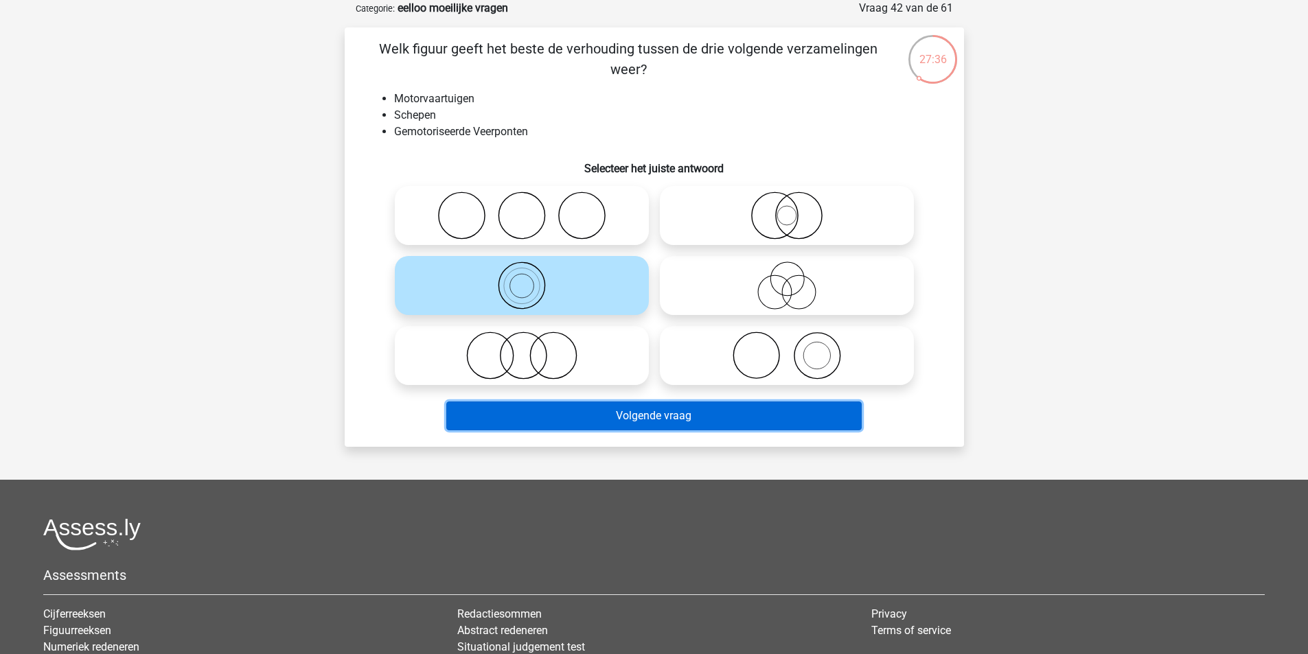
click at [684, 417] on button "Volgende vraag" at bounding box center [653, 416] width 415 height 29
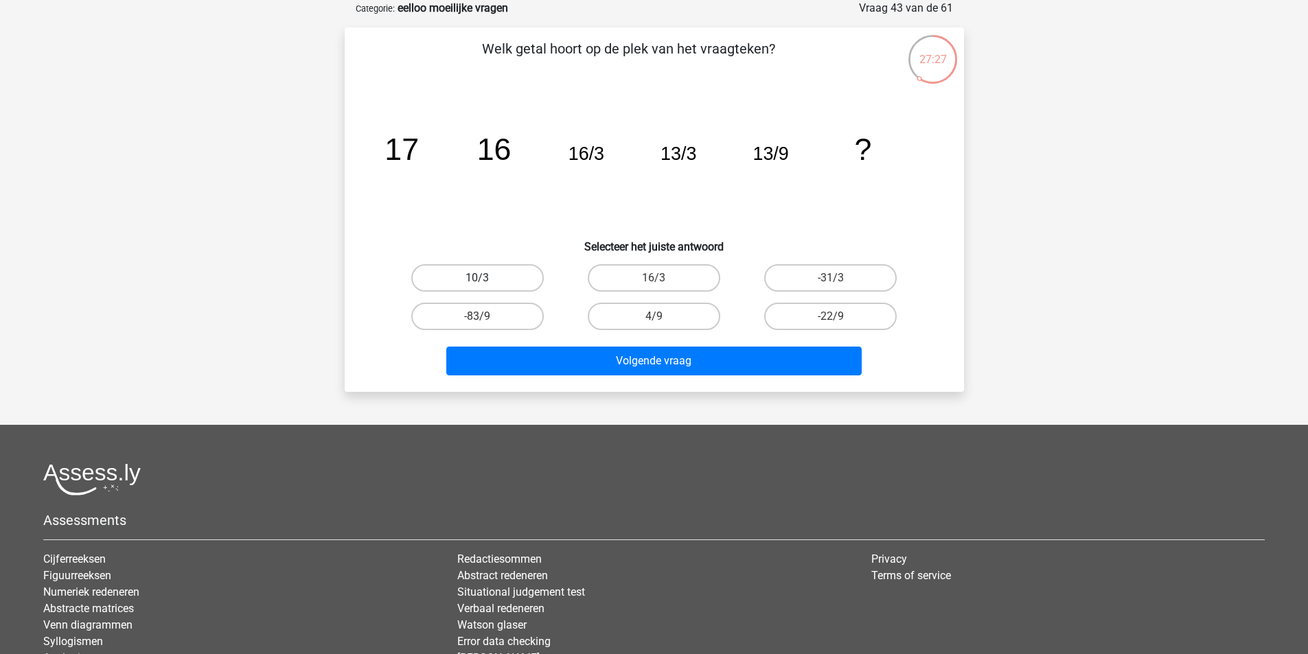
click at [518, 275] on label "10/3" at bounding box center [477, 277] width 133 height 27
click at [486, 278] on input "10/3" at bounding box center [481, 282] width 9 height 9
radio input "true"
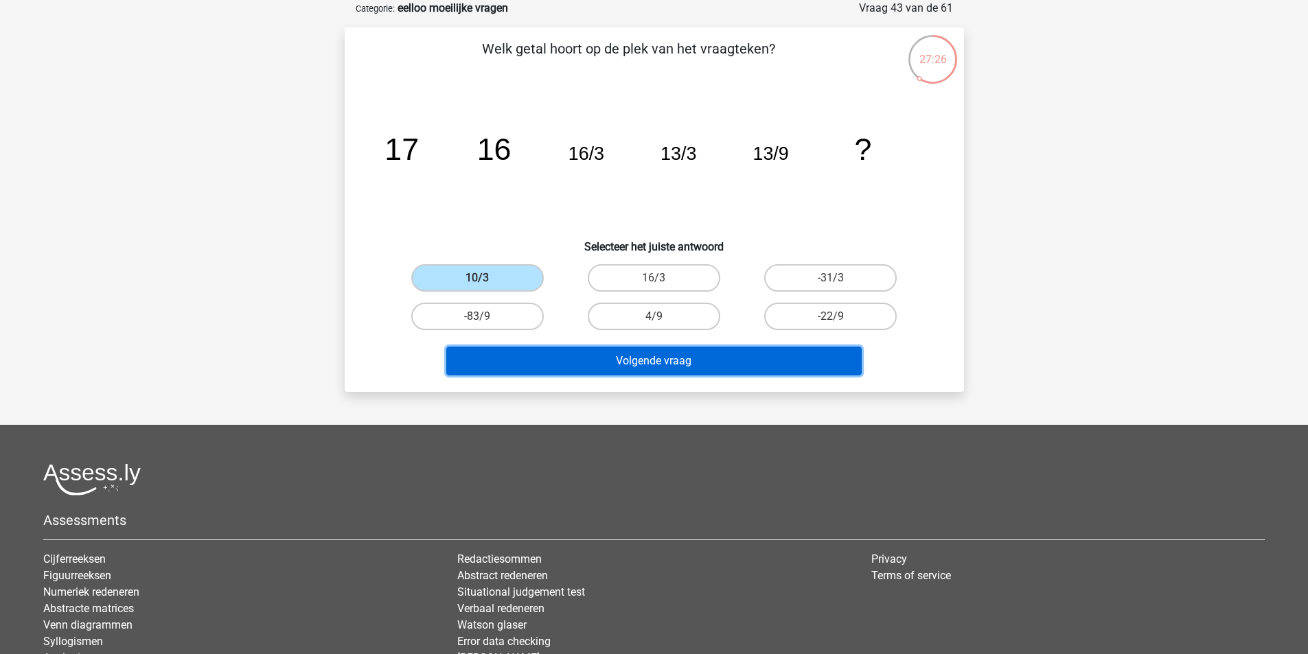
click at [624, 348] on button "Volgende vraag" at bounding box center [653, 361] width 415 height 29
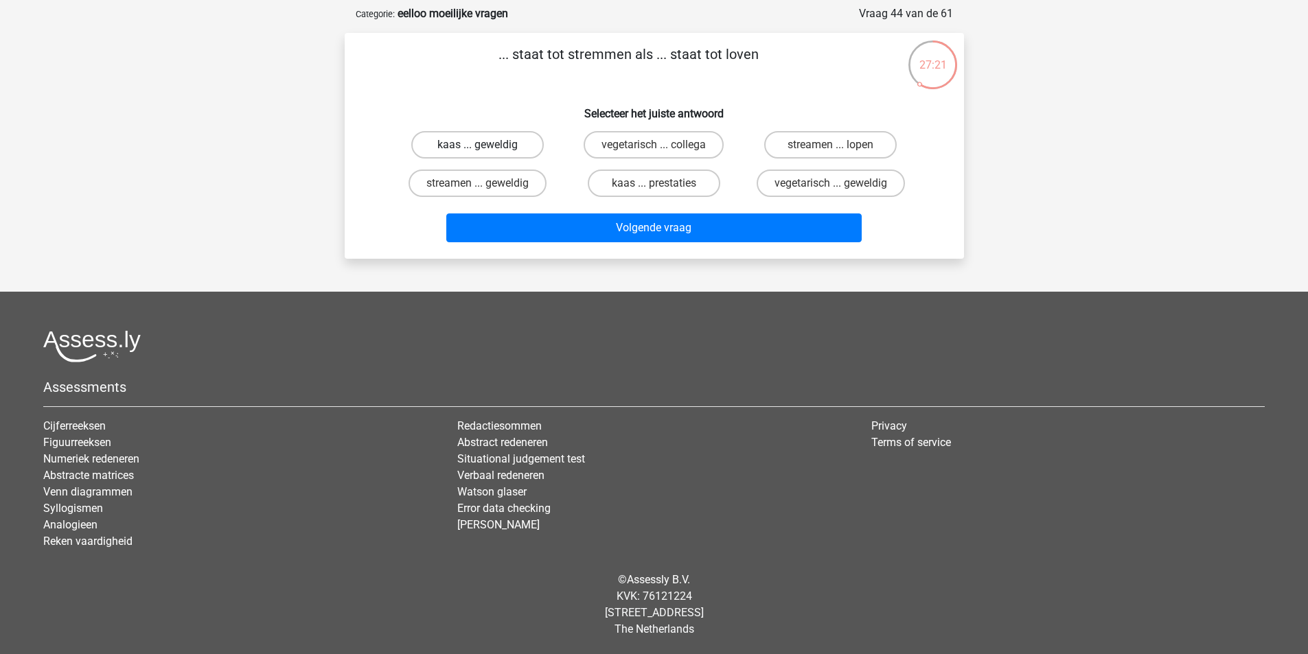
click at [520, 155] on label "kaas ... geweldig" at bounding box center [477, 144] width 133 height 27
click at [486, 154] on input "kaas ... geweldig" at bounding box center [481, 149] width 9 height 9
radio input "true"
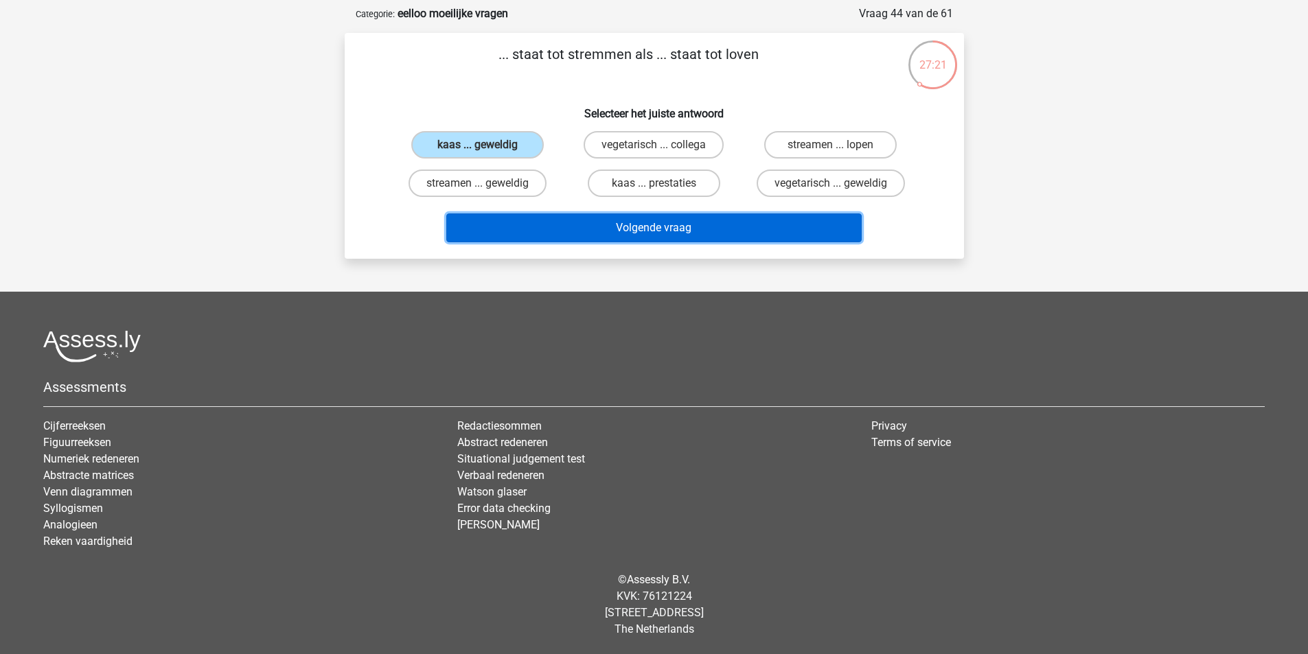
click at [594, 219] on button "Volgende vraag" at bounding box center [653, 228] width 415 height 29
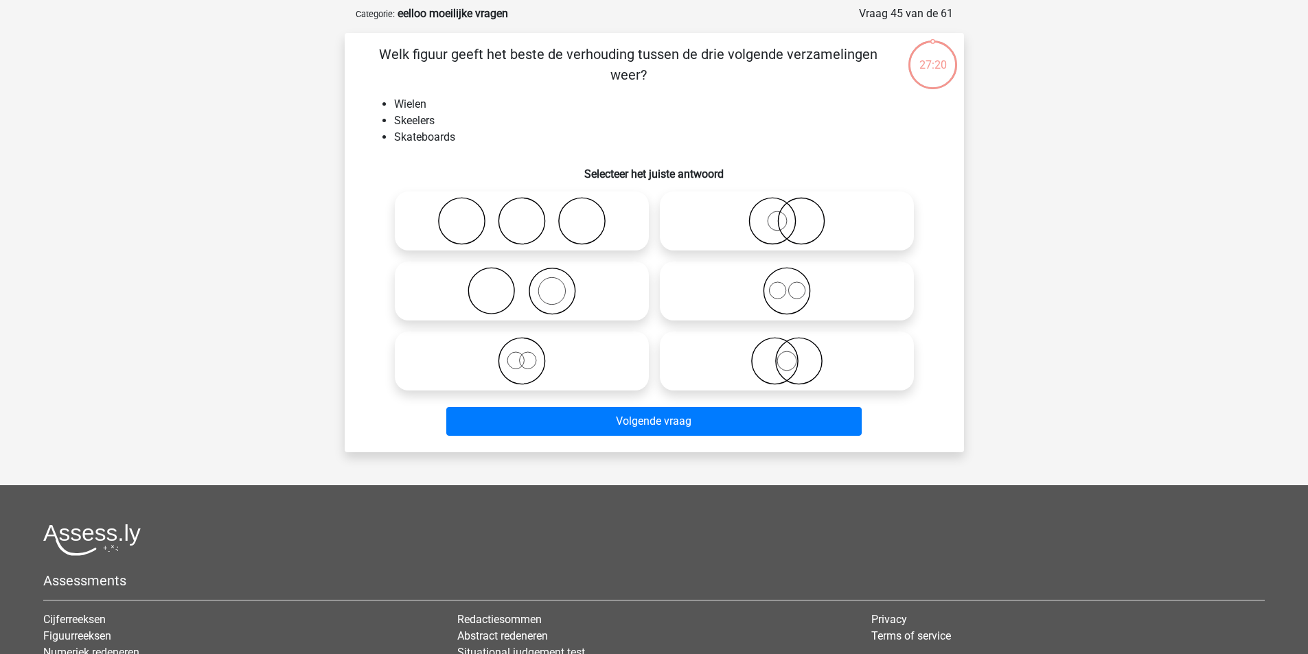
scroll to position [69, 0]
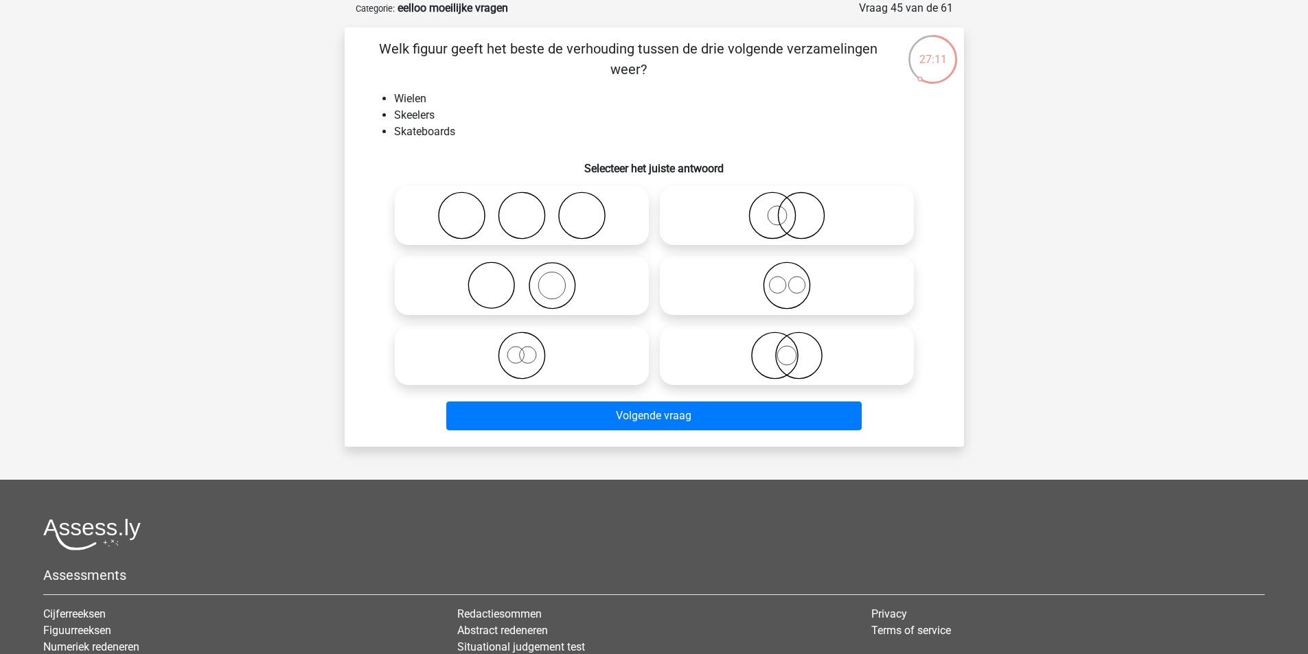
click at [575, 215] on icon at bounding box center [521, 216] width 243 height 48
click at [531, 209] on input "radio" at bounding box center [526, 204] width 9 height 9
radio input "true"
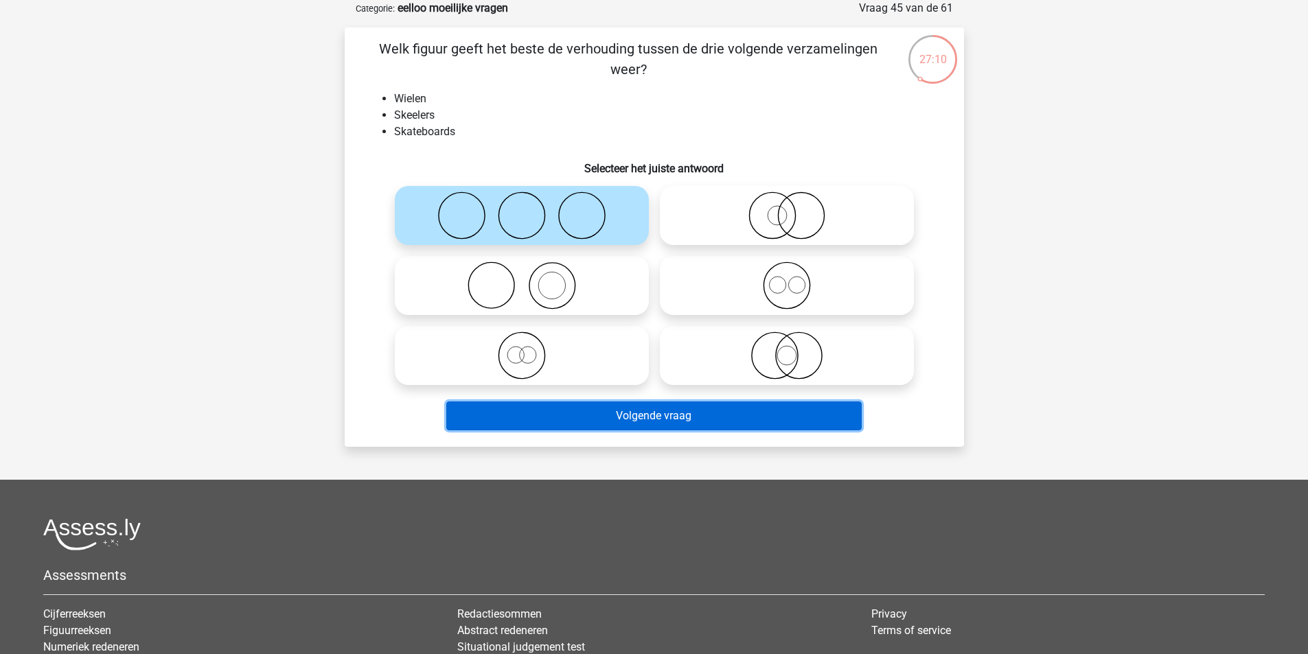
click at [680, 418] on button "Volgende vraag" at bounding box center [653, 416] width 415 height 29
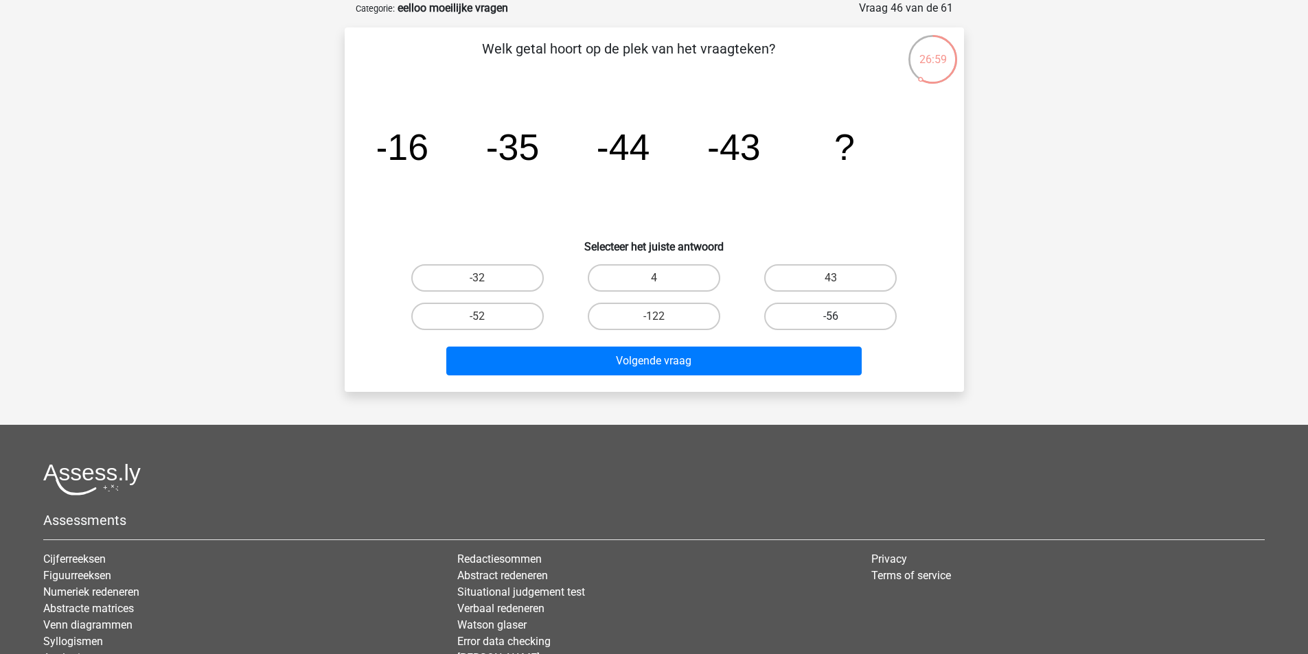
click at [855, 317] on label "-56" at bounding box center [830, 316] width 133 height 27
click at [840, 317] on input "-56" at bounding box center [835, 321] width 9 height 9
radio input "true"
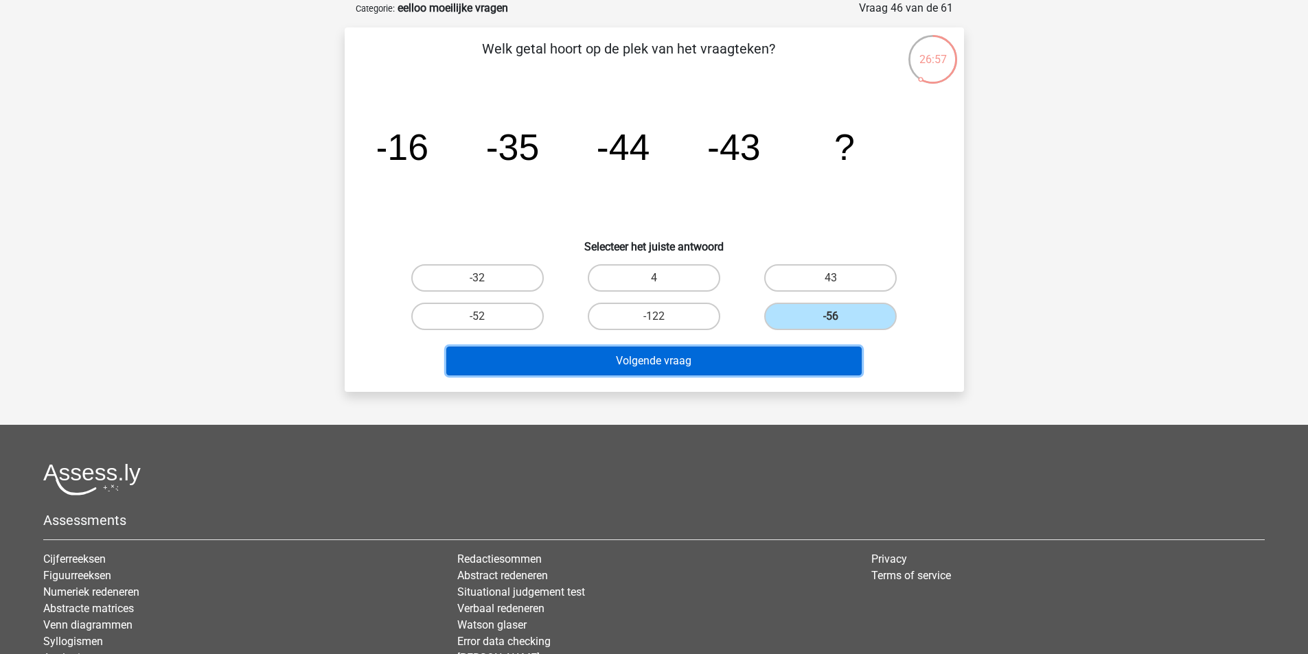
click at [759, 363] on button "Volgende vraag" at bounding box center [653, 361] width 415 height 29
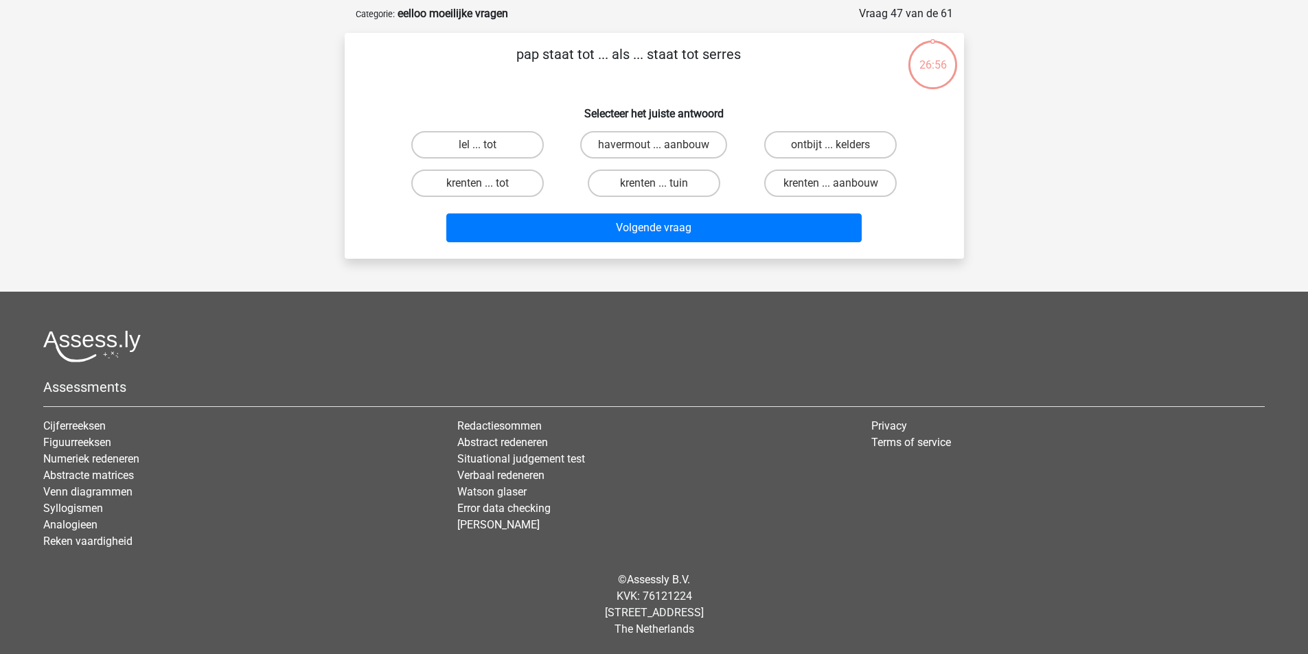
scroll to position [63, 0]
click at [652, 144] on label "havermout ... aanbouw" at bounding box center [653, 144] width 147 height 27
click at [654, 145] on input "havermout ... aanbouw" at bounding box center [658, 149] width 9 height 9
radio input "true"
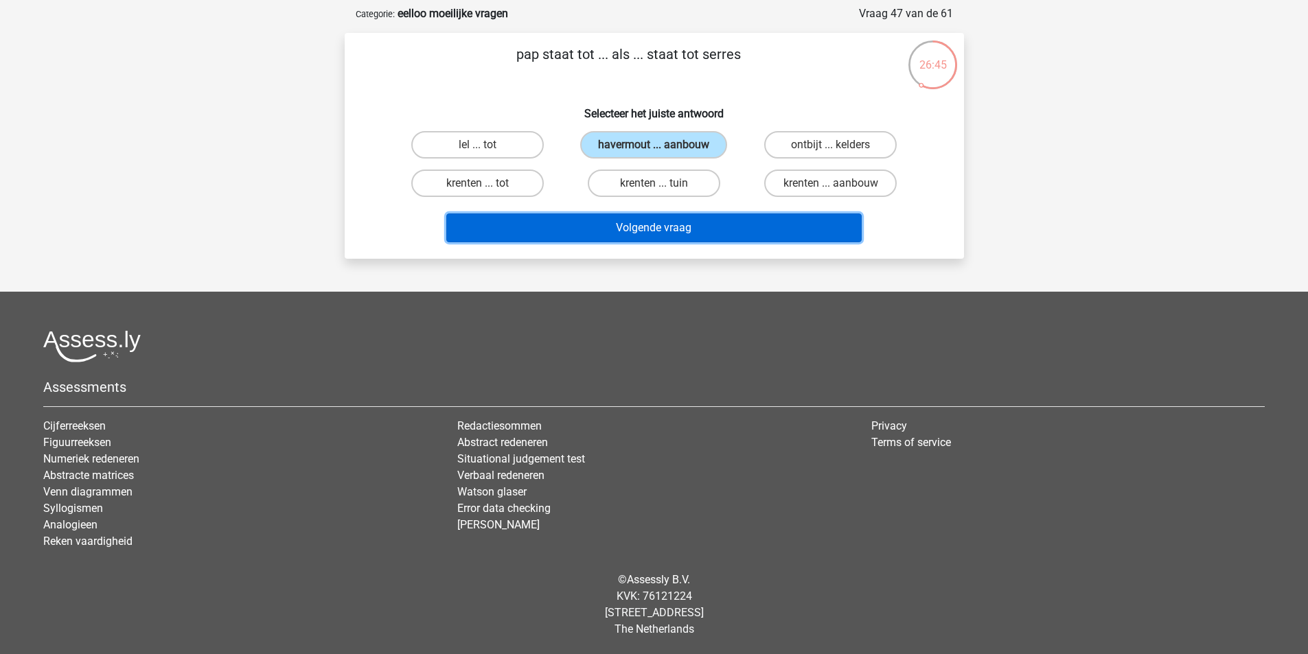
click at [651, 229] on button "Volgende vraag" at bounding box center [653, 228] width 415 height 29
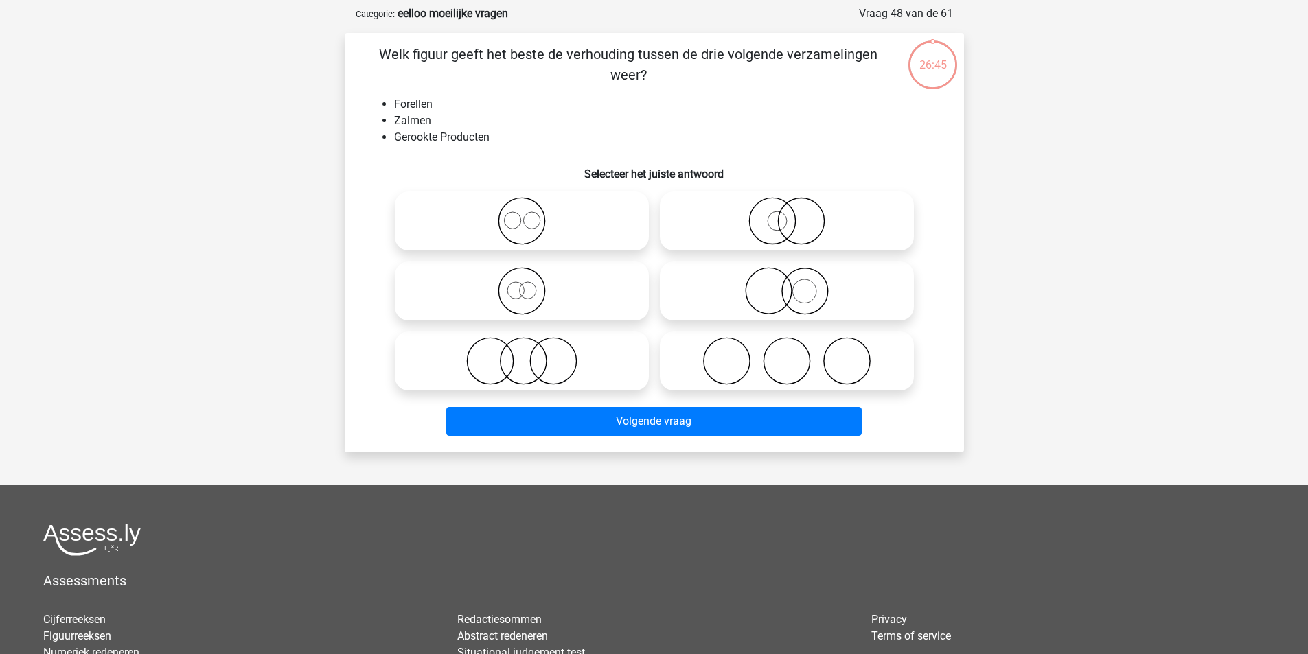
scroll to position [69, 0]
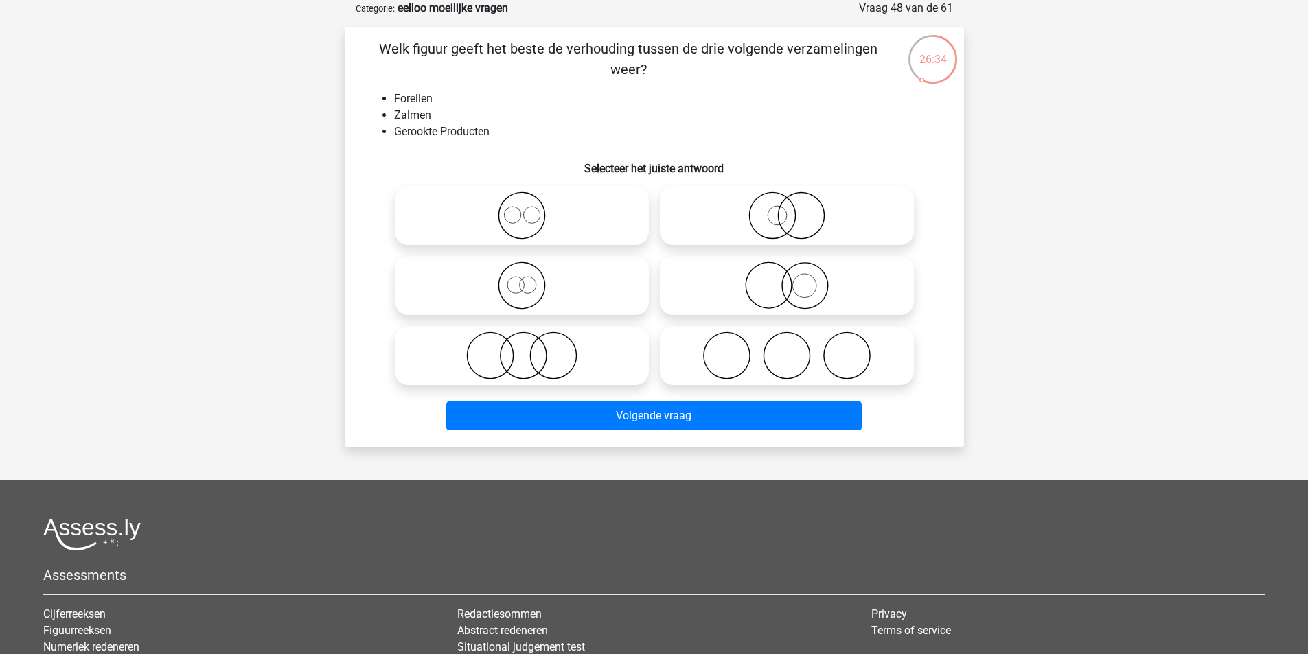
click at [547, 216] on icon at bounding box center [521, 216] width 243 height 48
click at [531, 209] on input "radio" at bounding box center [526, 204] width 9 height 9
radio input "true"
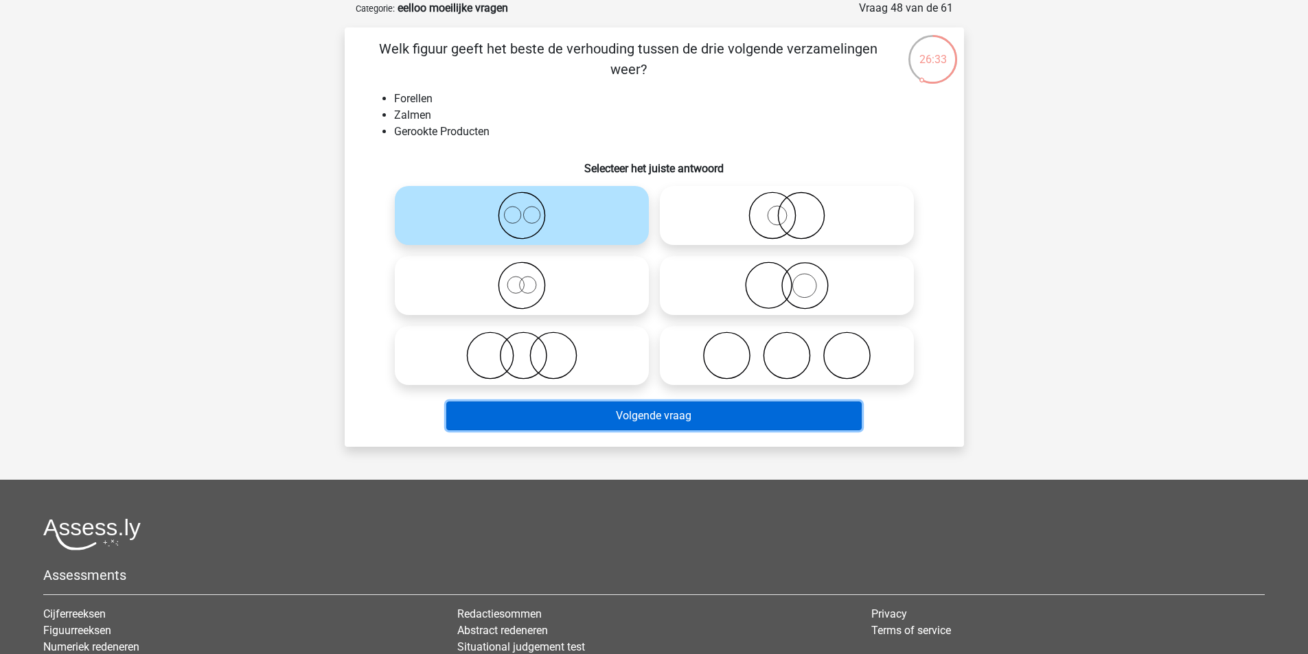
click at [655, 413] on button "Volgende vraag" at bounding box center [653, 416] width 415 height 29
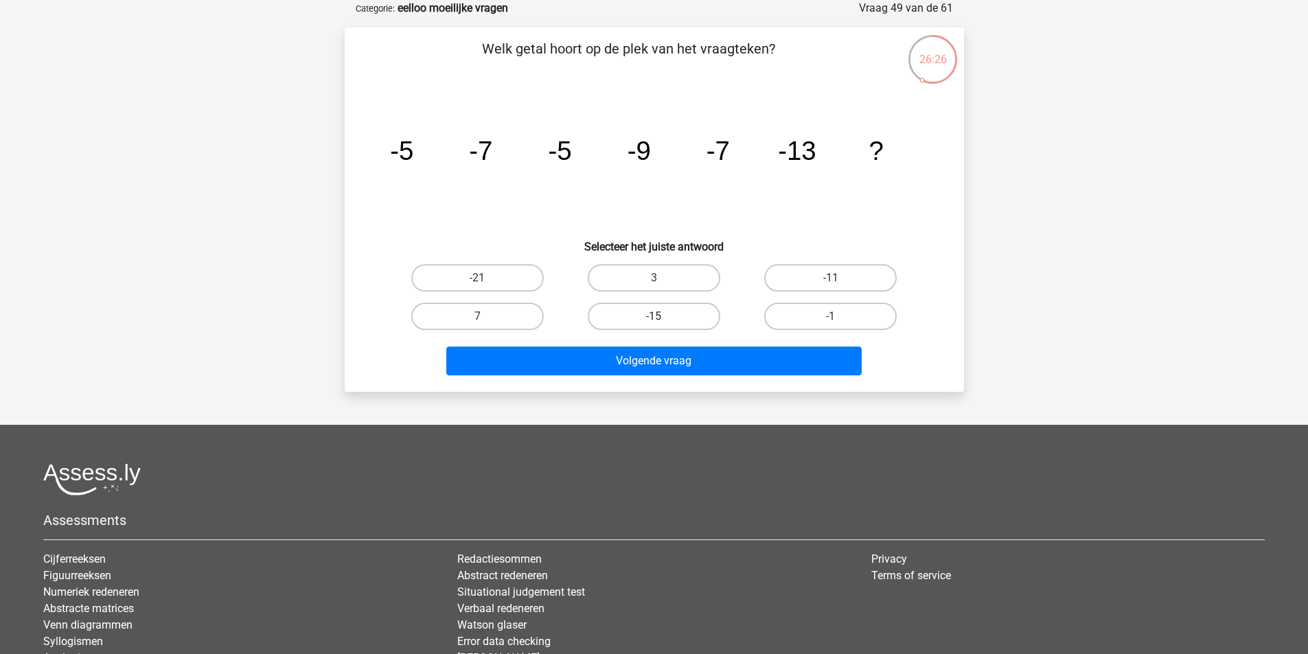
click at [670, 315] on label "-15" at bounding box center [654, 316] width 133 height 27
click at [663, 317] on input "-15" at bounding box center [658, 321] width 9 height 9
radio input "true"
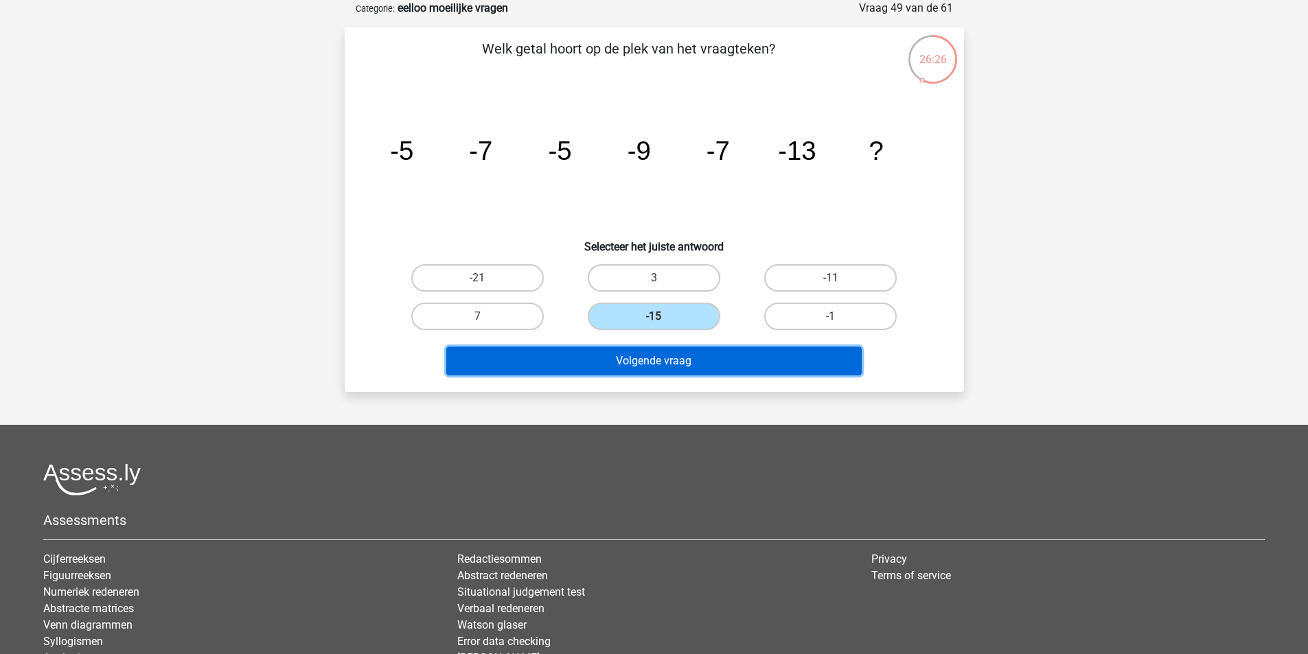
click at [693, 374] on button "Volgende vraag" at bounding box center [653, 361] width 415 height 29
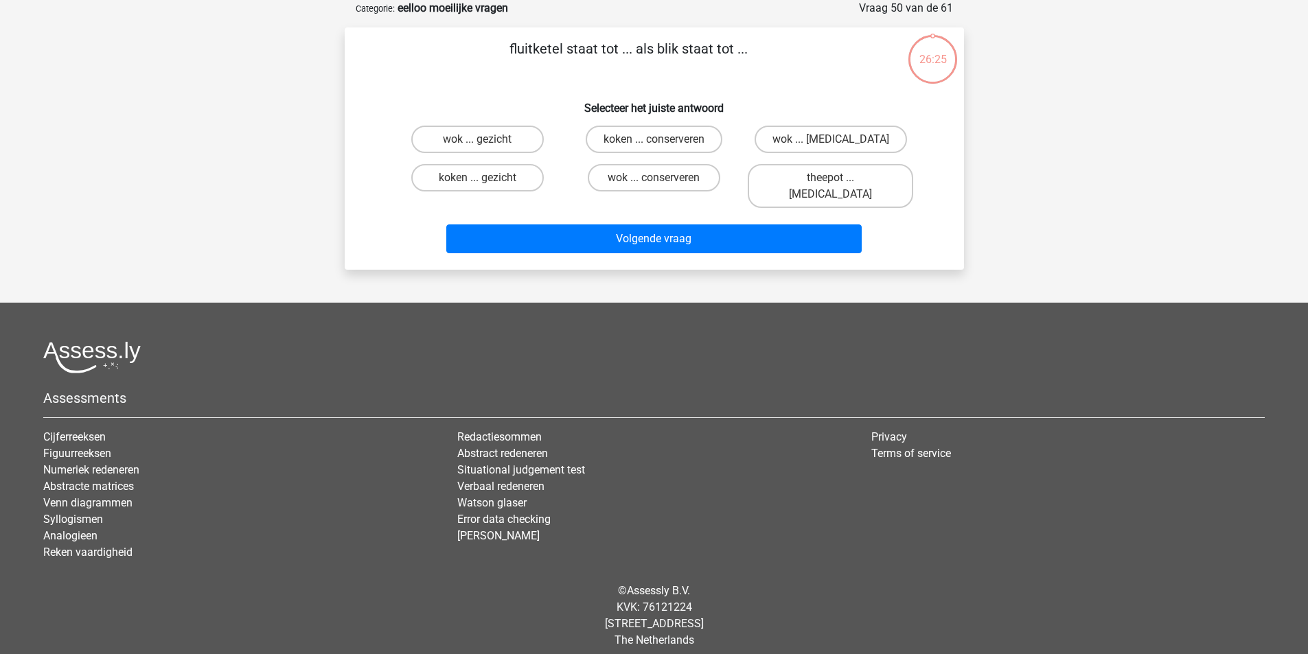
scroll to position [63, 0]
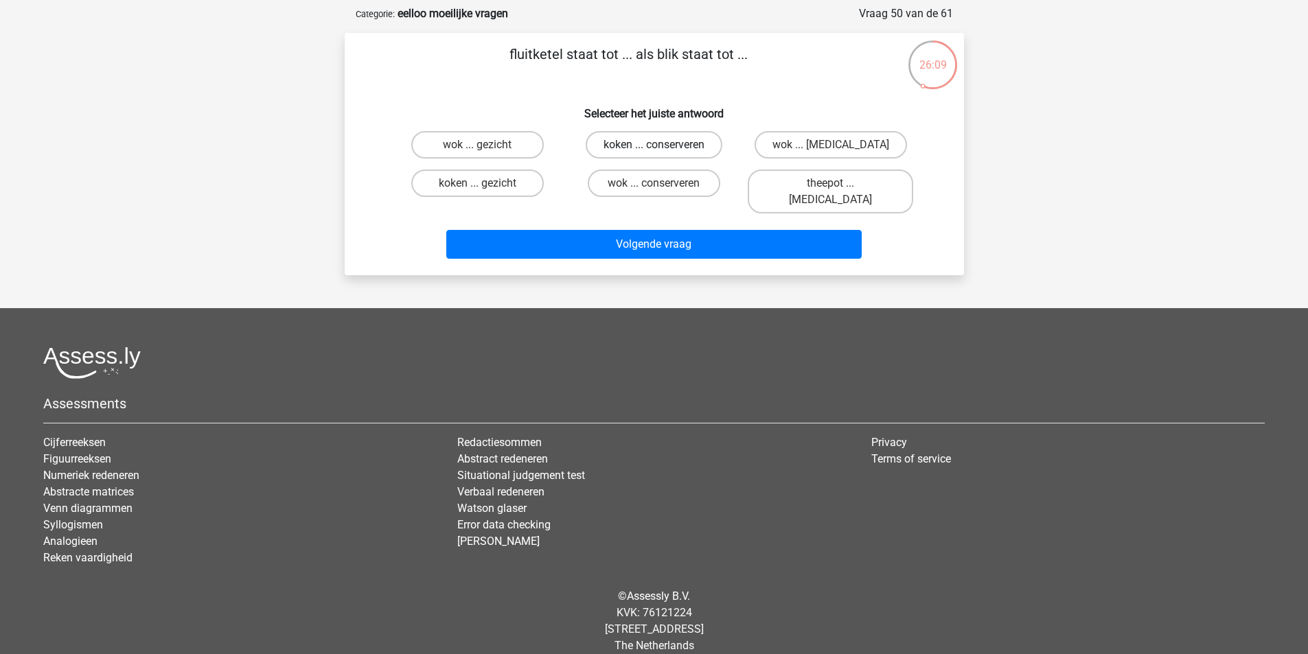
click at [637, 145] on label "koken ... conserveren" at bounding box center [654, 144] width 137 height 27
click at [654, 145] on input "koken ... conserveren" at bounding box center [658, 149] width 9 height 9
radio input "true"
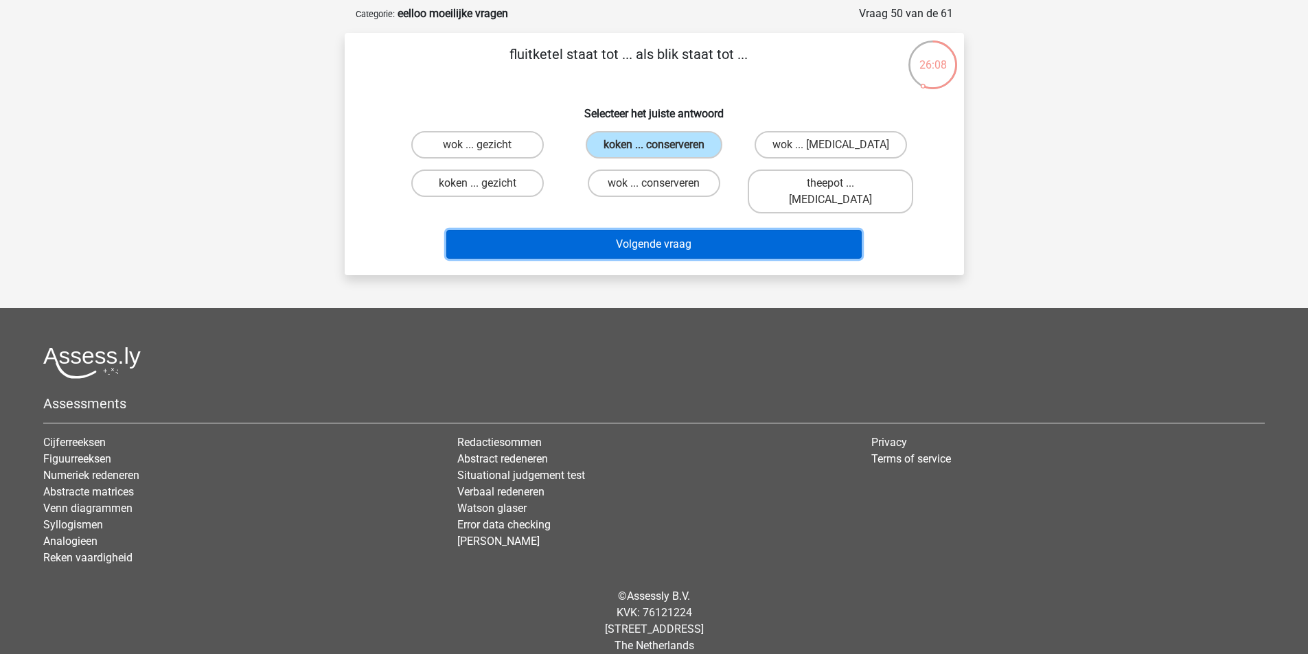
click at [678, 230] on button "Volgende vraag" at bounding box center [653, 244] width 415 height 29
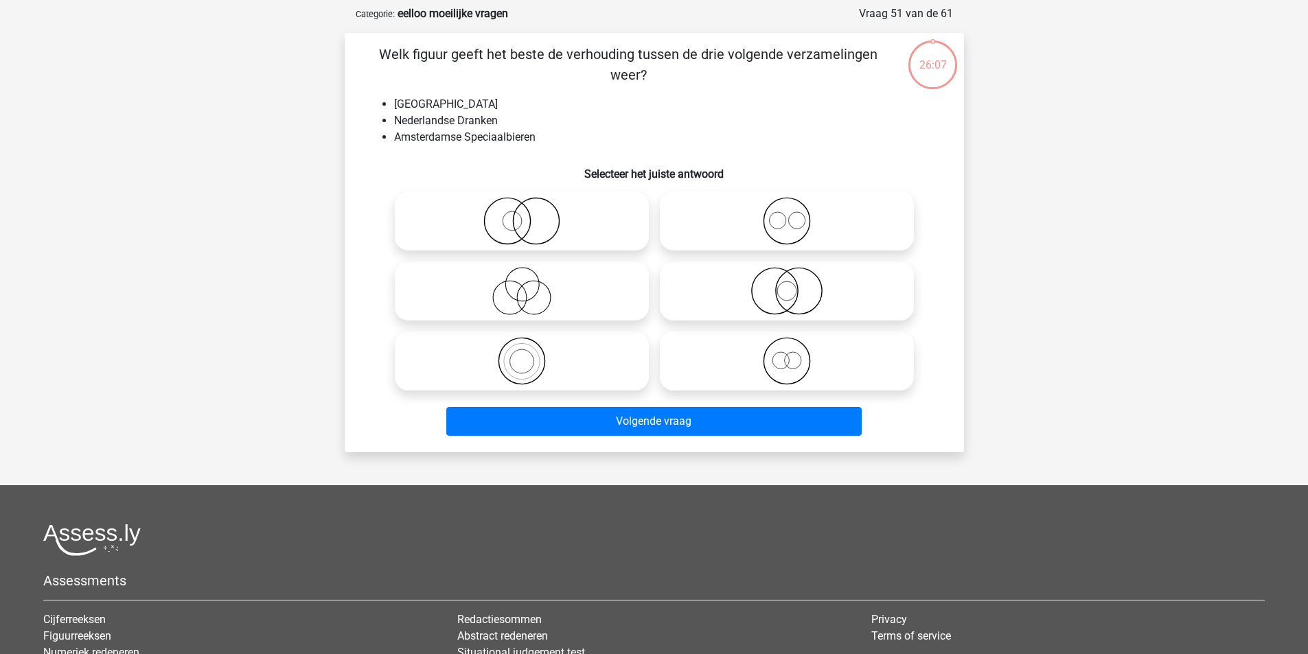
scroll to position [69, 0]
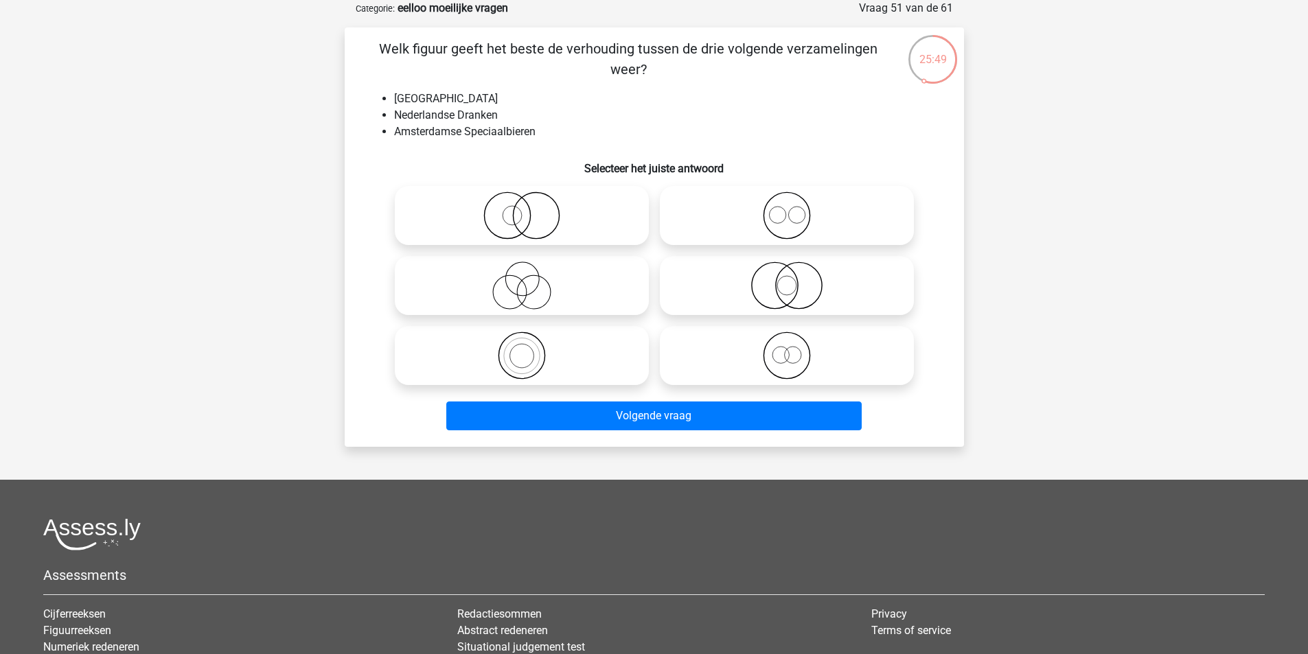
click at [549, 222] on icon at bounding box center [521, 216] width 243 height 48
click at [531, 209] on input "radio" at bounding box center [526, 204] width 9 height 9
radio input "true"
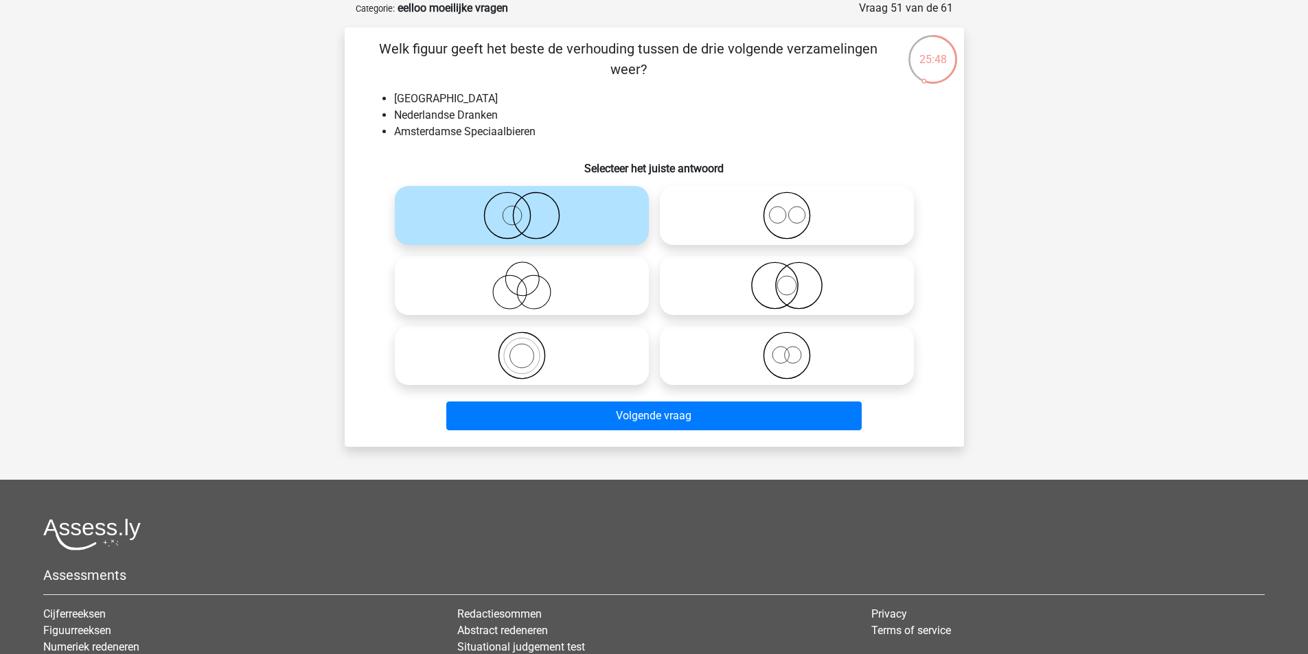
click at [676, 431] on div "Volgende vraag" at bounding box center [654, 419] width 530 height 34
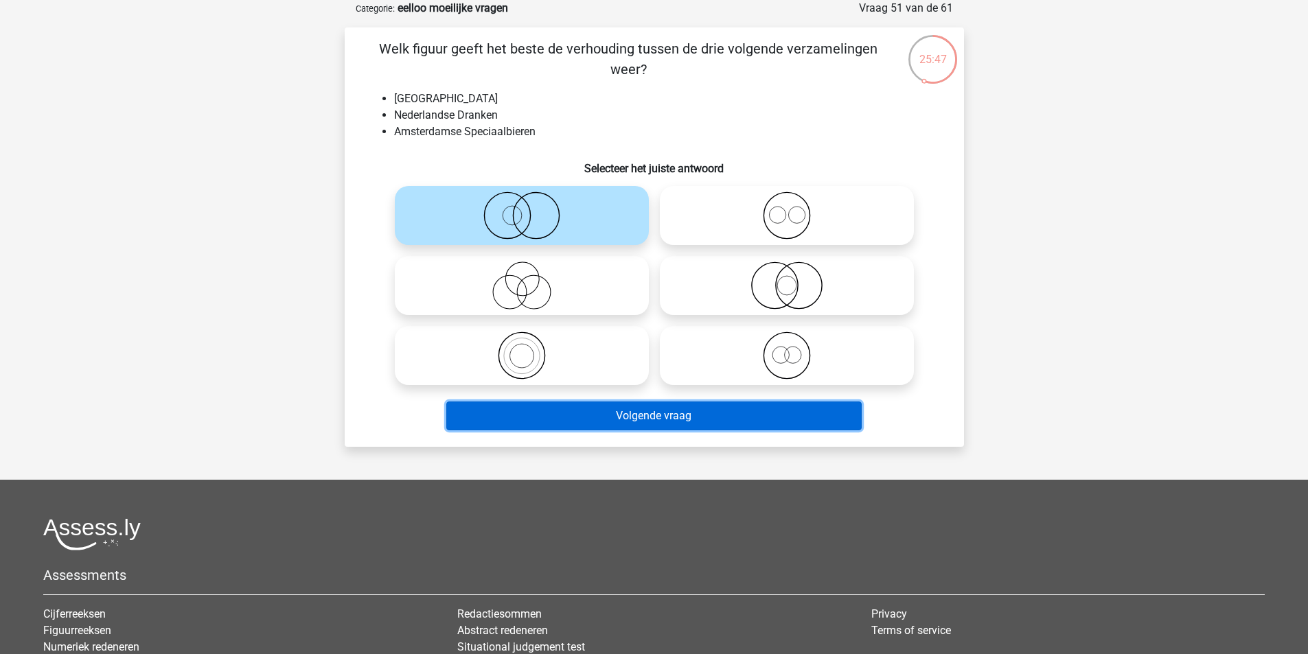
click at [672, 425] on button "Volgende vraag" at bounding box center [653, 416] width 415 height 29
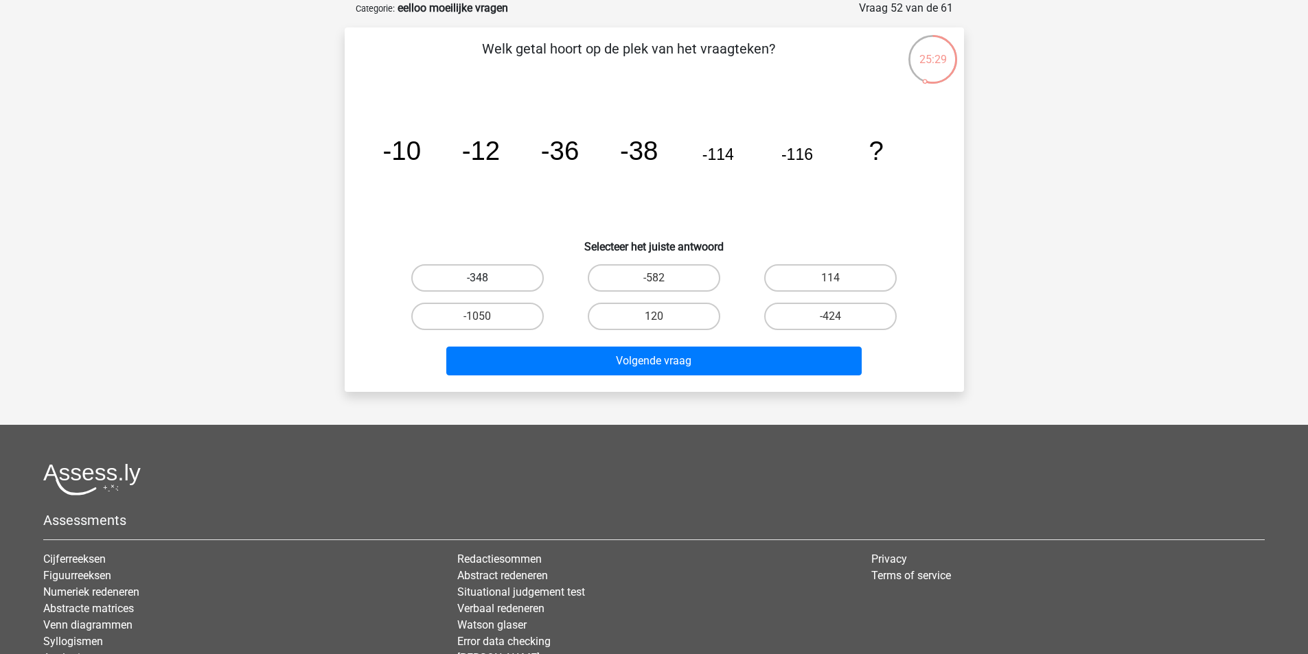
click at [514, 279] on label "-348" at bounding box center [477, 277] width 133 height 27
click at [486, 279] on input "-348" at bounding box center [481, 282] width 9 height 9
radio input "true"
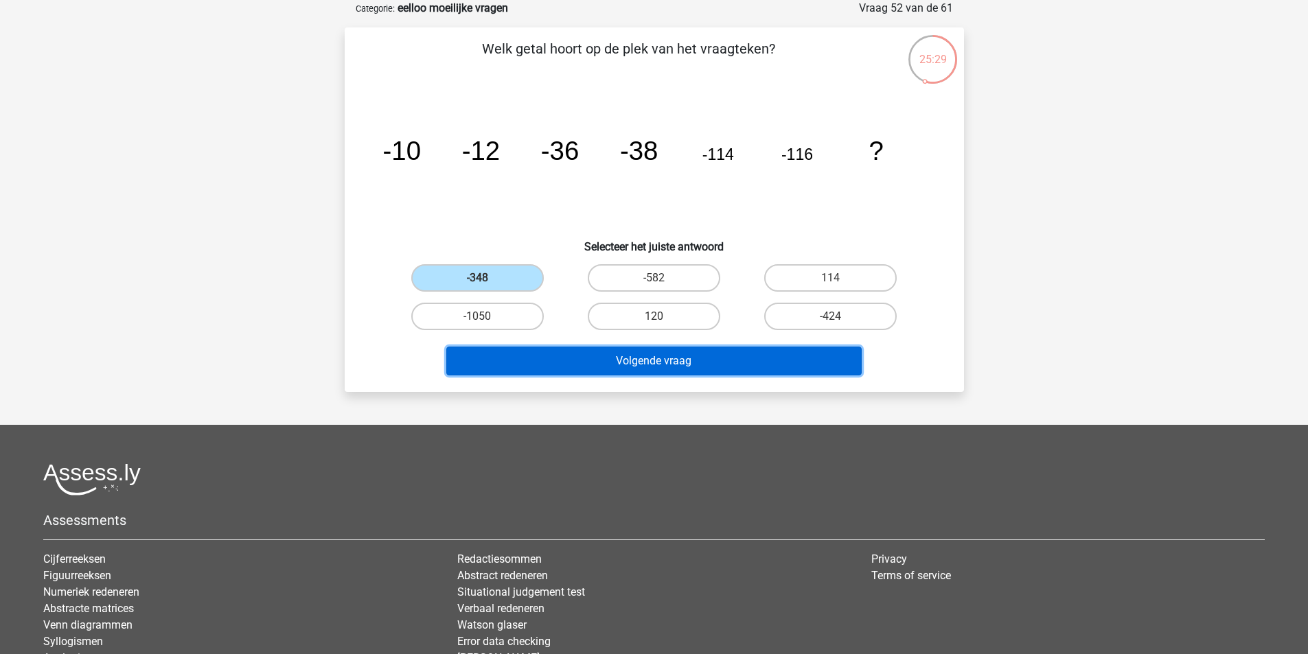
click at [709, 375] on button "Volgende vraag" at bounding box center [653, 361] width 415 height 29
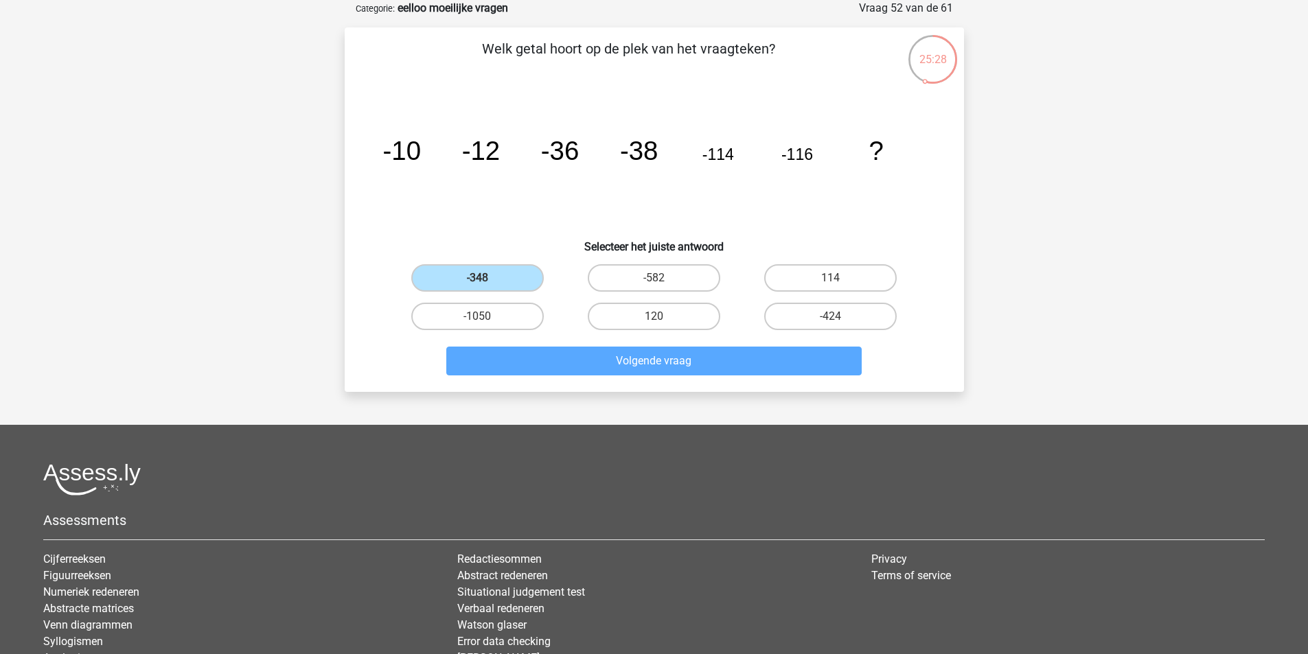
scroll to position [63, 0]
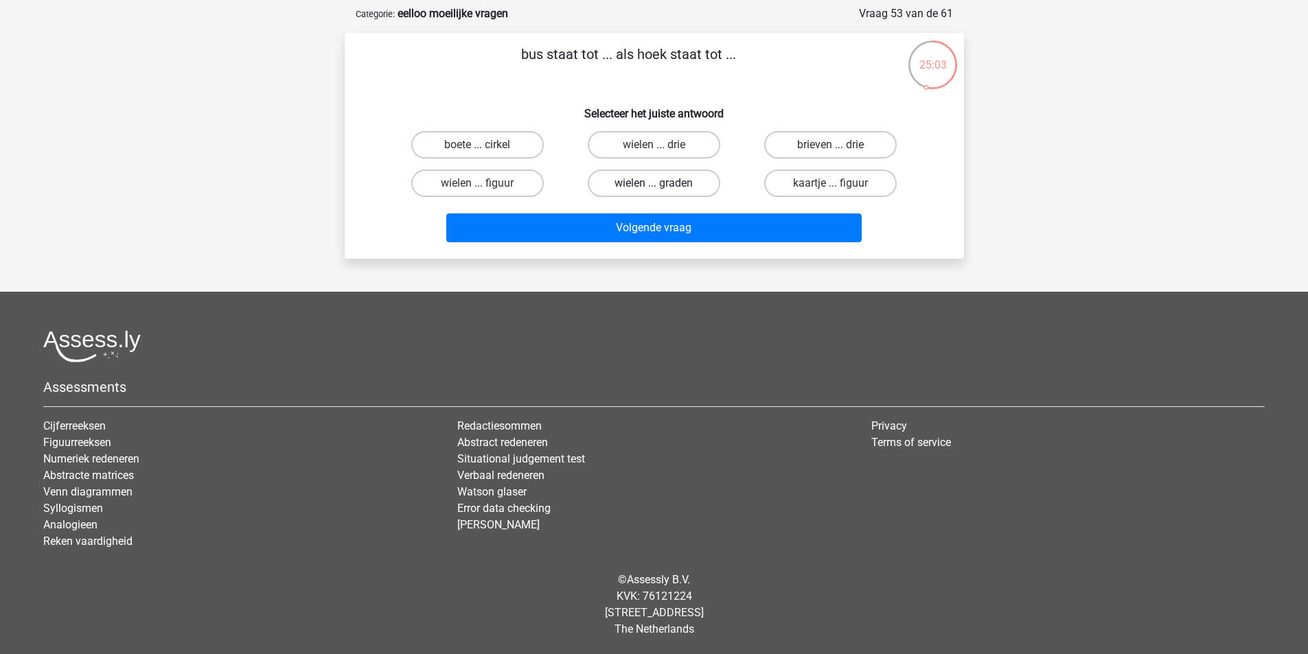
click at [652, 179] on label "wielen ... graden" at bounding box center [654, 183] width 133 height 27
click at [654, 183] on input "wielen ... graden" at bounding box center [658, 187] width 9 height 9
radio input "true"
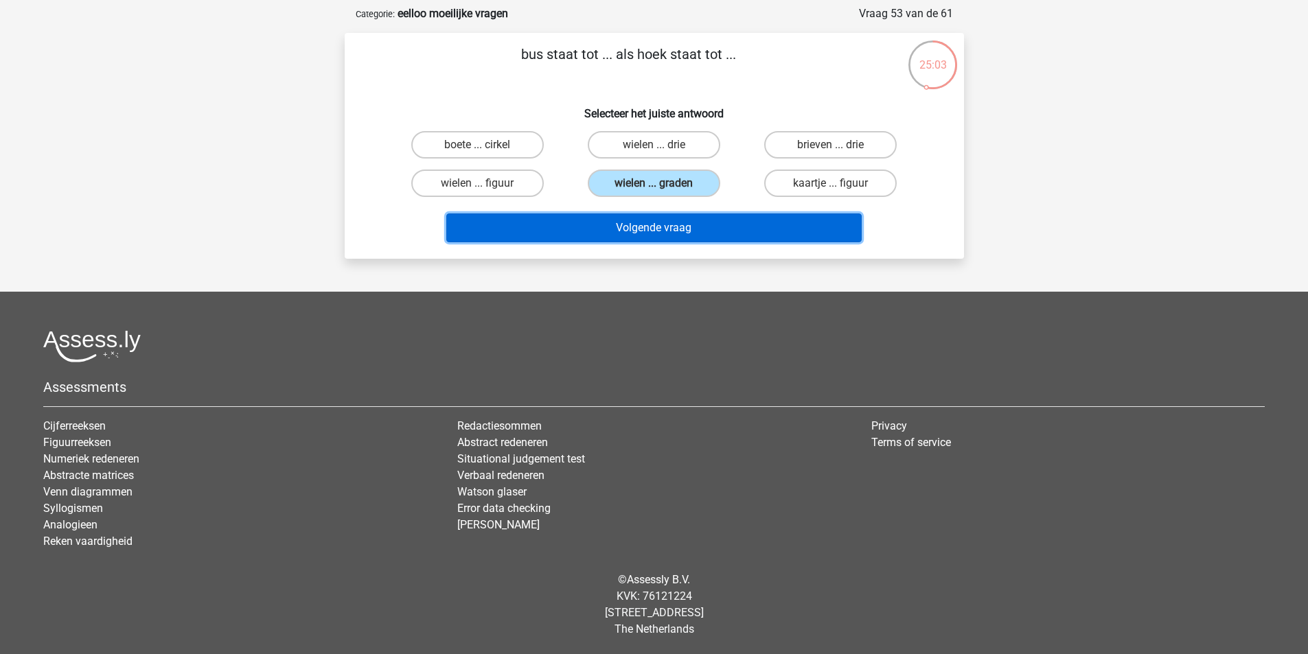
click at [665, 219] on button "Volgende vraag" at bounding box center [653, 228] width 415 height 29
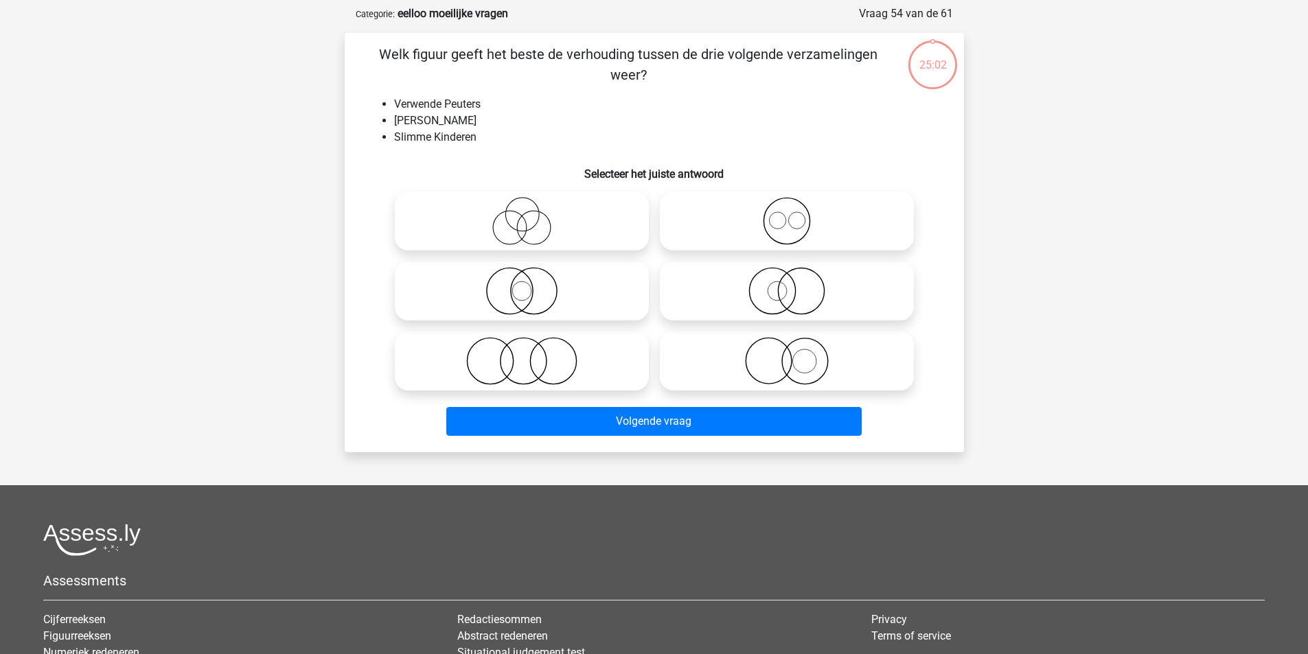
scroll to position [69, 0]
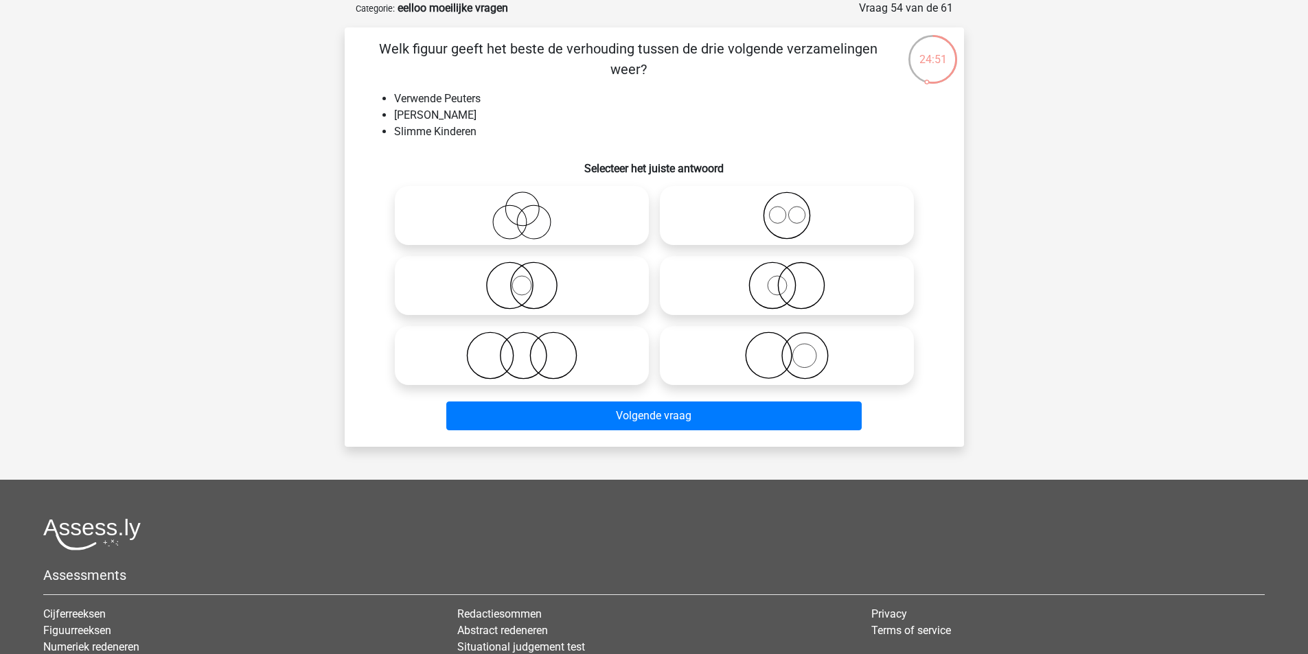
click at [548, 359] on icon at bounding box center [521, 356] width 243 height 48
click at [531, 349] on input "radio" at bounding box center [526, 344] width 9 height 9
radio input "true"
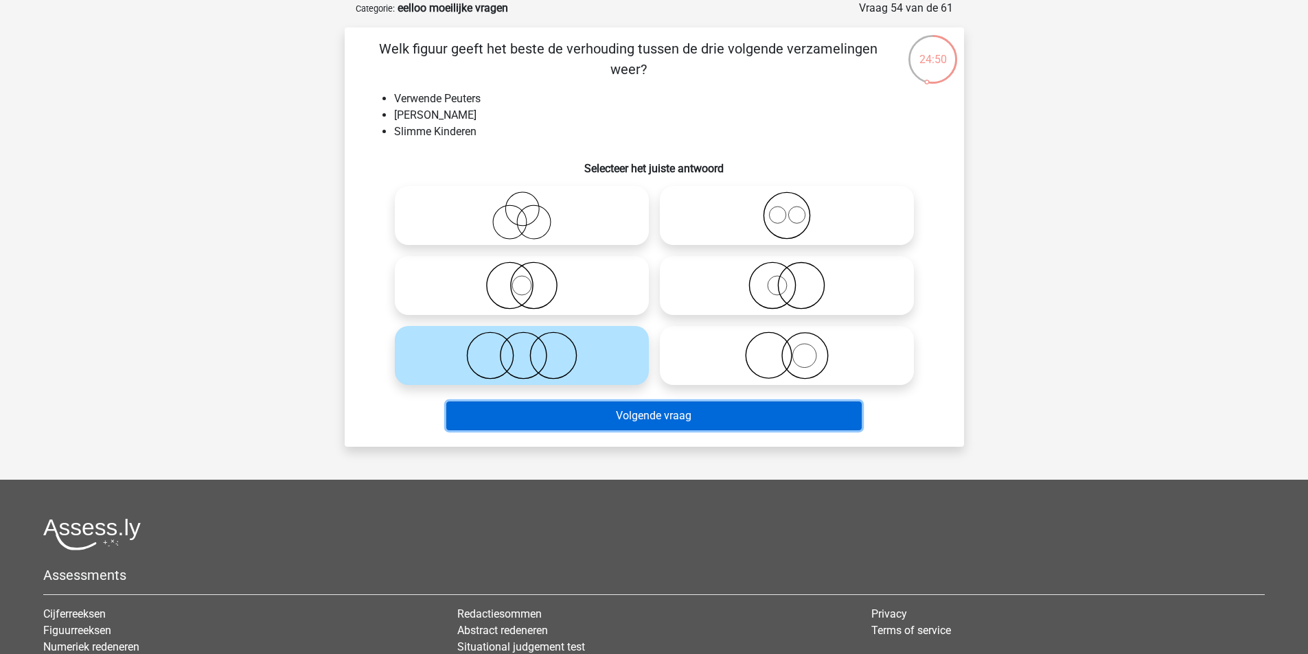
click at [654, 423] on button "Volgende vraag" at bounding box center [653, 416] width 415 height 29
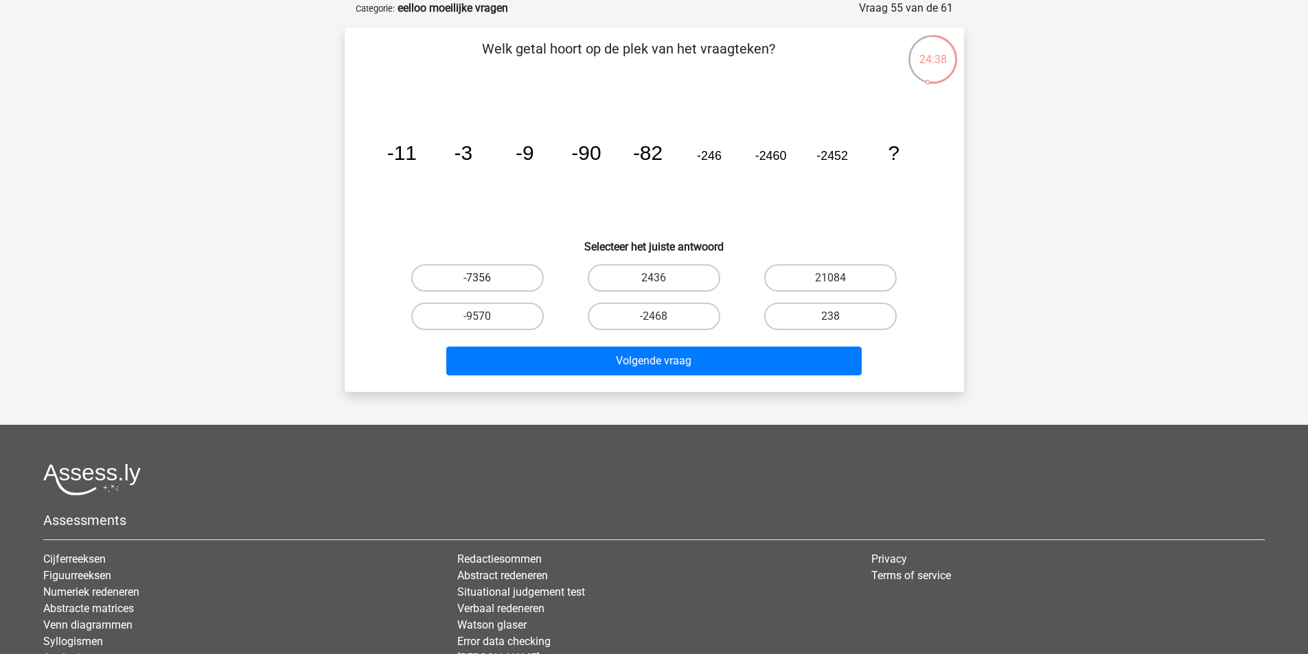
click at [494, 277] on label "-7356" at bounding box center [477, 277] width 133 height 27
click at [486, 278] on input "-7356" at bounding box center [481, 282] width 9 height 9
radio input "true"
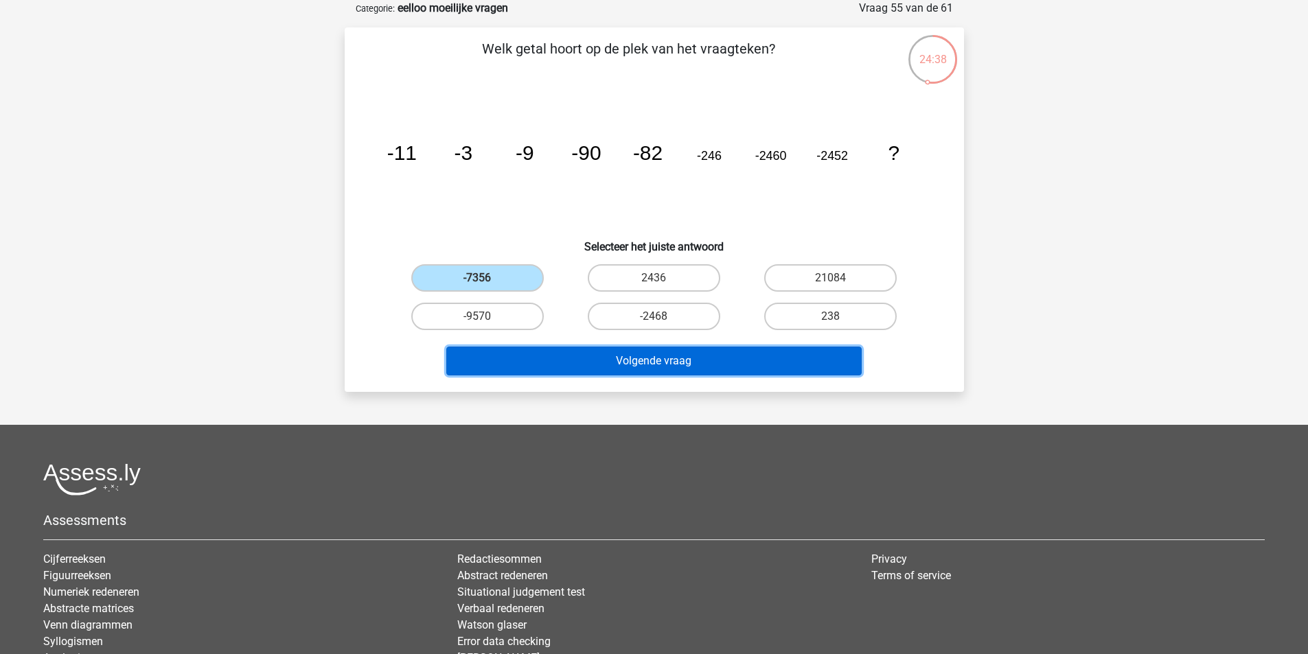
click at [624, 365] on button "Volgende vraag" at bounding box center [653, 361] width 415 height 29
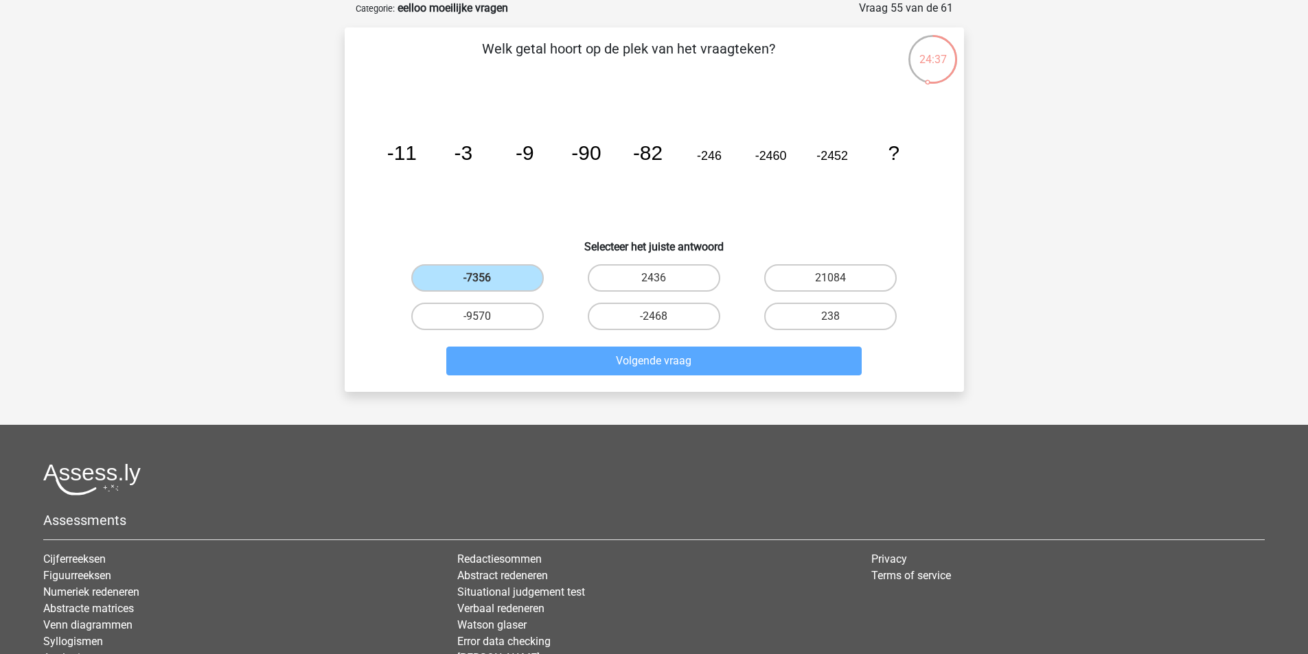
scroll to position [63, 0]
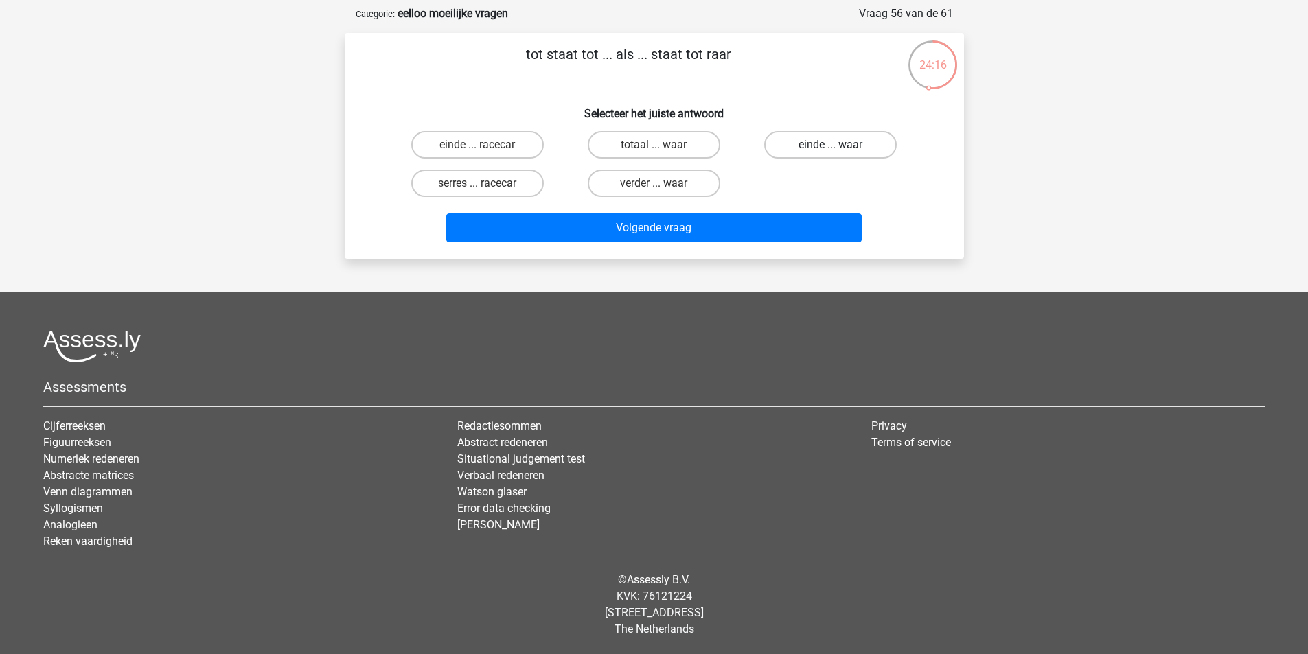
click at [853, 137] on label "einde ... waar" at bounding box center [830, 144] width 133 height 27
click at [840, 145] on input "einde ... waar" at bounding box center [835, 149] width 9 height 9
radio input "true"
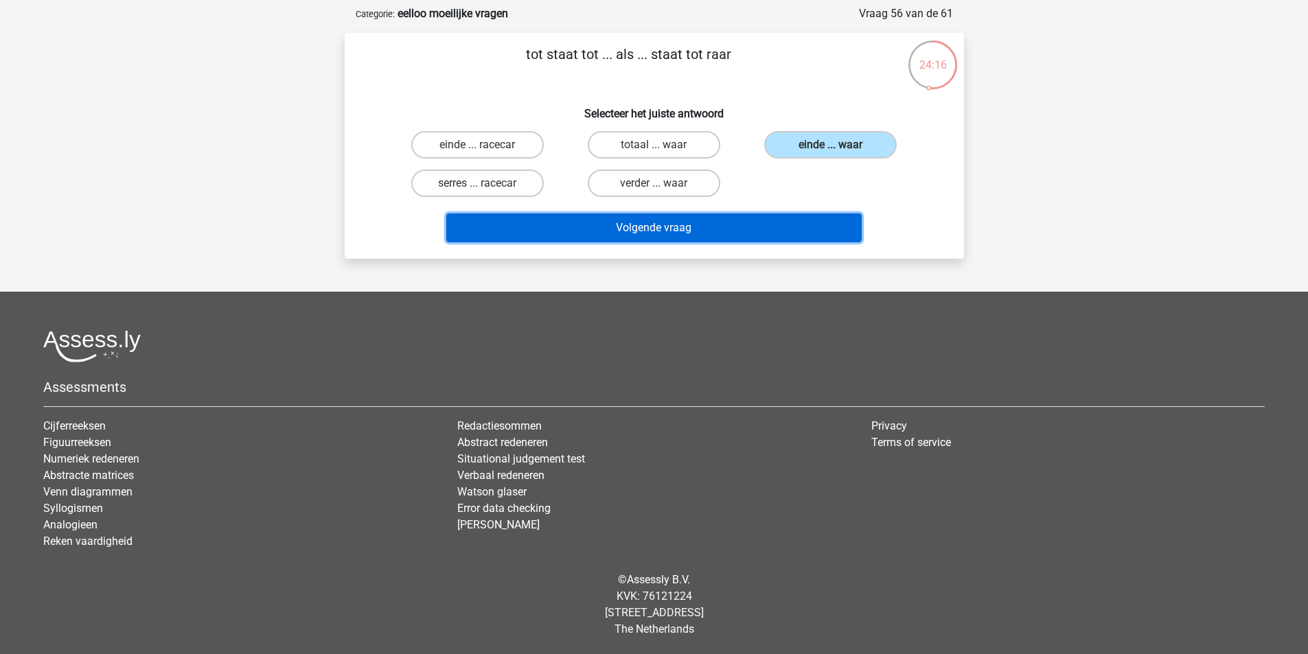
click at [817, 225] on button "Volgende vraag" at bounding box center [653, 228] width 415 height 29
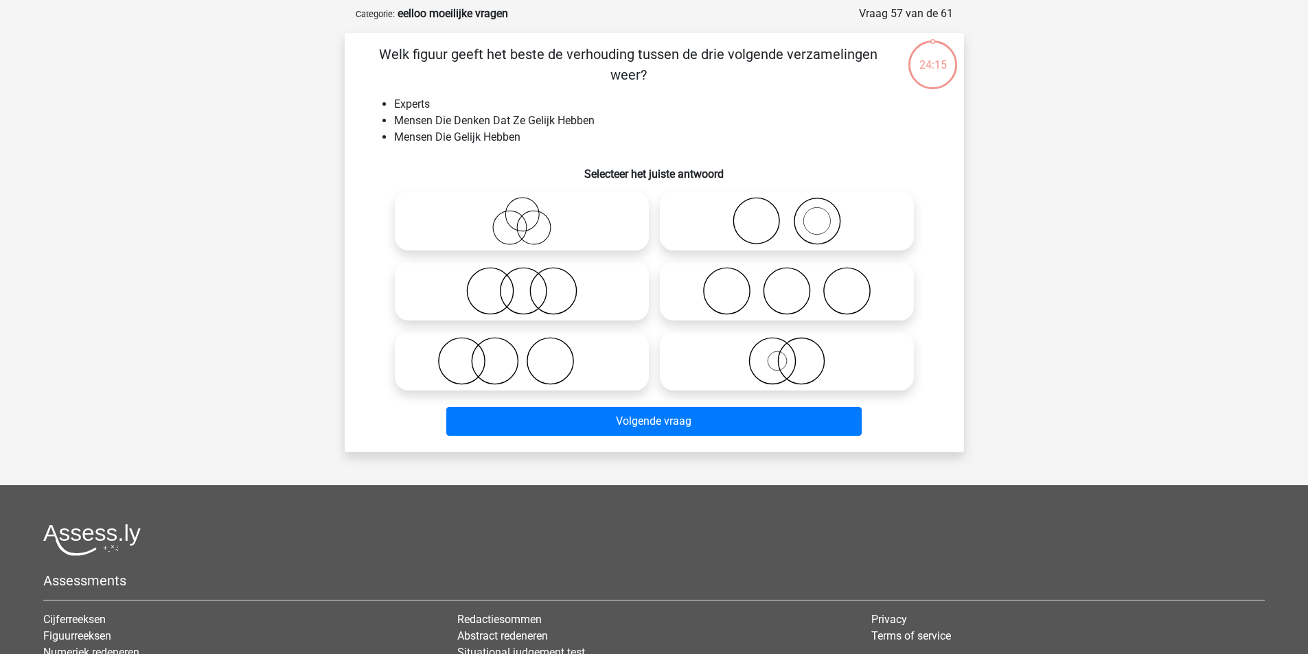
scroll to position [69, 0]
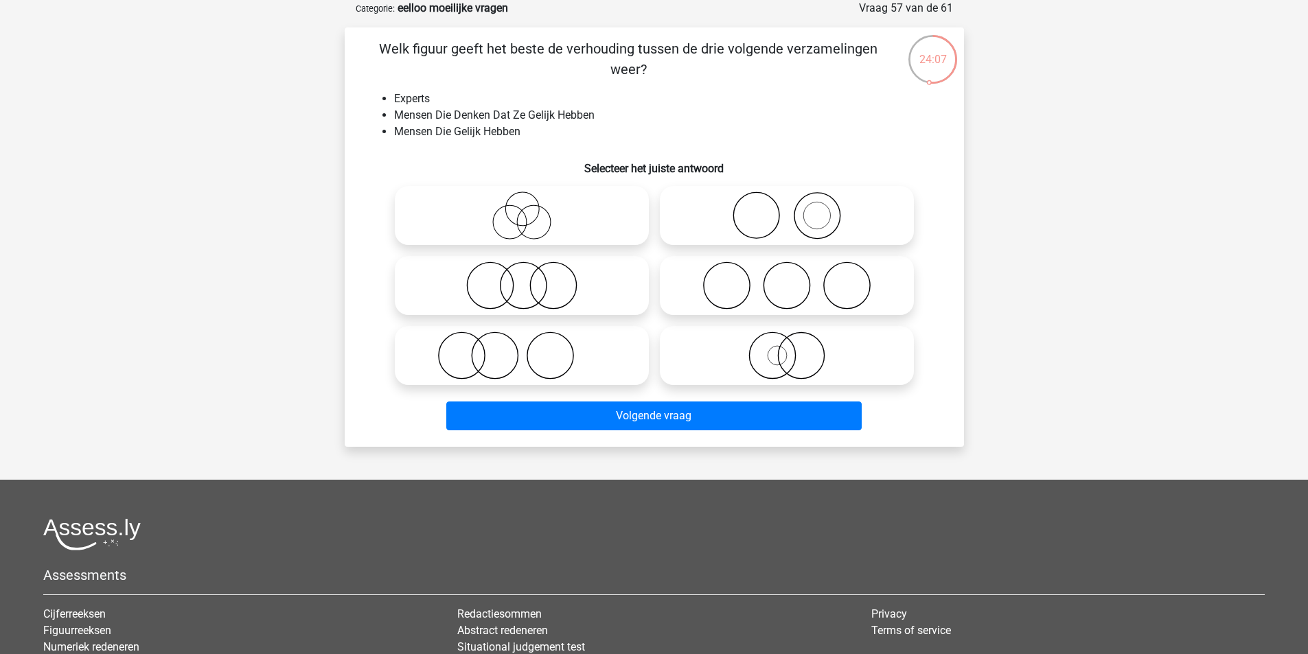
click at [775, 269] on icon at bounding box center [786, 286] width 243 height 48
click at [787, 270] on input "radio" at bounding box center [791, 274] width 9 height 9
radio input "true"
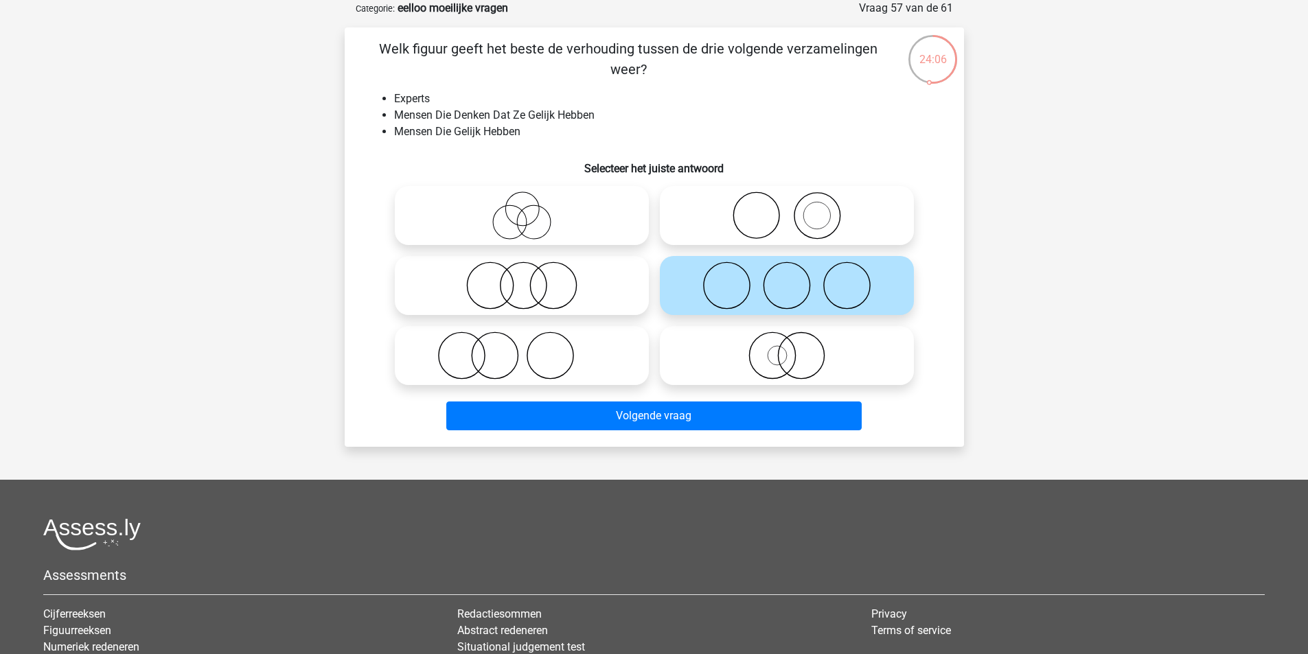
click at [776, 288] on icon at bounding box center [786, 286] width 243 height 48
click at [787, 279] on input "radio" at bounding box center [791, 274] width 9 height 9
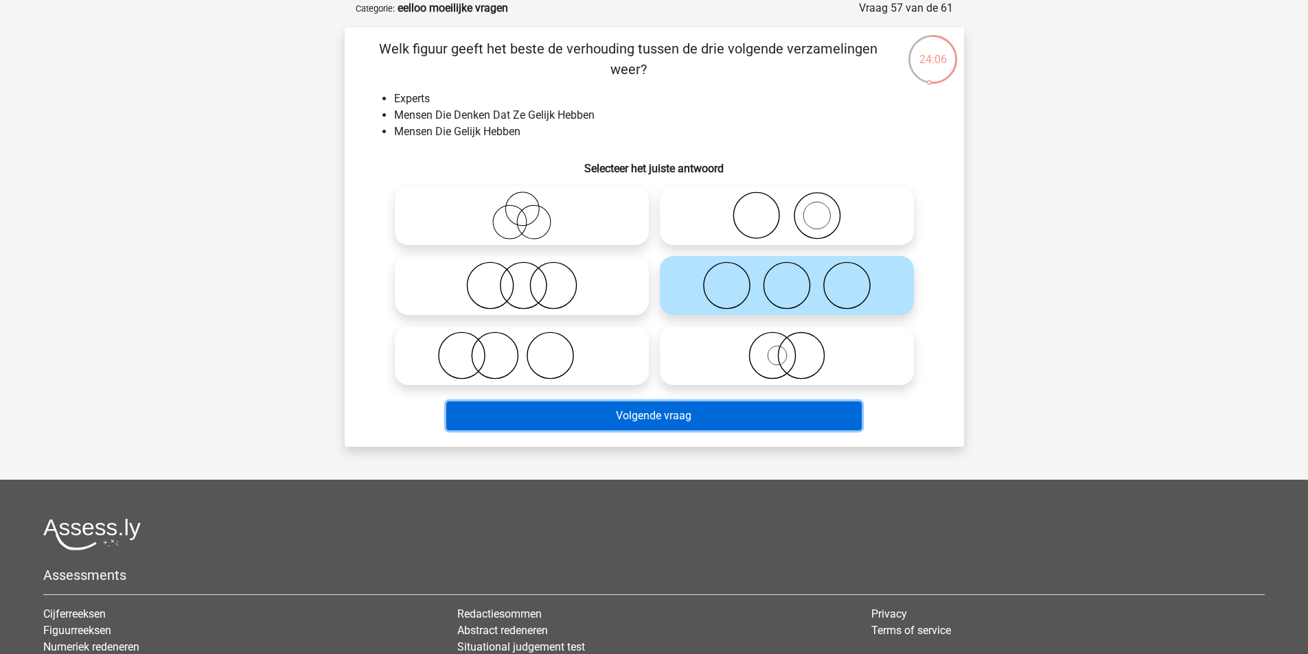
click at [795, 409] on button "Volgende vraag" at bounding box center [653, 416] width 415 height 29
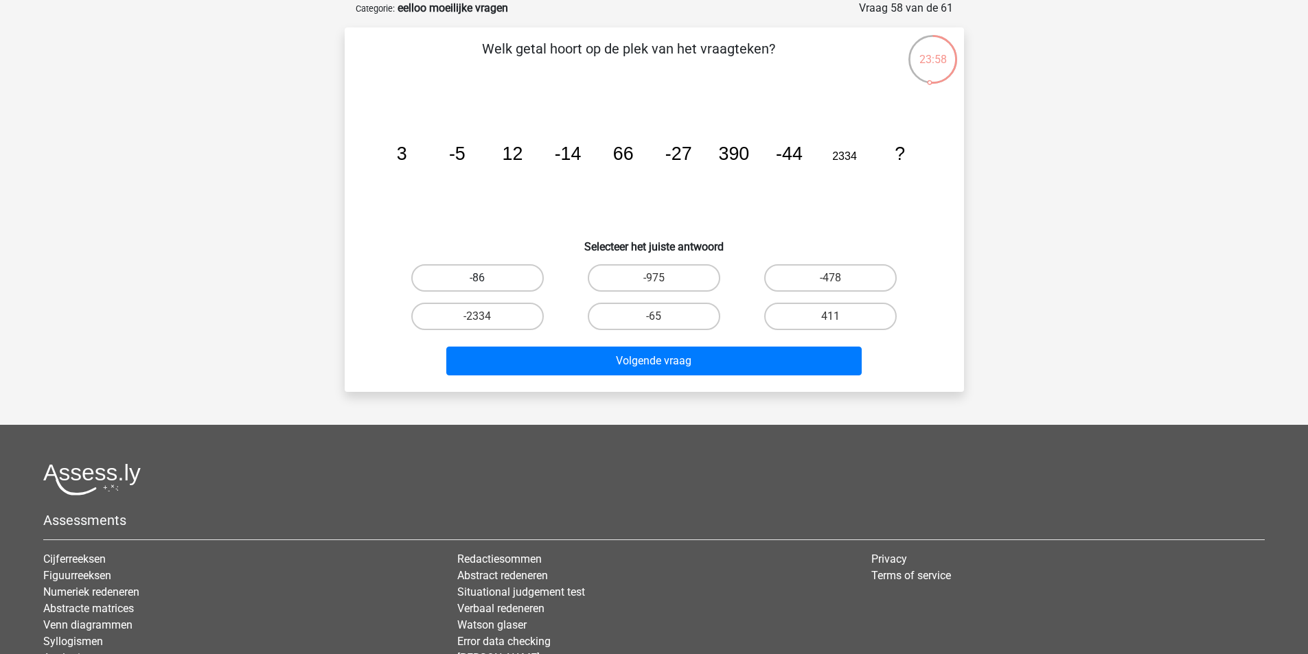
click at [512, 288] on label "-86" at bounding box center [477, 277] width 133 height 27
click at [486, 287] on input "-86" at bounding box center [481, 282] width 9 height 9
radio input "true"
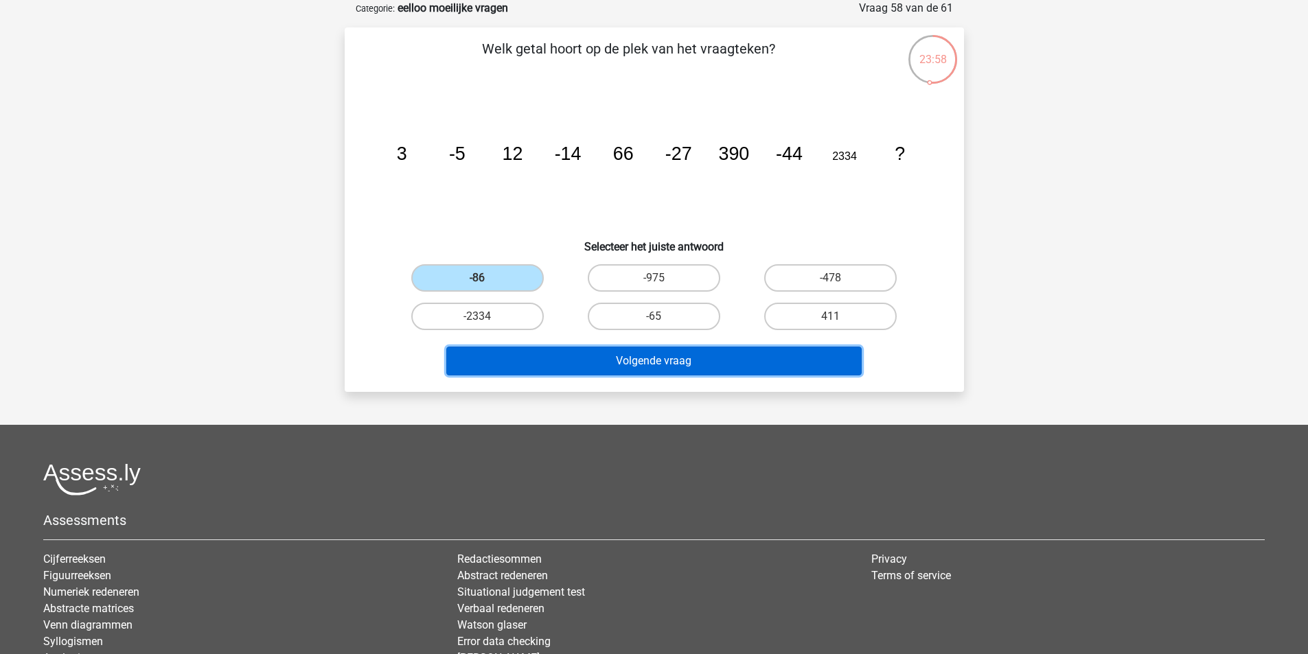
click at [608, 357] on button "Volgende vraag" at bounding box center [653, 361] width 415 height 29
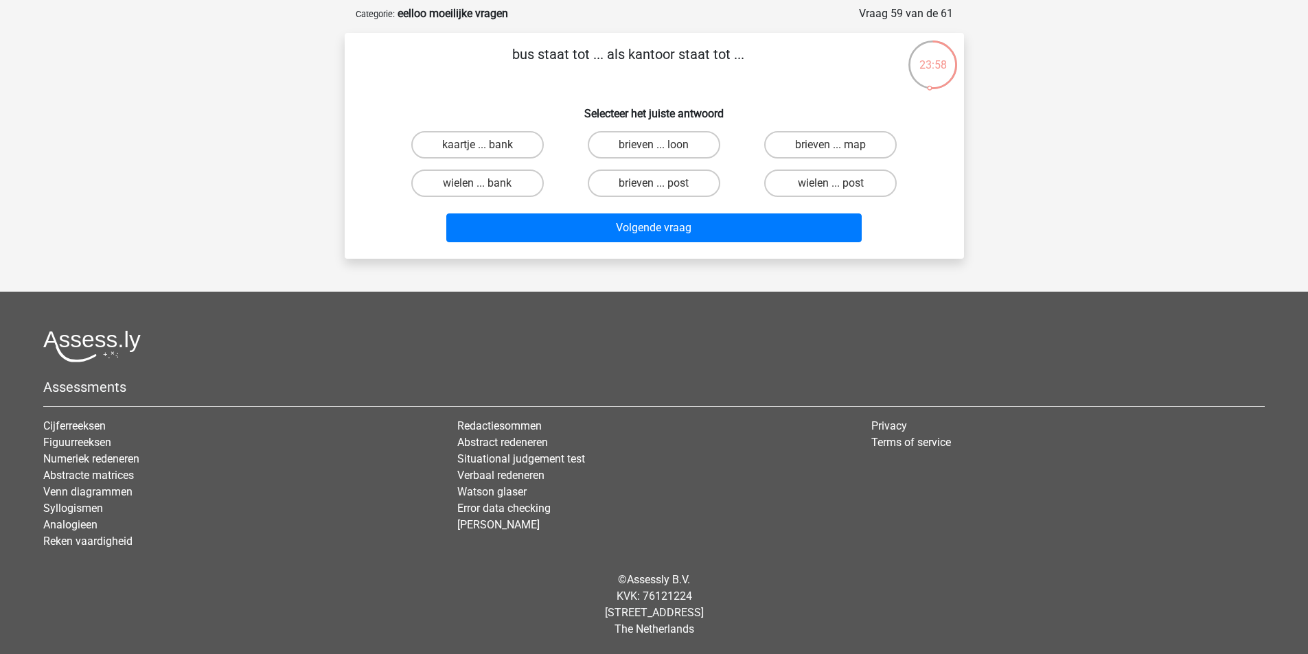
scroll to position [63, 0]
click at [635, 186] on label "brieven ... post" at bounding box center [654, 183] width 133 height 27
click at [654, 186] on input "brieven ... post" at bounding box center [658, 187] width 9 height 9
radio input "true"
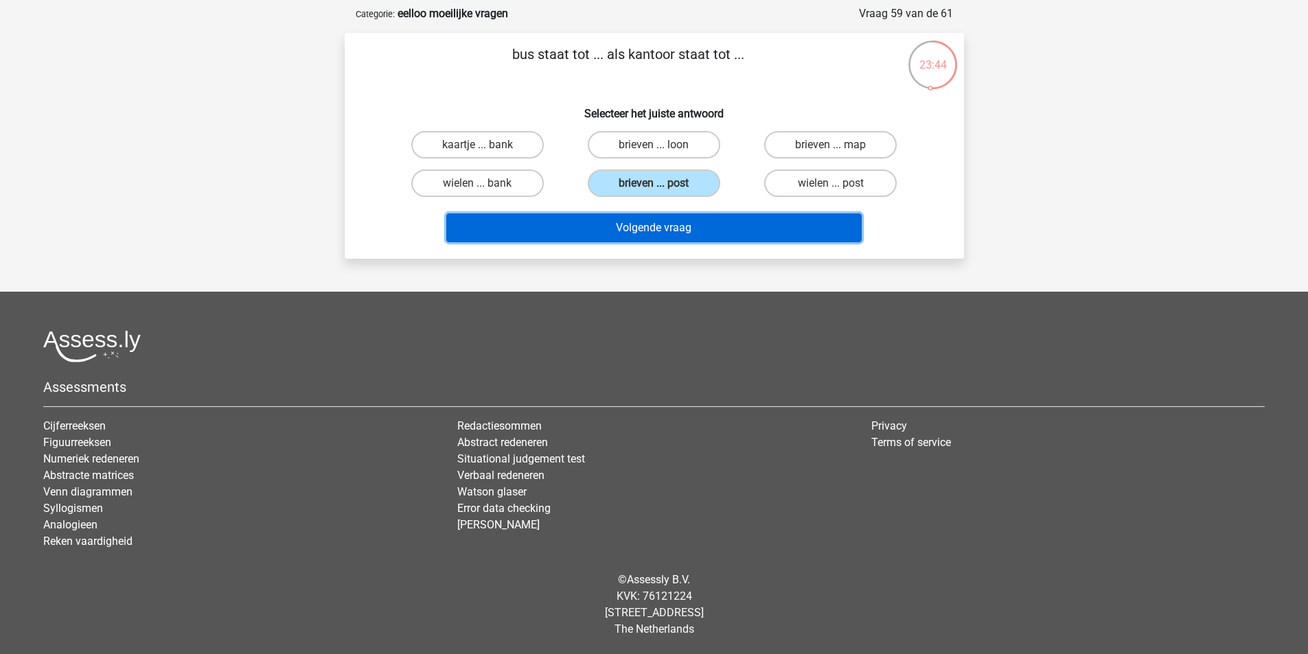
click at [672, 227] on button "Volgende vraag" at bounding box center [653, 228] width 415 height 29
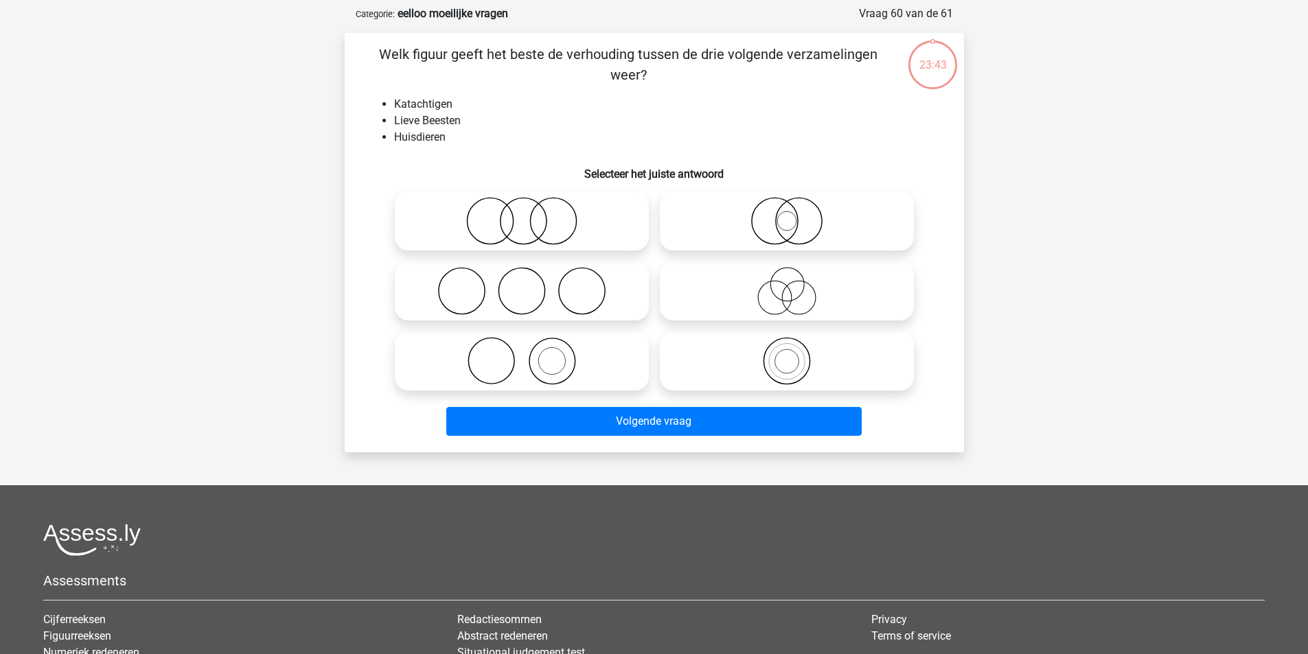
scroll to position [69, 0]
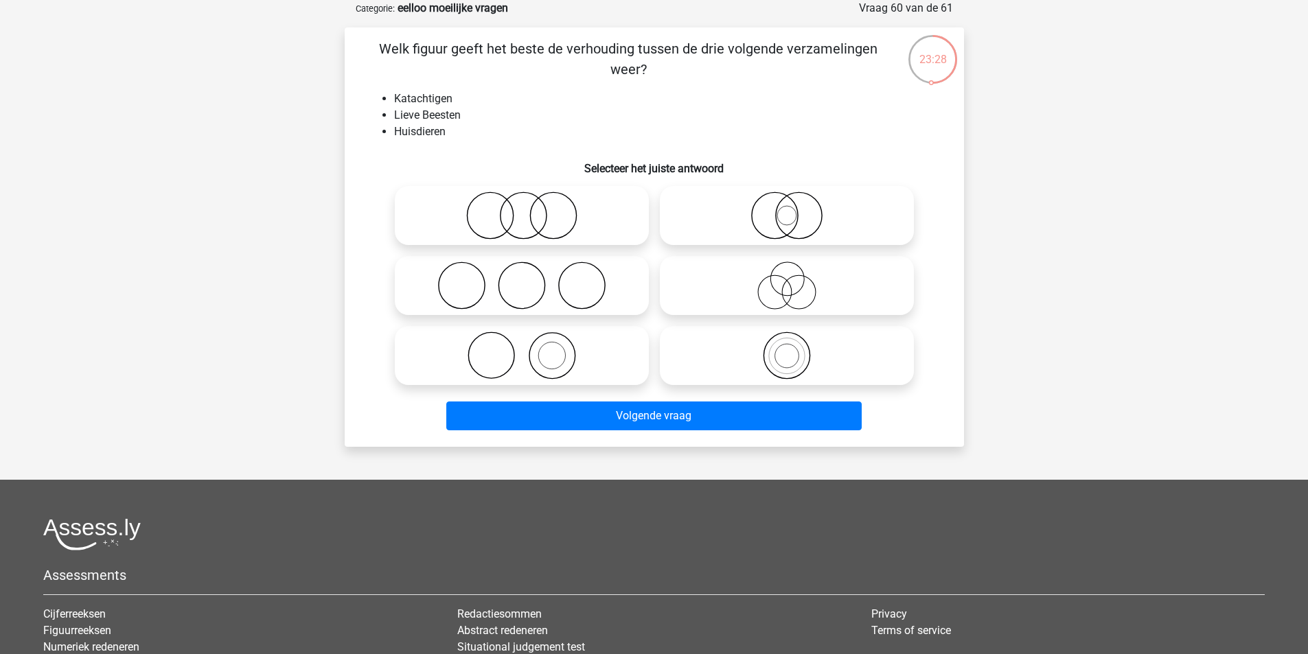
click at [780, 288] on icon at bounding box center [786, 286] width 243 height 48
click at [787, 279] on input "radio" at bounding box center [791, 274] width 9 height 9
radio input "true"
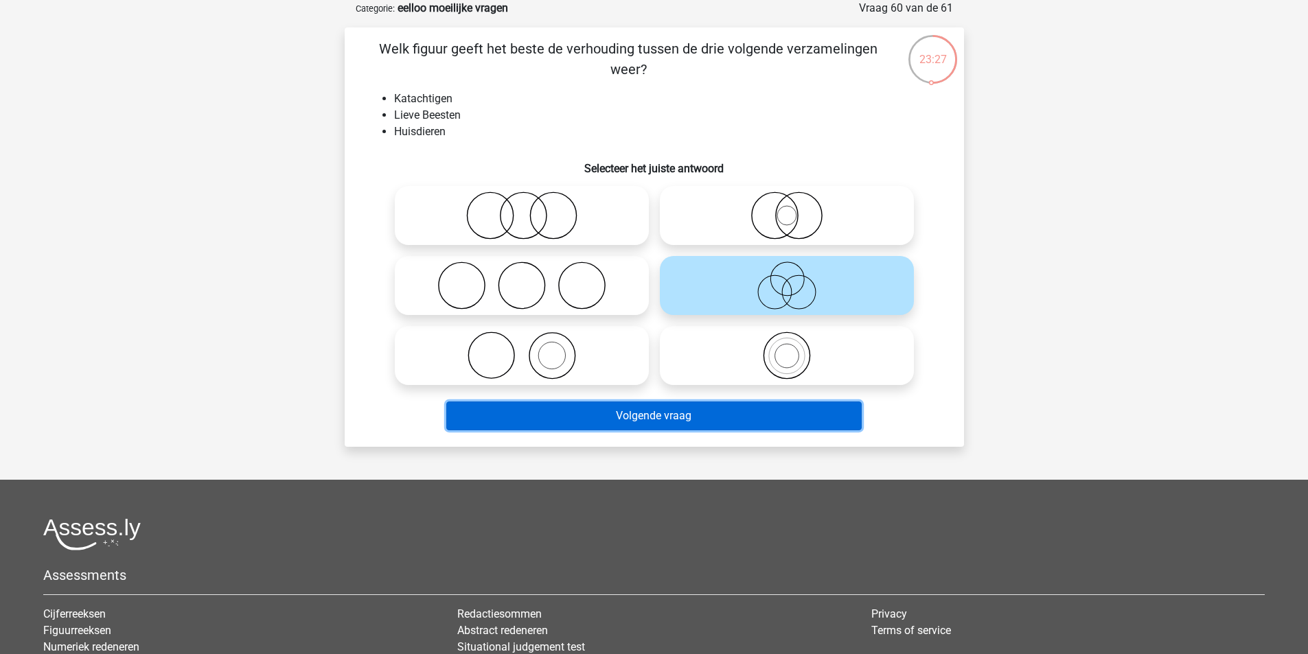
click at [773, 412] on button "Volgende vraag" at bounding box center [653, 416] width 415 height 29
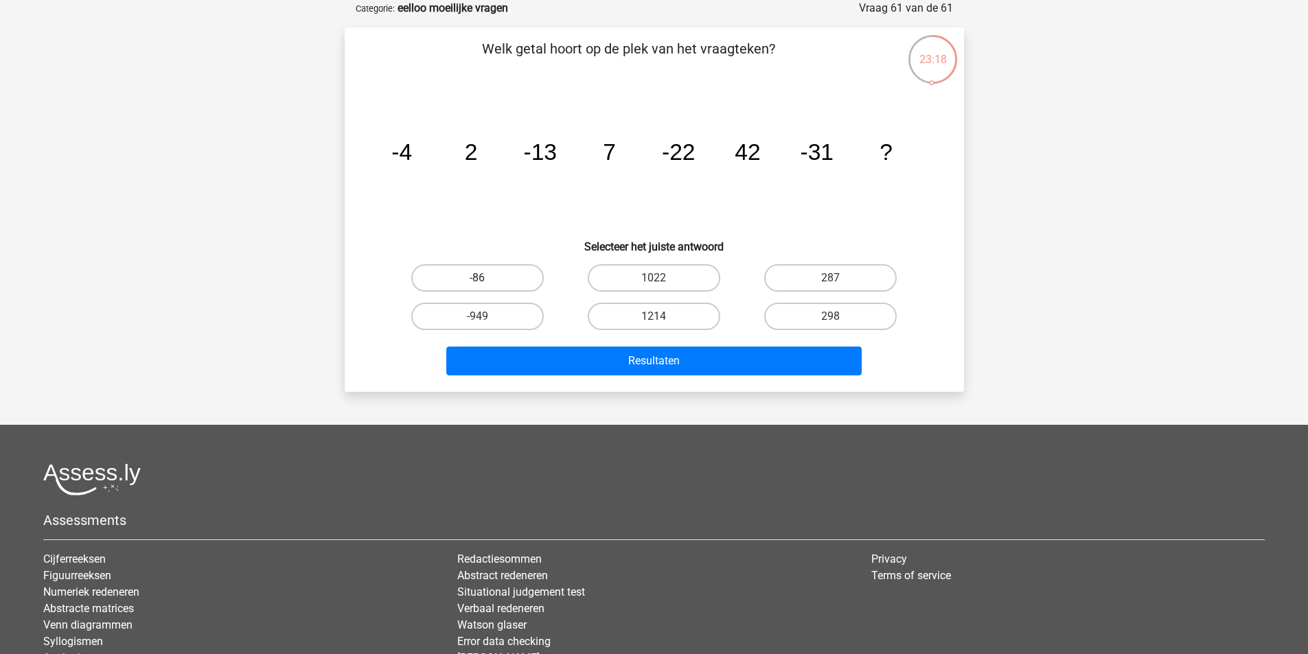
click at [514, 275] on label "-86" at bounding box center [477, 277] width 133 height 27
click at [486, 278] on input "-86" at bounding box center [481, 282] width 9 height 9
radio input "true"
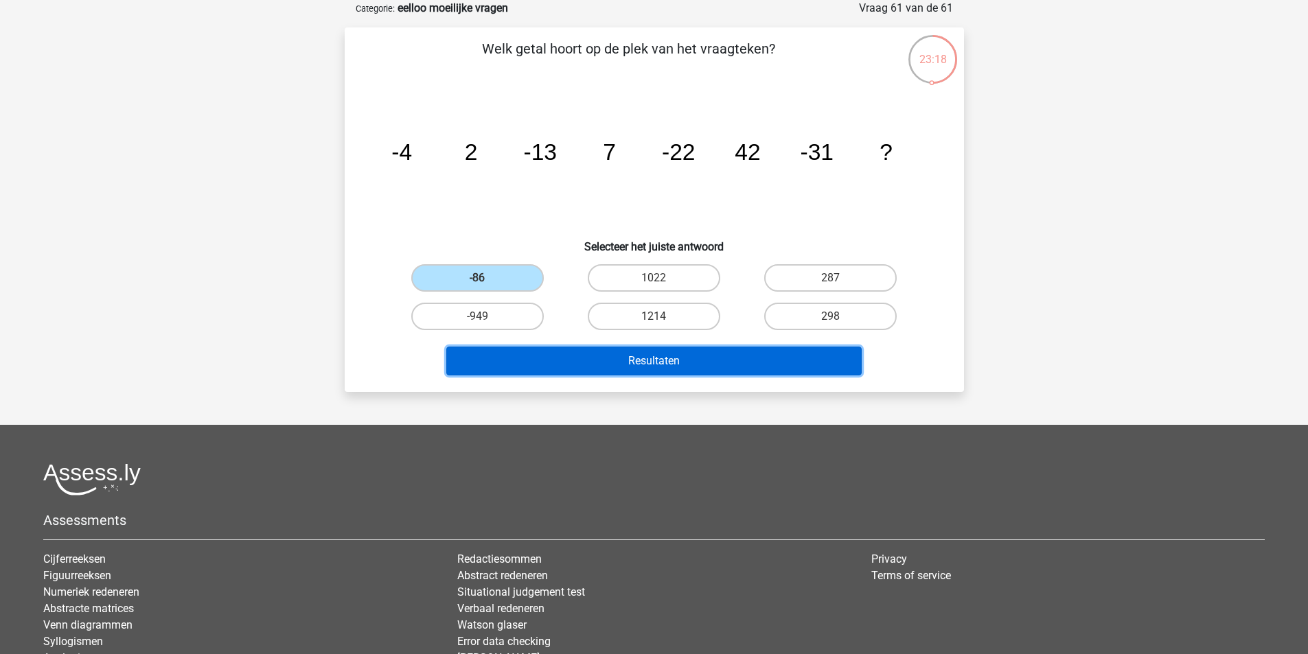
click at [662, 363] on button "Resultaten" at bounding box center [653, 361] width 415 height 29
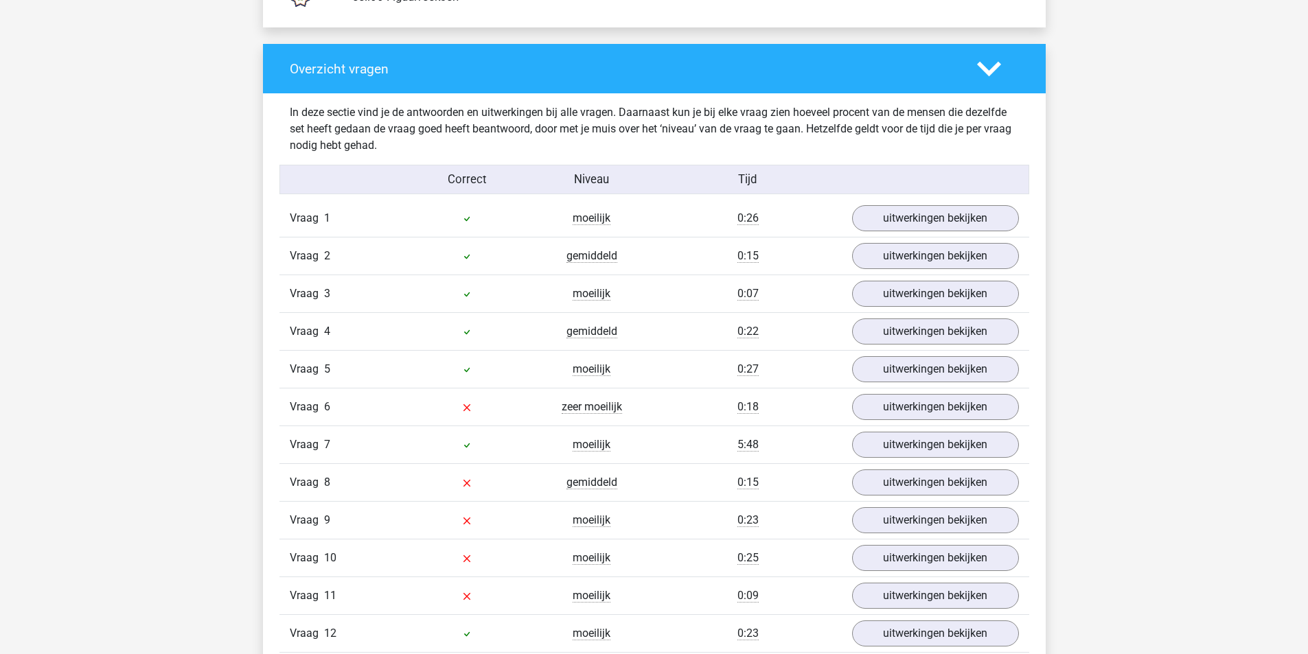
scroll to position [1236, 0]
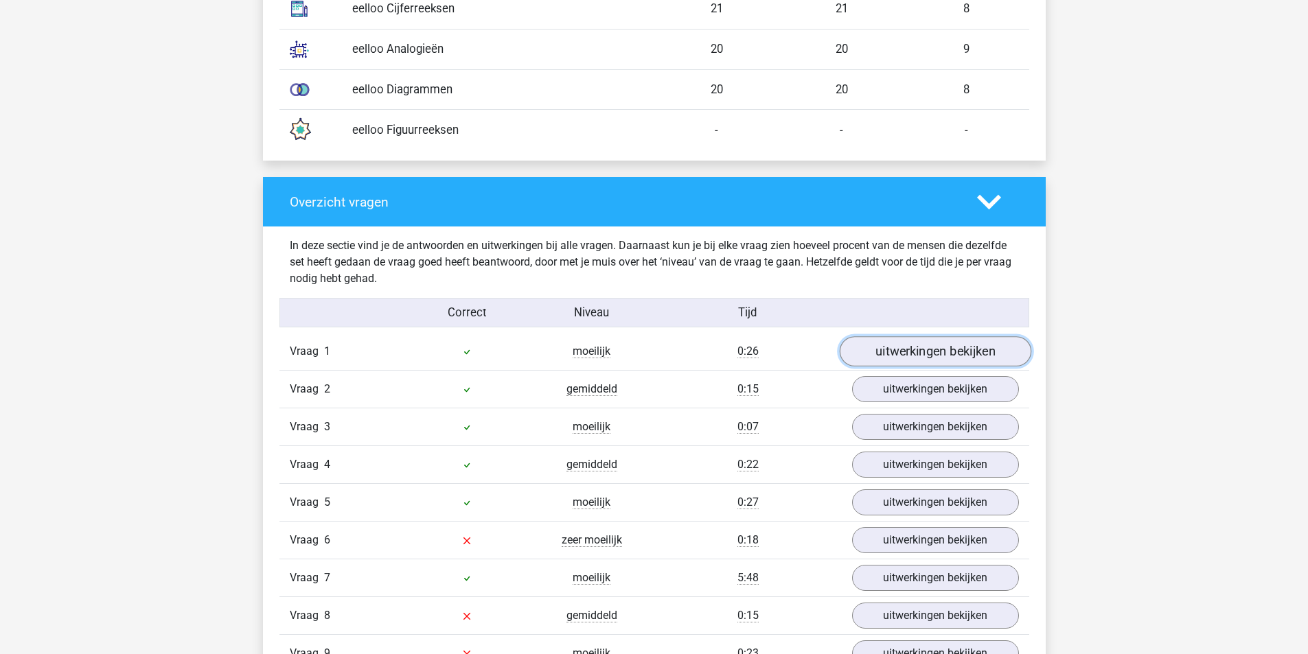
click at [929, 350] on link "uitwerkingen bekijken" at bounding box center [935, 352] width 192 height 30
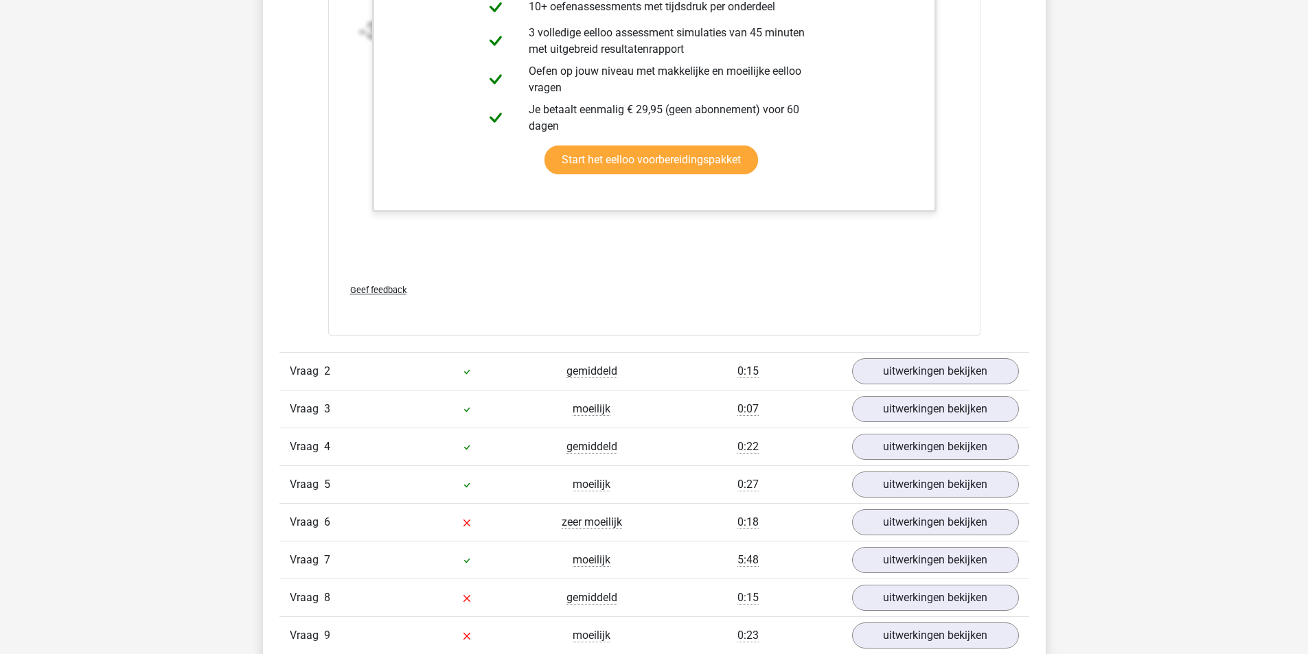
scroll to position [2129, 0]
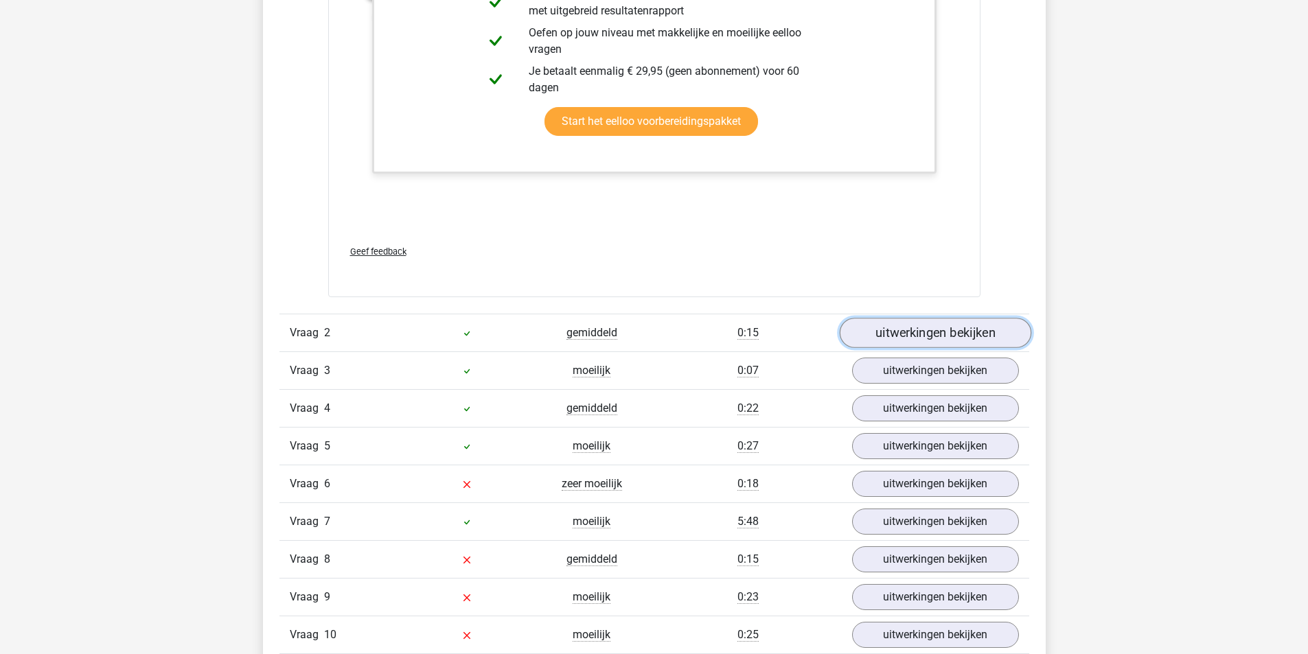
click at [933, 330] on link "uitwerkingen bekijken" at bounding box center [935, 333] width 192 height 30
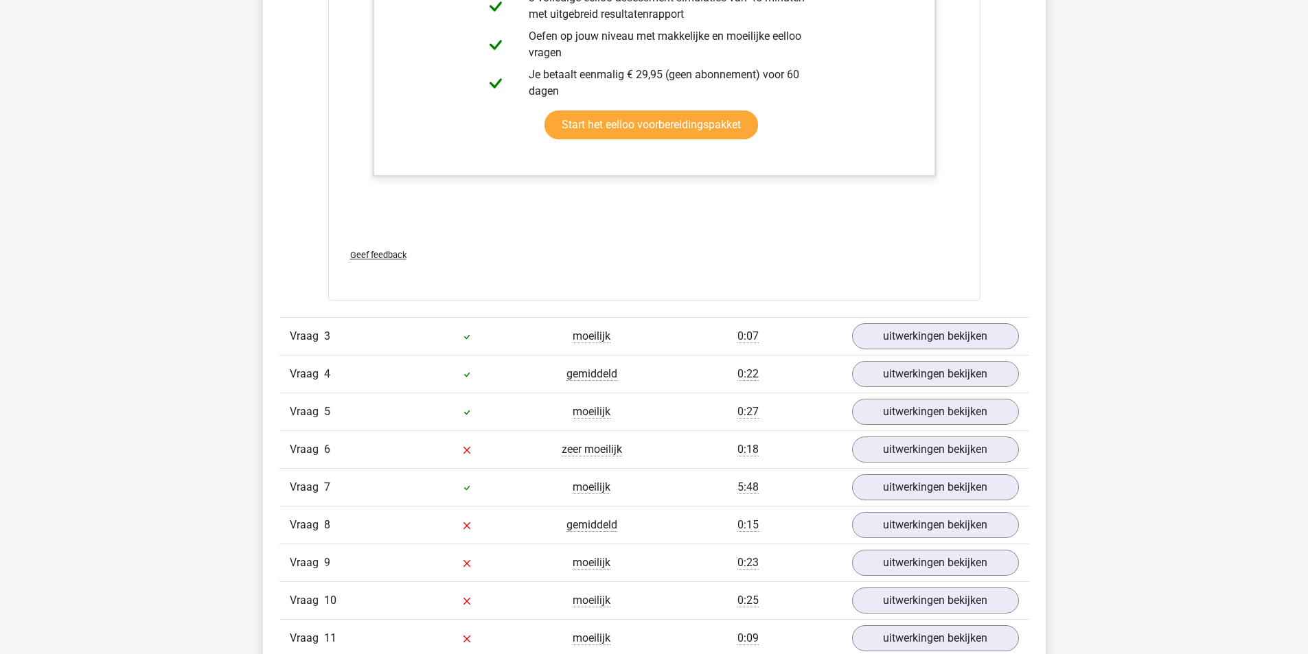
scroll to position [2884, 0]
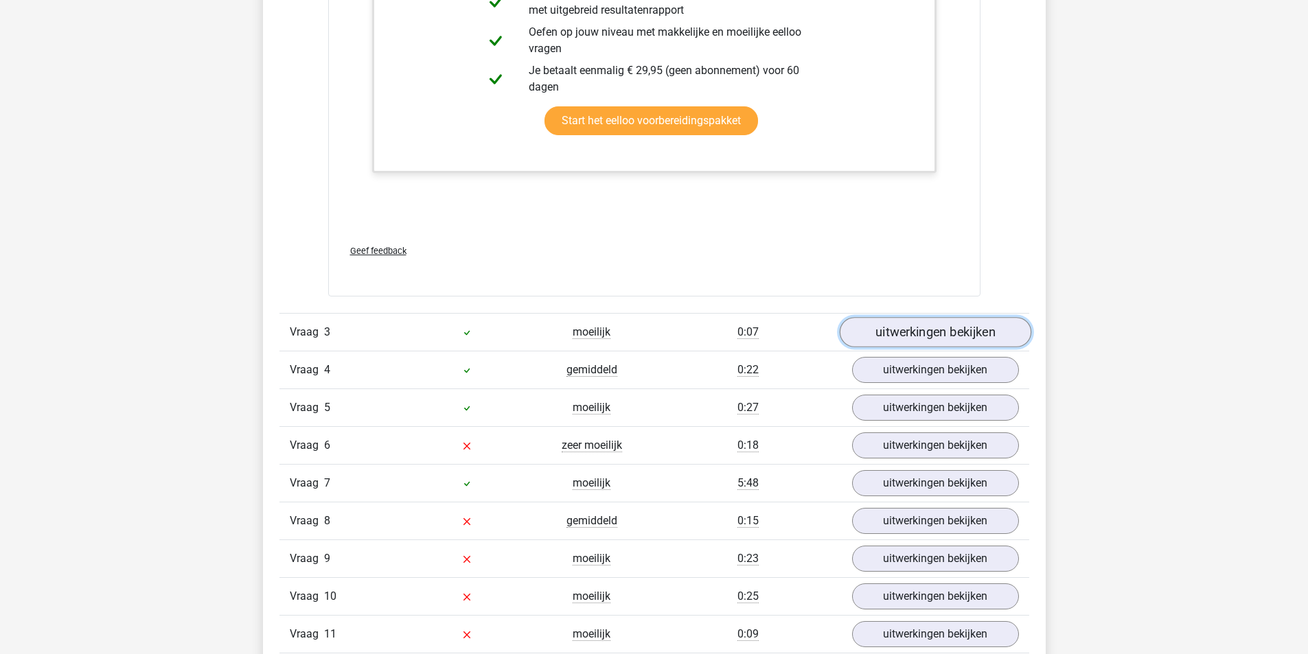
click at [932, 331] on link "uitwerkingen bekijken" at bounding box center [935, 333] width 192 height 30
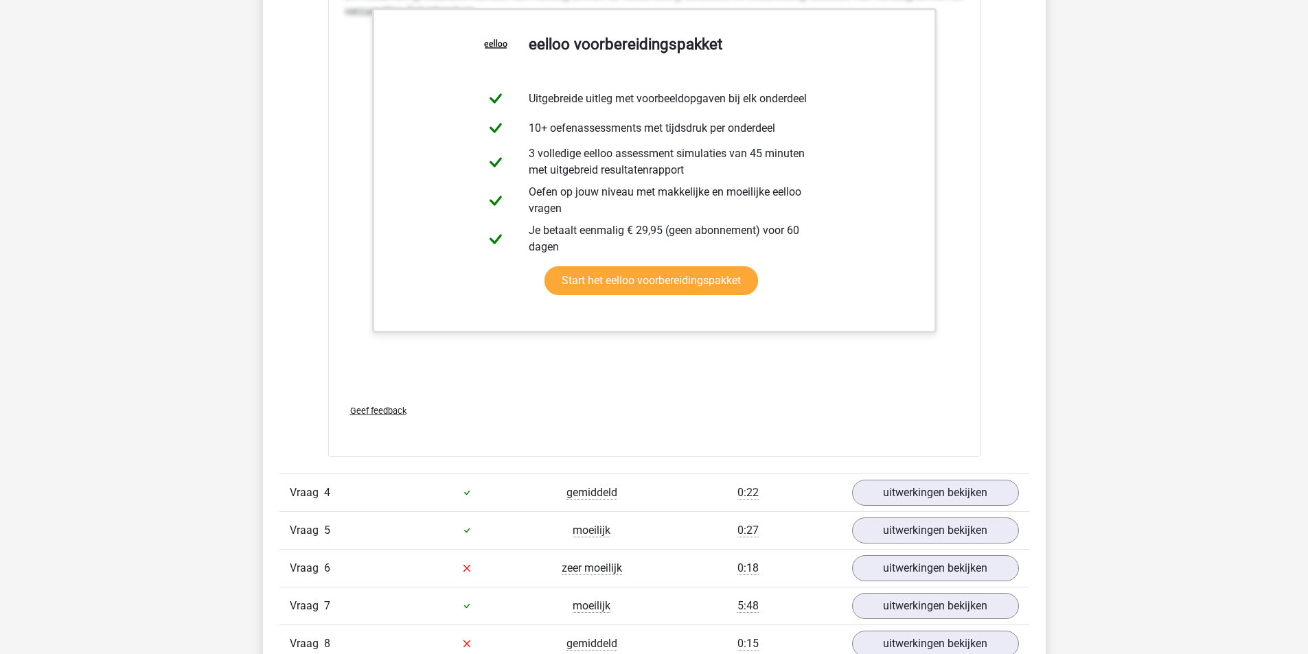
scroll to position [3777, 0]
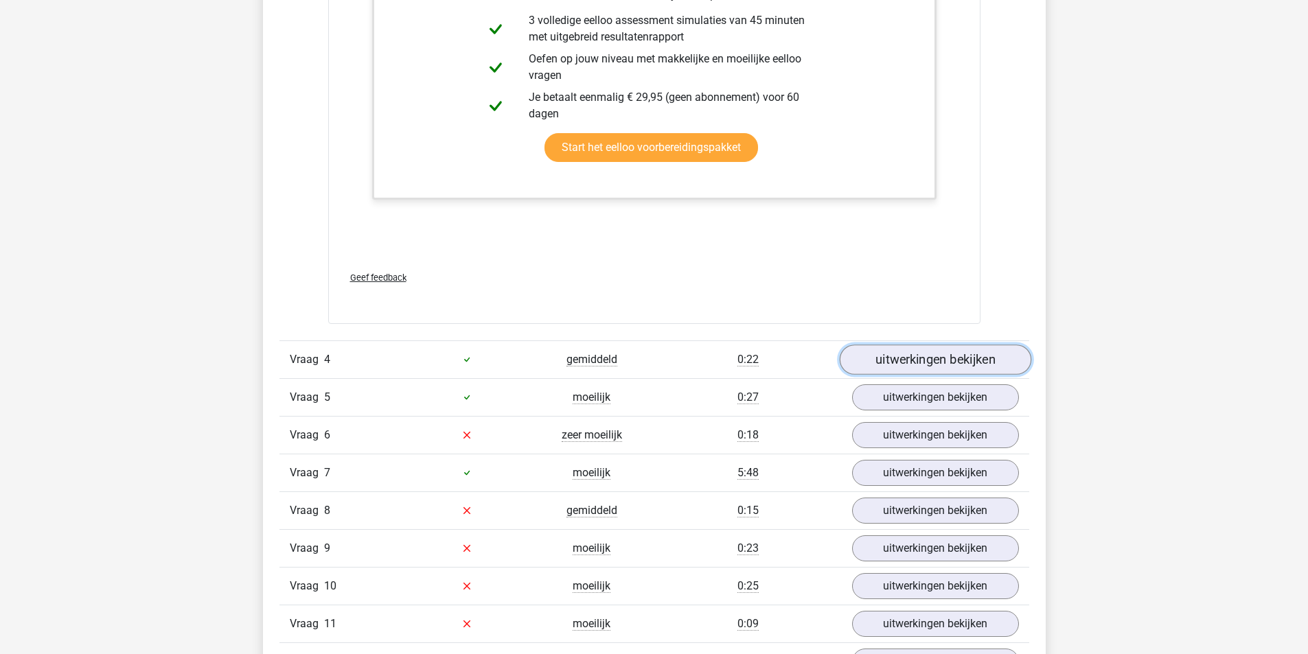
click at [941, 365] on link "uitwerkingen bekijken" at bounding box center [935, 360] width 192 height 30
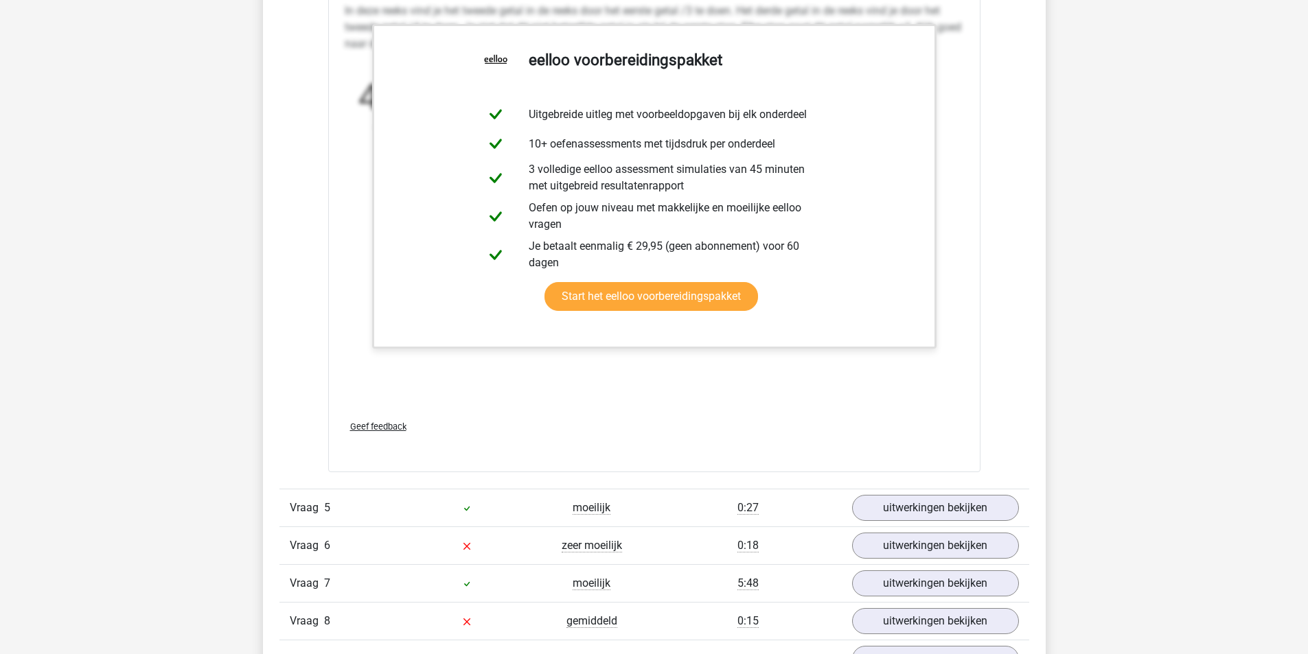
scroll to position [4601, 0]
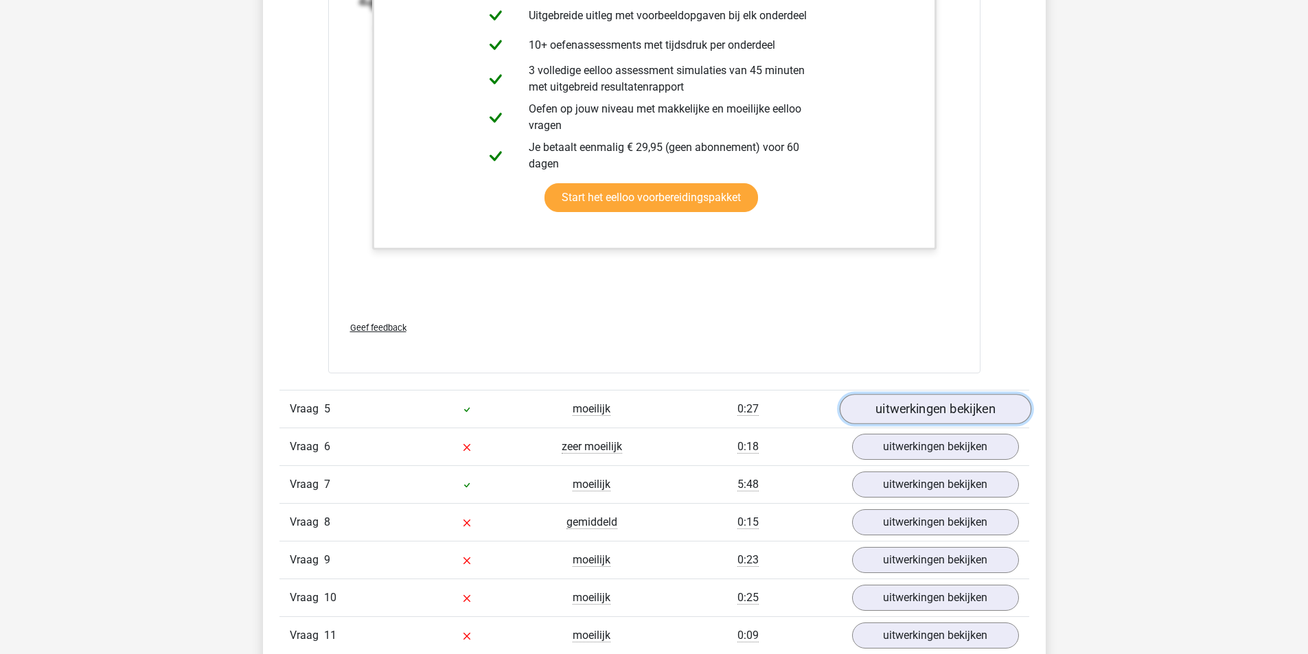
click at [955, 404] on link "uitwerkingen bekijken" at bounding box center [935, 410] width 192 height 30
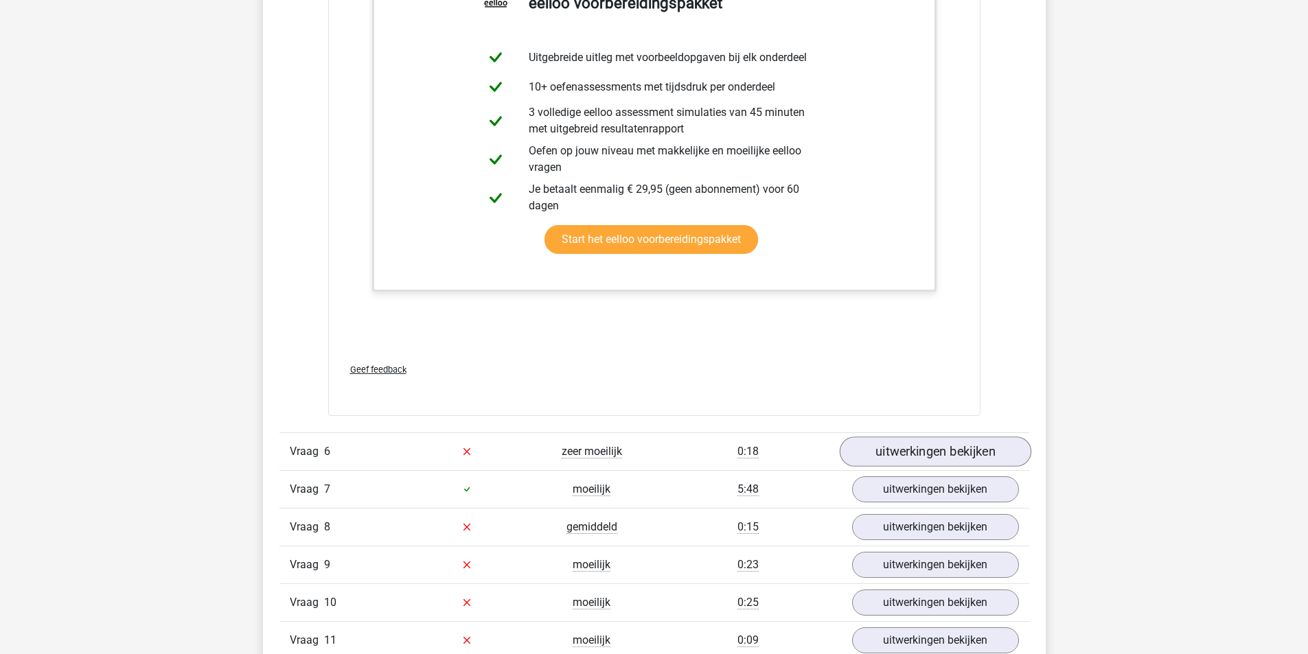
scroll to position [5356, 0]
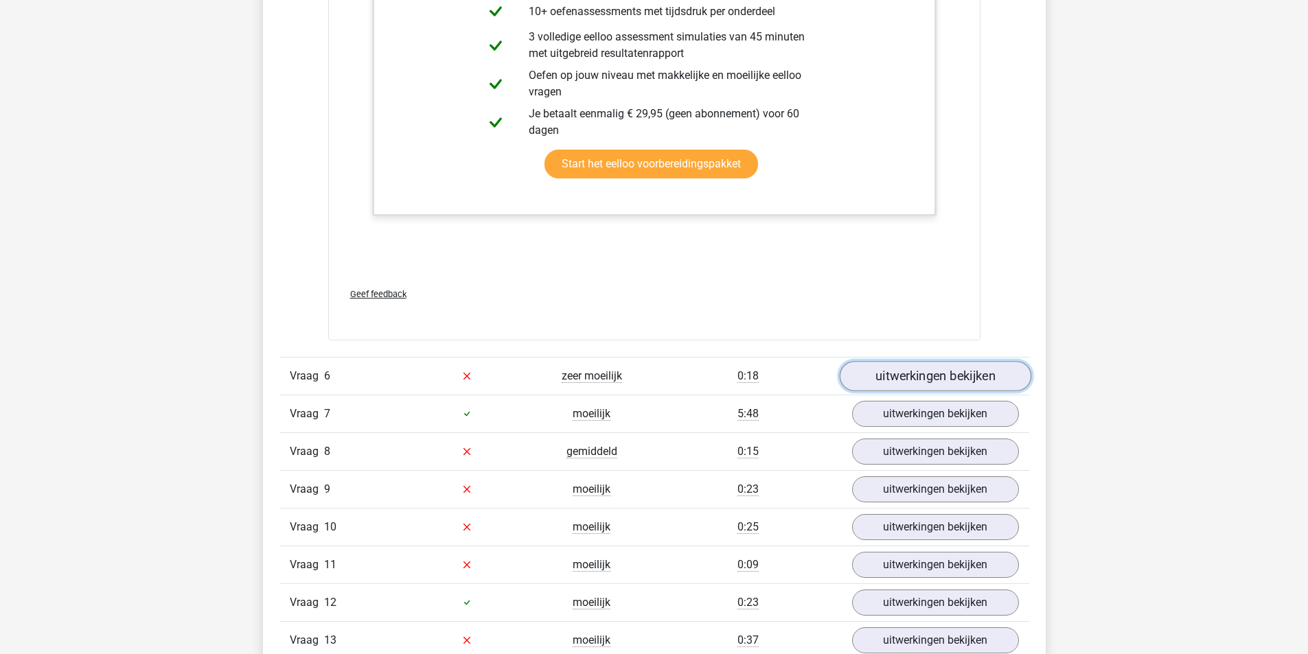
click at [955, 371] on link "uitwerkingen bekijken" at bounding box center [935, 376] width 192 height 30
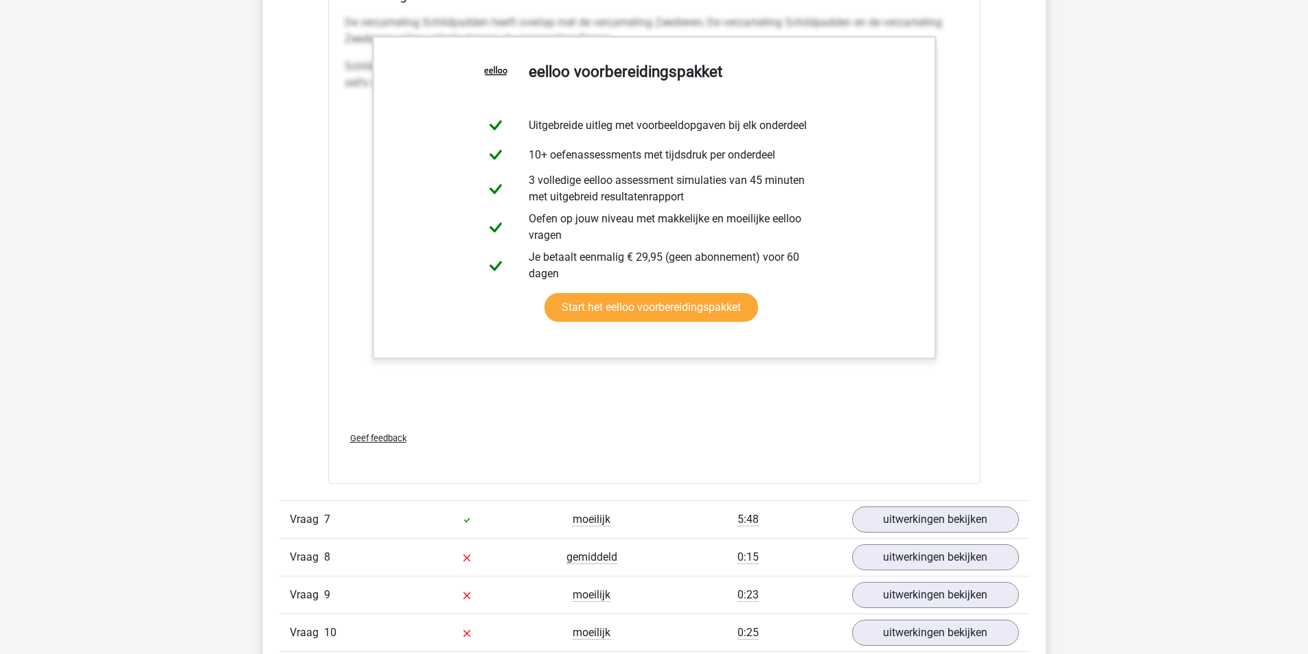
scroll to position [6318, 0]
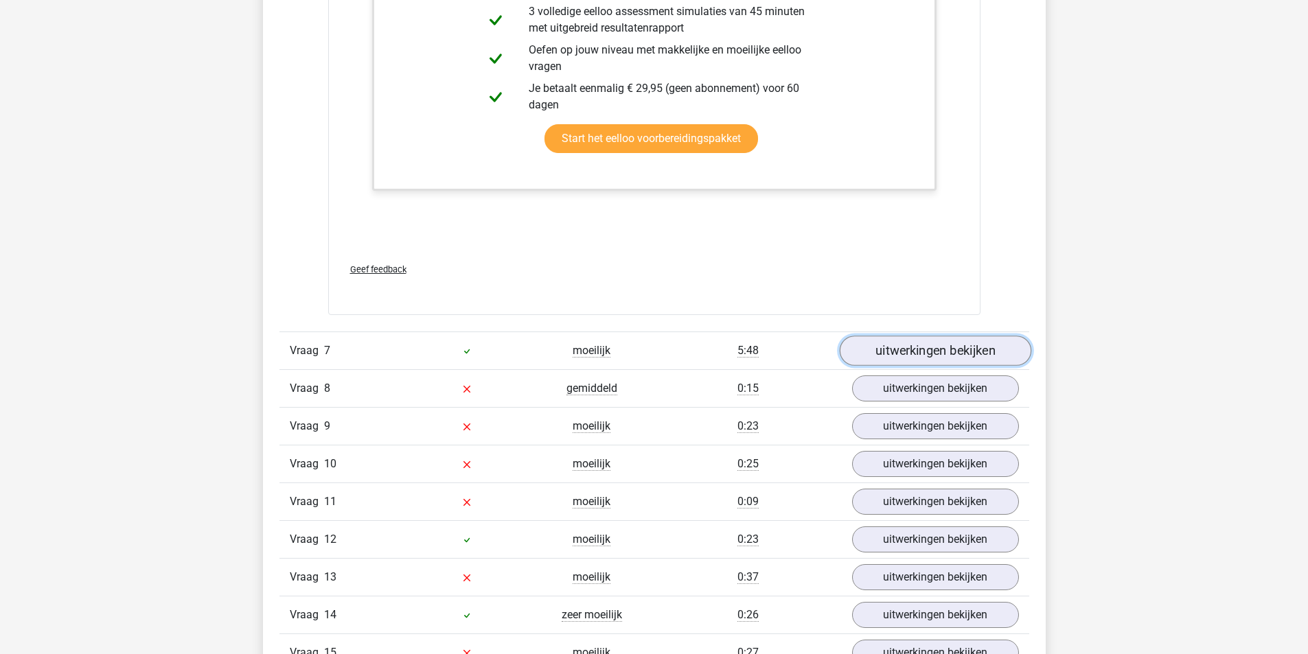
click at [945, 352] on link "uitwerkingen bekijken" at bounding box center [935, 351] width 192 height 30
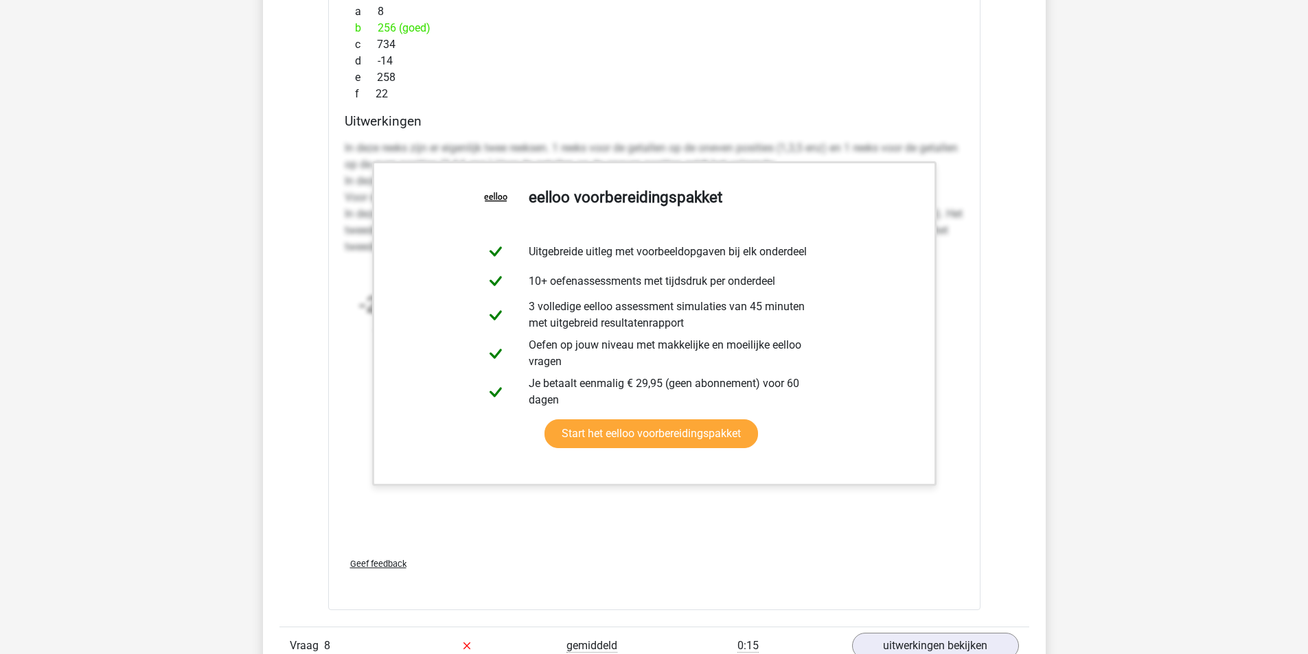
scroll to position [7004, 0]
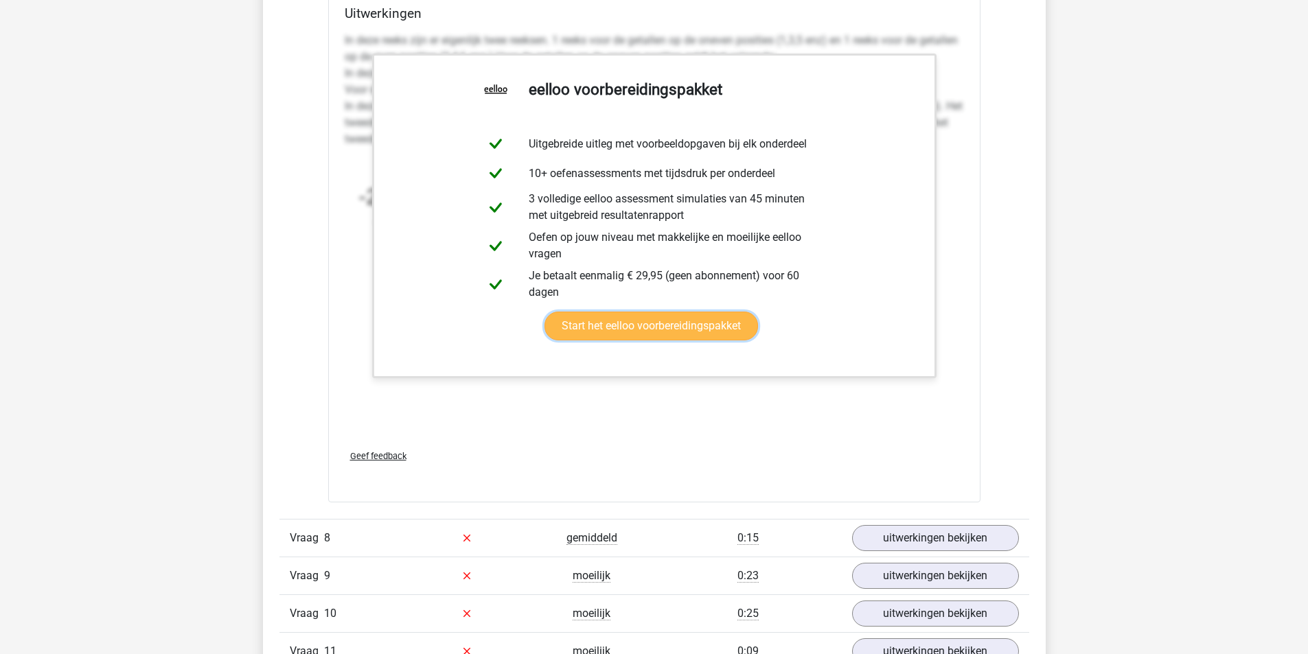
click at [706, 326] on link "Start het eelloo voorbereidingspakket" at bounding box center [652, 326] width 214 height 29
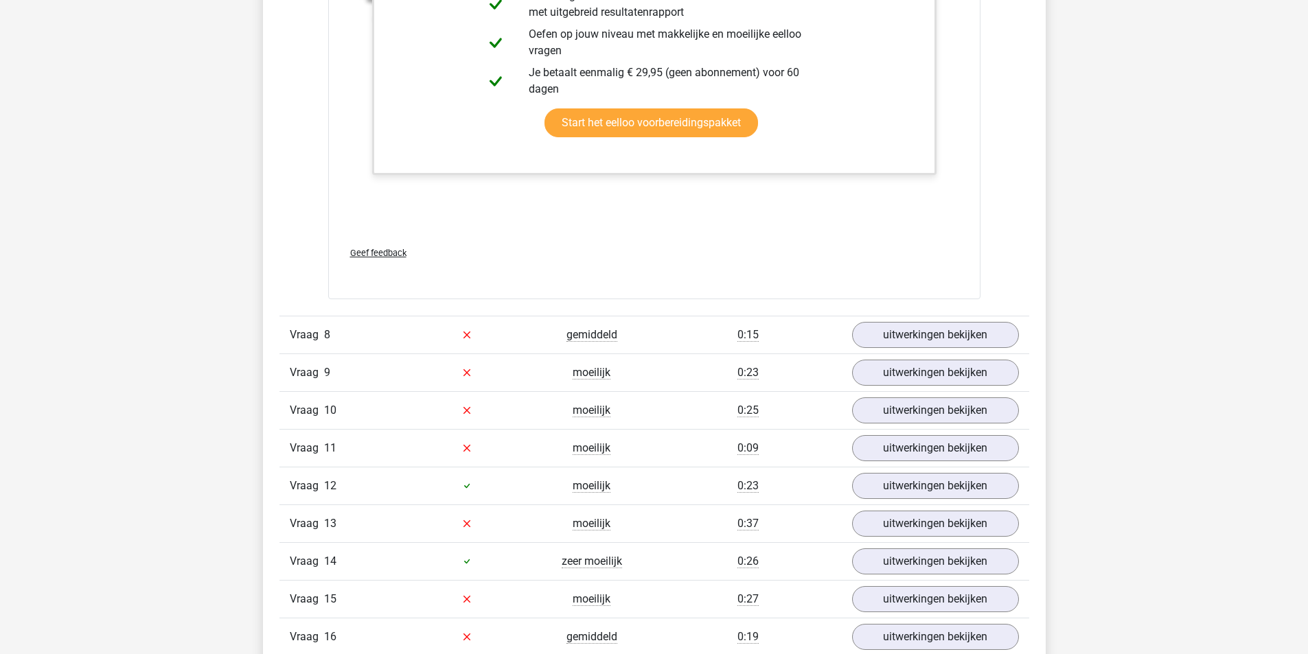
scroll to position [7210, 0]
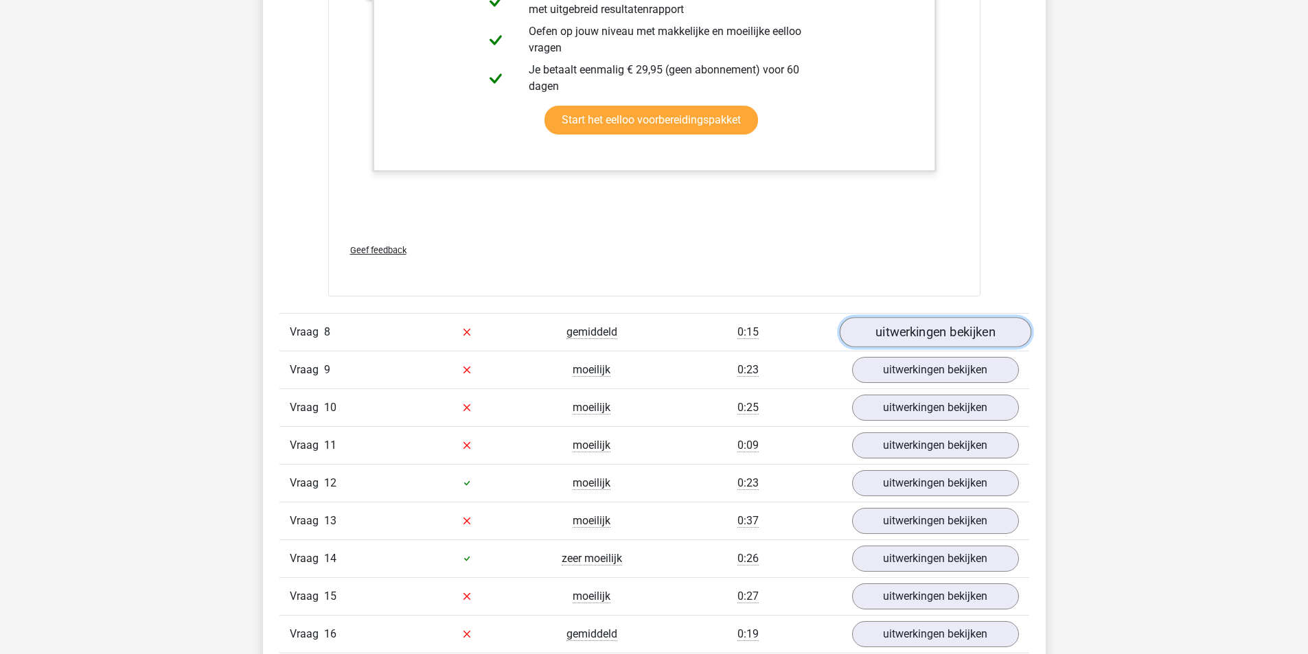
click at [922, 325] on link "uitwerkingen bekijken" at bounding box center [935, 332] width 192 height 30
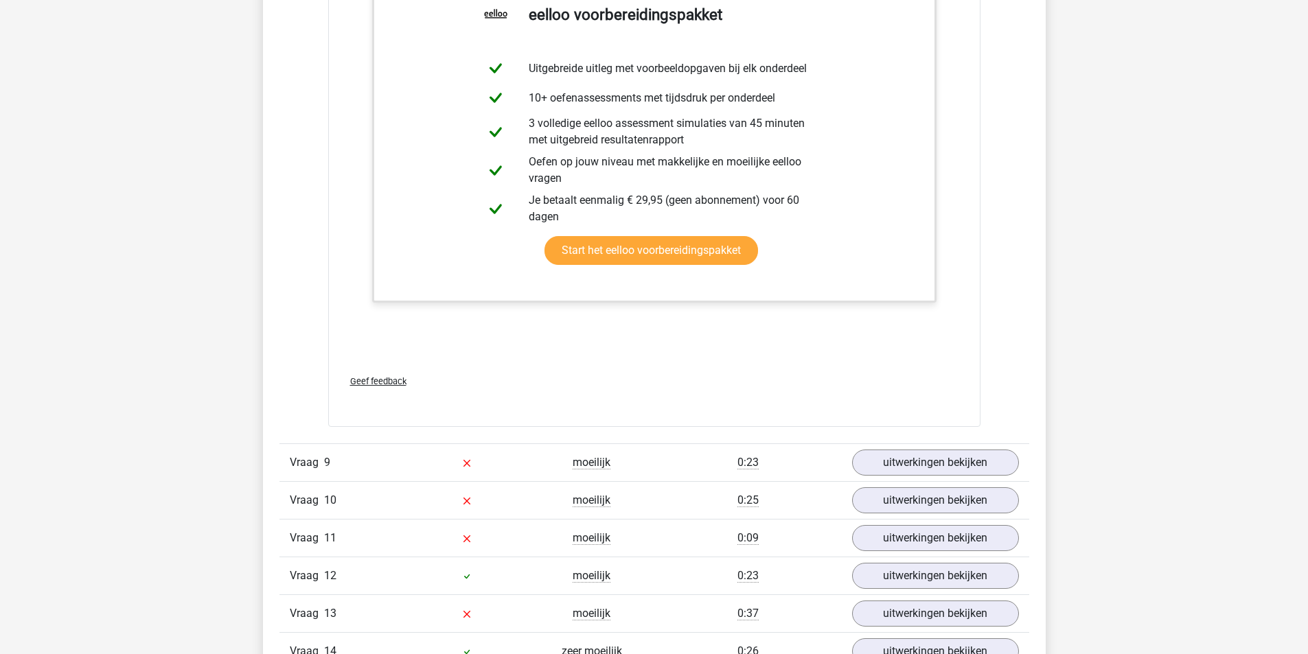
scroll to position [7897, 0]
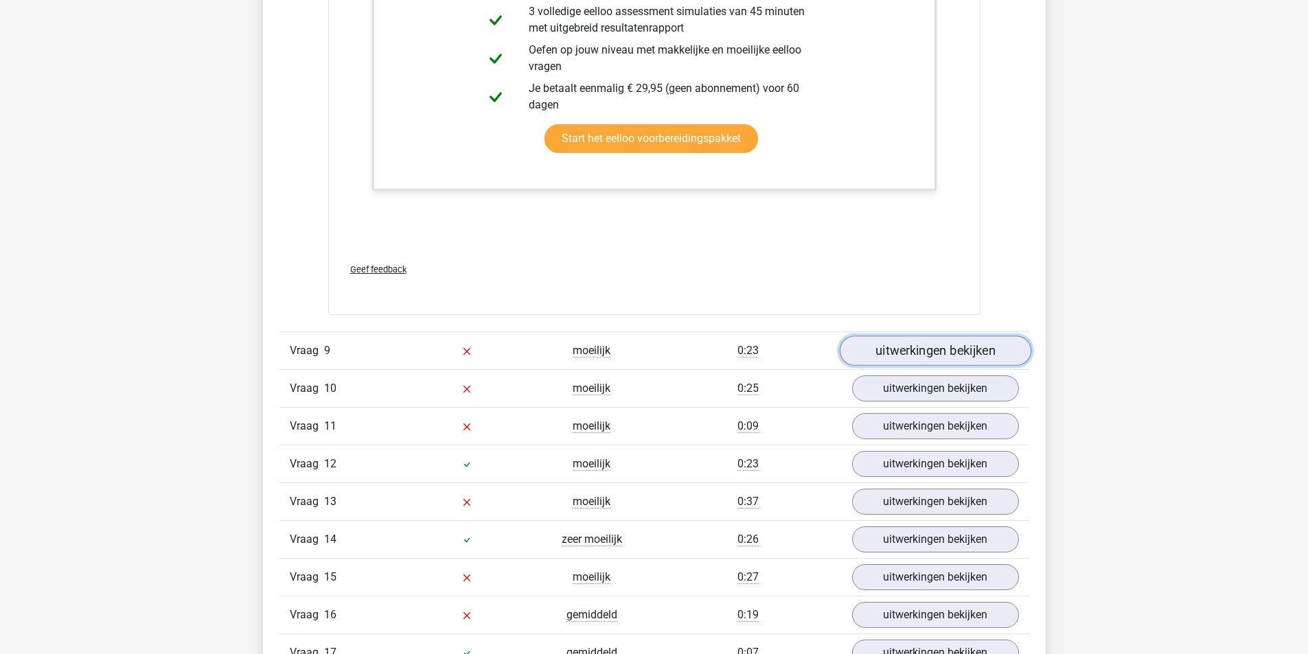
click at [911, 348] on link "uitwerkingen bekijken" at bounding box center [935, 351] width 192 height 30
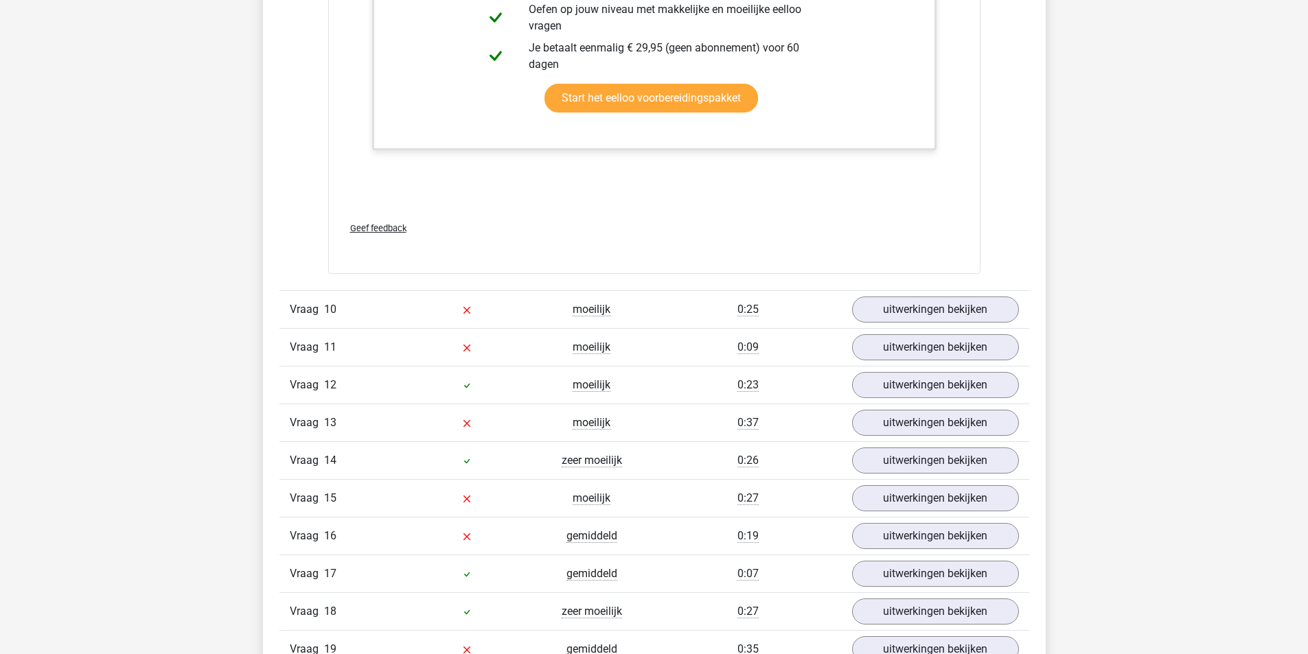
scroll to position [8859, 0]
click at [924, 304] on link "uitwerkingen bekijken" at bounding box center [935, 309] width 192 height 30
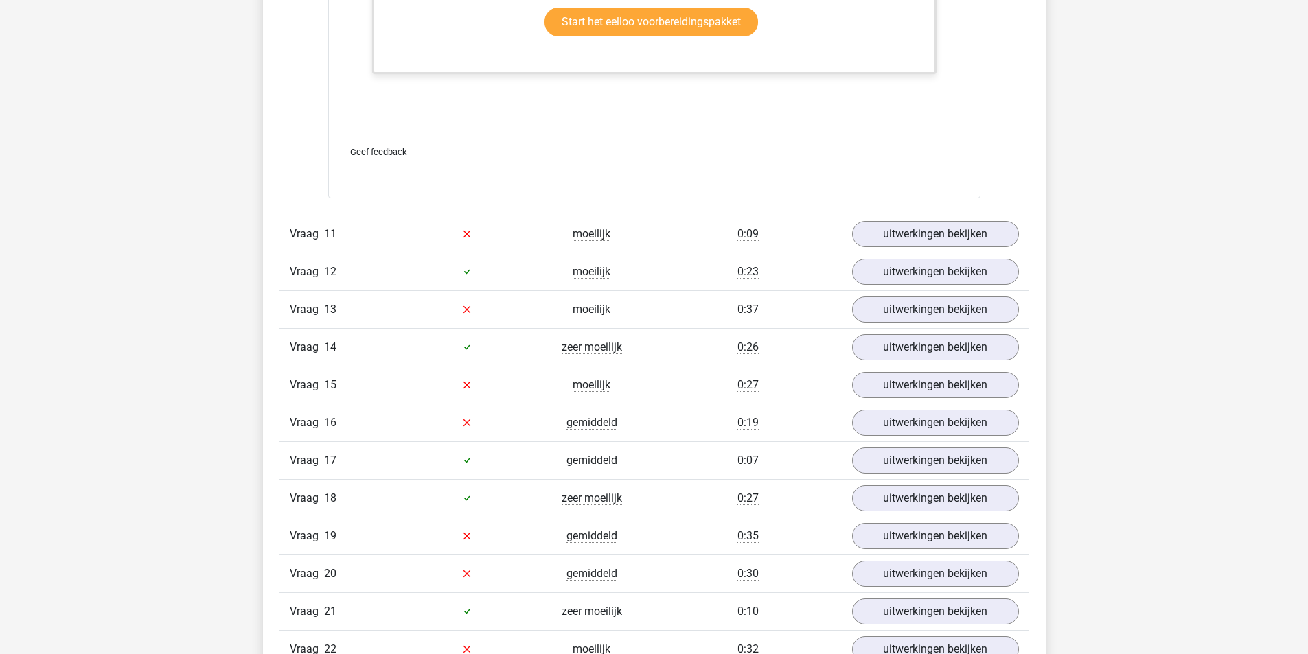
scroll to position [9820, 0]
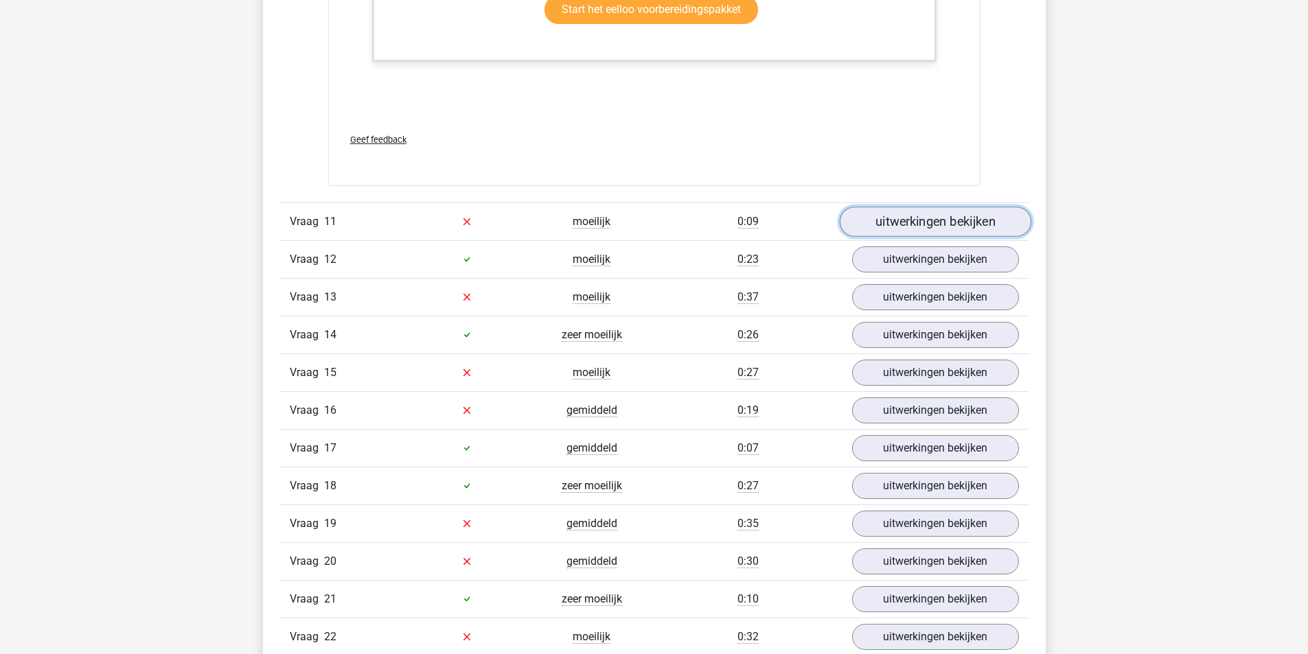
click at [959, 219] on link "uitwerkingen bekijken" at bounding box center [935, 222] width 192 height 30
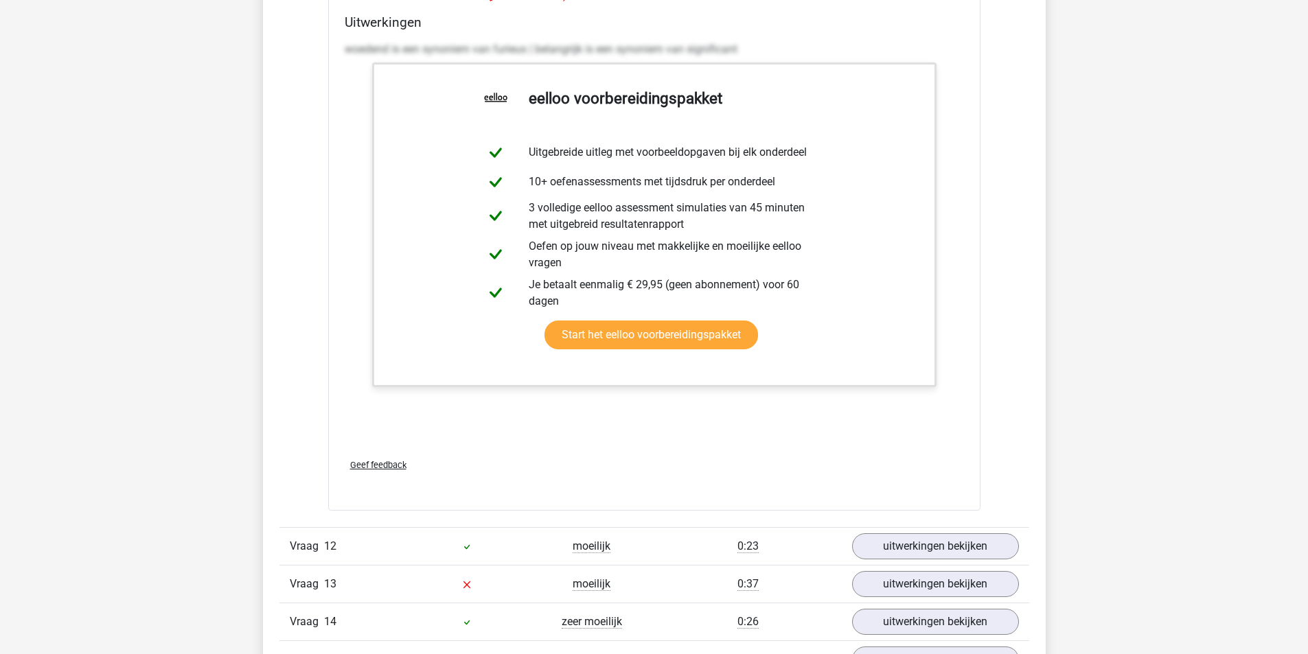
scroll to position [10369, 0]
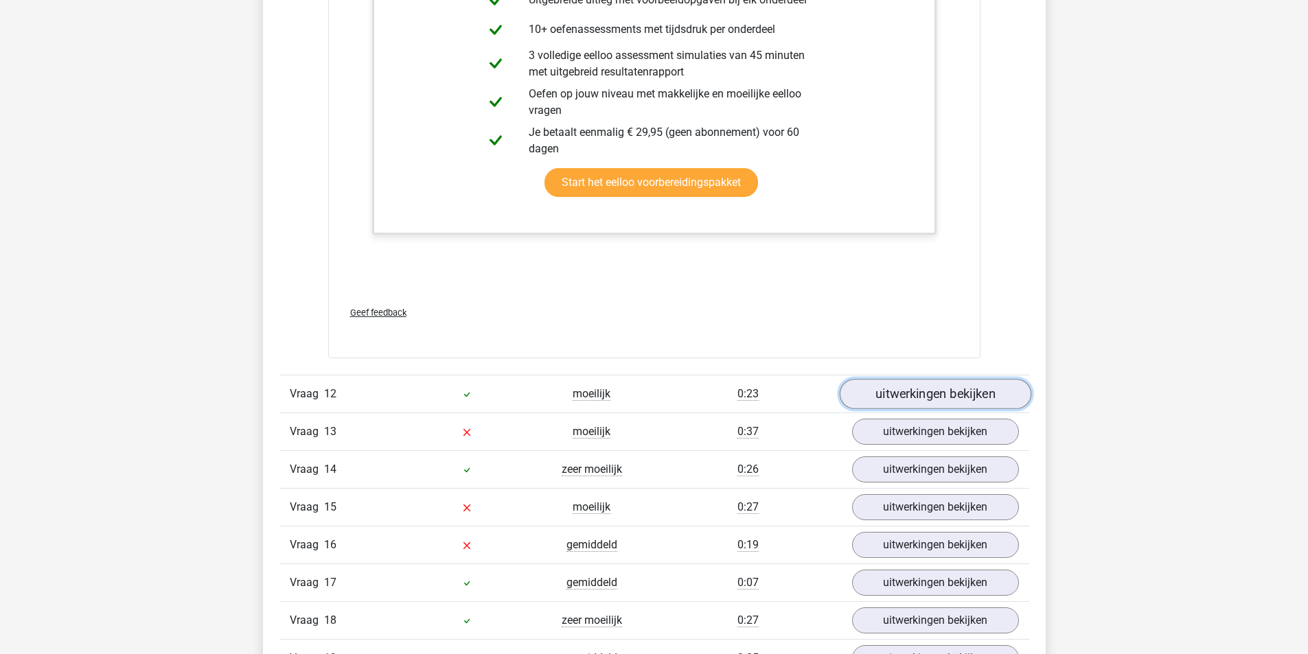
click at [969, 396] on link "uitwerkingen bekijken" at bounding box center [935, 394] width 192 height 30
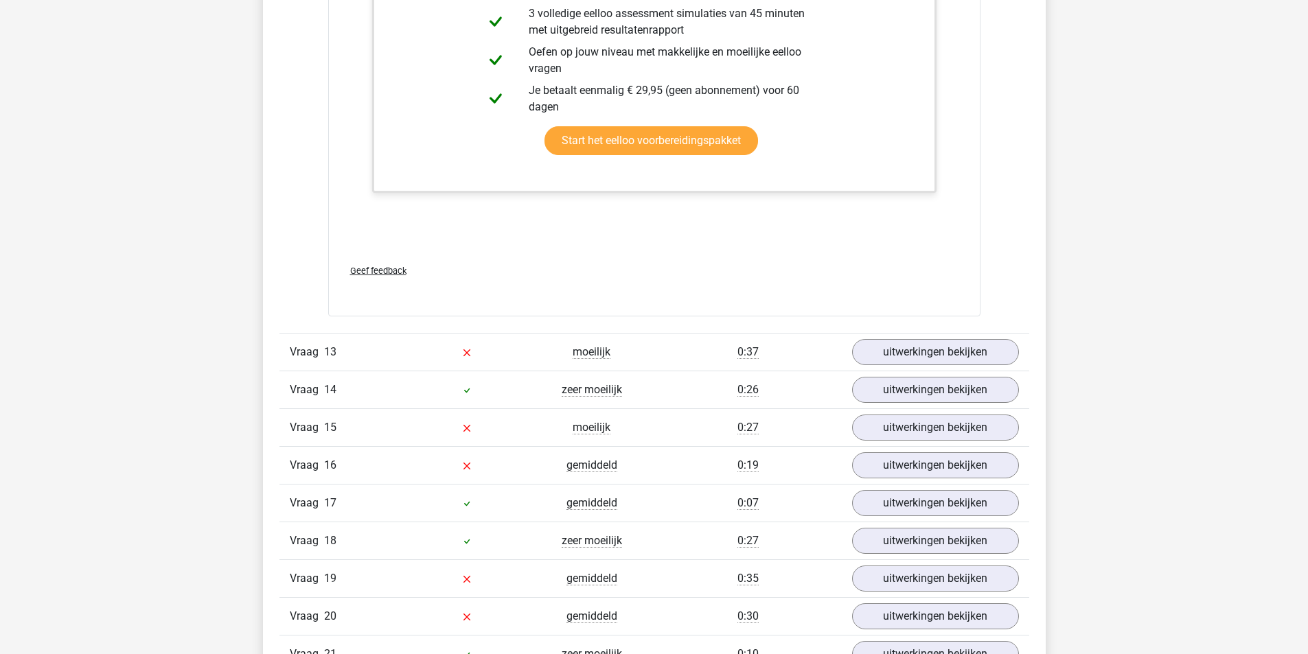
scroll to position [11399, 0]
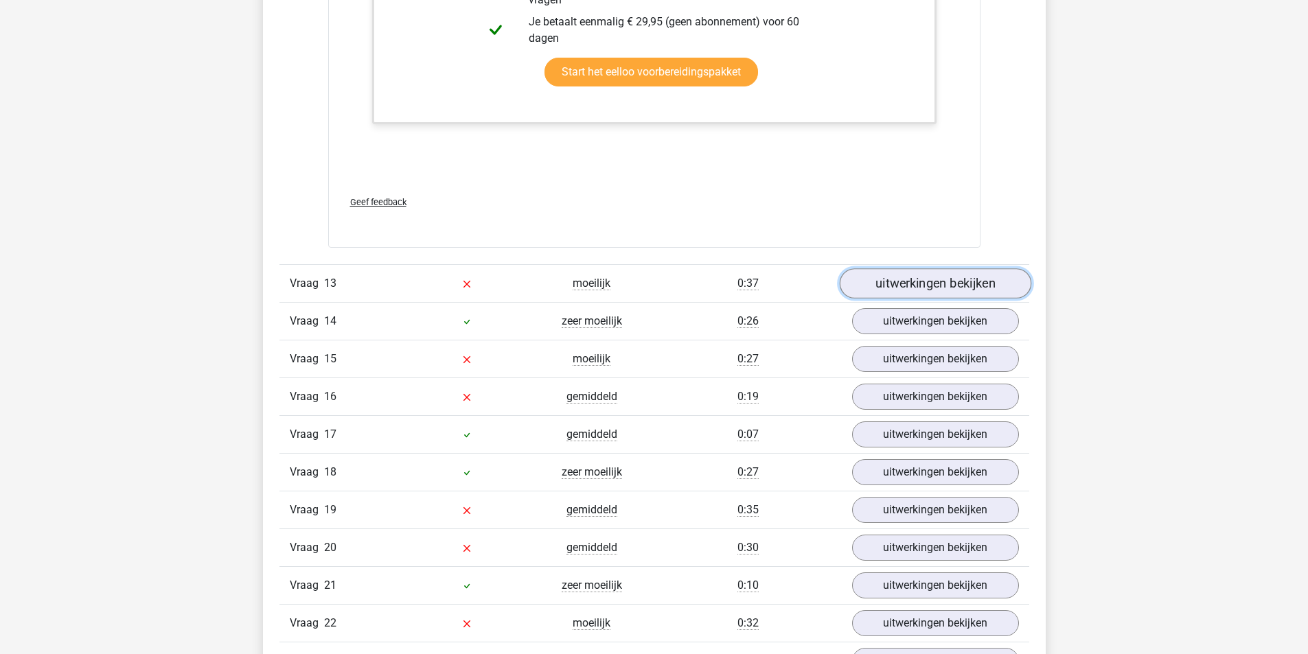
click at [946, 277] on link "uitwerkingen bekijken" at bounding box center [935, 284] width 192 height 30
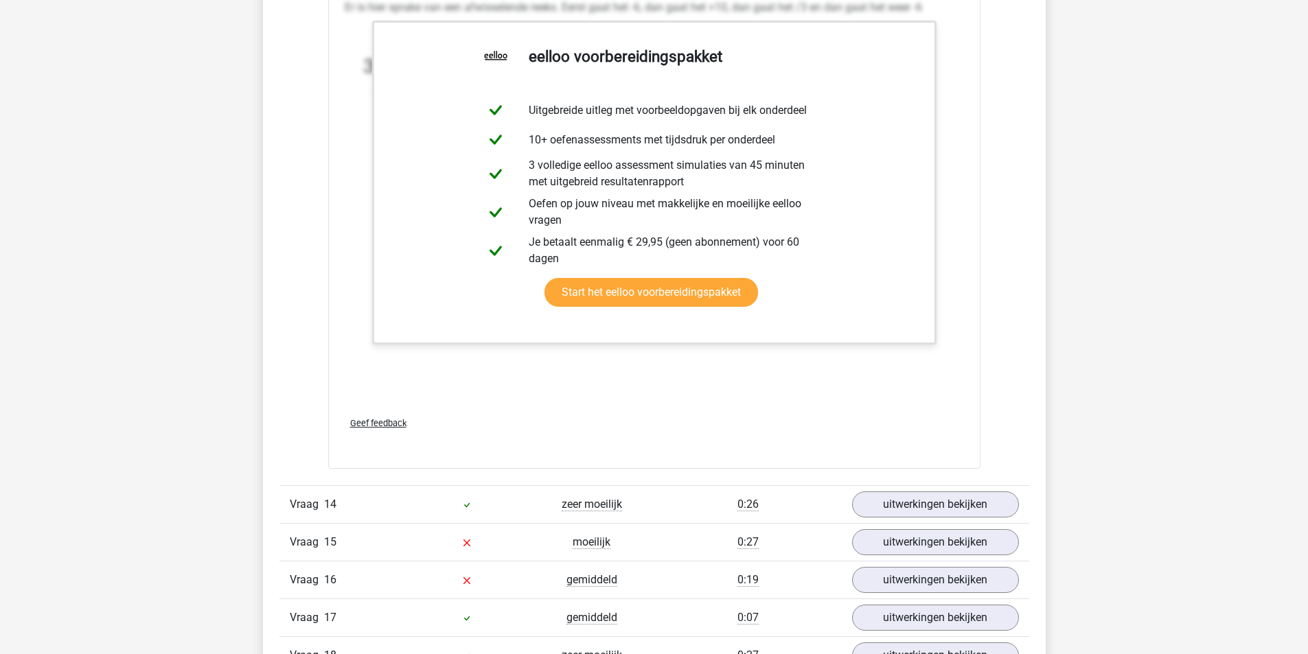
scroll to position [12155, 0]
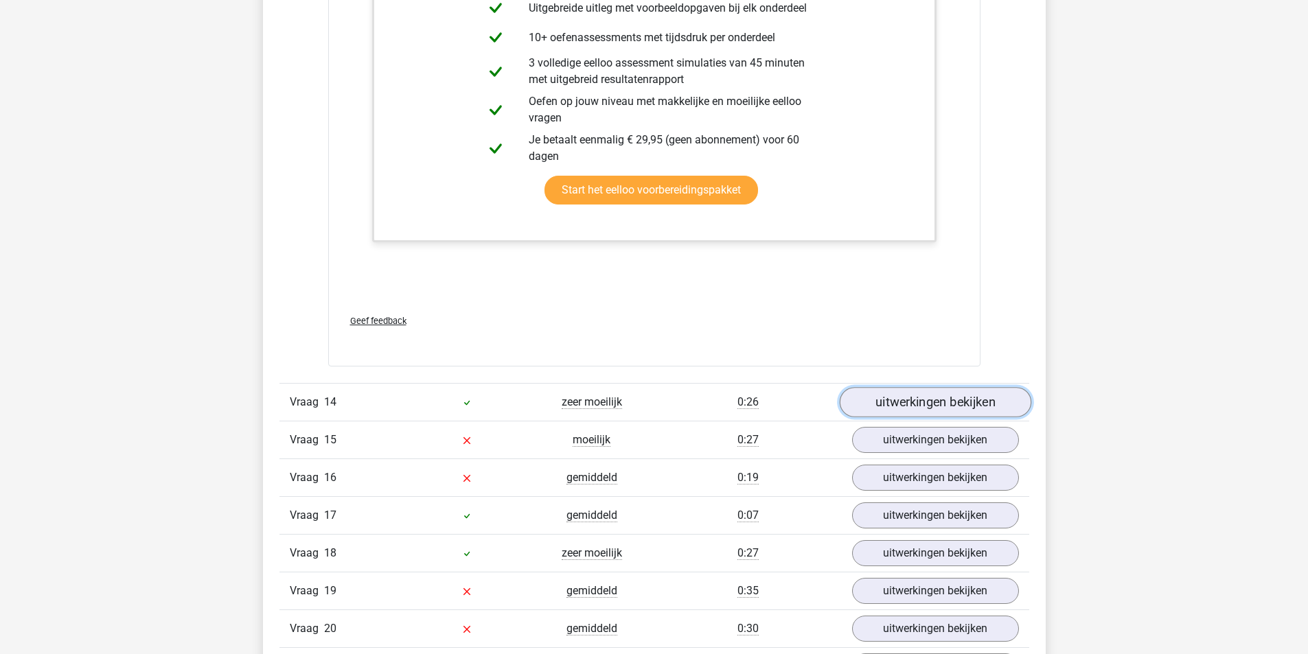
click at [966, 396] on link "uitwerkingen bekijken" at bounding box center [935, 402] width 192 height 30
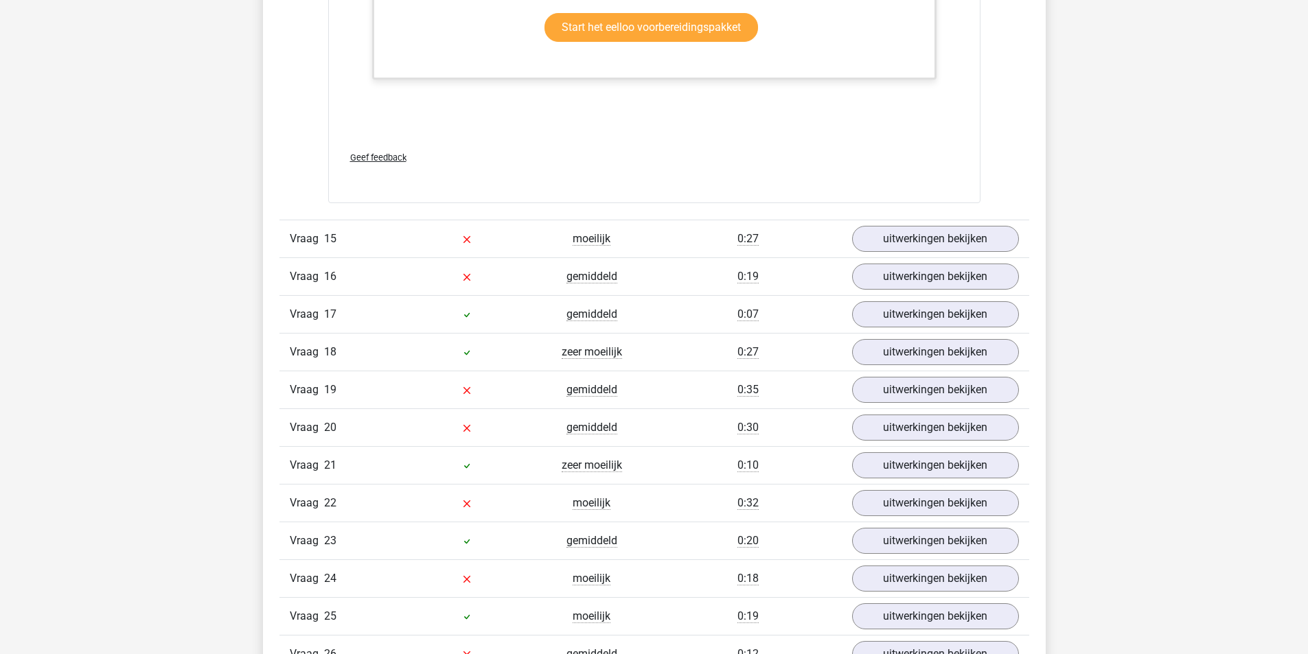
scroll to position [13116, 0]
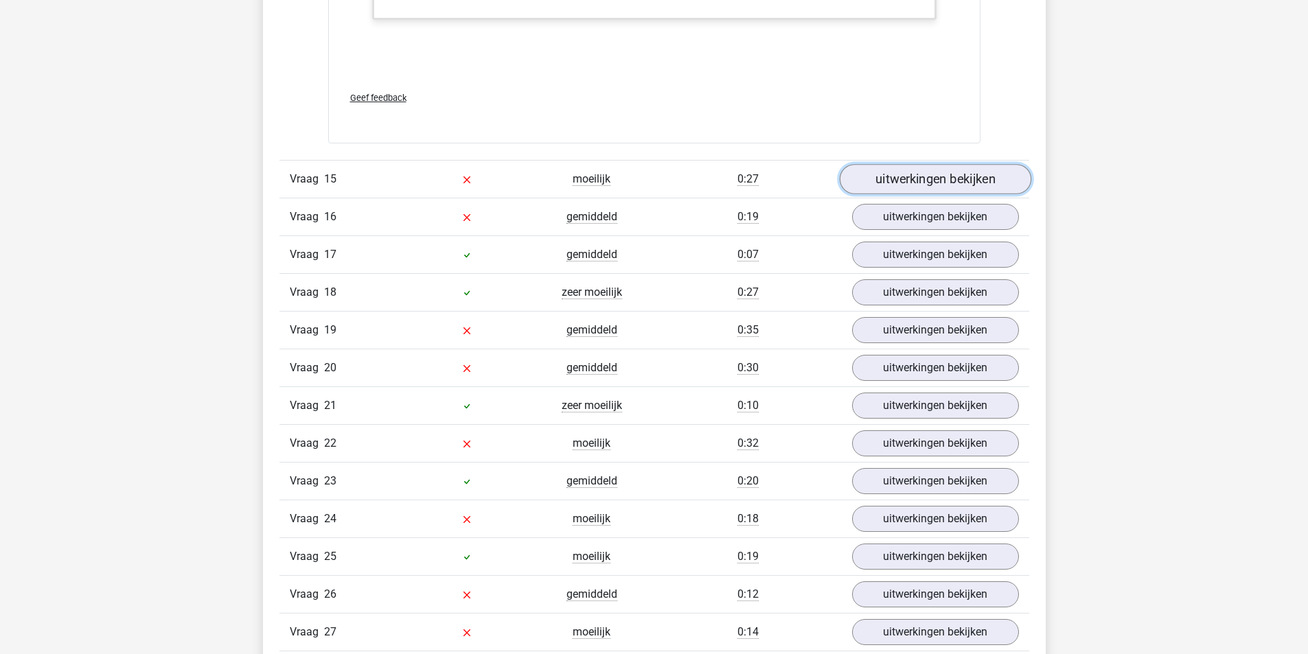
click at [973, 187] on link "uitwerkingen bekijken" at bounding box center [935, 179] width 192 height 30
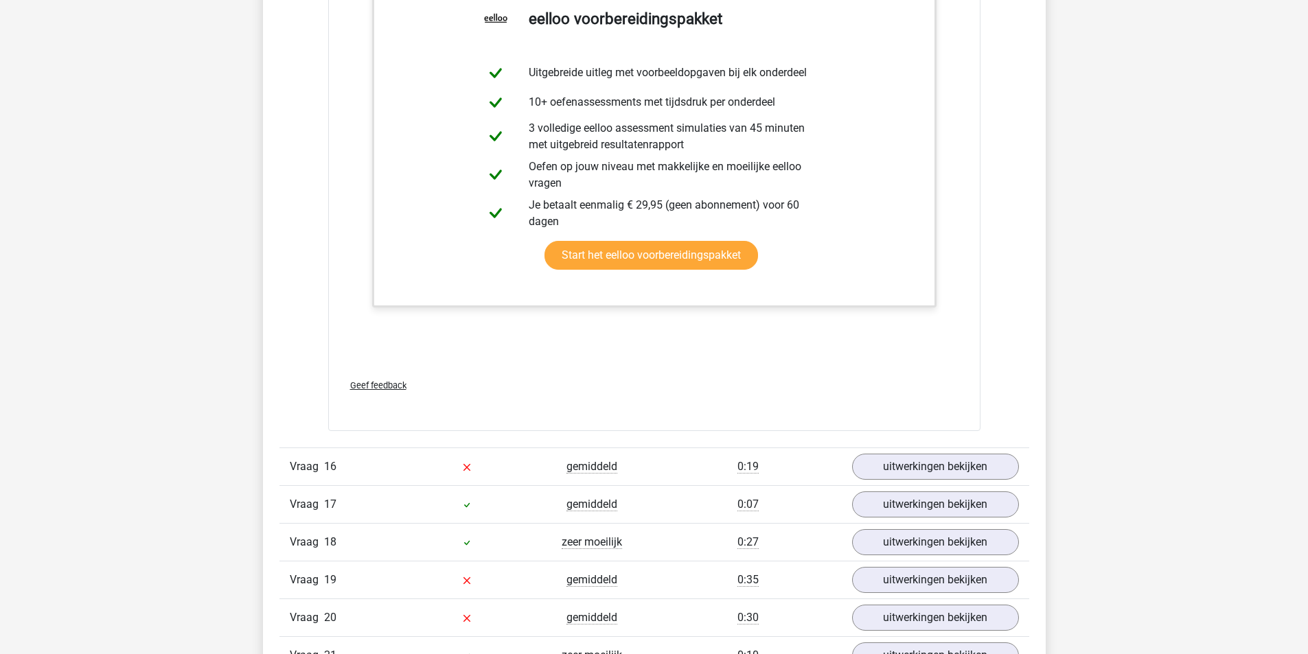
scroll to position [13872, 0]
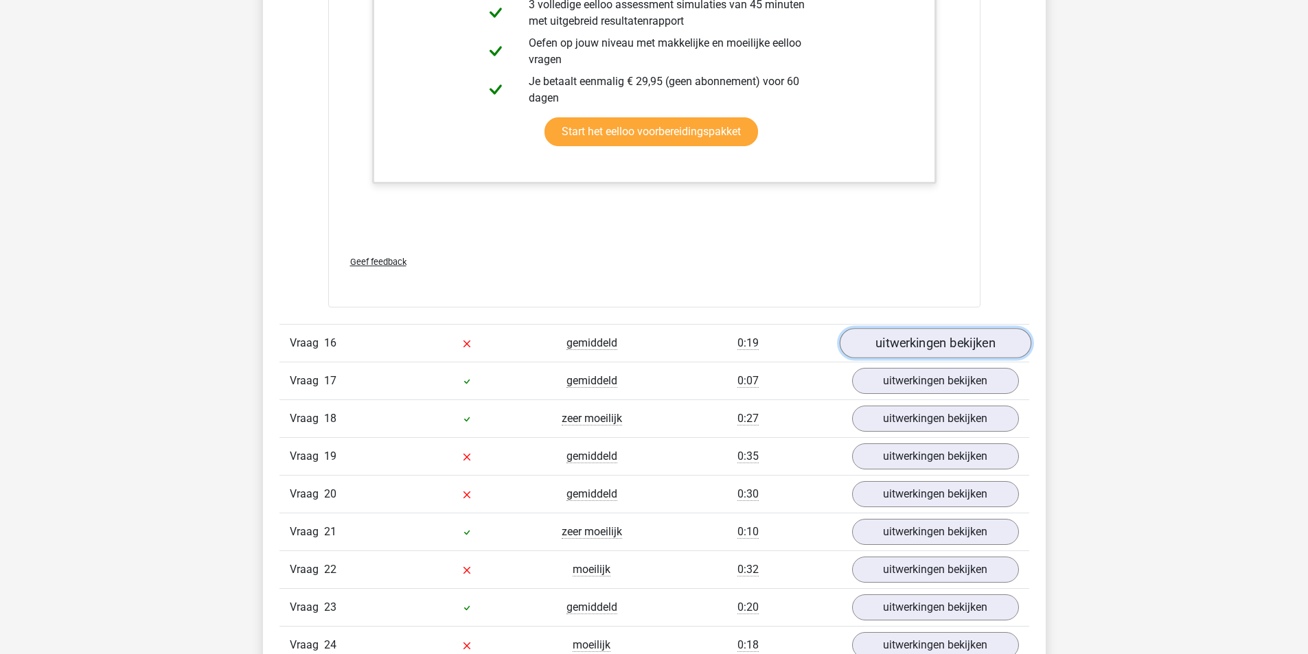
click at [976, 335] on link "uitwerkingen bekijken" at bounding box center [935, 343] width 192 height 30
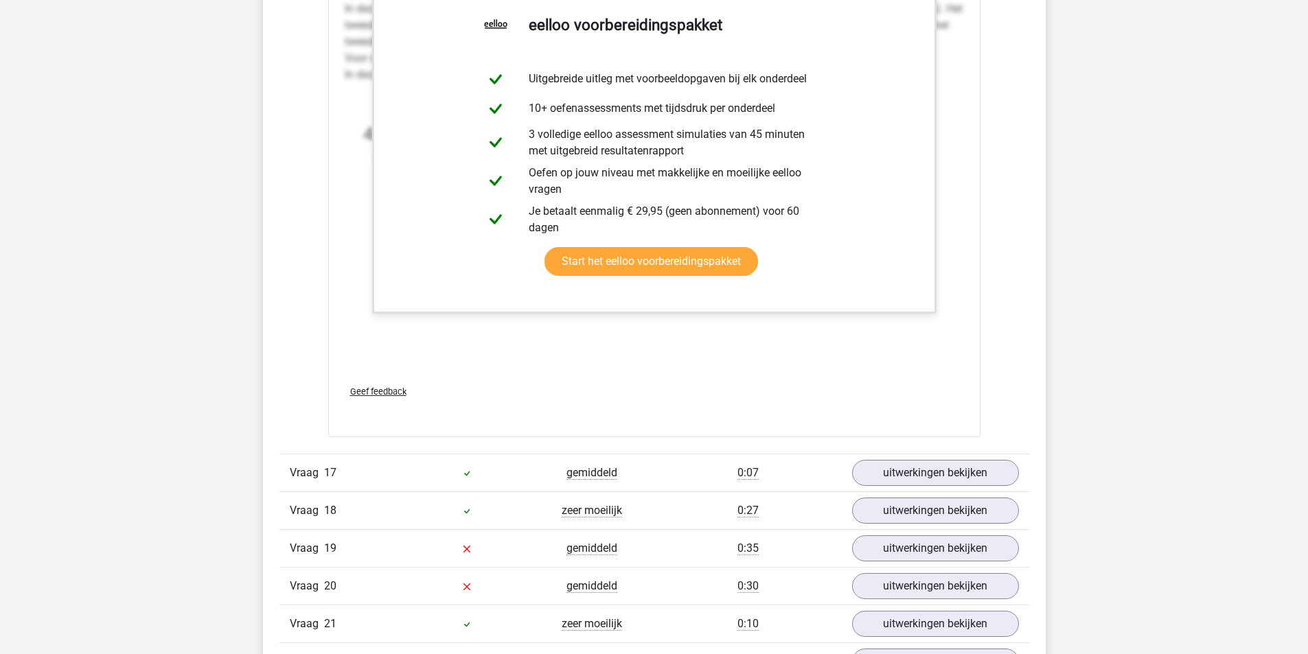
scroll to position [14764, 0]
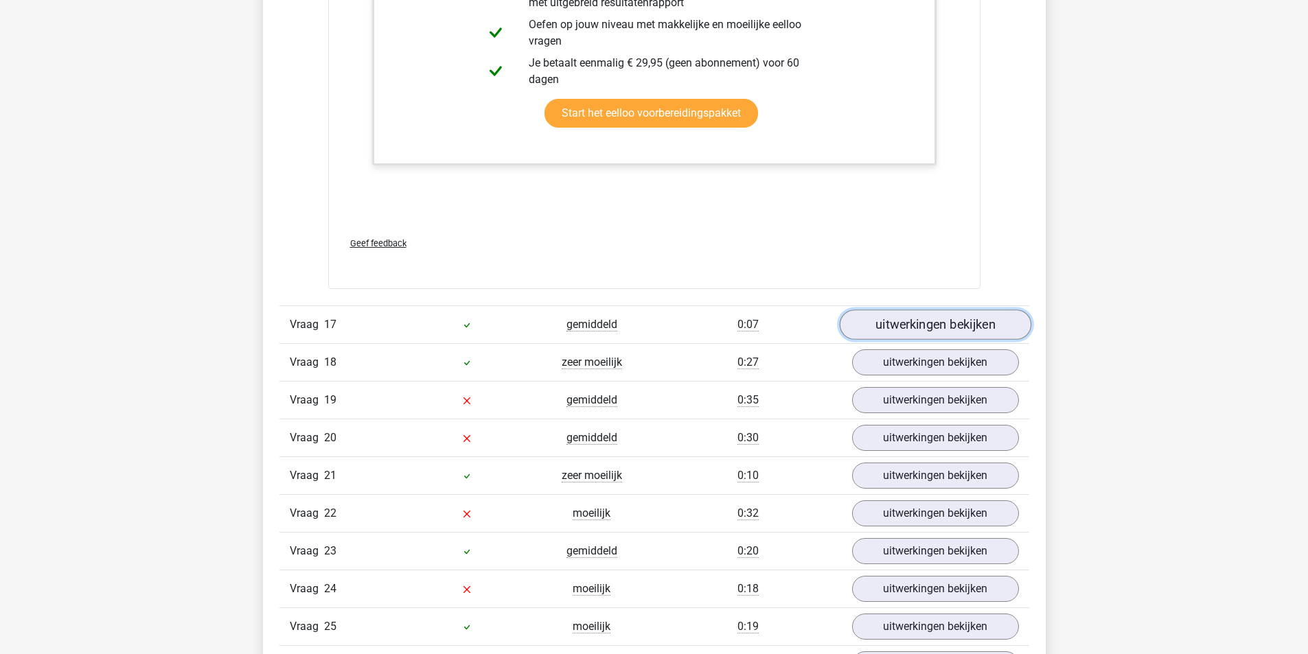
click at [966, 317] on link "uitwerkingen bekijken" at bounding box center [935, 325] width 192 height 30
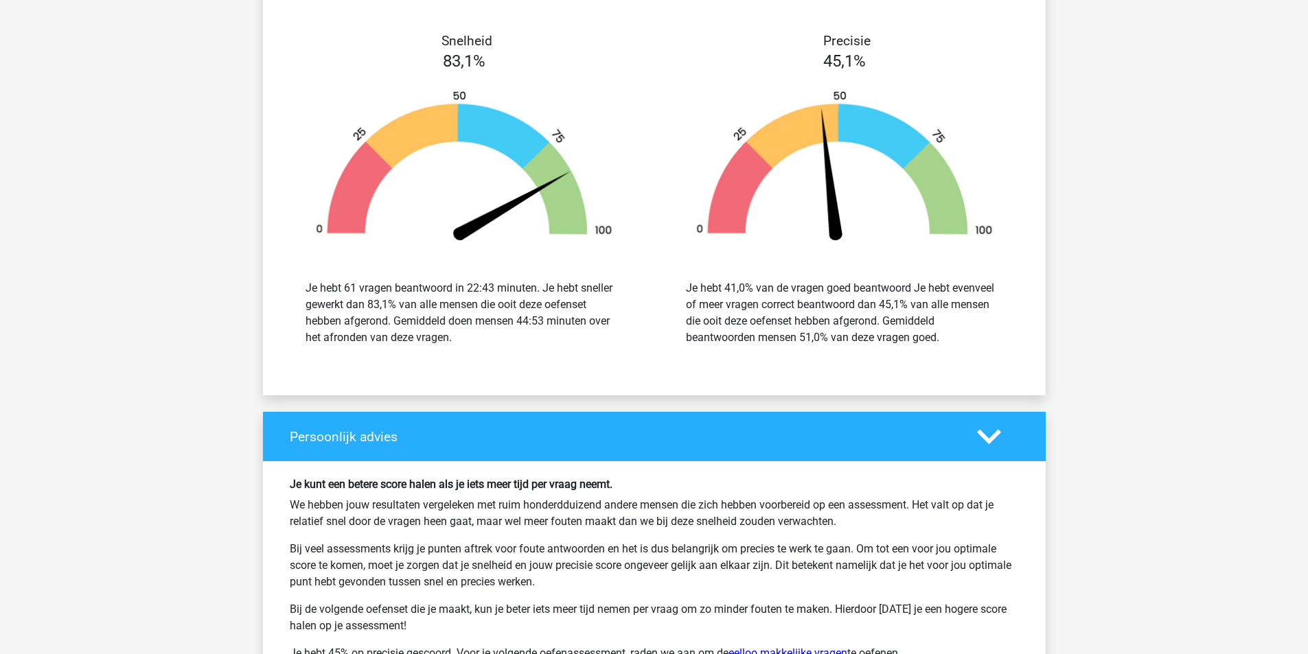
scroll to position [17649, 0]
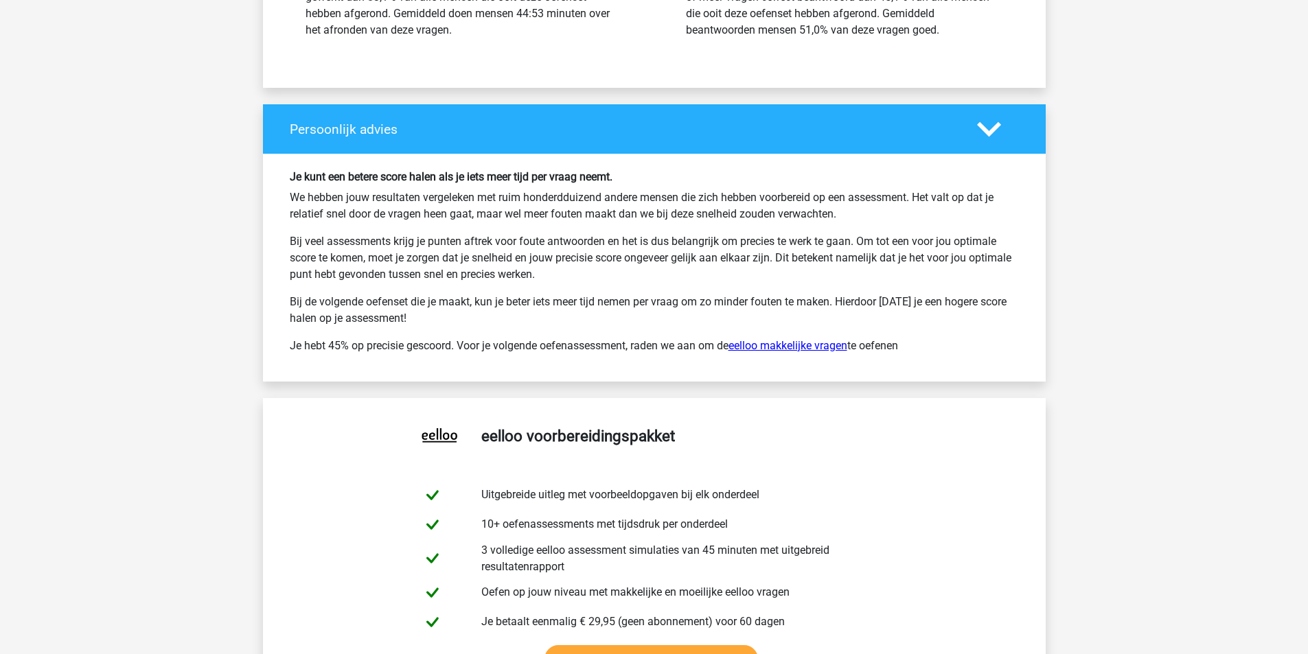
click at [772, 343] on p "Je hebt 45% op precisie gescoord. Voor je volgende oefenassessment, raden we aa…" at bounding box center [654, 346] width 729 height 16
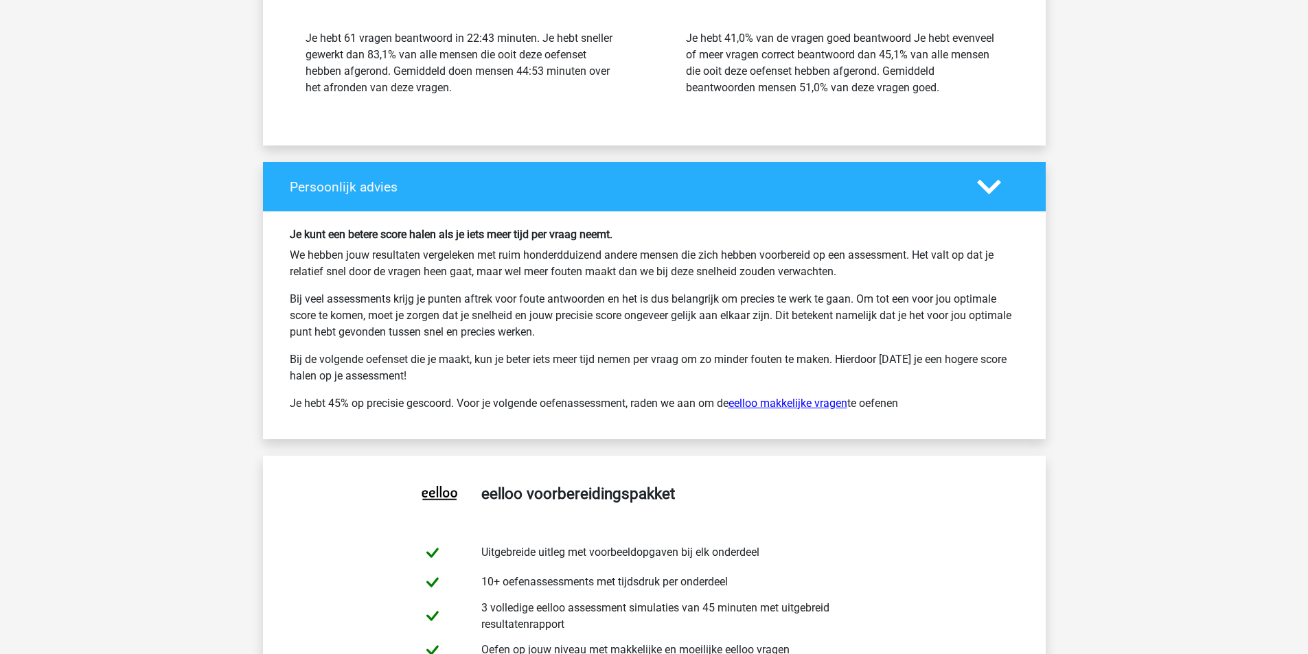
scroll to position [17786, 0]
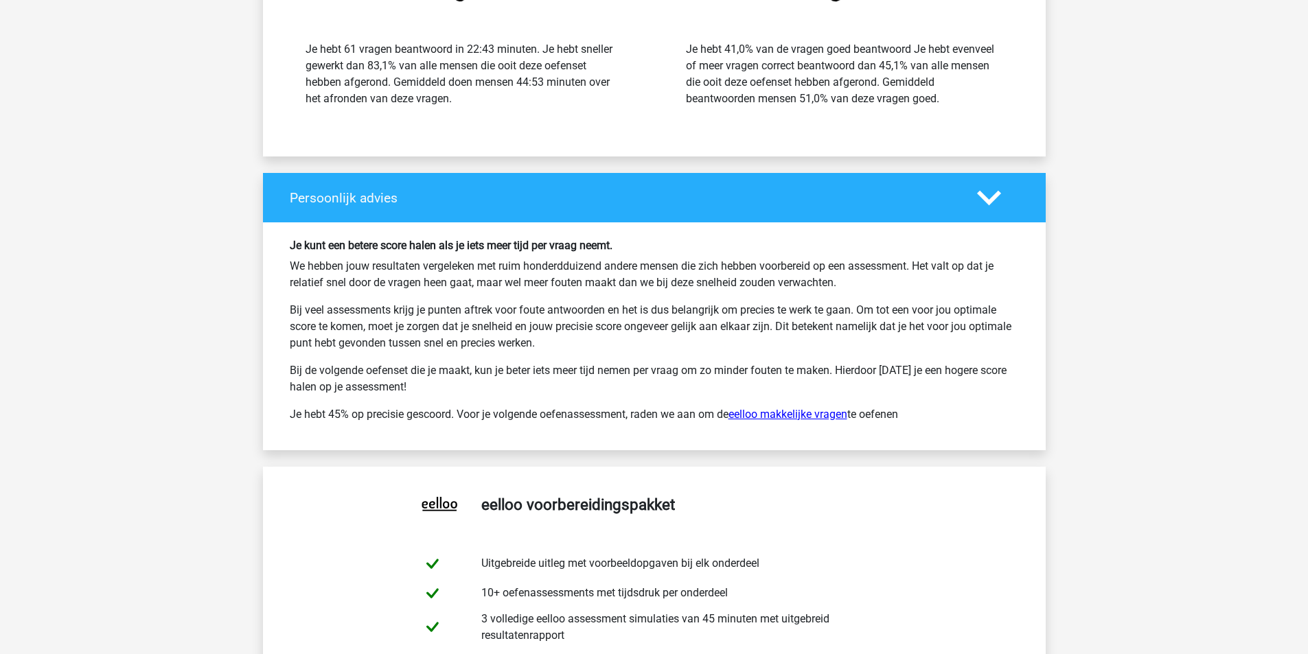
click at [802, 415] on link "eelloo makkelijke vragen" at bounding box center [788, 414] width 119 height 13
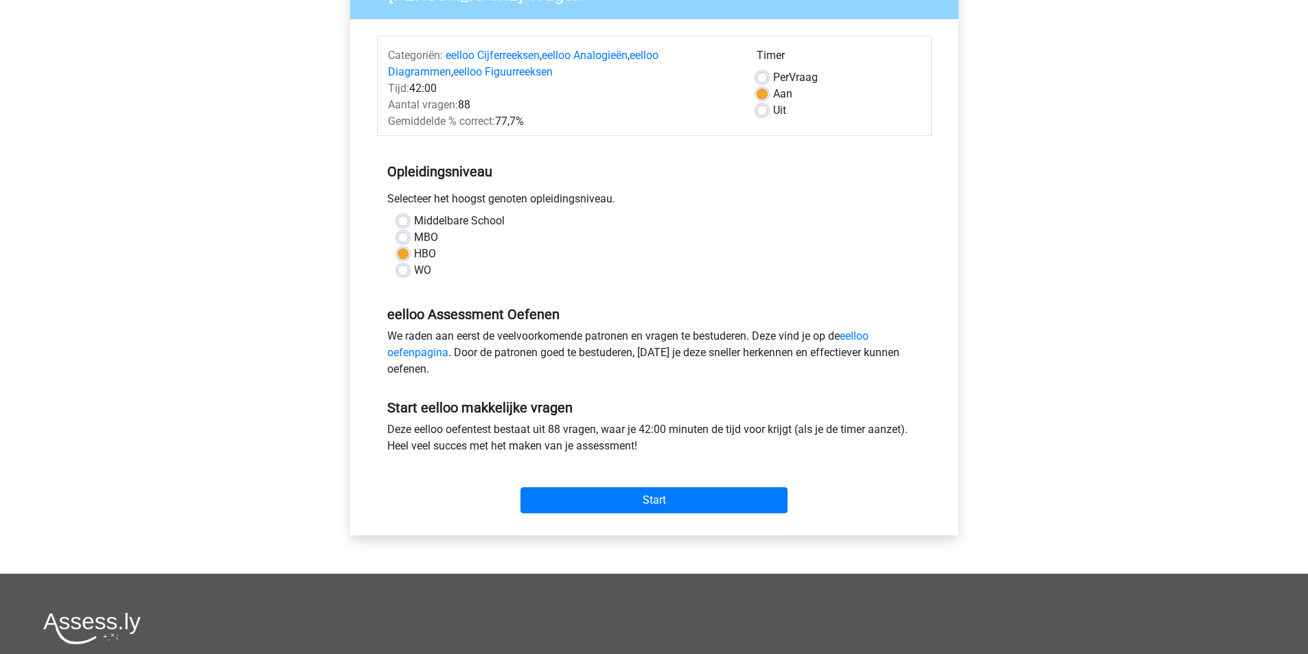
scroll to position [206, 0]
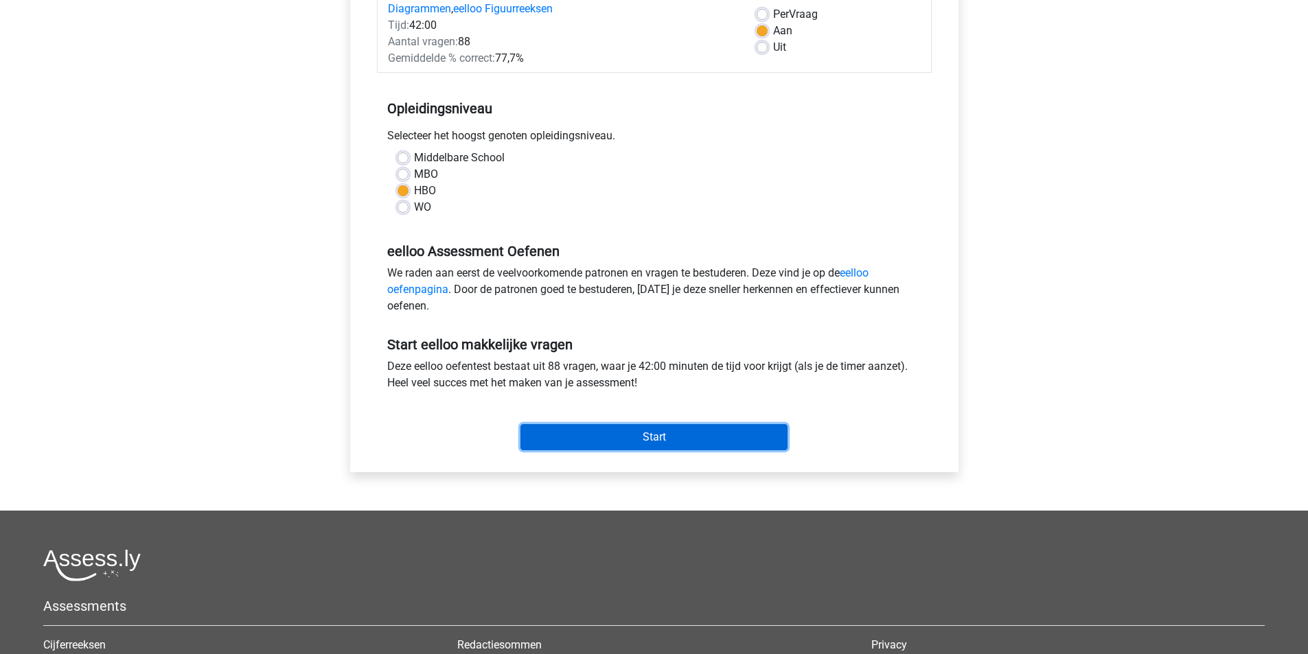
click at [687, 443] on input "Start" at bounding box center [654, 437] width 267 height 26
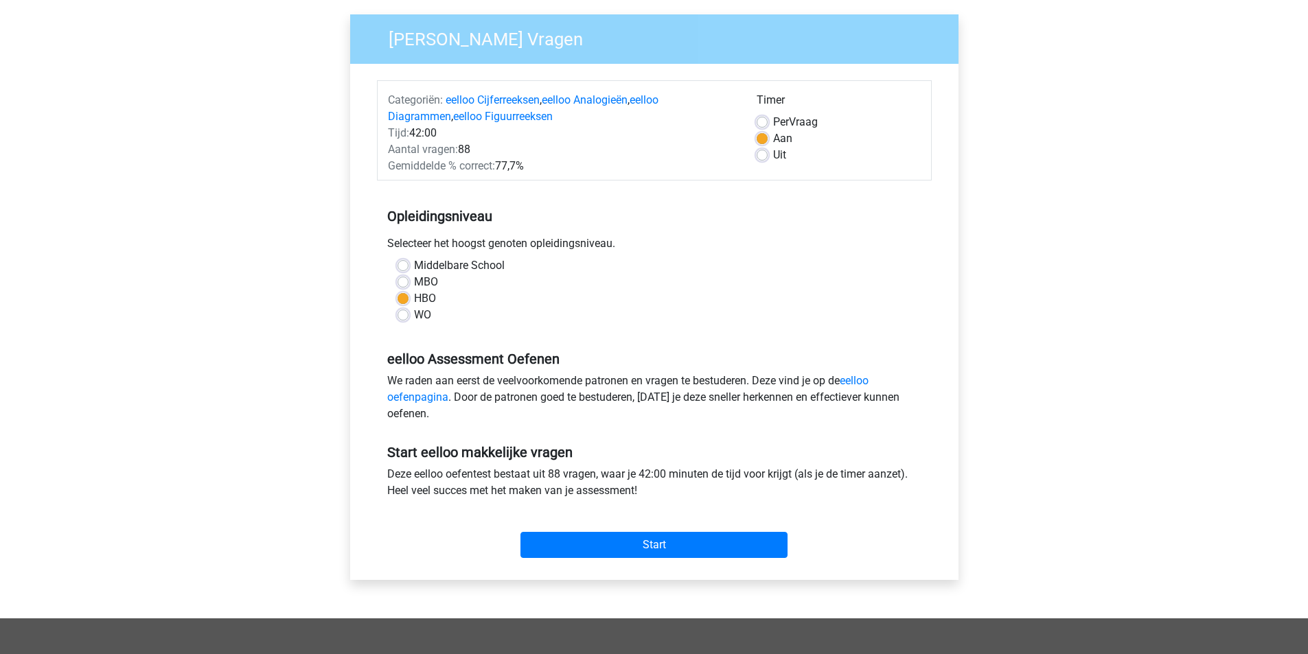
scroll to position [0, 0]
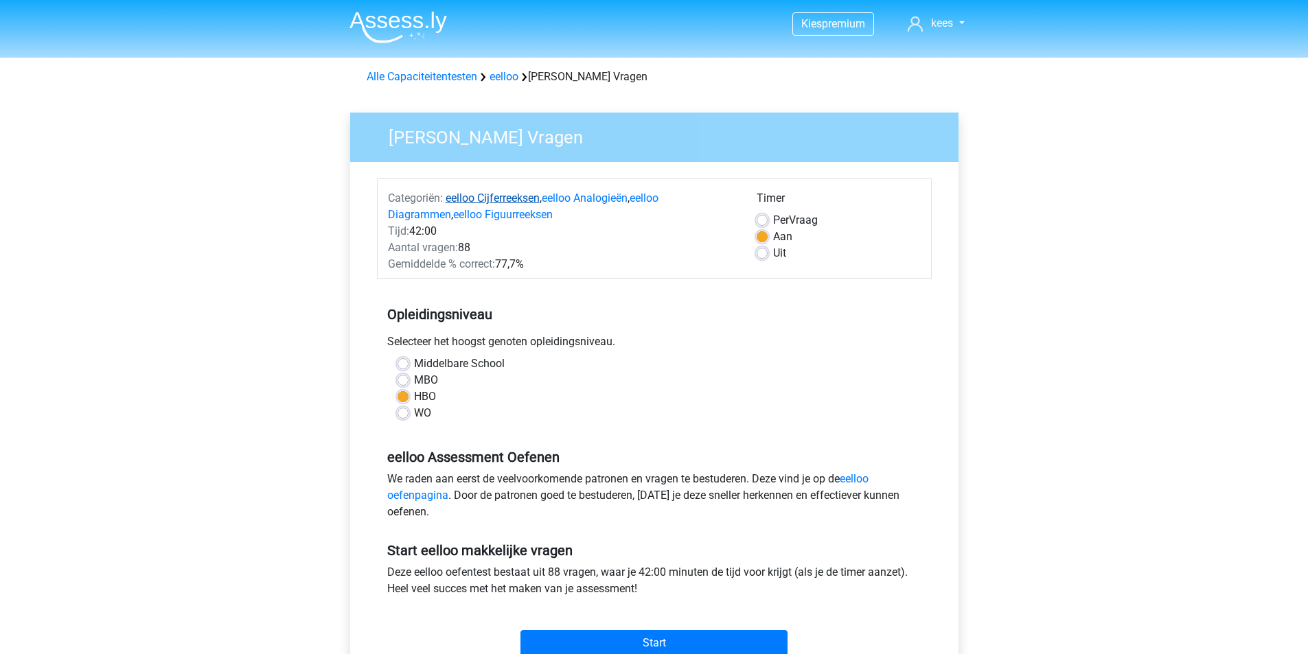
click at [528, 198] on link "eelloo Cijferreeksen" at bounding box center [493, 198] width 94 height 13
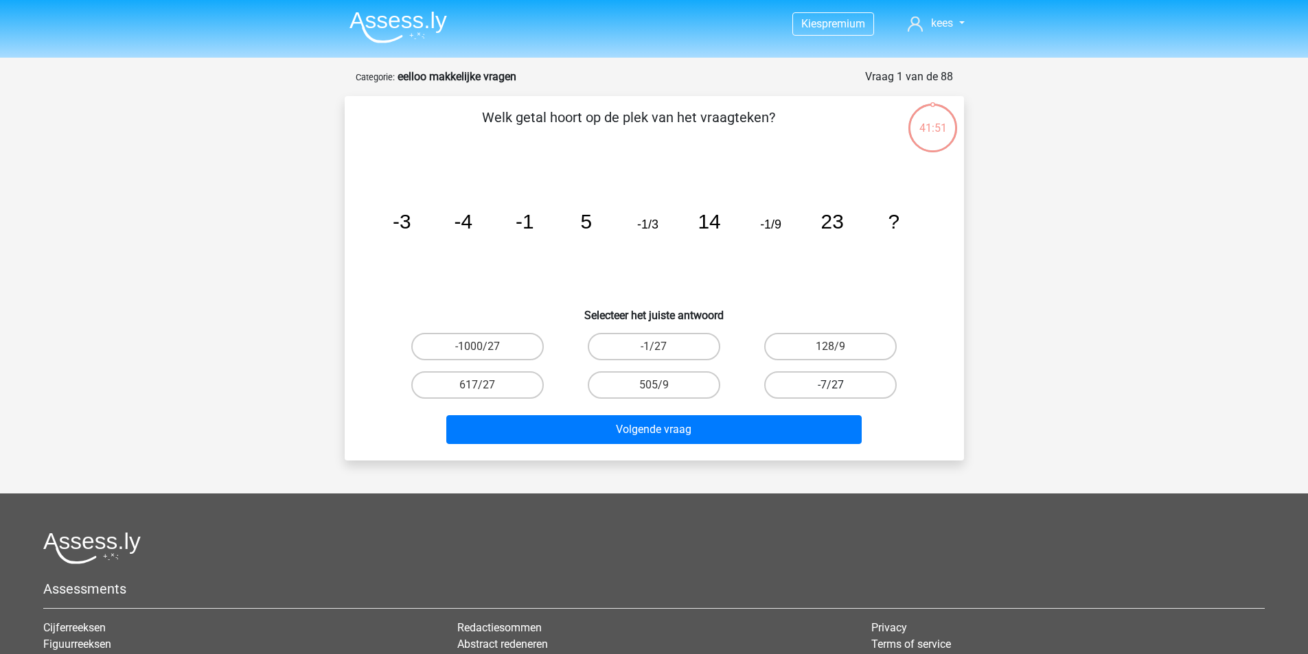
click at [820, 376] on label "-7/27" at bounding box center [830, 385] width 133 height 27
click at [831, 385] on input "-7/27" at bounding box center [835, 389] width 9 height 9
radio input "true"
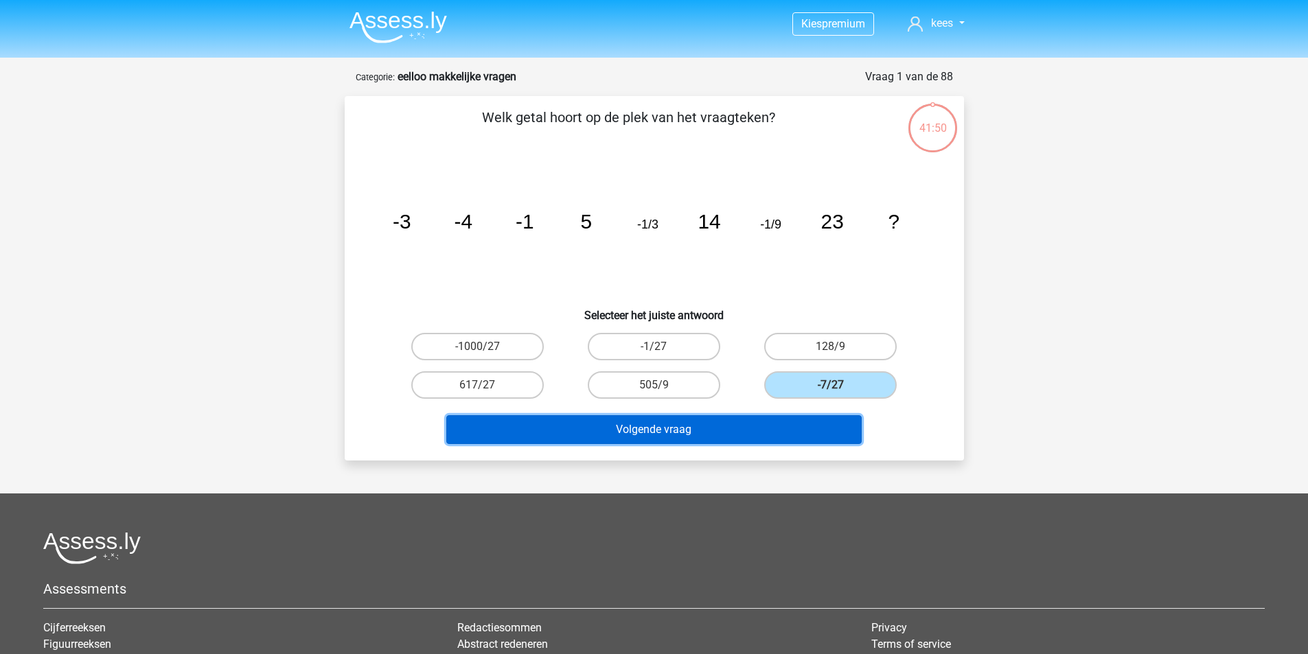
click at [792, 429] on button "Volgende vraag" at bounding box center [653, 429] width 415 height 29
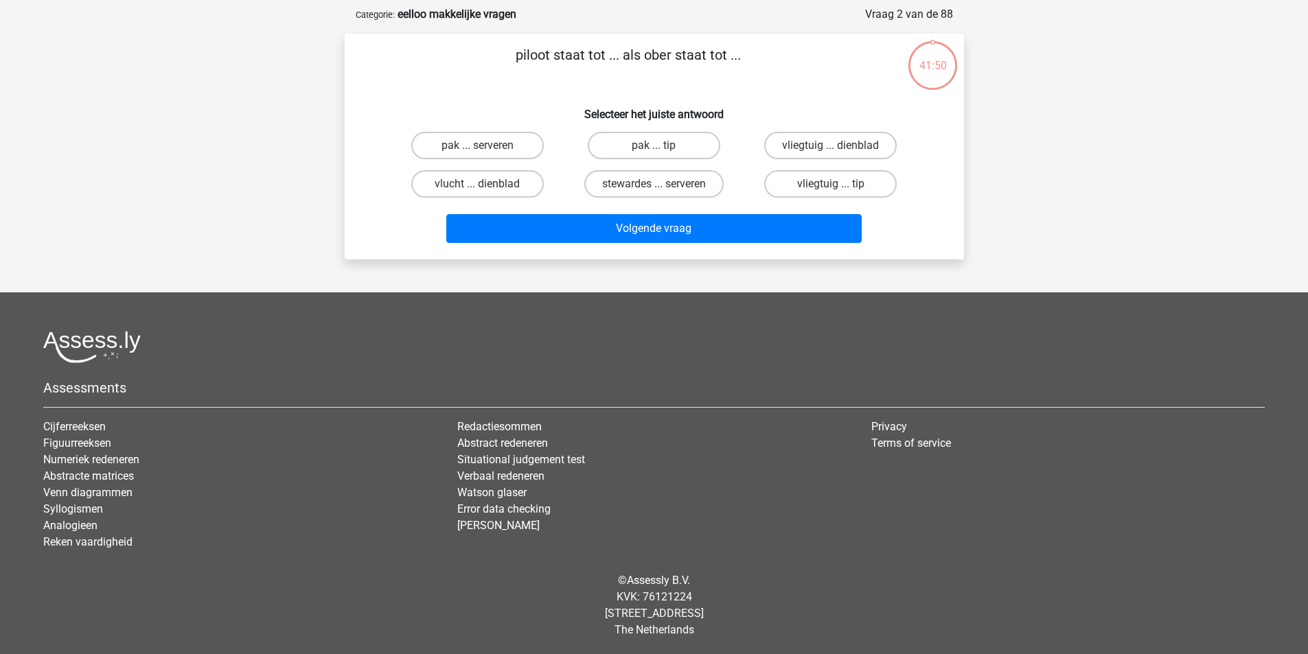
scroll to position [63, 0]
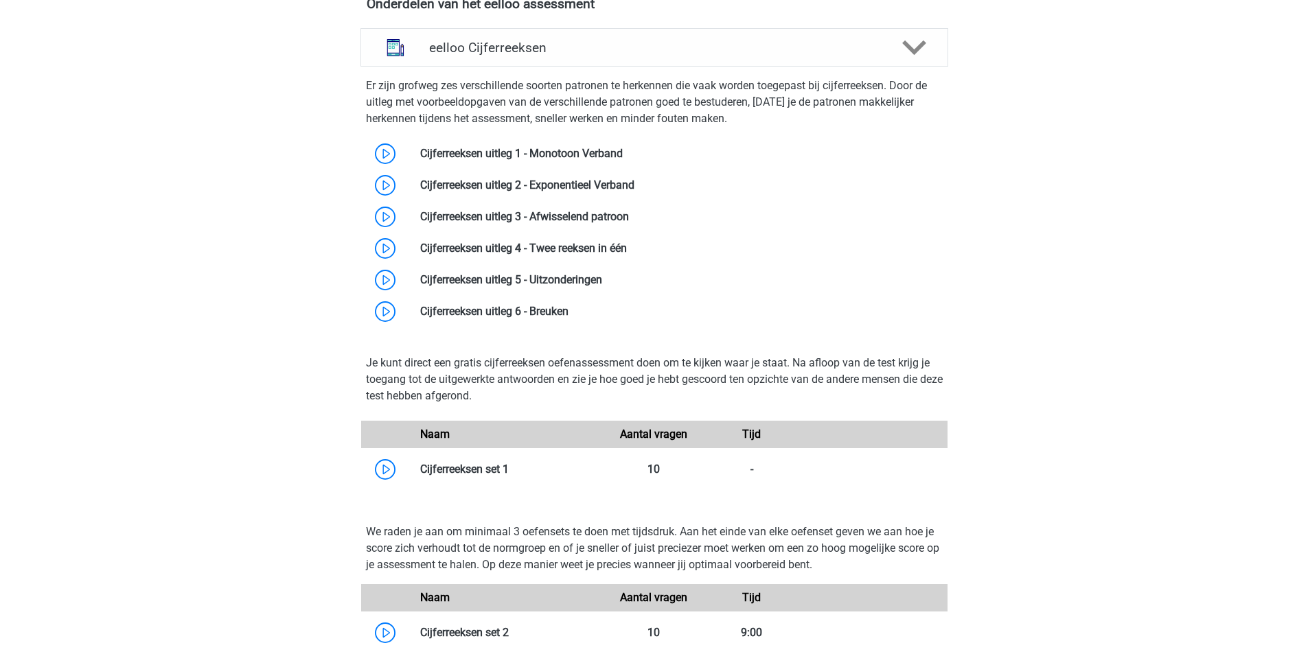
scroll to position [849, 0]
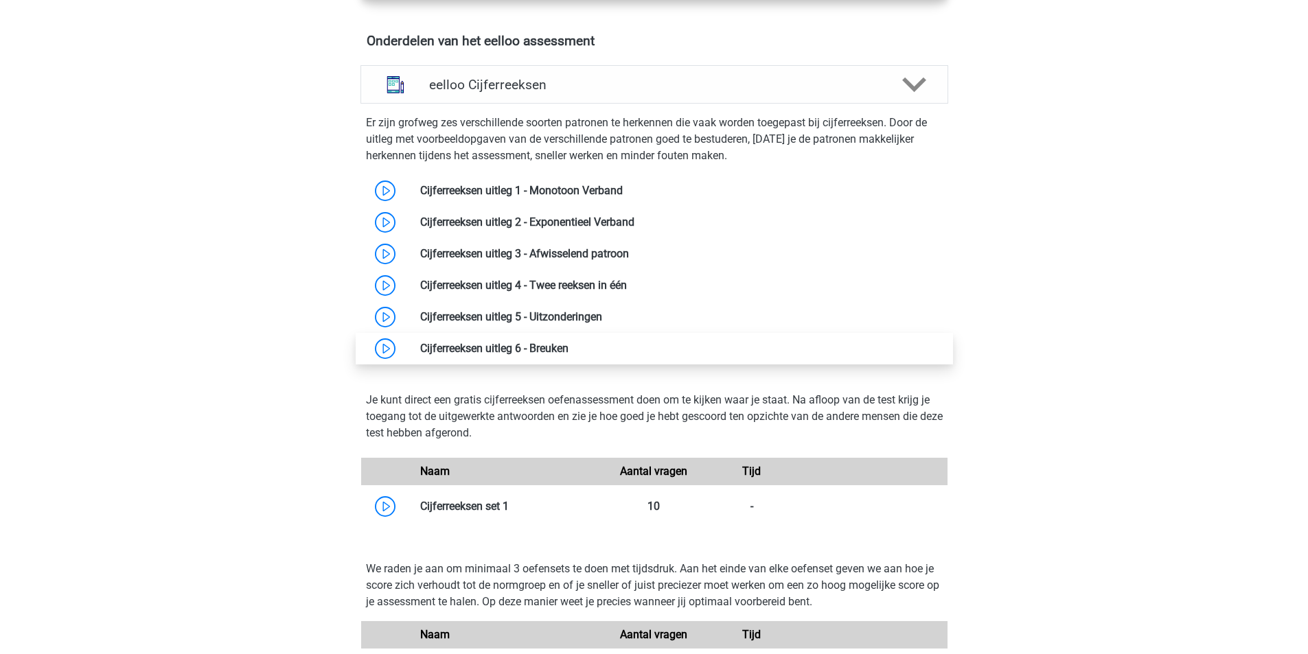
click at [569, 355] on link at bounding box center [569, 348] width 0 height 13
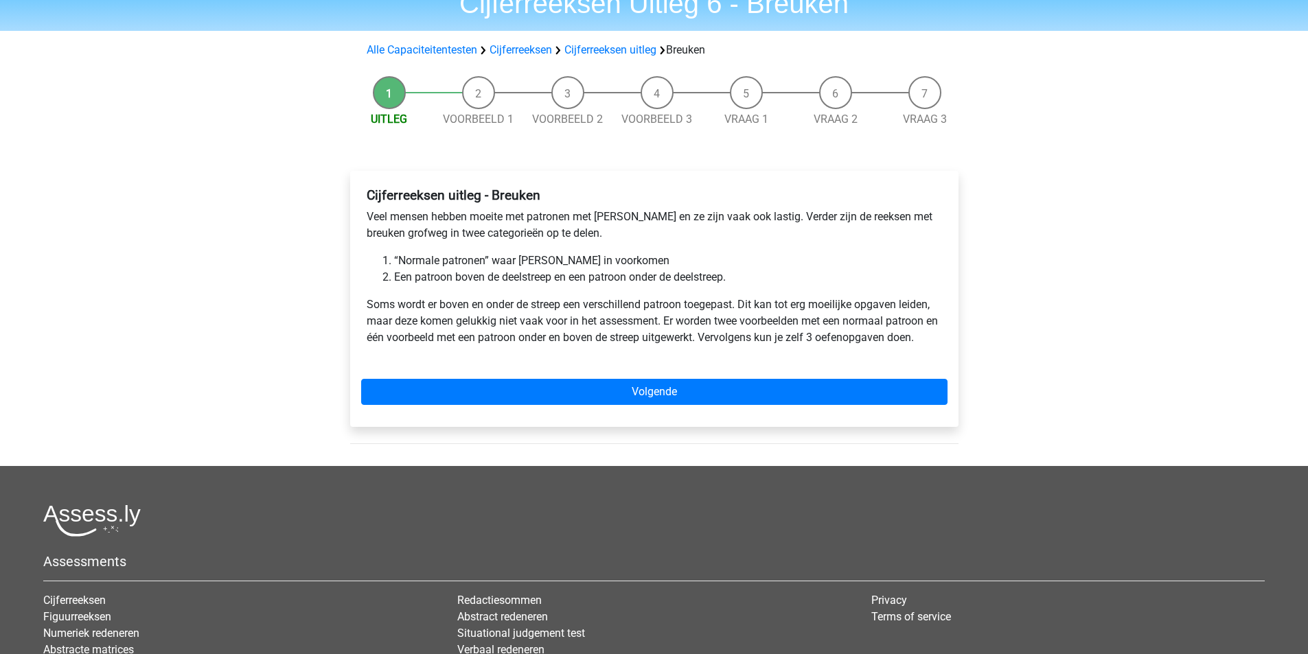
scroll to position [69, 0]
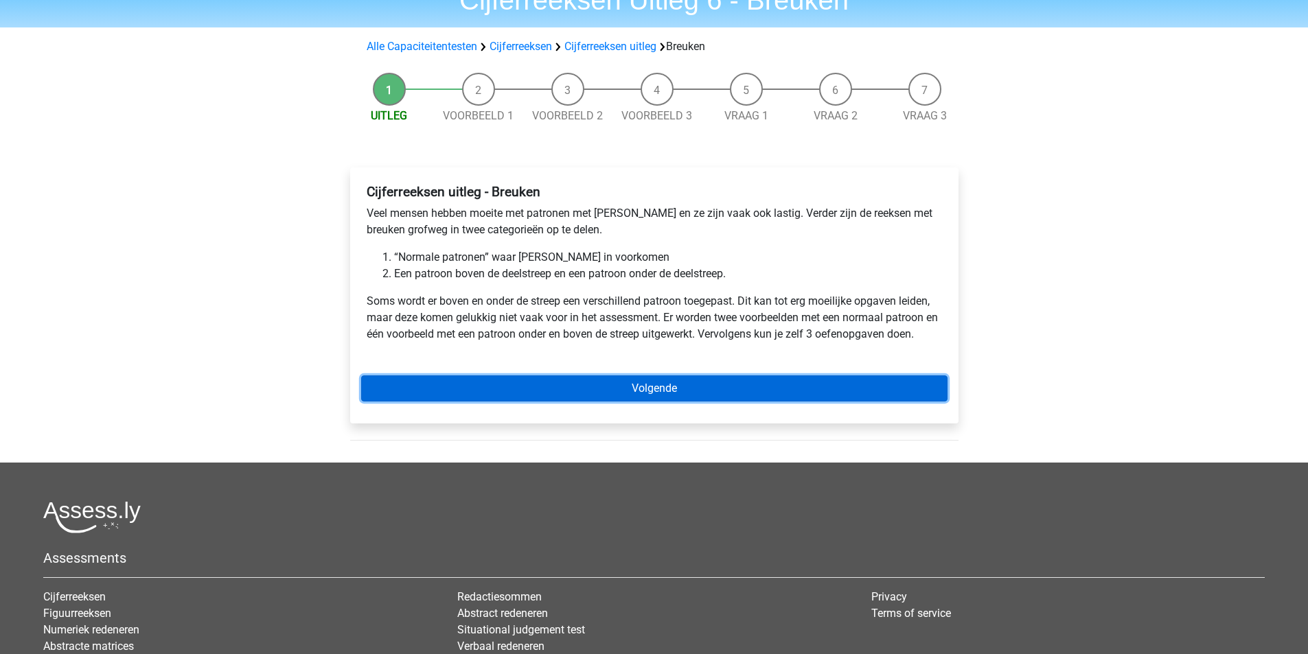
click at [560, 386] on link "Volgende" at bounding box center [654, 389] width 586 height 26
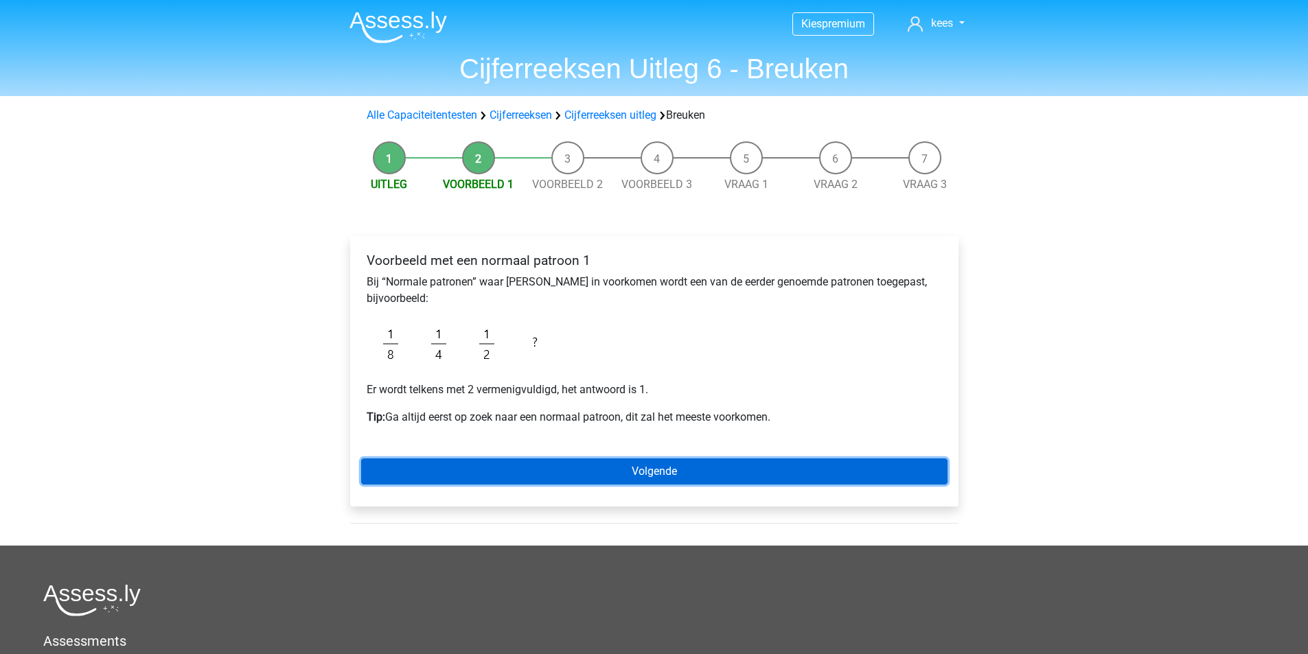
click at [624, 469] on link "Volgende" at bounding box center [654, 472] width 586 height 26
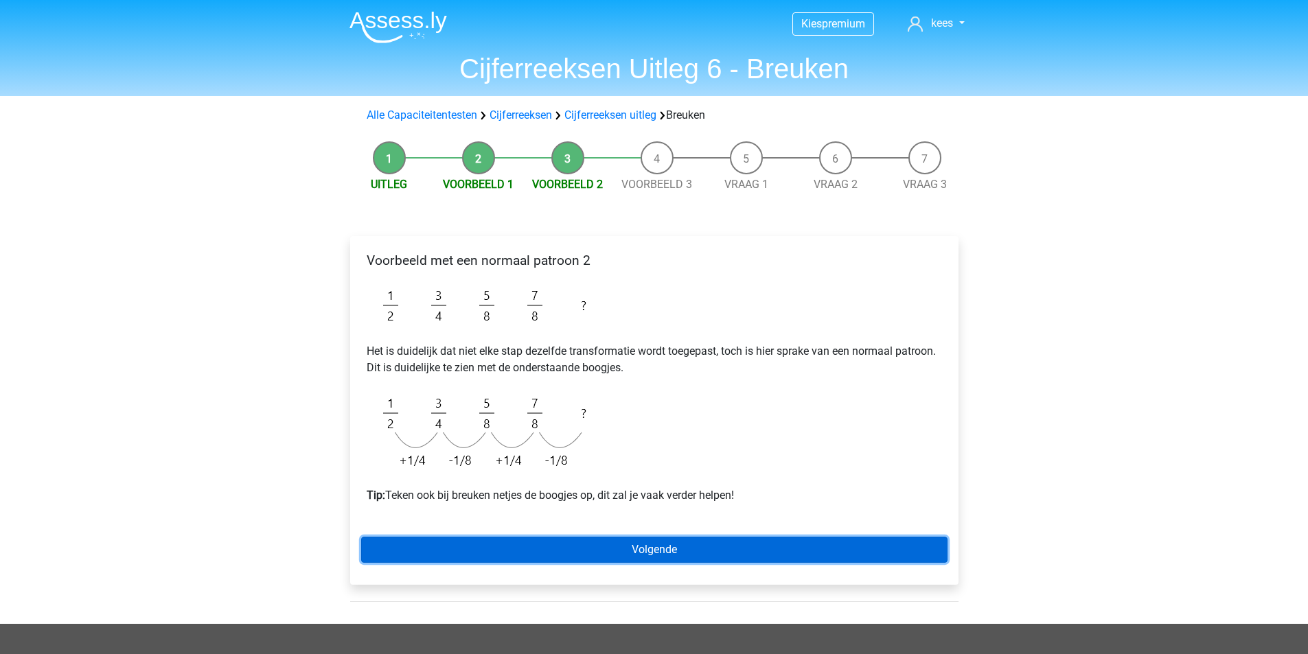
click at [666, 546] on link "Volgende" at bounding box center [654, 550] width 586 height 26
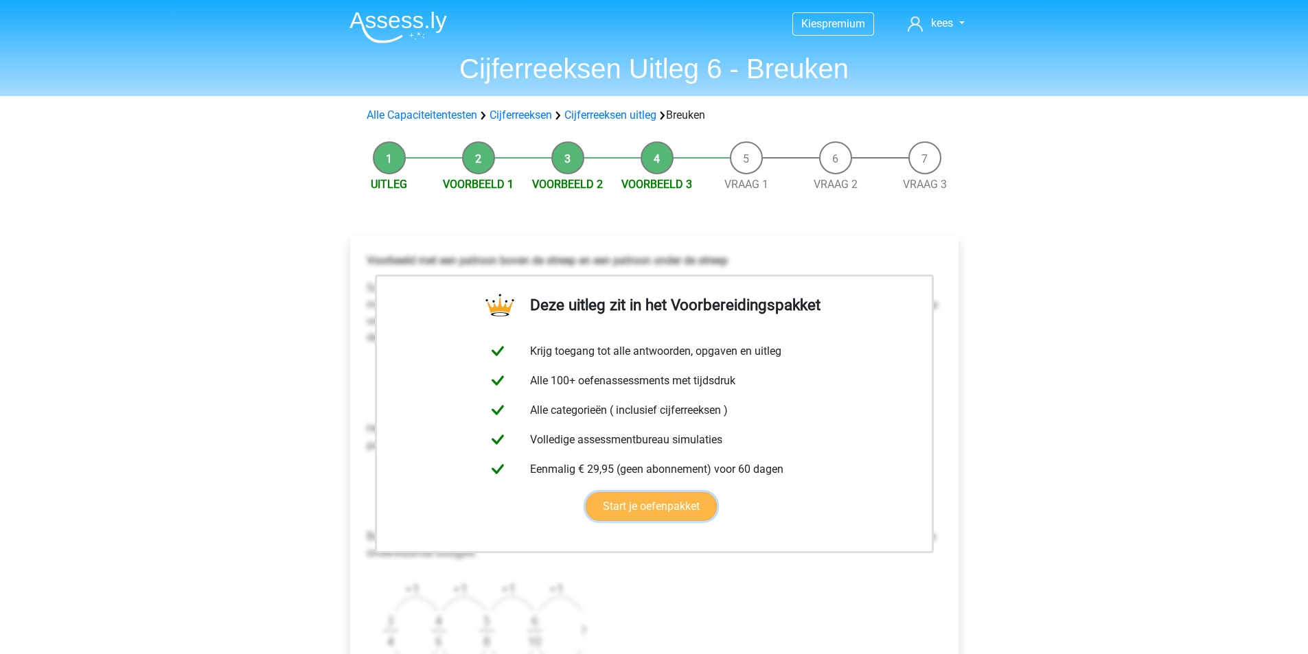
click at [717, 492] on link "Start je oefenpakket" at bounding box center [651, 506] width 131 height 29
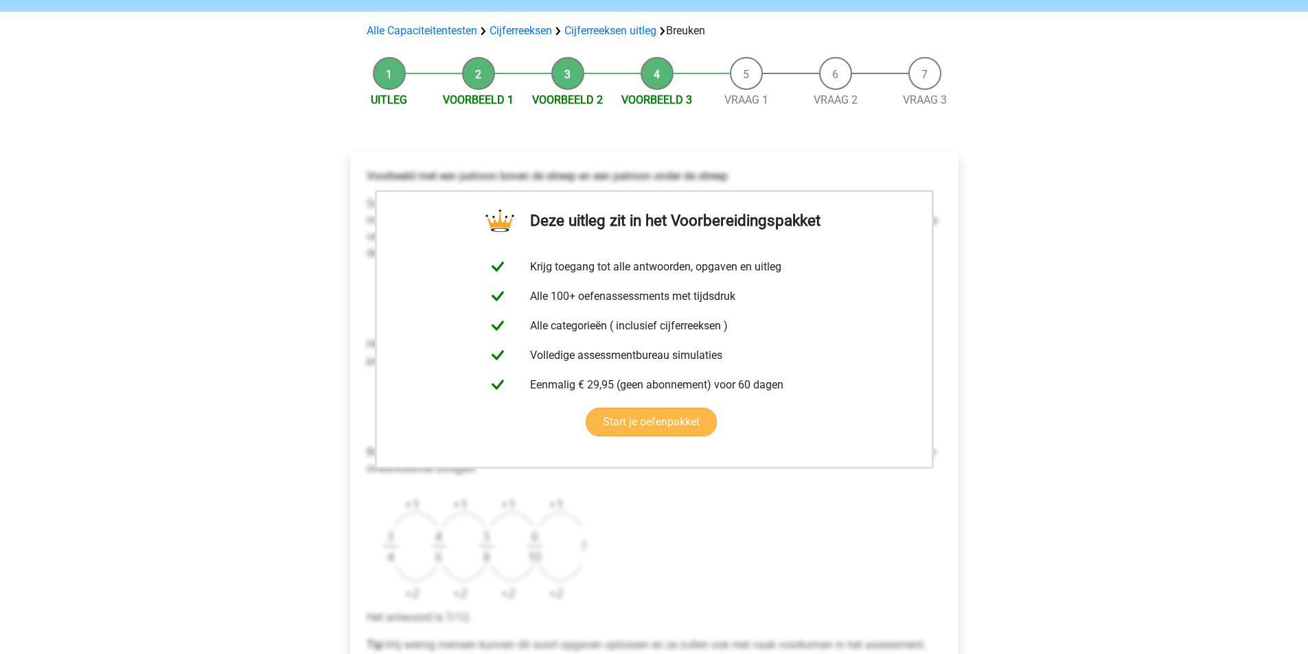
scroll to position [69, 0]
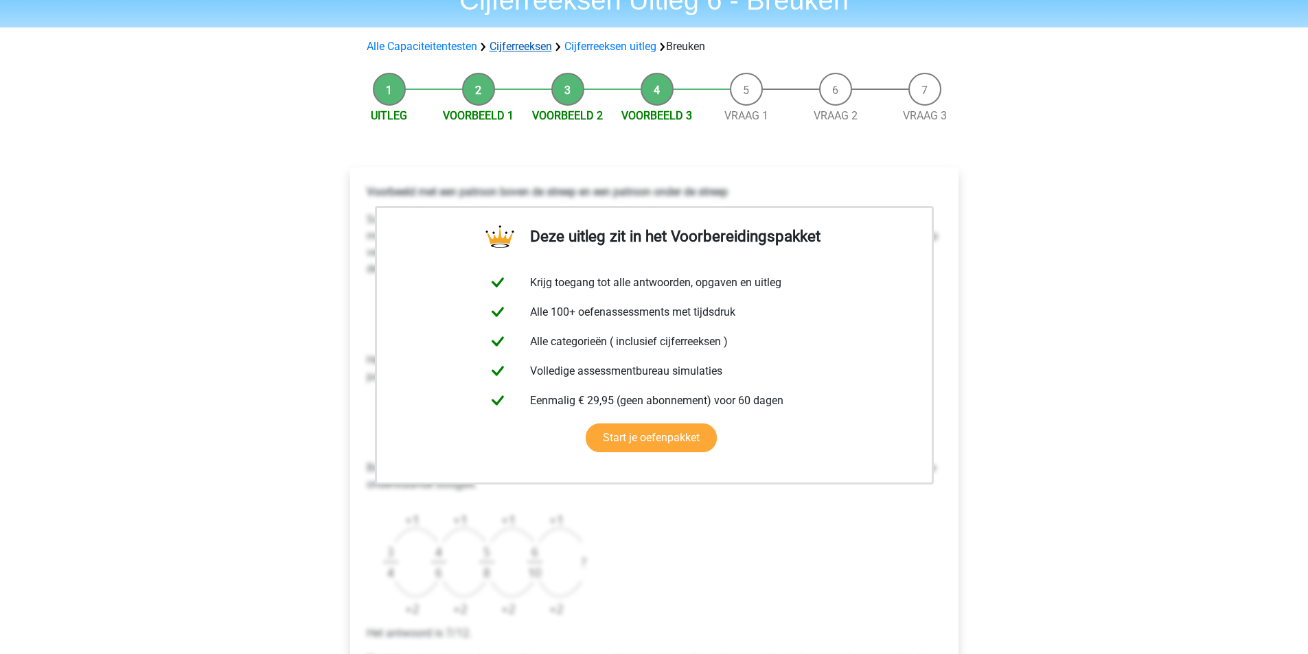
click at [538, 47] on link "Cijferreeksen" at bounding box center [521, 46] width 62 height 13
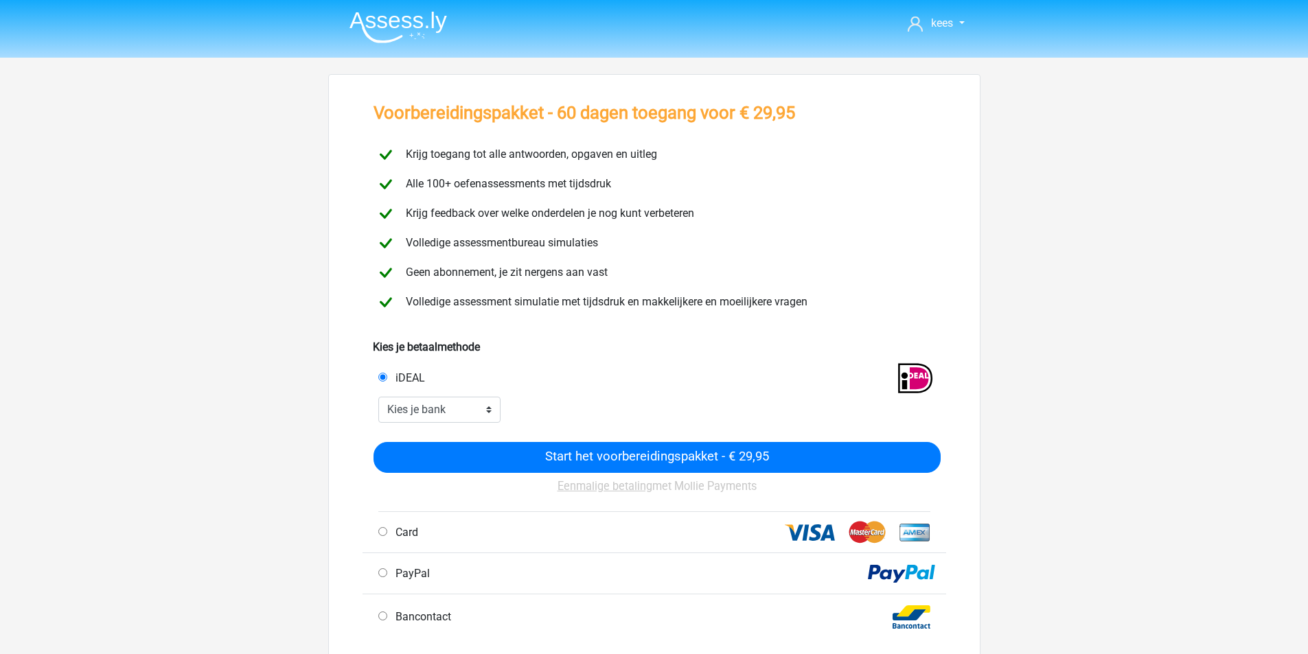
click at [816, 512] on div "Card" at bounding box center [655, 532] width 584 height 41
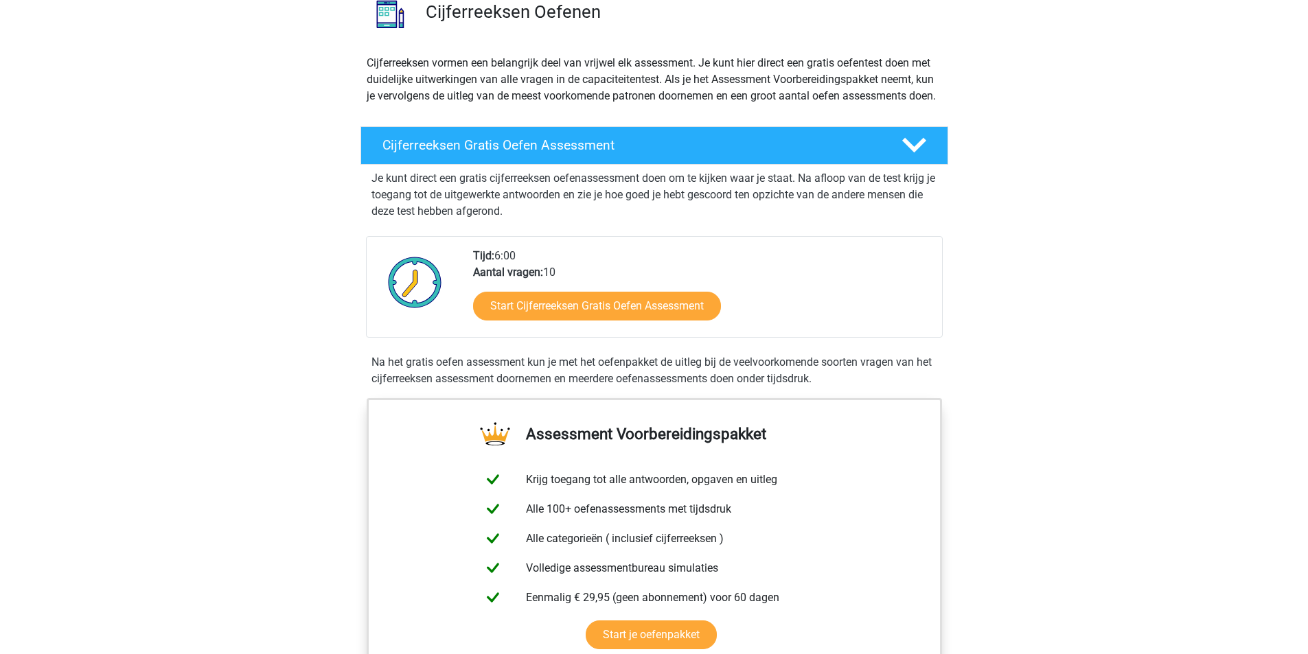
scroll to position [69, 0]
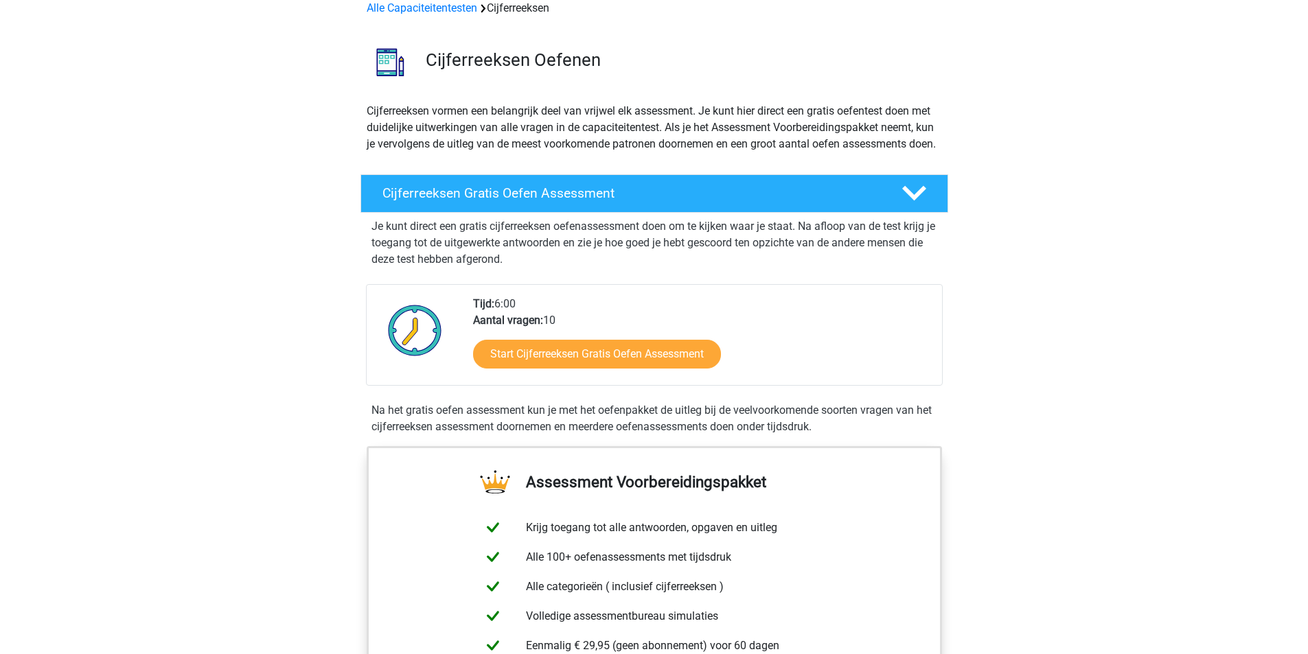
click at [513, 6] on div "Alle Capaciteitentesten Cijferreeksen" at bounding box center [654, 8] width 586 height 16
click at [418, 8] on link "Alle Capaciteitentesten" at bounding box center [422, 7] width 111 height 13
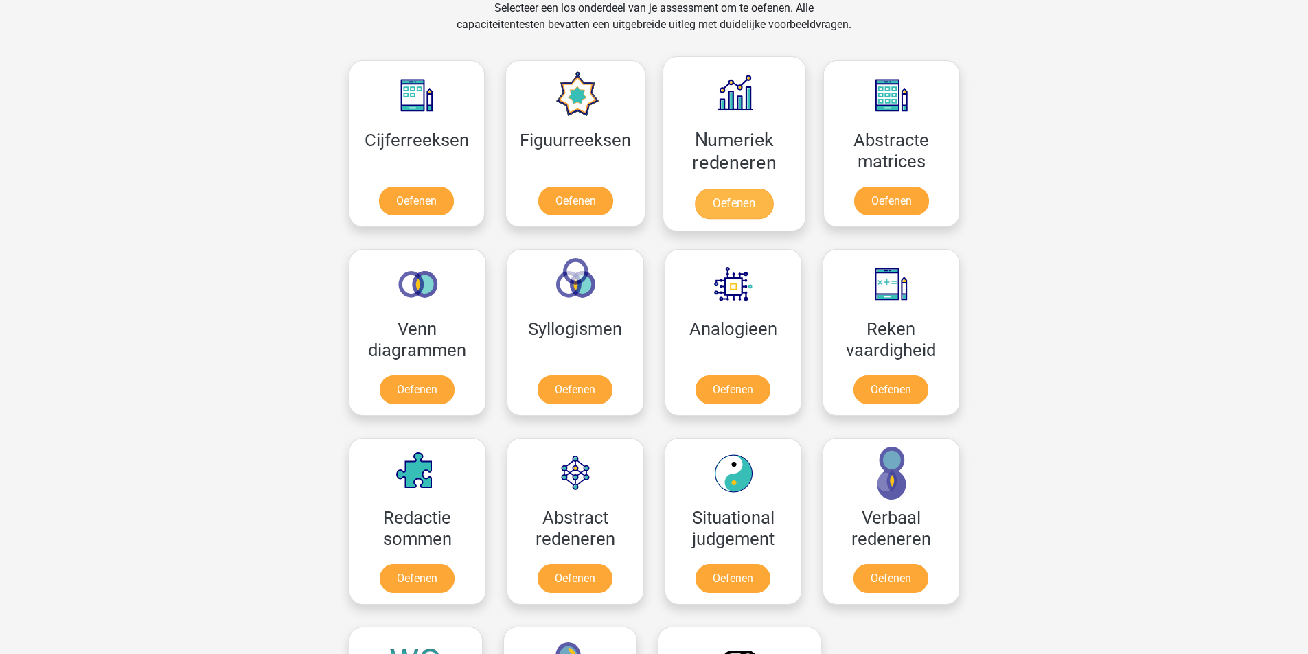
scroll to position [584, 0]
click at [430, 214] on link "Oefenen" at bounding box center [417, 204] width 78 height 30
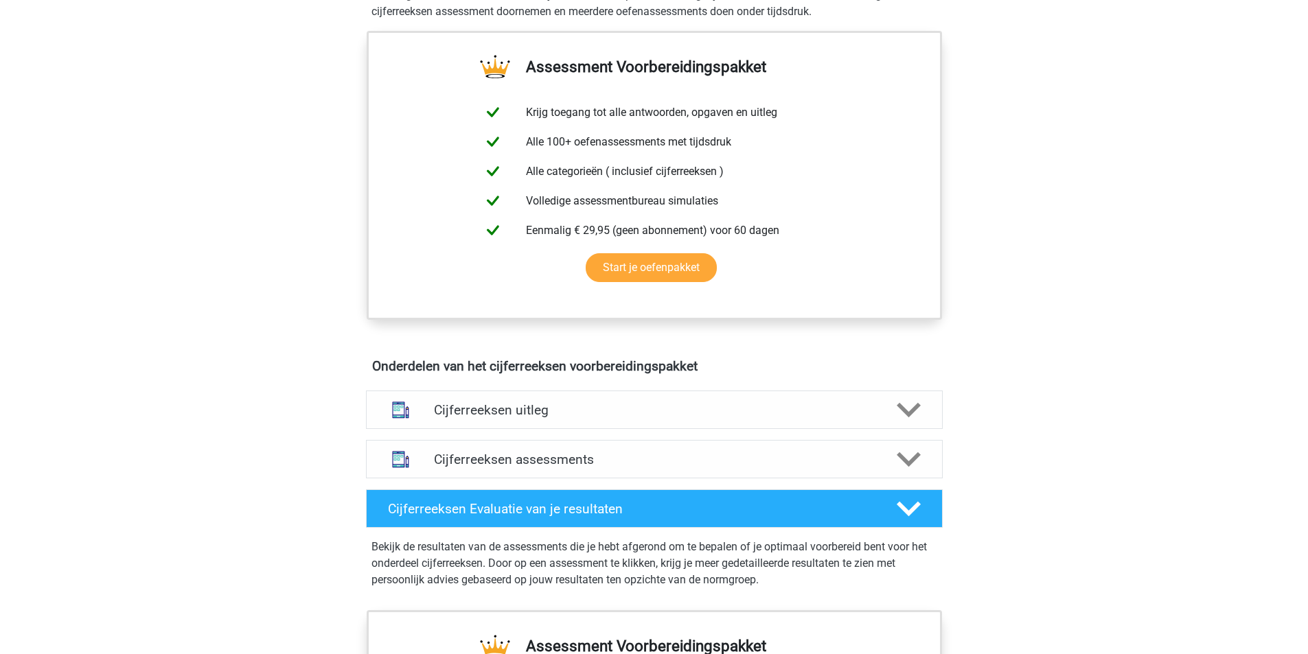
scroll to position [481, 0]
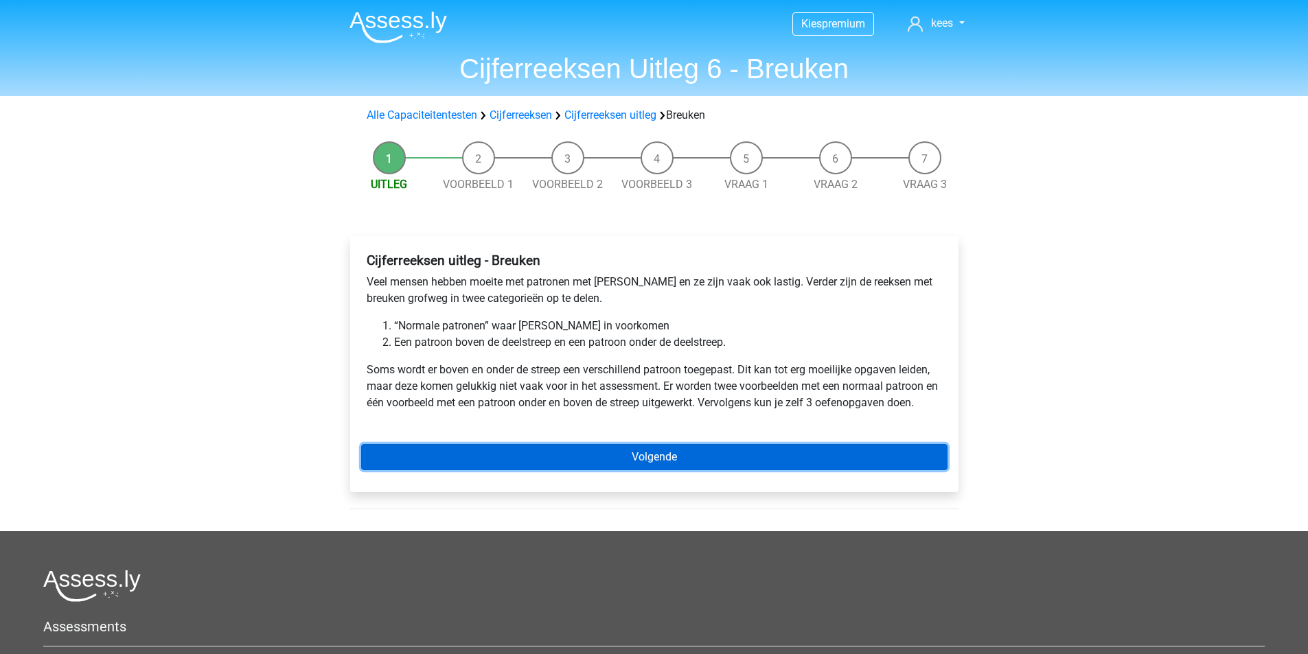
click at [509, 454] on link "Volgende" at bounding box center [654, 457] width 586 height 26
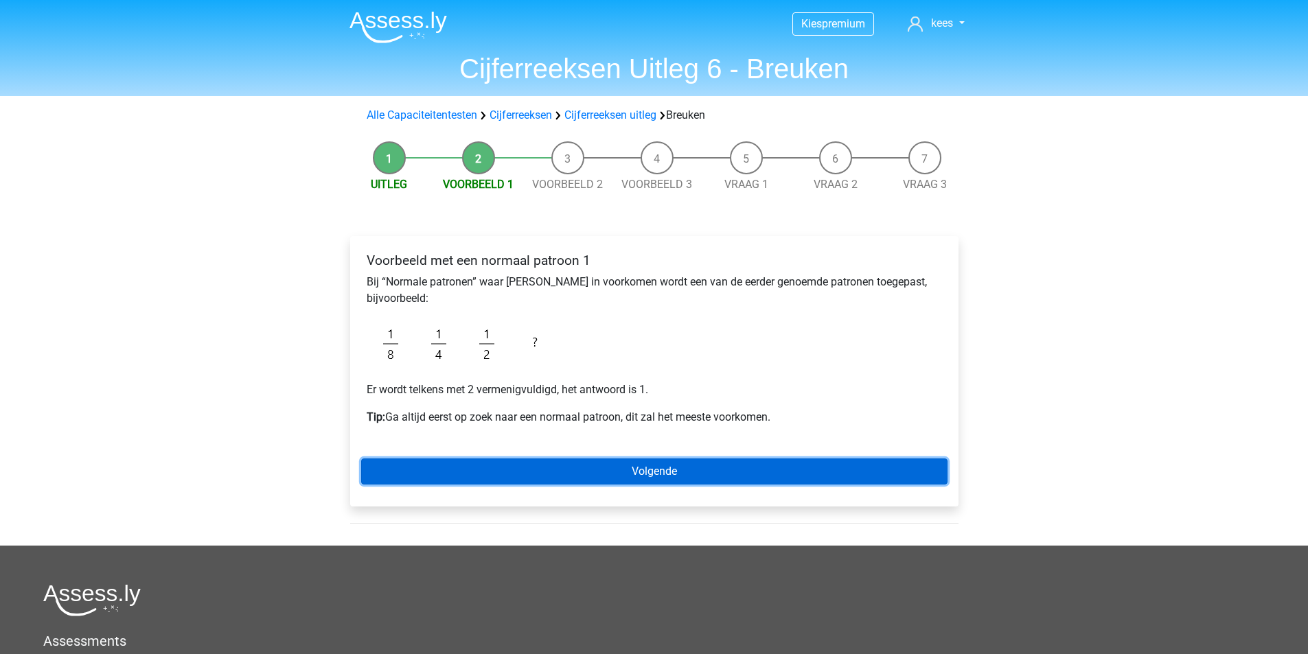
click at [512, 473] on link "Volgende" at bounding box center [654, 472] width 586 height 26
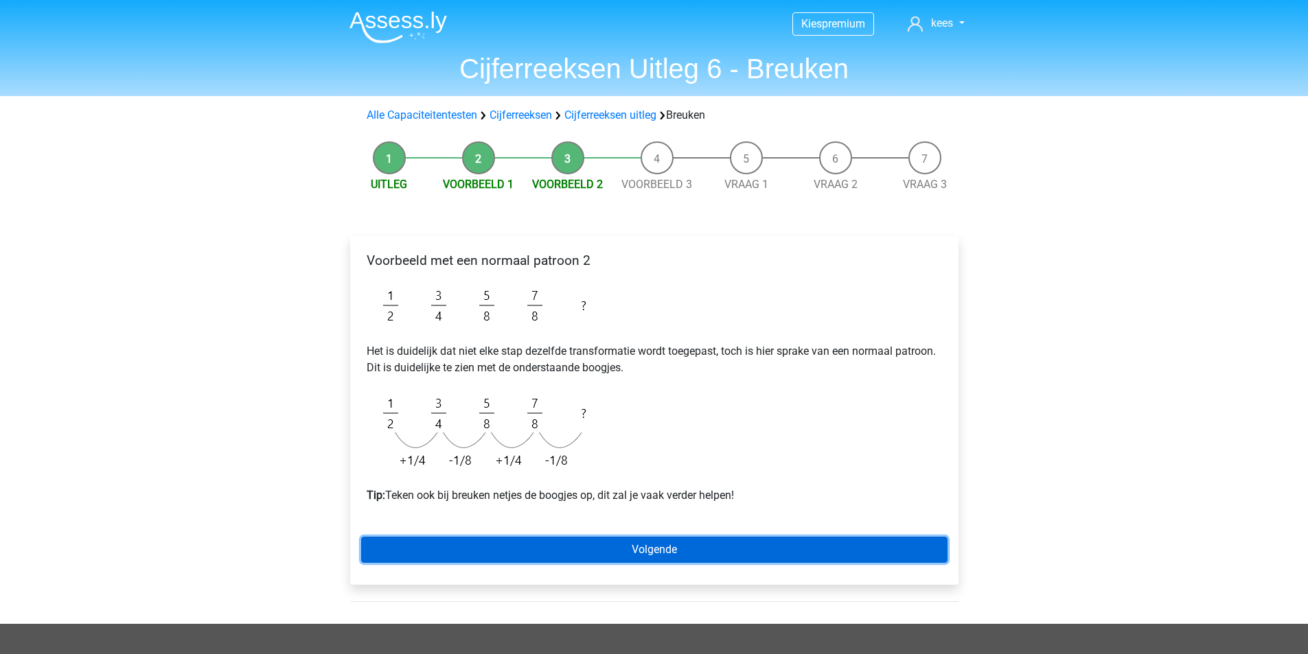
click at [547, 551] on link "Volgende" at bounding box center [654, 550] width 586 height 26
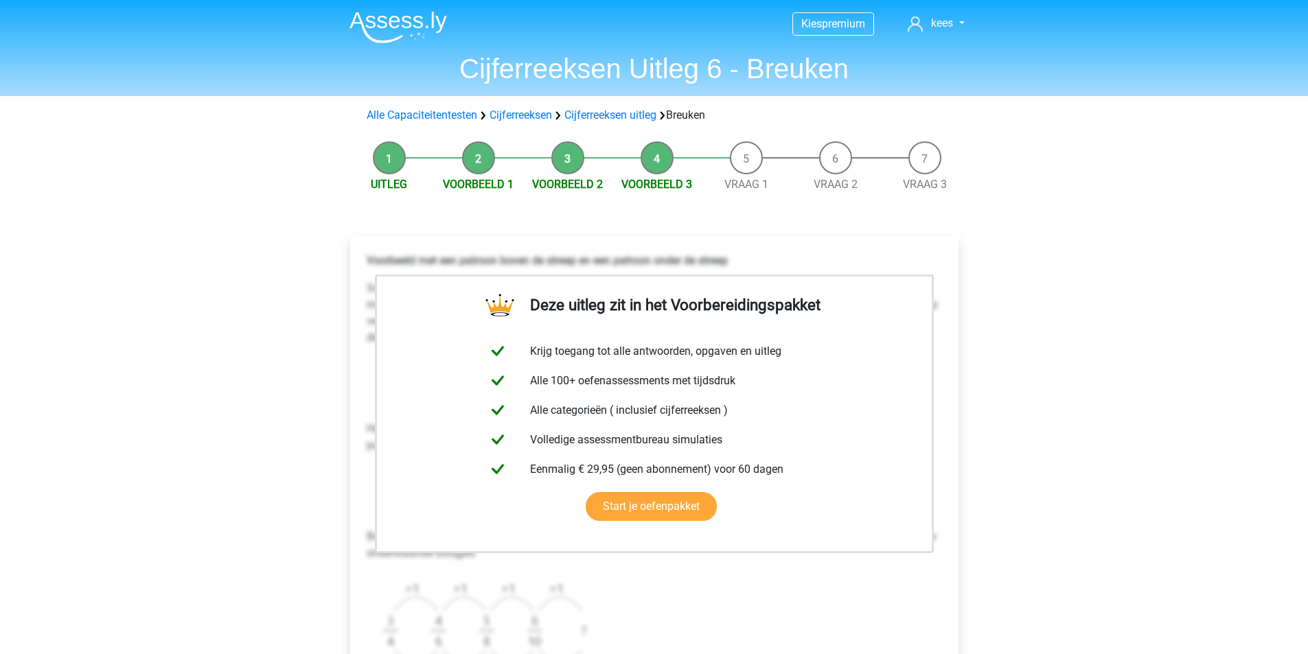
click at [566, 151] on li "Voorbeeld 2" at bounding box center [567, 167] width 89 height 52
click at [571, 164] on li "Voorbeeld 2" at bounding box center [567, 167] width 89 height 52
click at [569, 191] on link "Voorbeeld 2" at bounding box center [567, 184] width 71 height 13
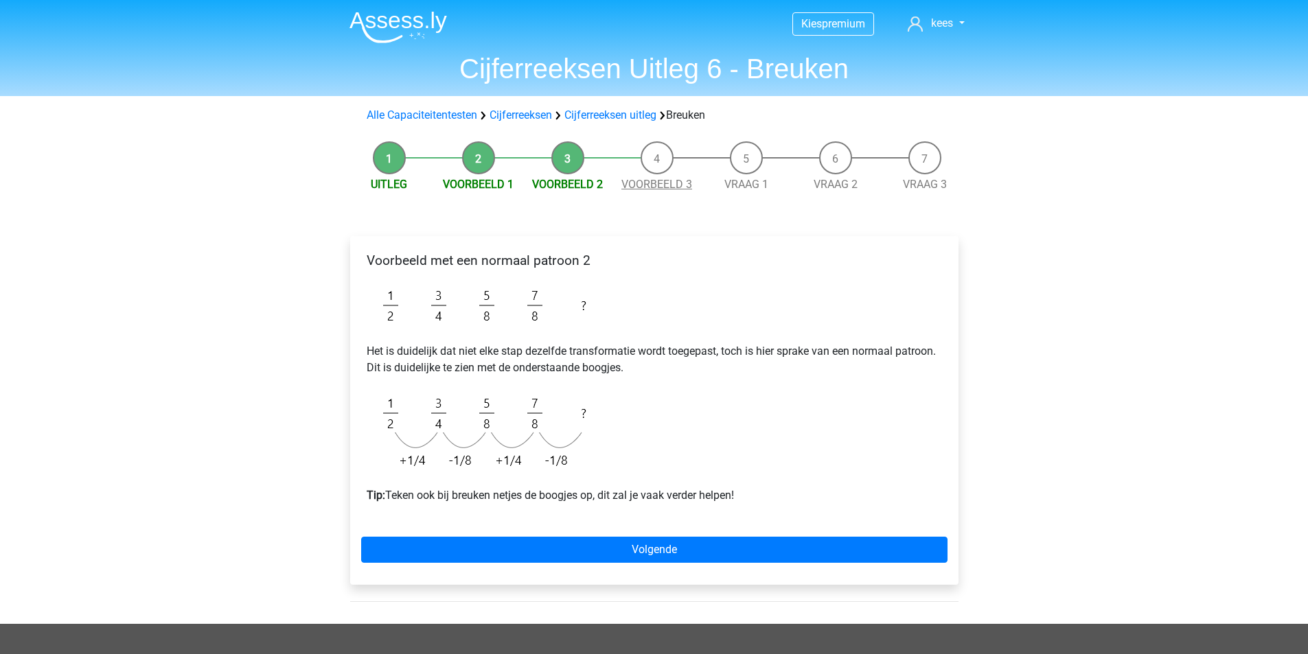
click at [661, 190] on link "Voorbeeld 3" at bounding box center [656, 184] width 71 height 13
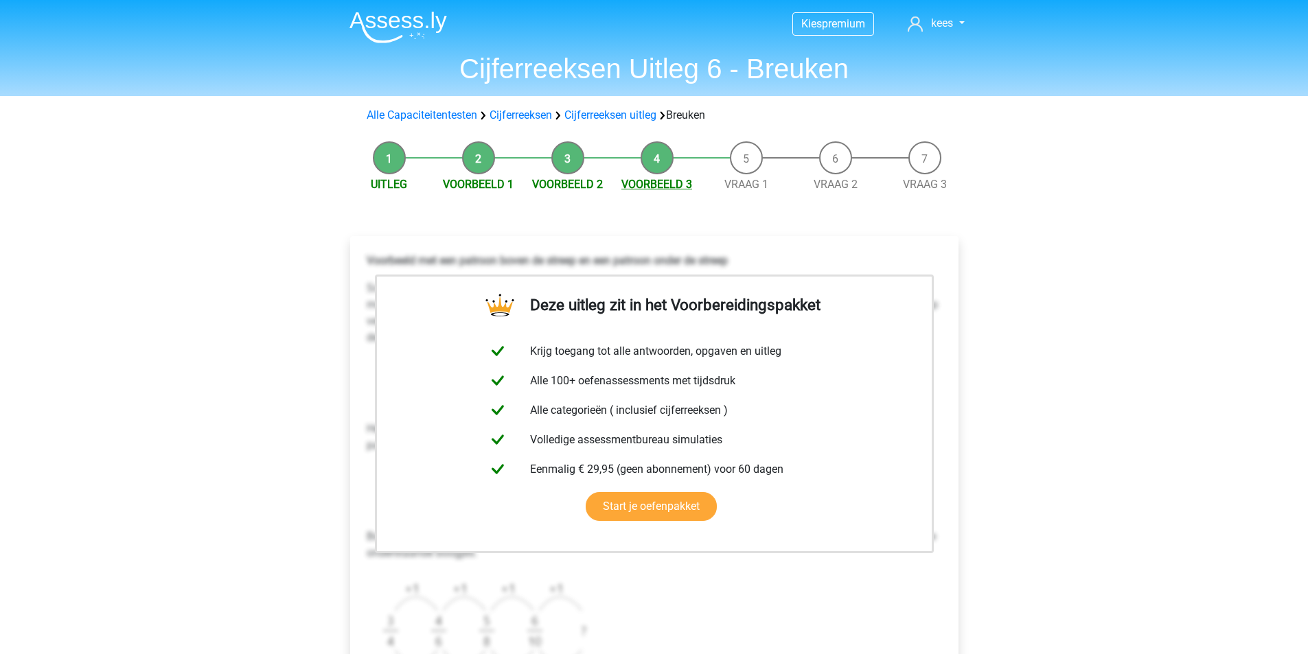
click at [659, 188] on link "Voorbeeld 3" at bounding box center [656, 184] width 71 height 13
click at [748, 181] on link "Vraag 1" at bounding box center [746, 184] width 44 height 13
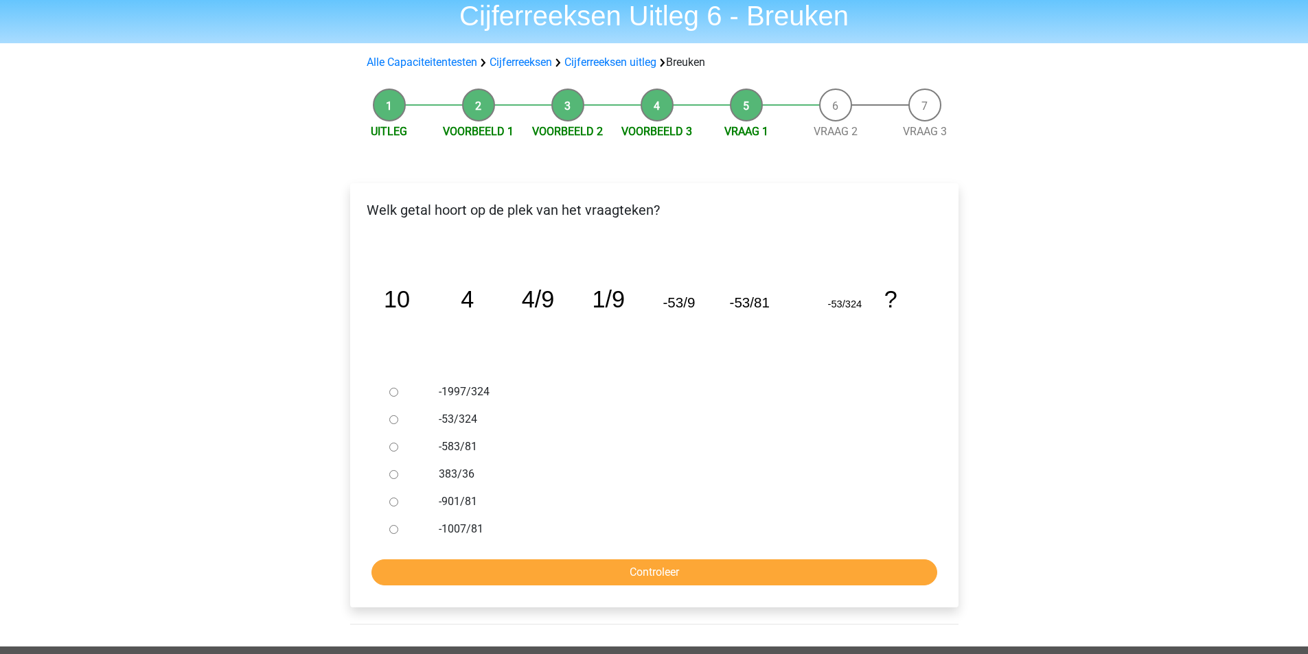
scroll to position [69, 0]
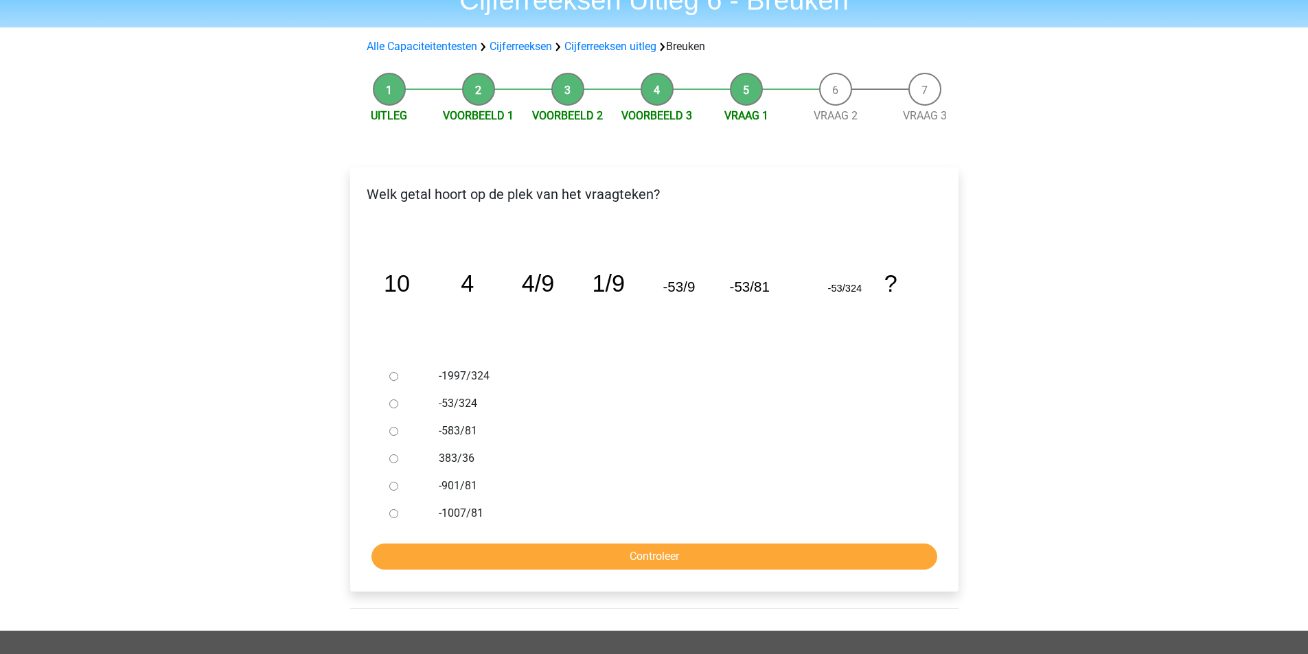
click at [389, 404] on input "-53/324" at bounding box center [393, 404] width 9 height 9
radio input "true"
click at [589, 556] on input "Controleer" at bounding box center [655, 557] width 566 height 26
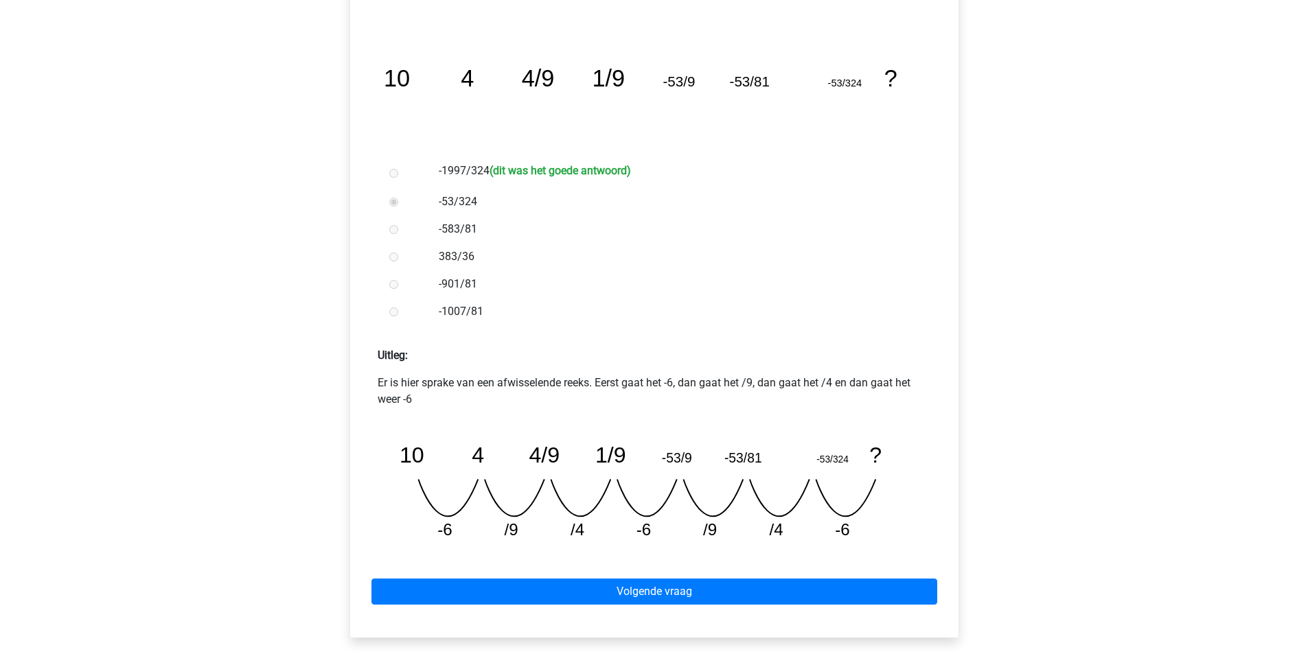
scroll to position [275, 0]
